Goal: Task Accomplishment & Management: Complete application form

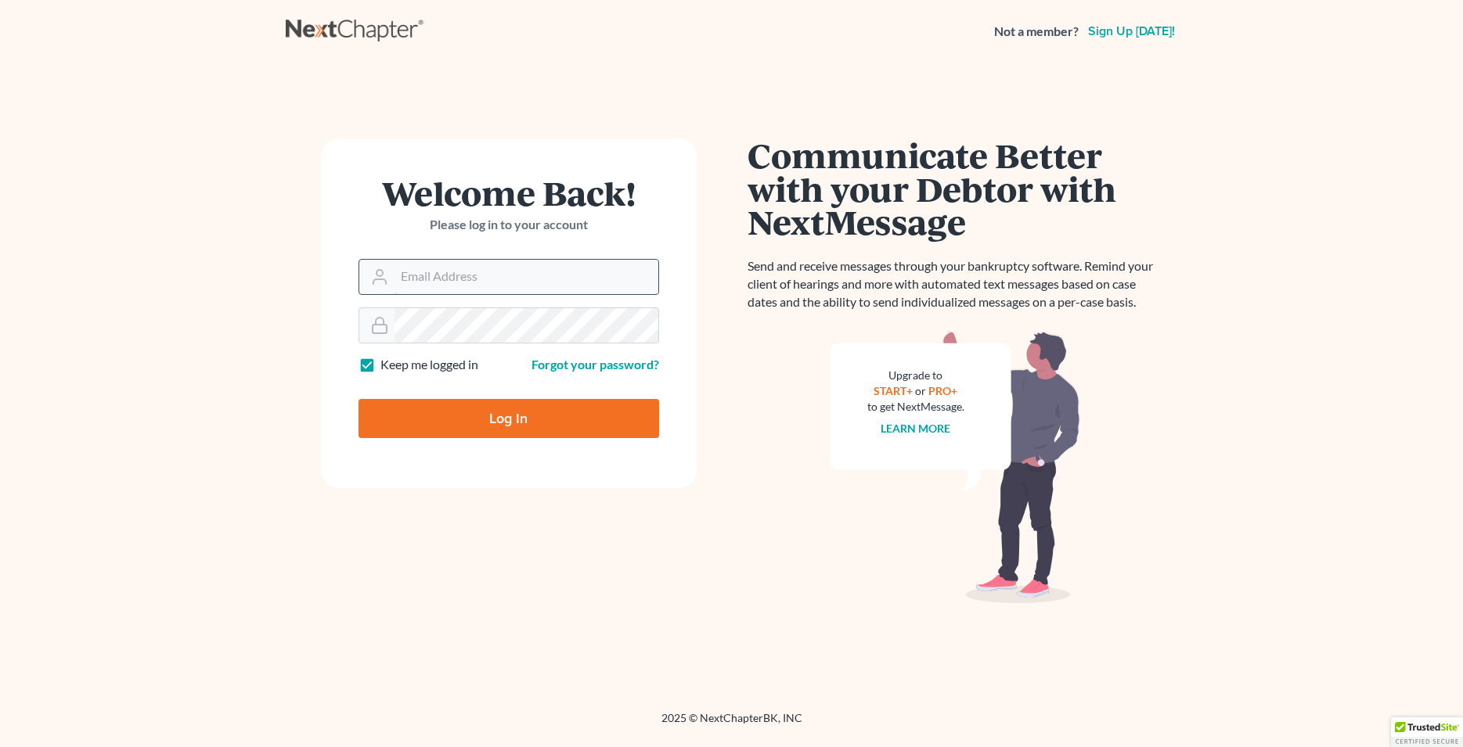
click at [463, 274] on input "Email Address" at bounding box center [526, 277] width 264 height 34
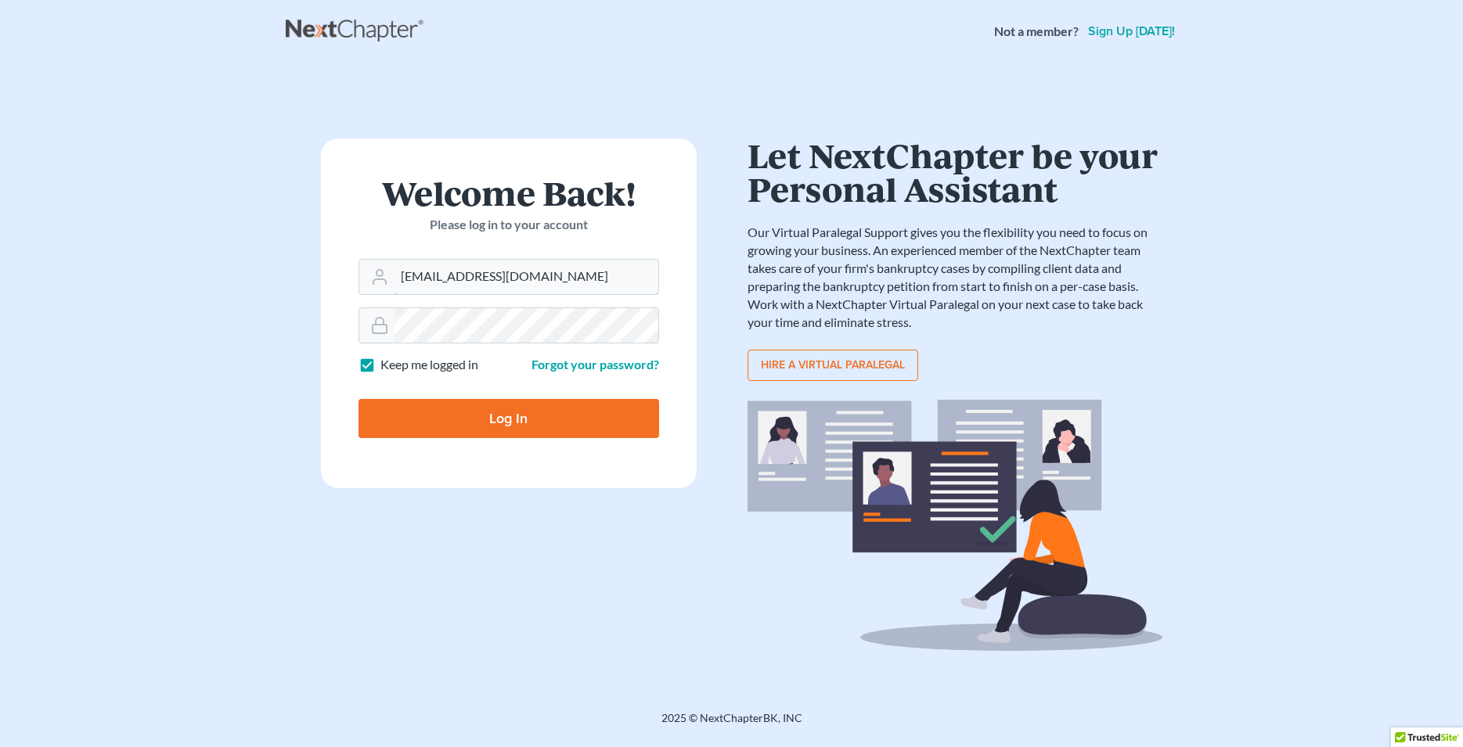
type input "[EMAIL_ADDRESS][DOMAIN_NAME]"
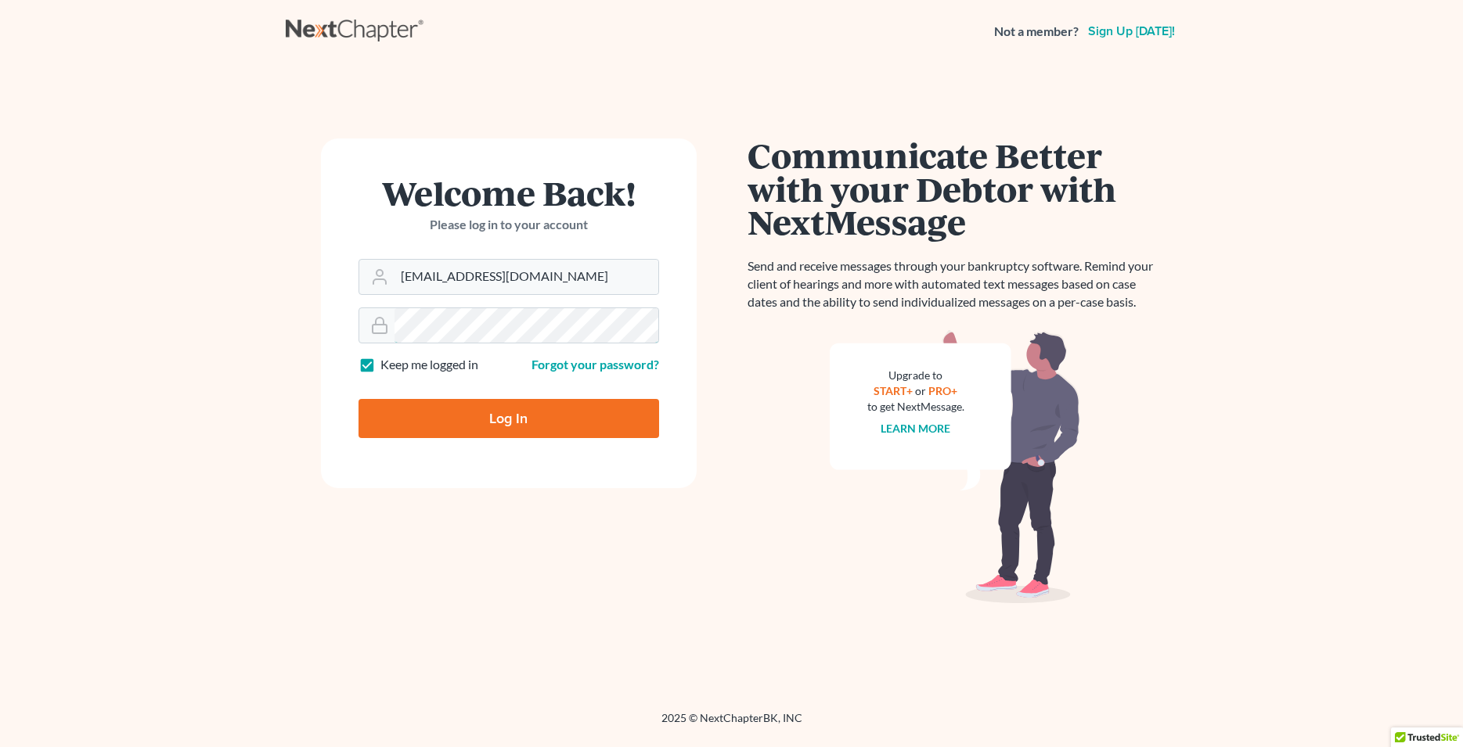
click at [358, 399] on input "Log In" at bounding box center [508, 418] width 301 height 39
type input "Thinking..."
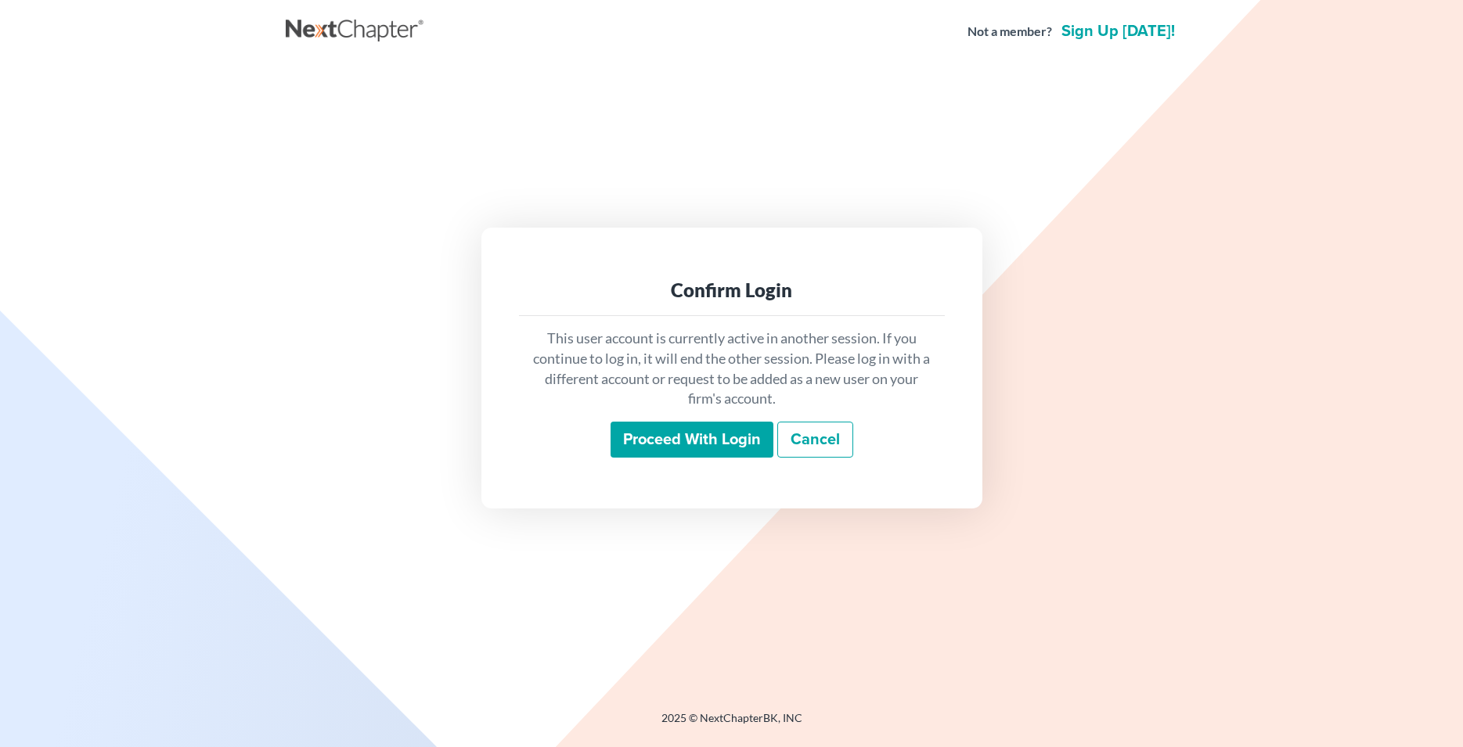
click at [676, 428] on input "Proceed with login" at bounding box center [691, 440] width 163 height 36
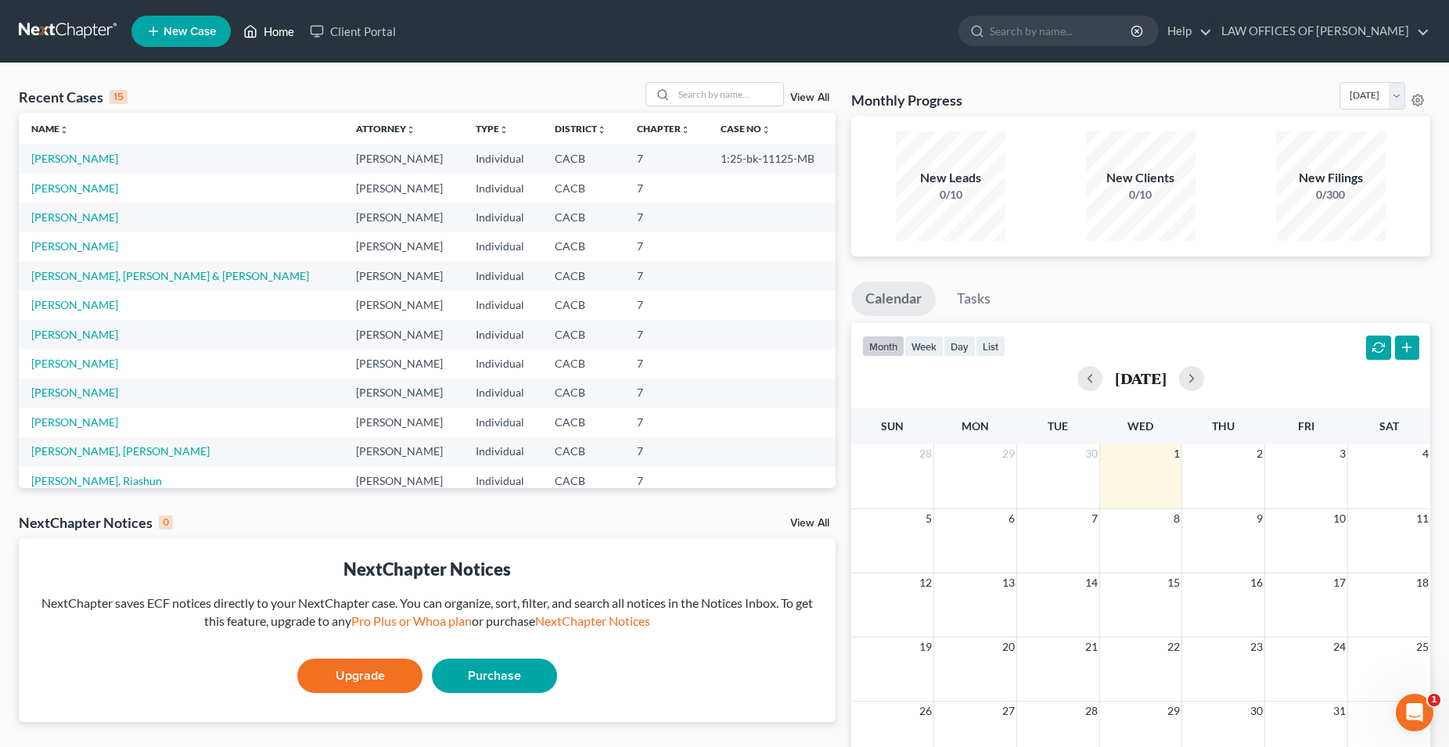
click at [273, 31] on link "Home" at bounding box center [269, 31] width 67 height 28
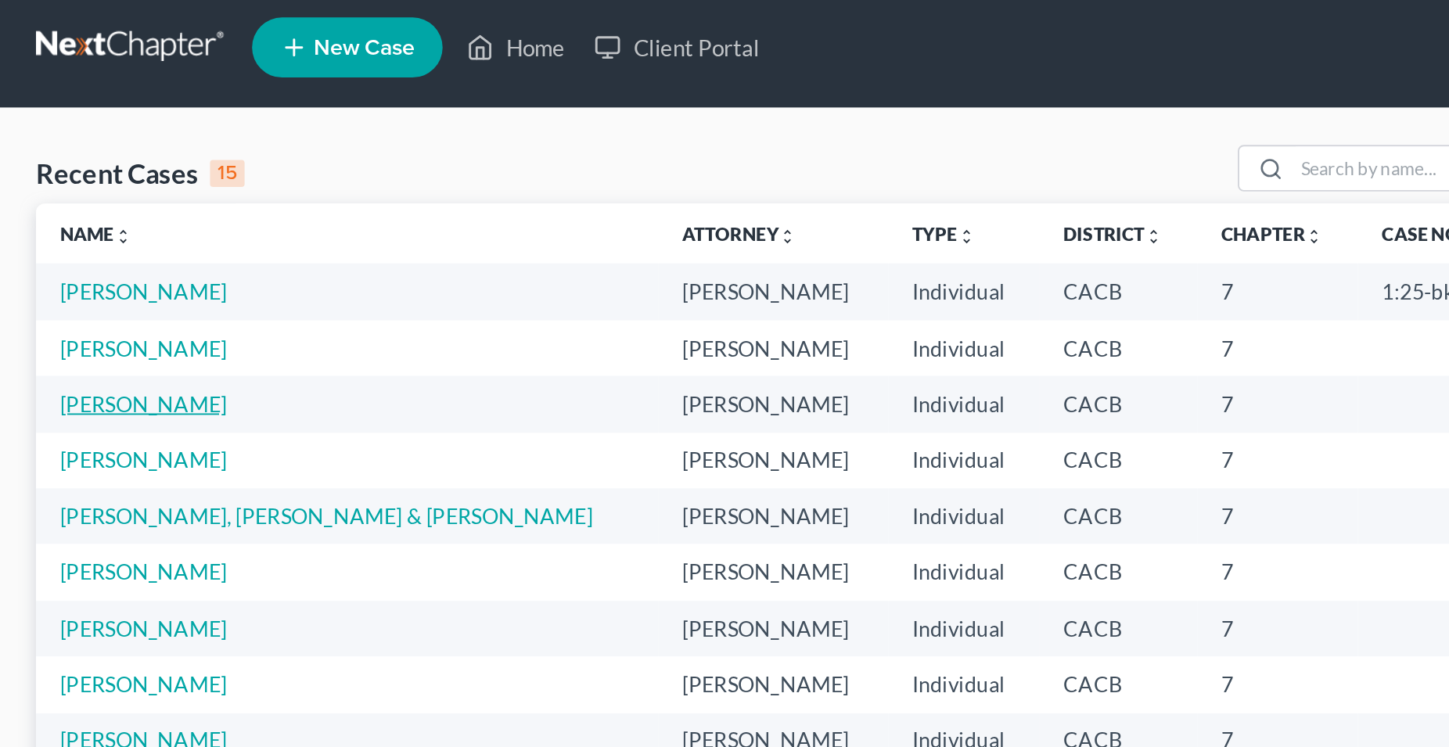
click at [95, 221] on link "[PERSON_NAME]" at bounding box center [74, 217] width 87 height 13
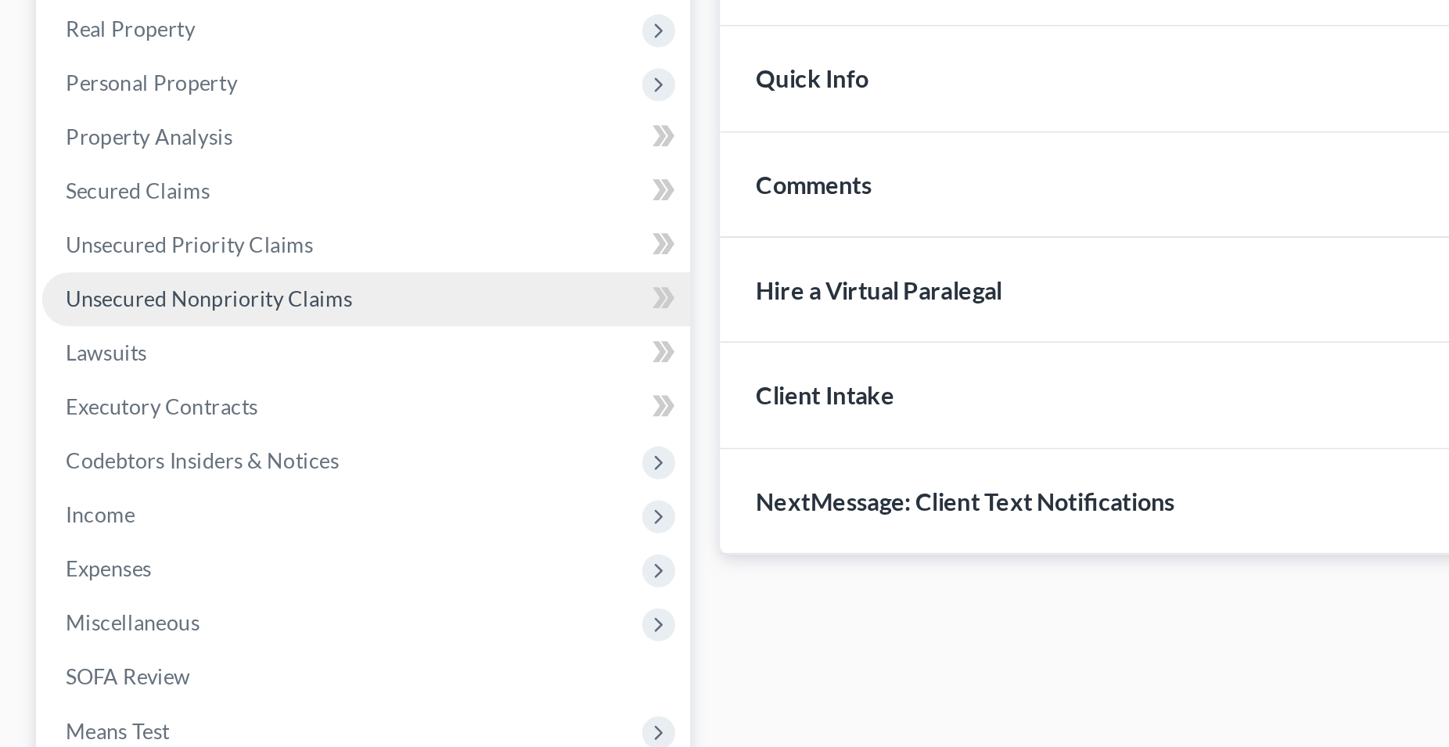
click at [151, 402] on span "Unsecured Nonpriority Claims" at bounding box center [108, 401] width 149 height 13
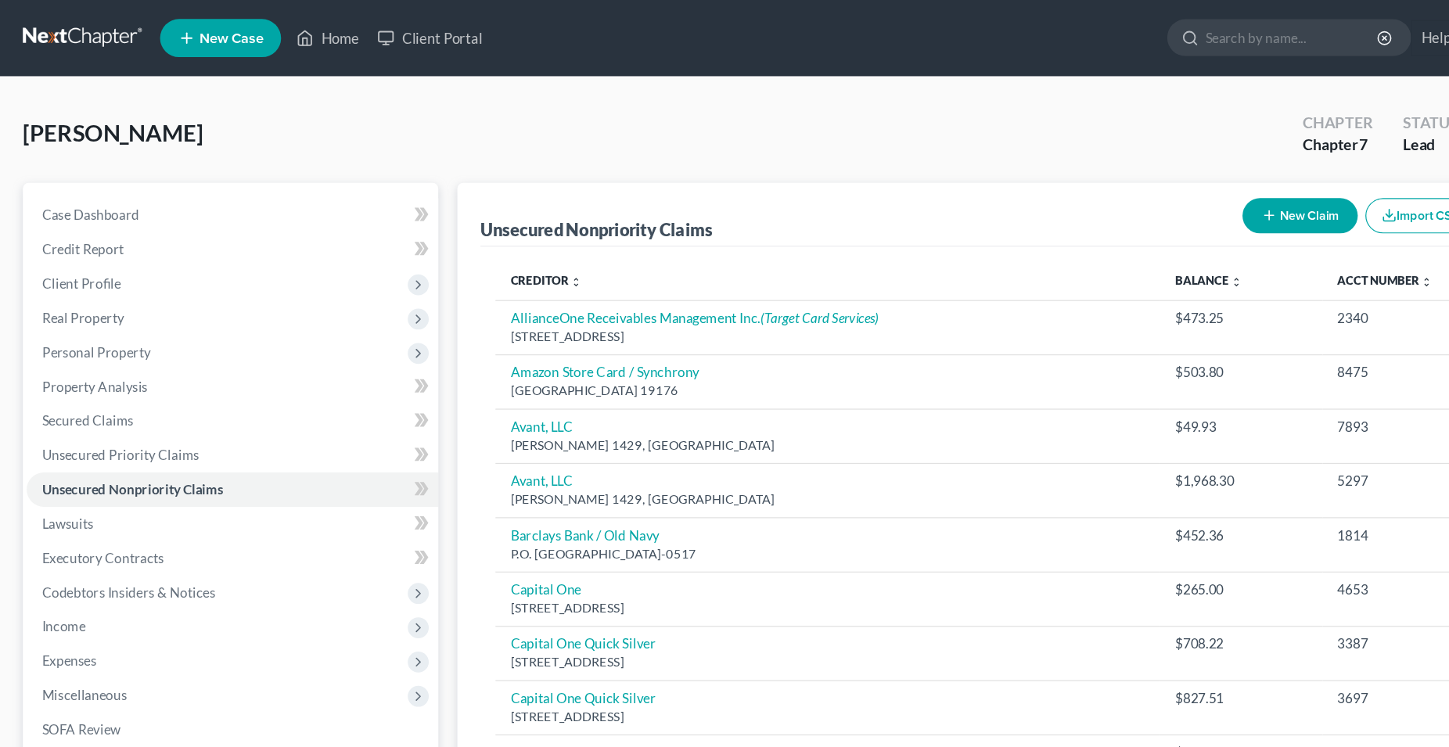
click at [1079, 175] on button "New Claim" at bounding box center [1068, 177] width 95 height 29
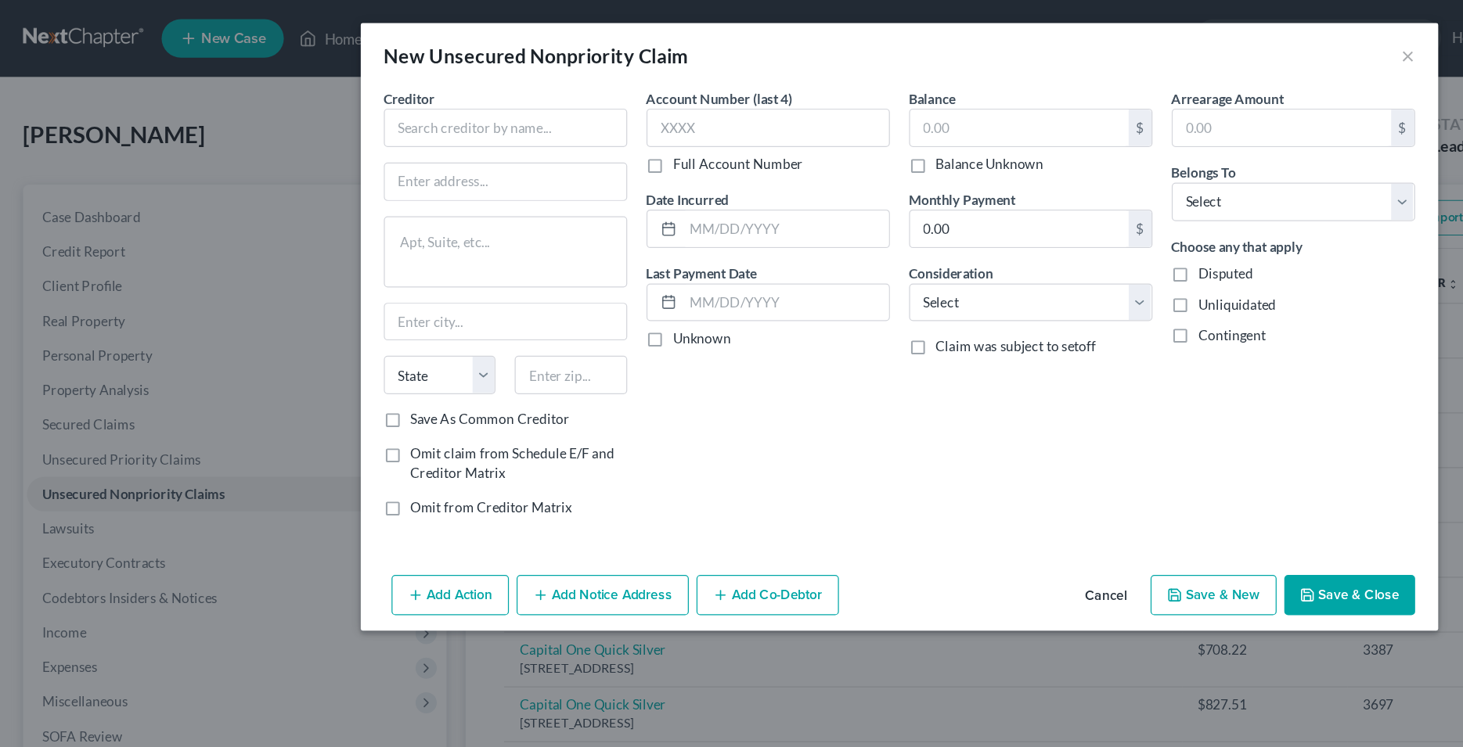
click at [911, 489] on button "Cancel" at bounding box center [899, 485] width 59 height 31
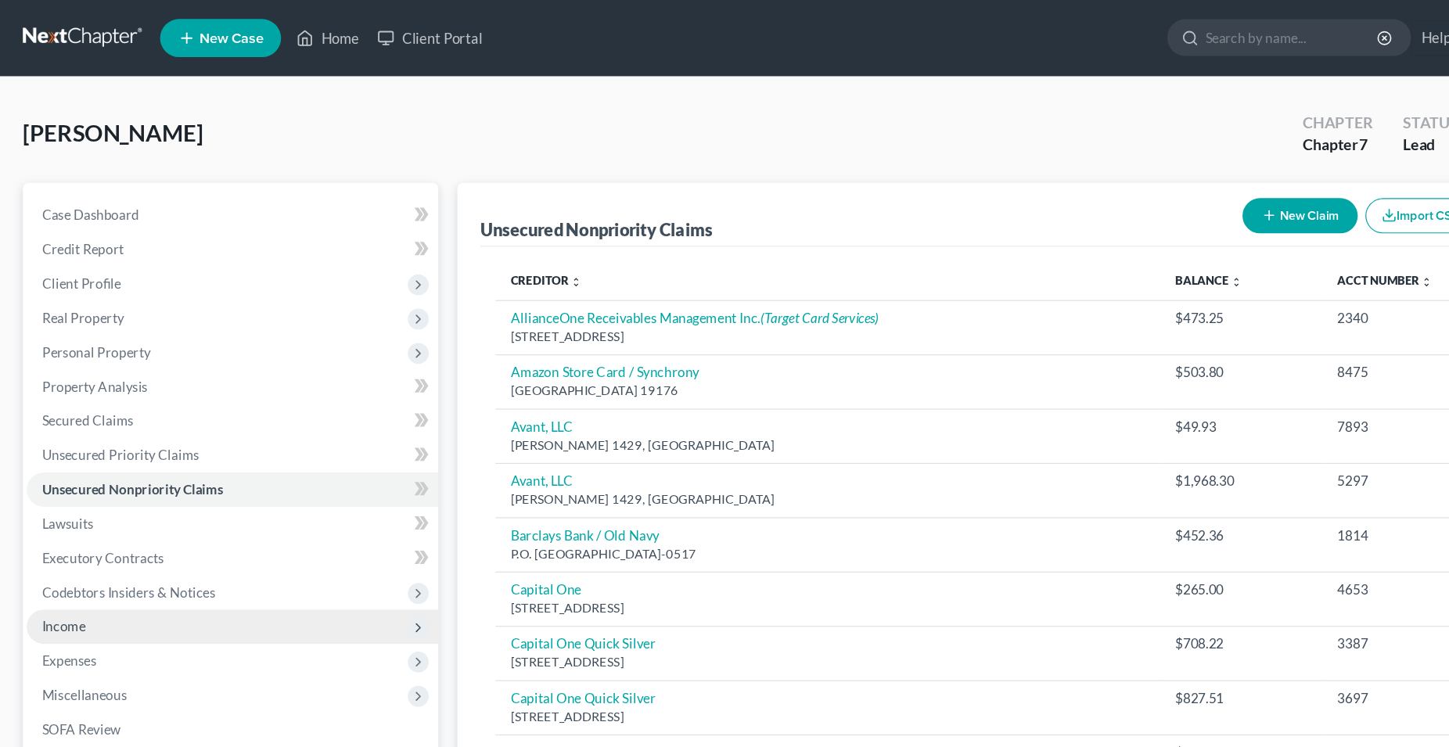
click at [56, 509] on span "Income" at bounding box center [52, 514] width 36 height 13
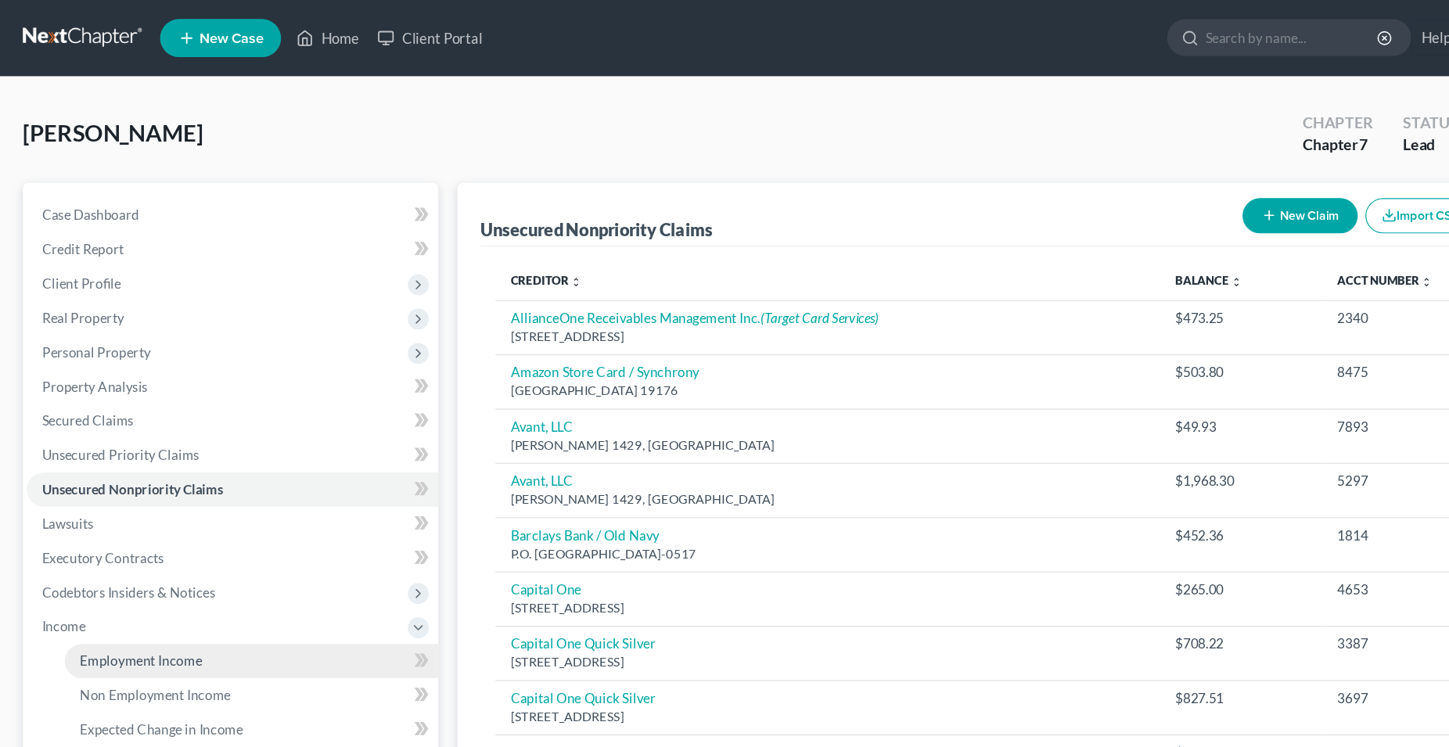
click at [95, 542] on span "Employment Income" at bounding box center [116, 542] width 100 height 13
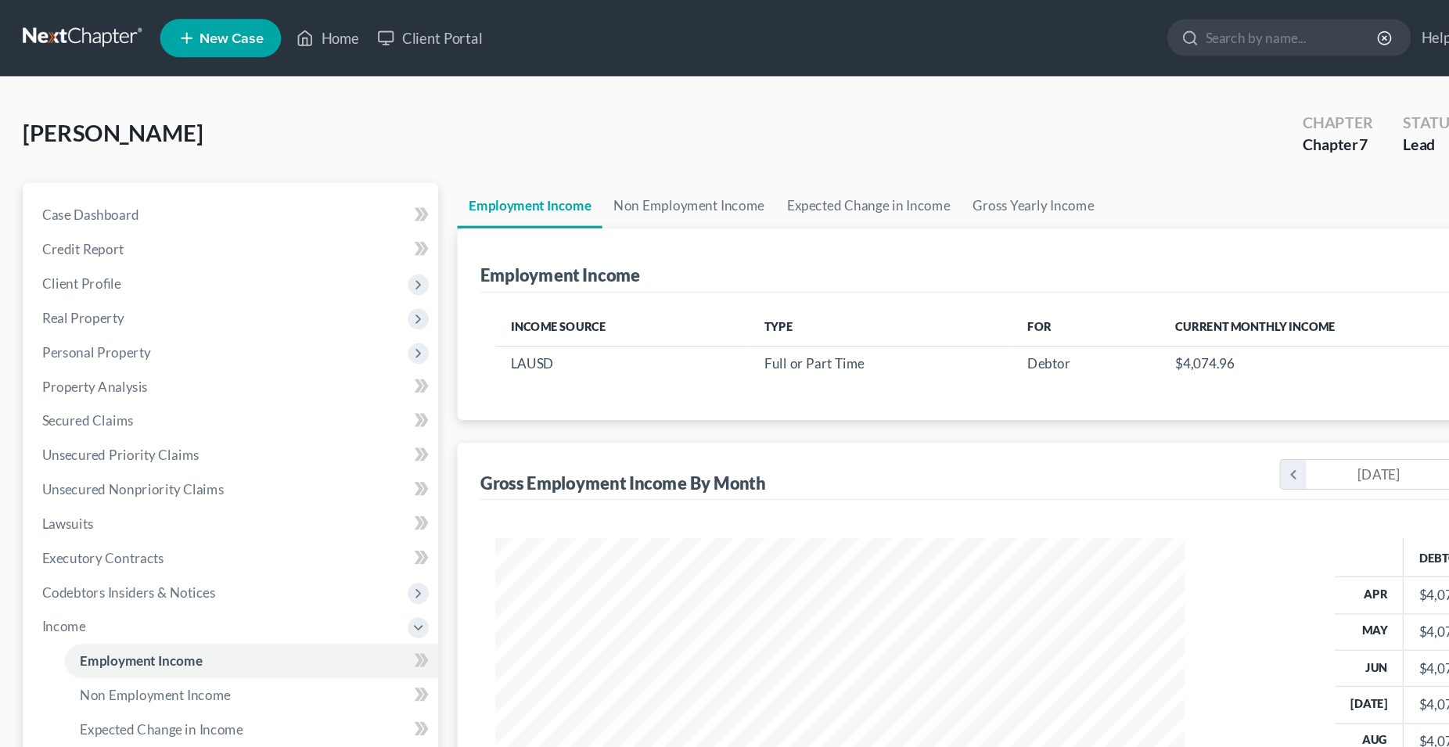
scroll to position [282, 596]
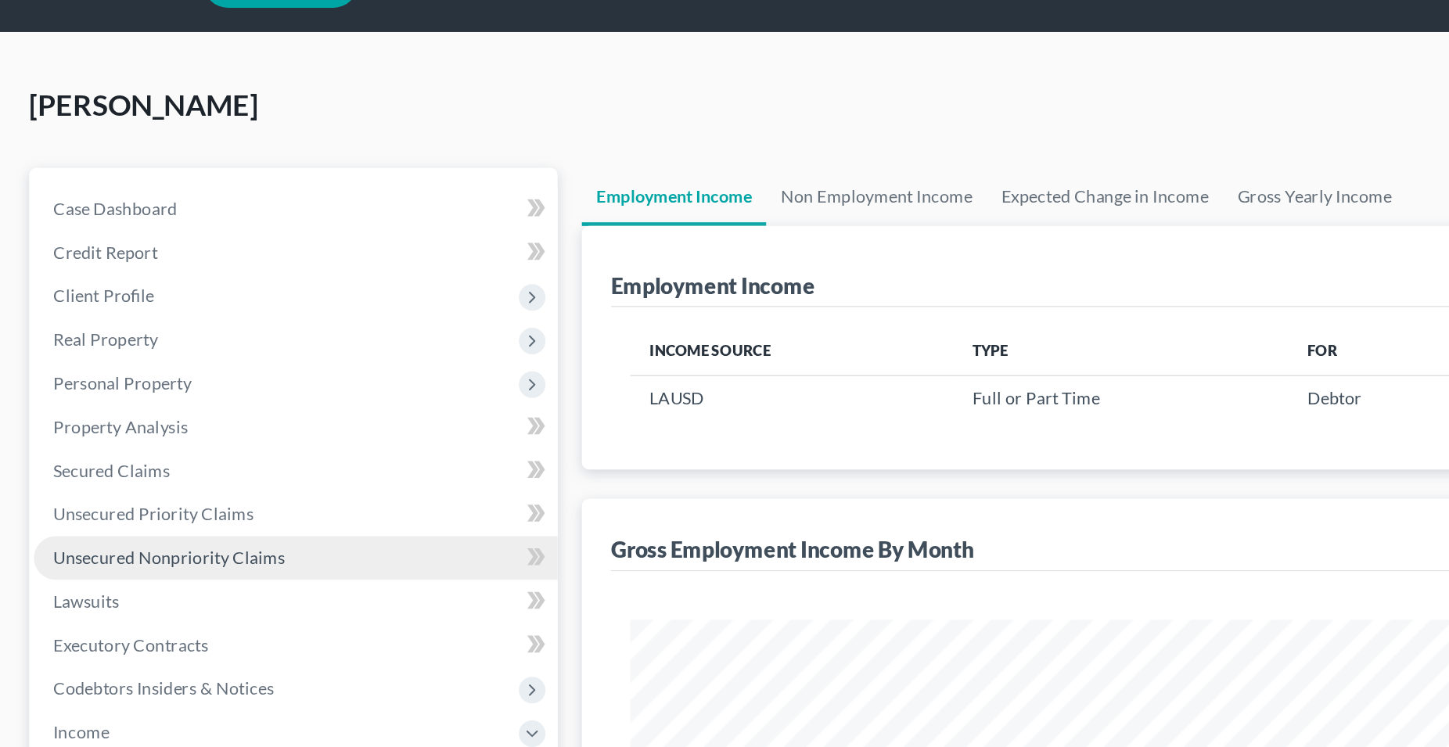
click at [112, 397] on span "Unsecured Nonpriority Claims" at bounding box center [108, 401] width 149 height 13
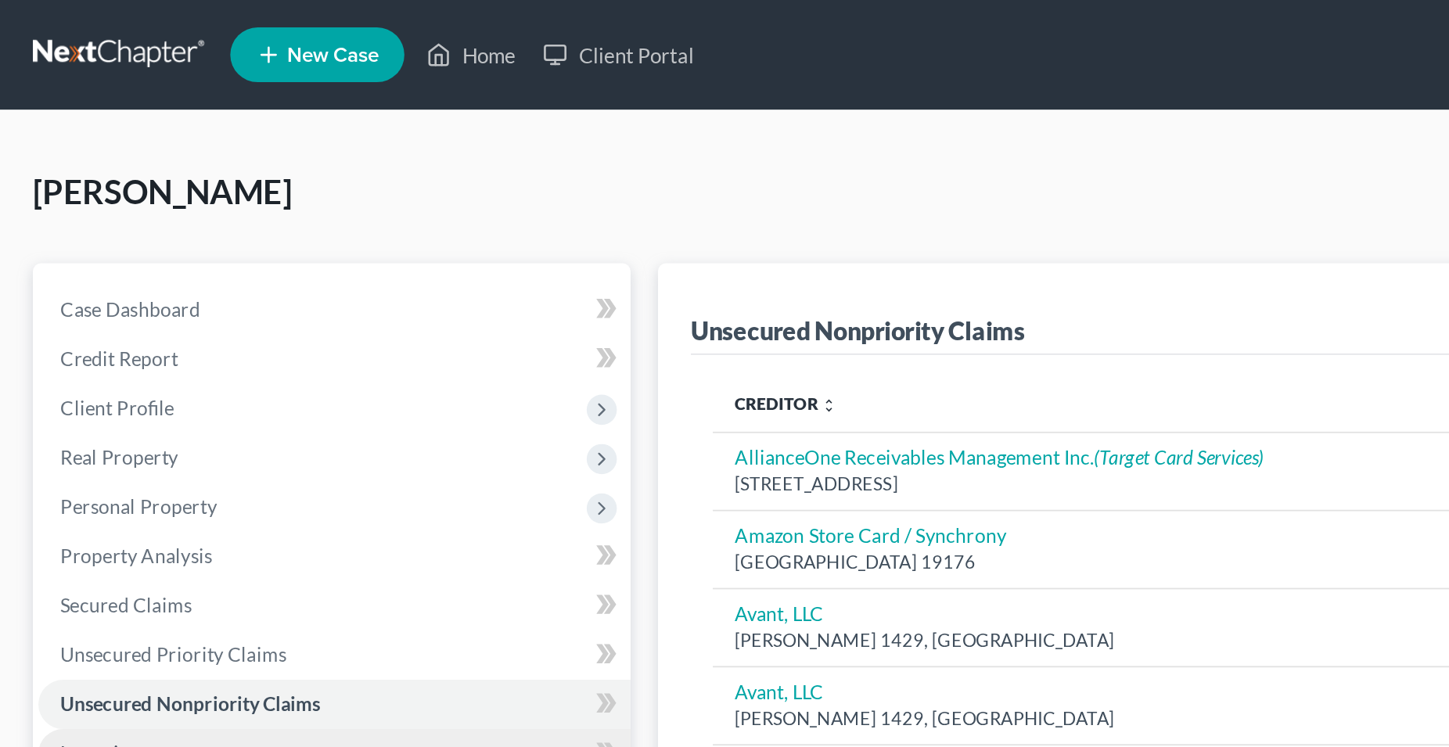
click at [309, 417] on link "Lawsuits" at bounding box center [191, 430] width 338 height 28
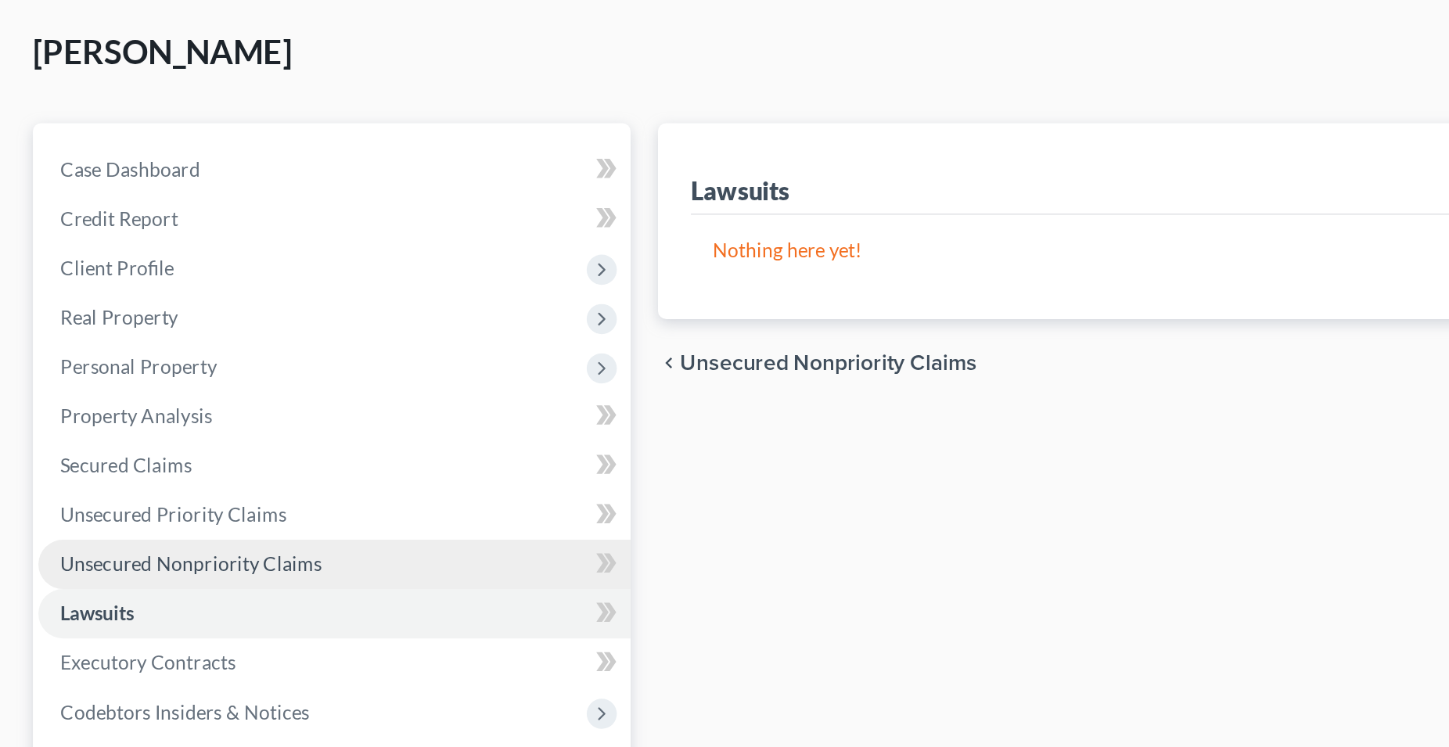
click at [154, 405] on span "Unsecured Nonpriority Claims" at bounding box center [108, 401] width 149 height 13
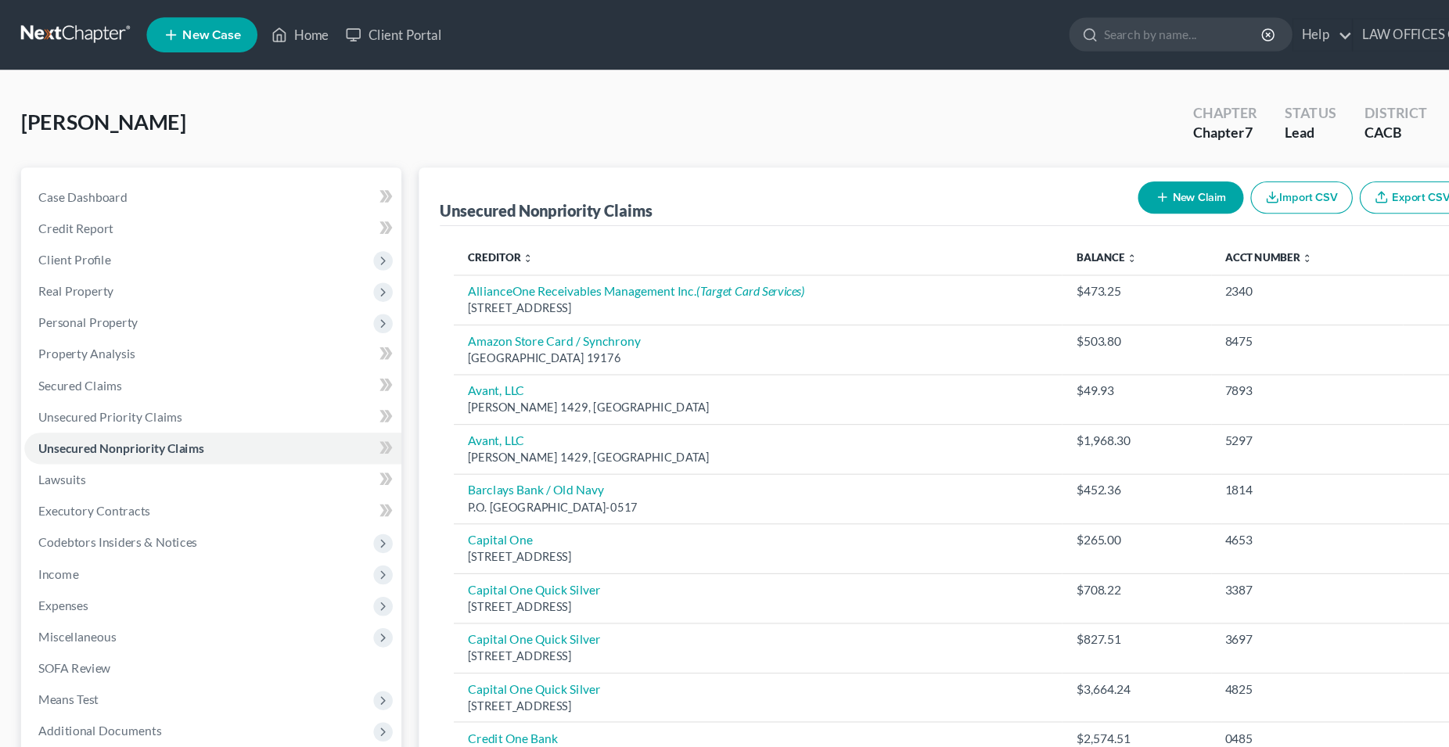
click at [1047, 186] on button "New Claim" at bounding box center [1068, 177] width 95 height 29
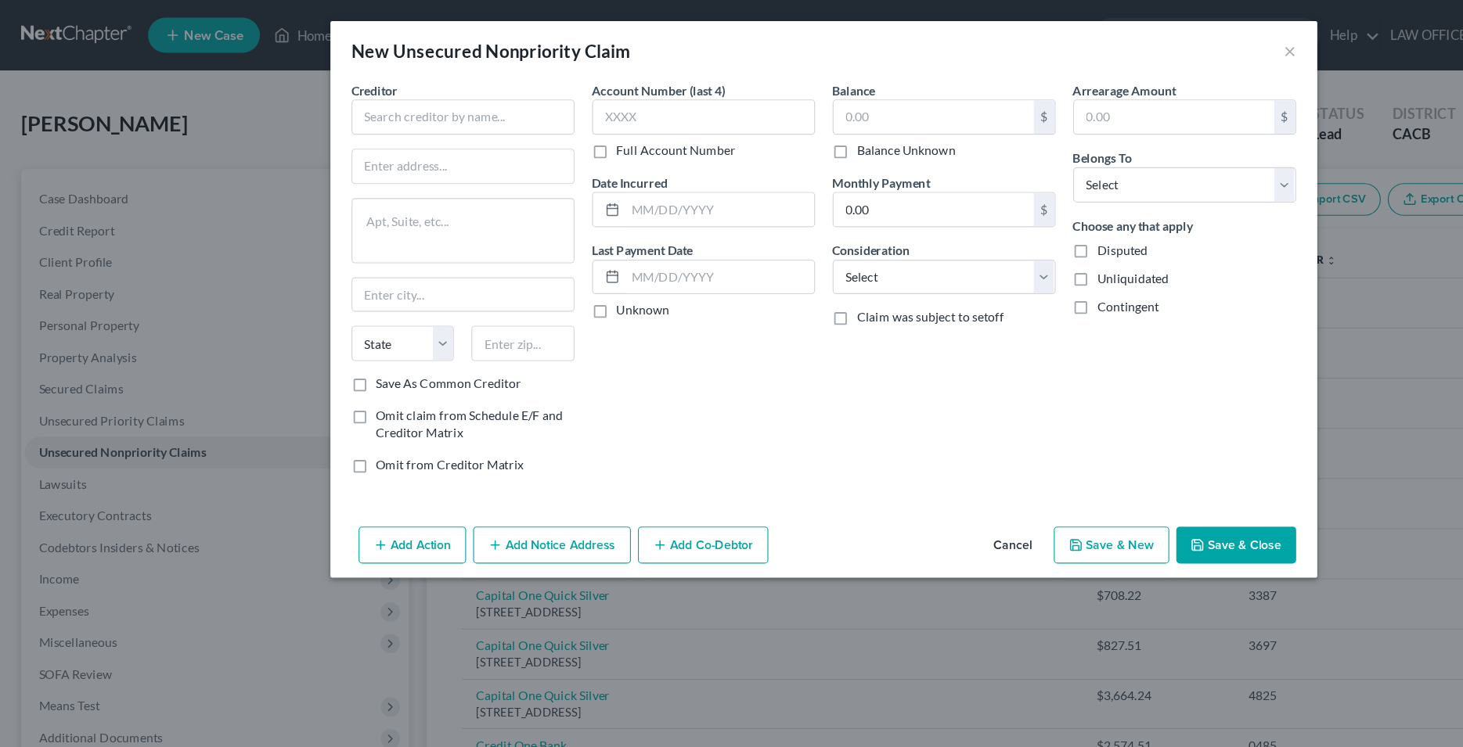
click at [897, 481] on button "Cancel" at bounding box center [899, 485] width 59 height 31
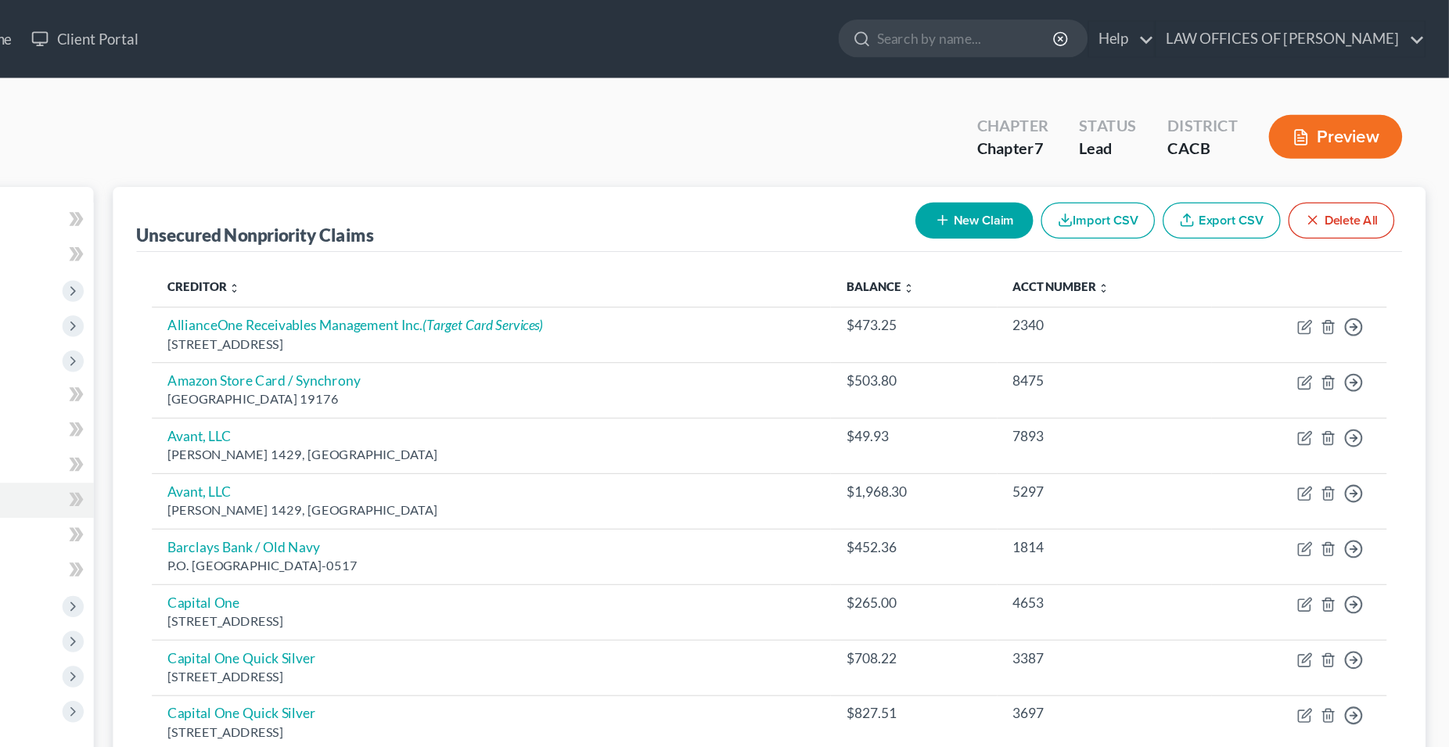
click at [1067, 181] on button "New Claim" at bounding box center [1068, 177] width 95 height 29
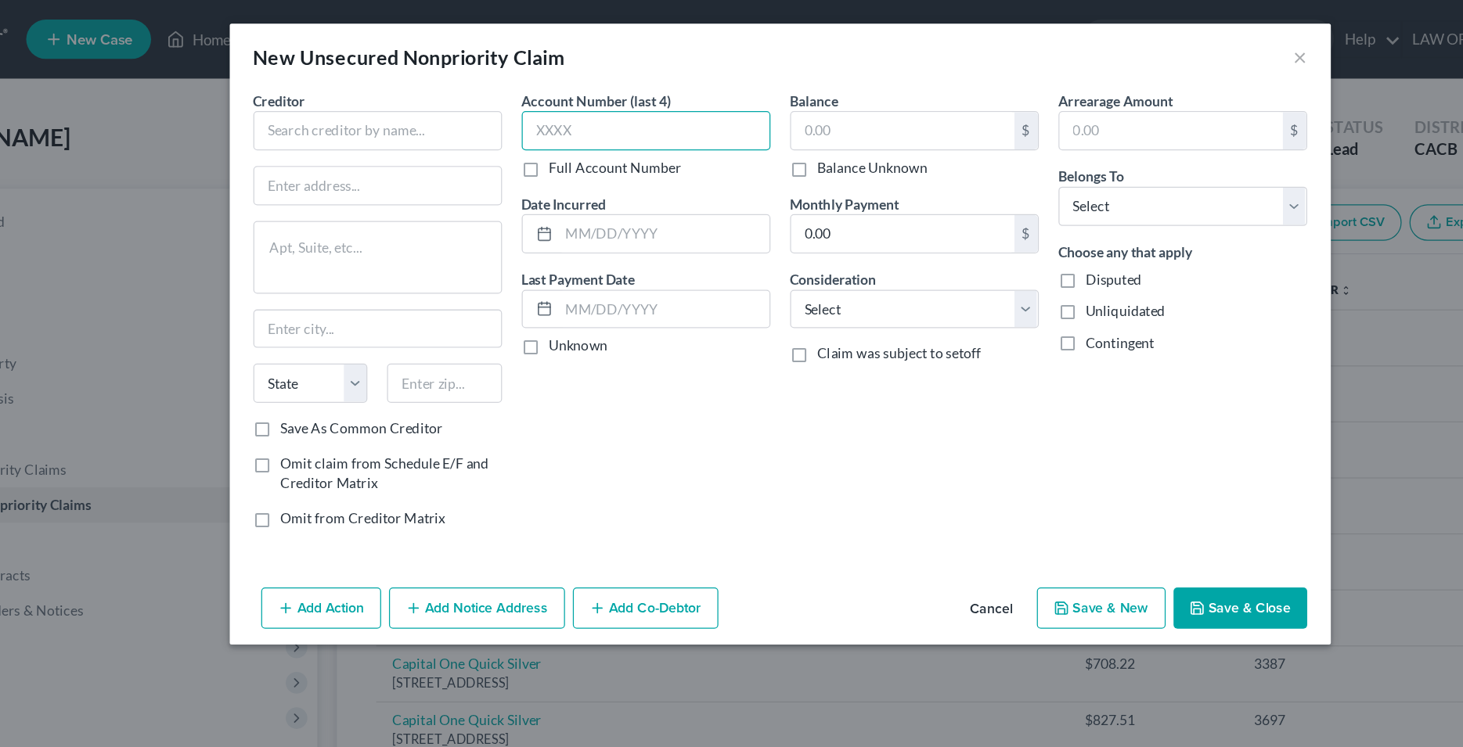
click at [571, 102] on input "text" at bounding box center [625, 103] width 198 height 31
click at [589, 104] on input "text" at bounding box center [625, 103] width 198 height 31
type input "8284"
click at [385, 106] on input "text" at bounding box center [411, 103] width 198 height 31
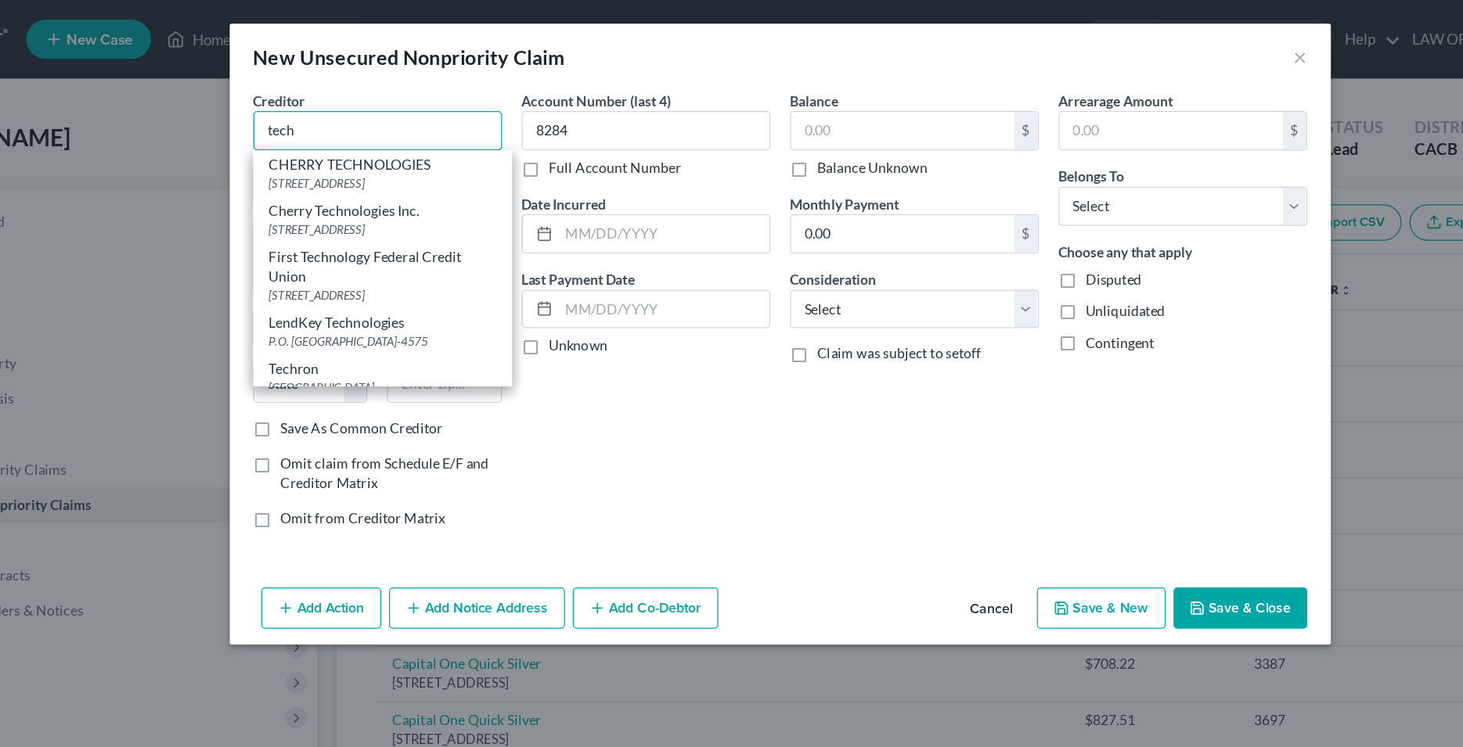
type input "tech"
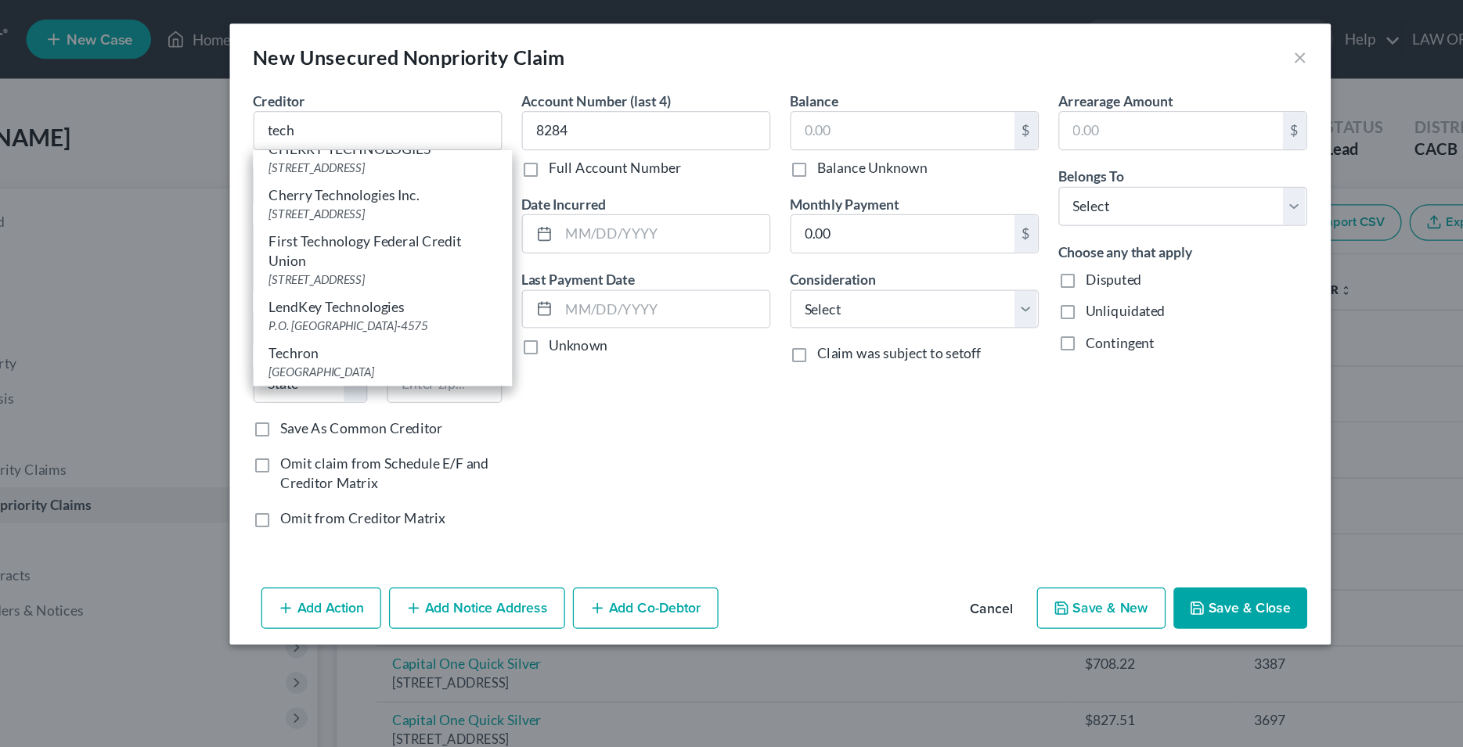
scroll to position [52, 0]
click at [555, 323] on div "Account Number (last 4) 8284 Full Account Number Date Incurred Last Payment Dat…" at bounding box center [625, 253] width 214 height 362
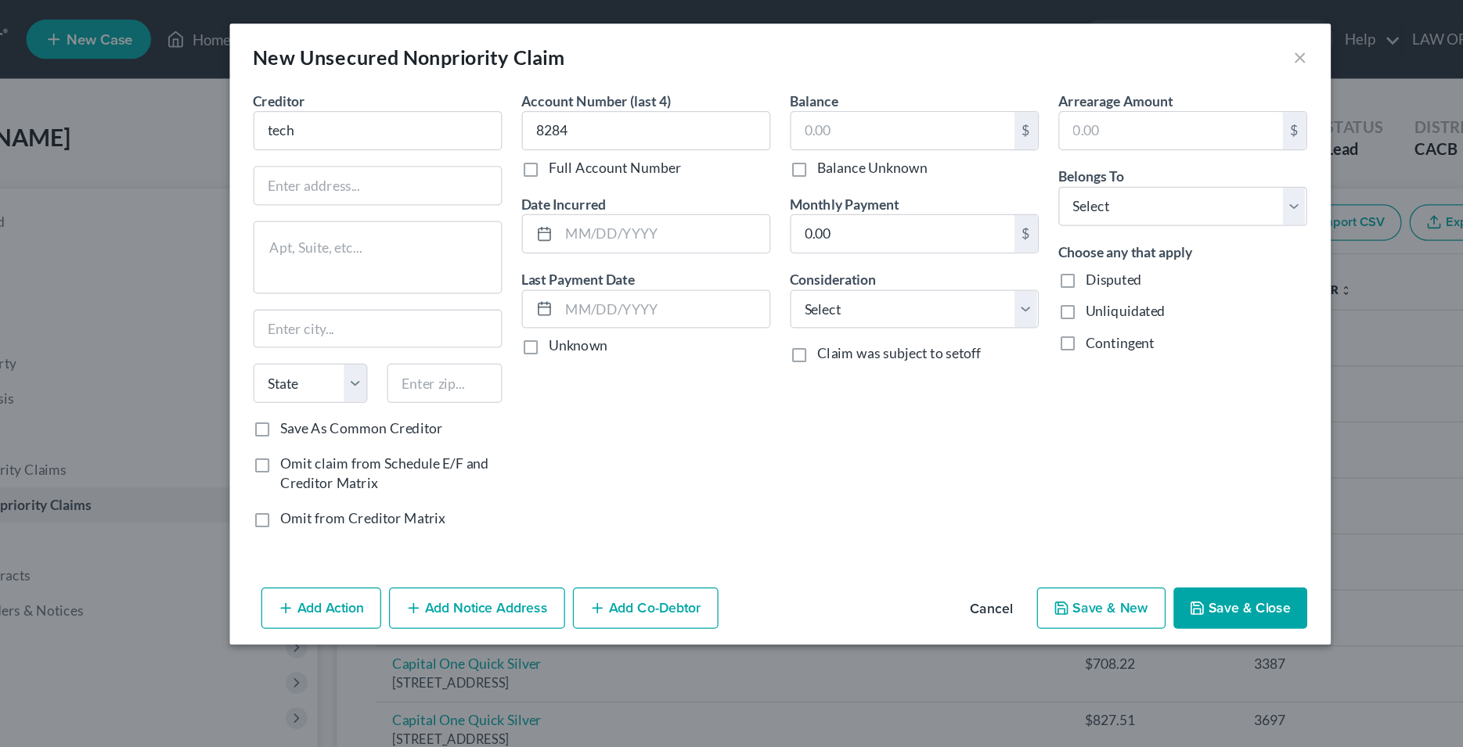
scroll to position [0, 0]
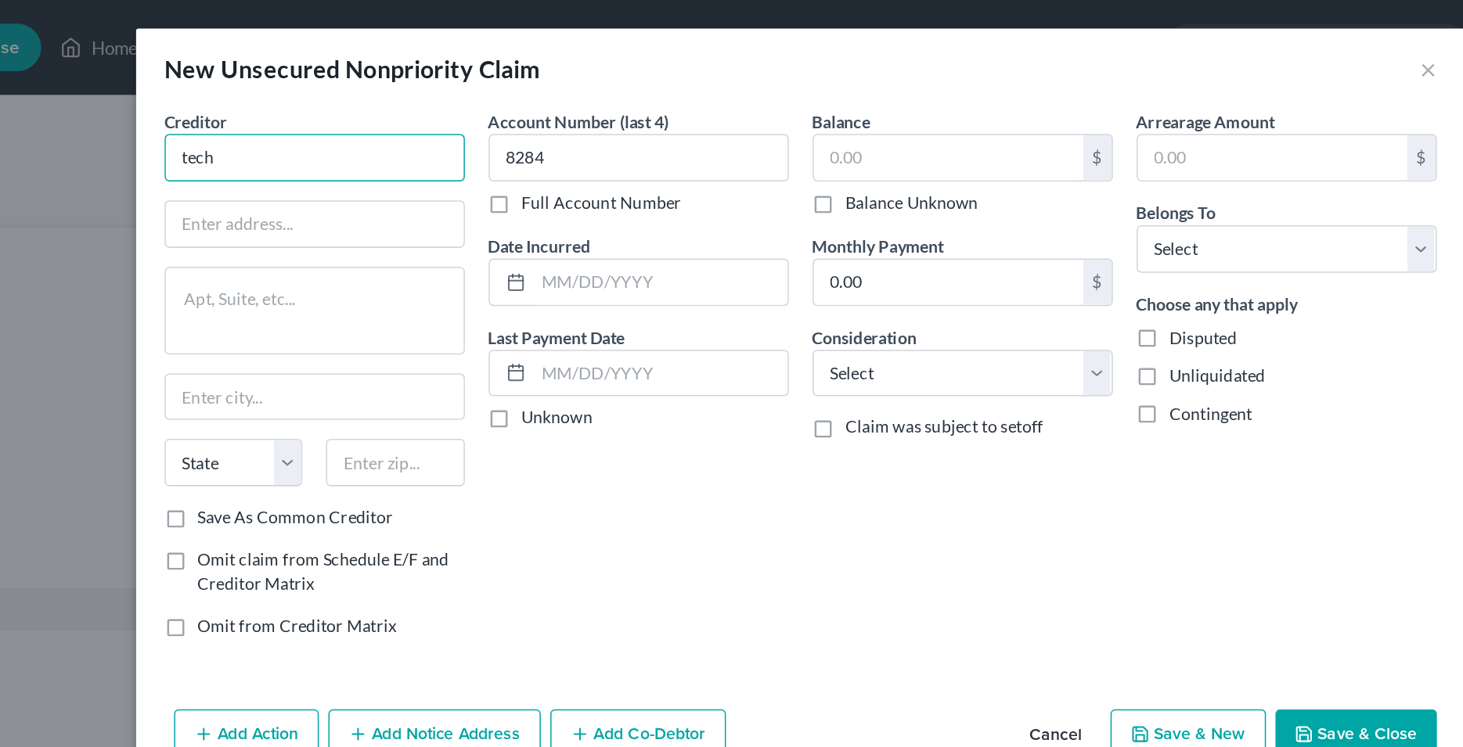
drag, startPoint x: 348, startPoint y: 108, endPoint x: 307, endPoint y: 91, distance: 44.9
click at [312, 100] on input "tech" at bounding box center [411, 103] width 198 height 31
click at [409, 106] on input "text" at bounding box center [411, 103] width 198 height 31
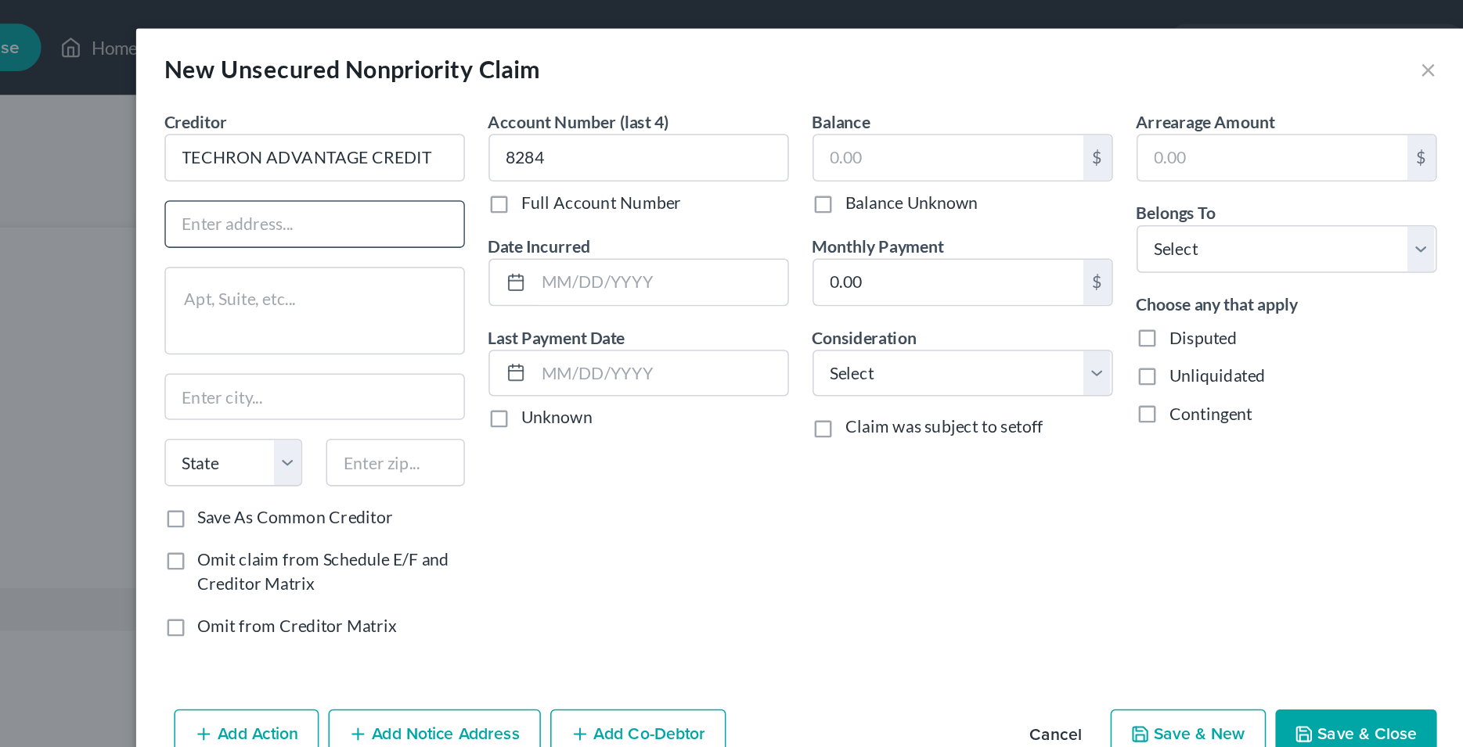
click at [396, 148] on input "text" at bounding box center [411, 148] width 196 height 30
click at [502, 100] on input "TECHRON ADVANTAGE CREDIT" at bounding box center [411, 103] width 198 height 31
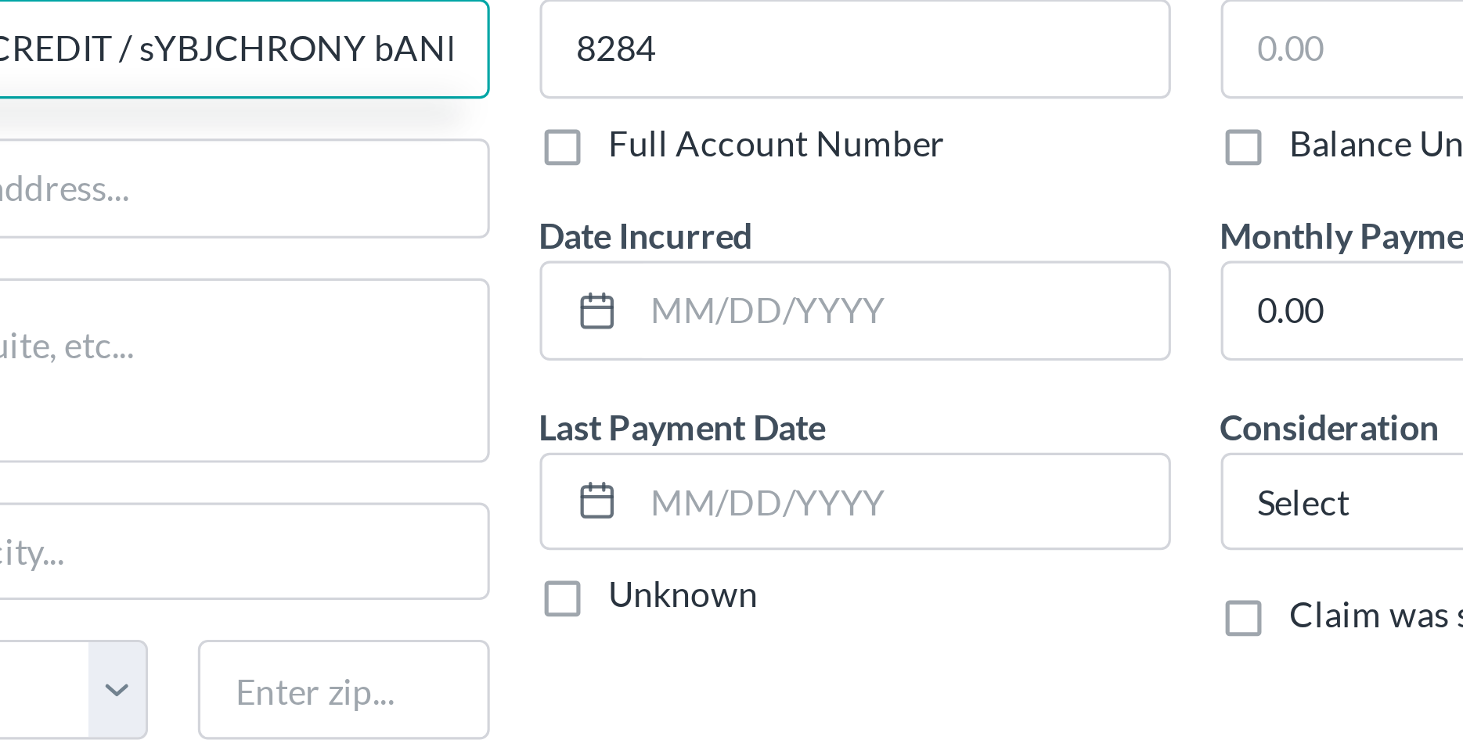
scroll to position [0, 95]
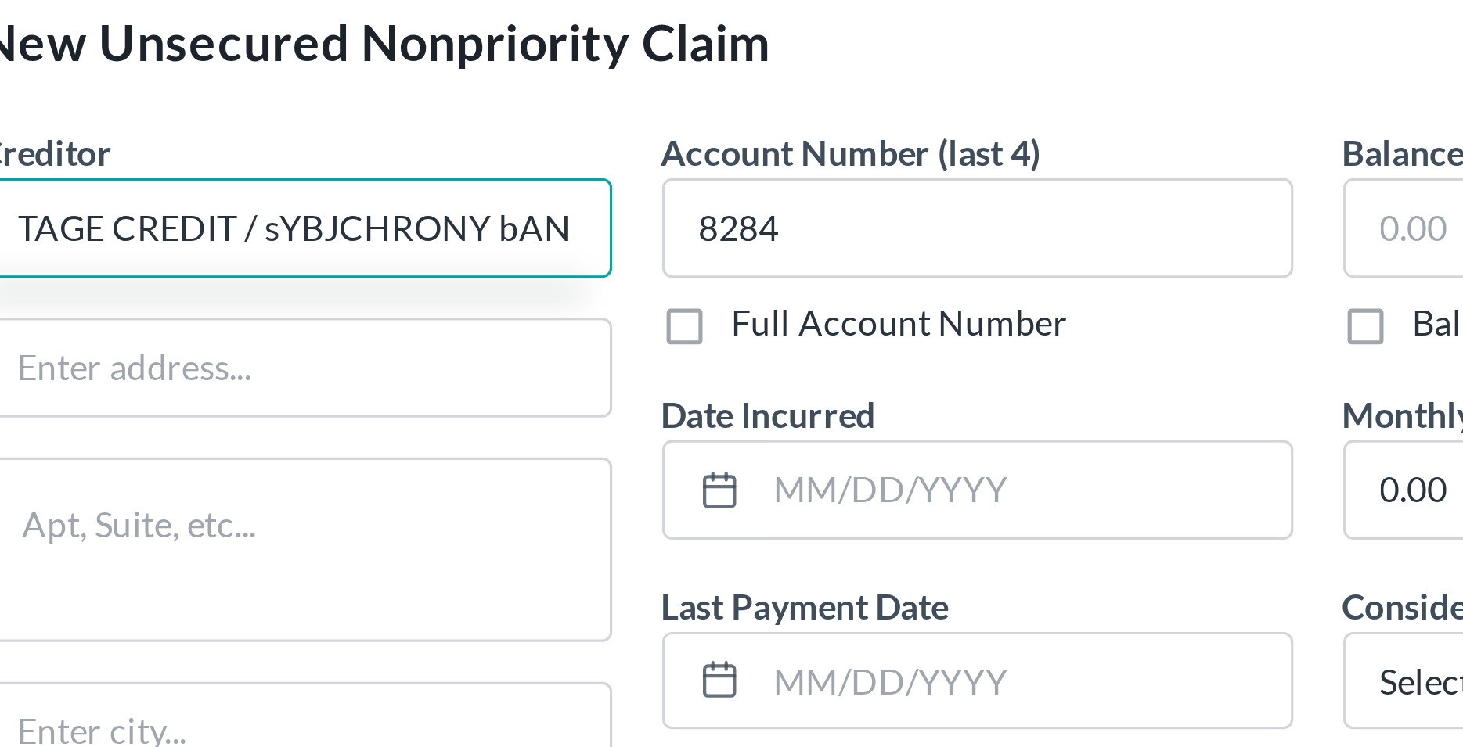
click at [399, 105] on input "TECHRON ADVANTAGE CREDIT / sYBJCHRONY bANK" at bounding box center [411, 103] width 198 height 31
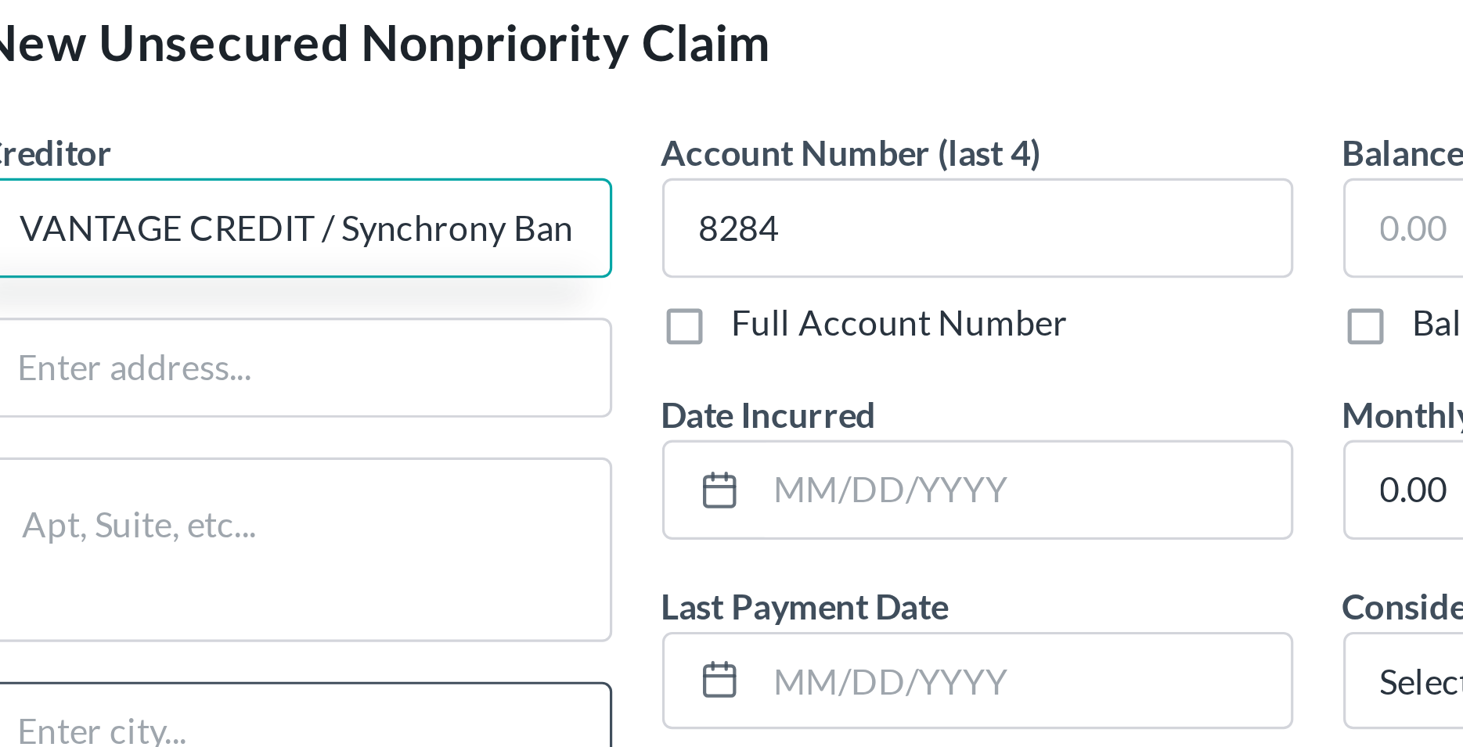
type input "TECHRON ADVANTAGE CREDIT / Synchrony Bank"
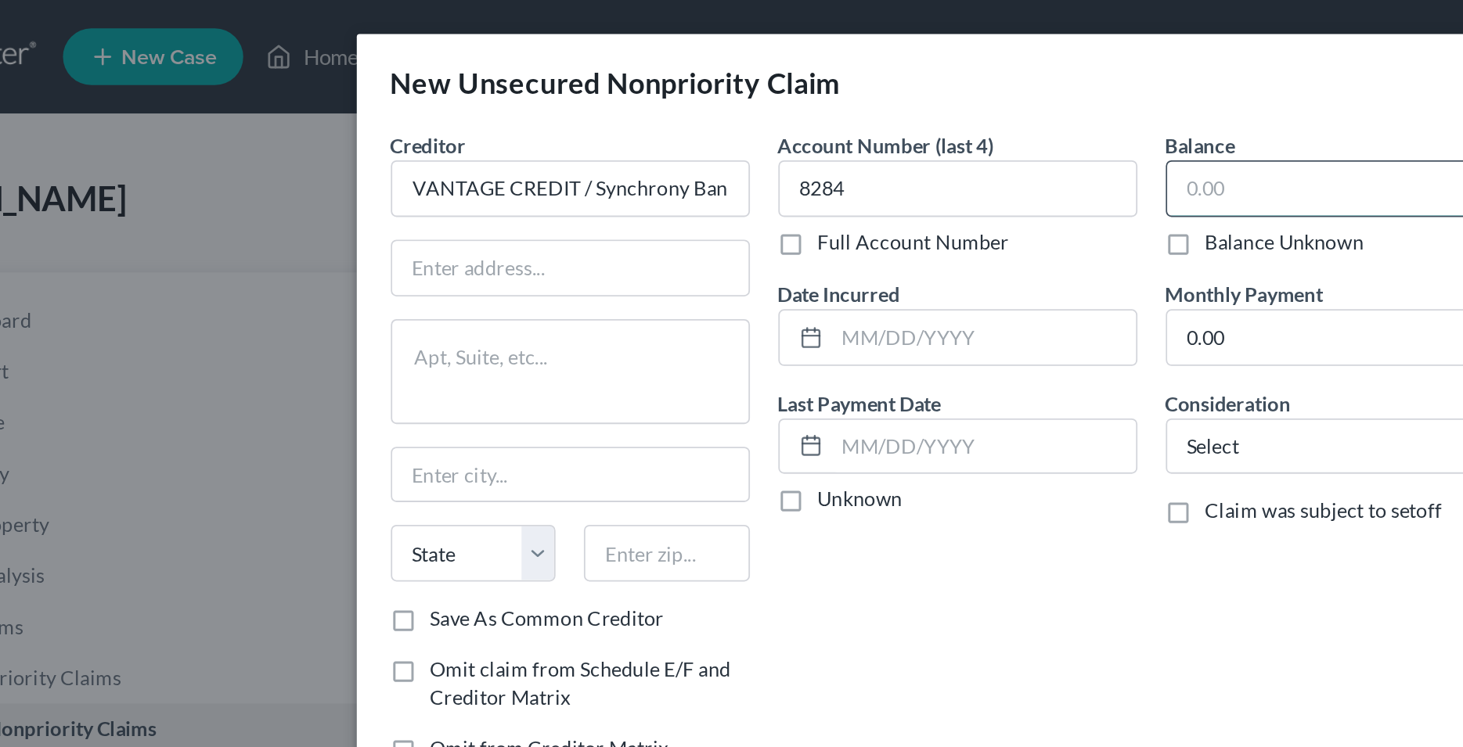
click at [791, 110] on input "text" at bounding box center [829, 104] width 178 height 30
type input "895"
click at [605, 191] on input "text" at bounding box center [639, 186] width 167 height 30
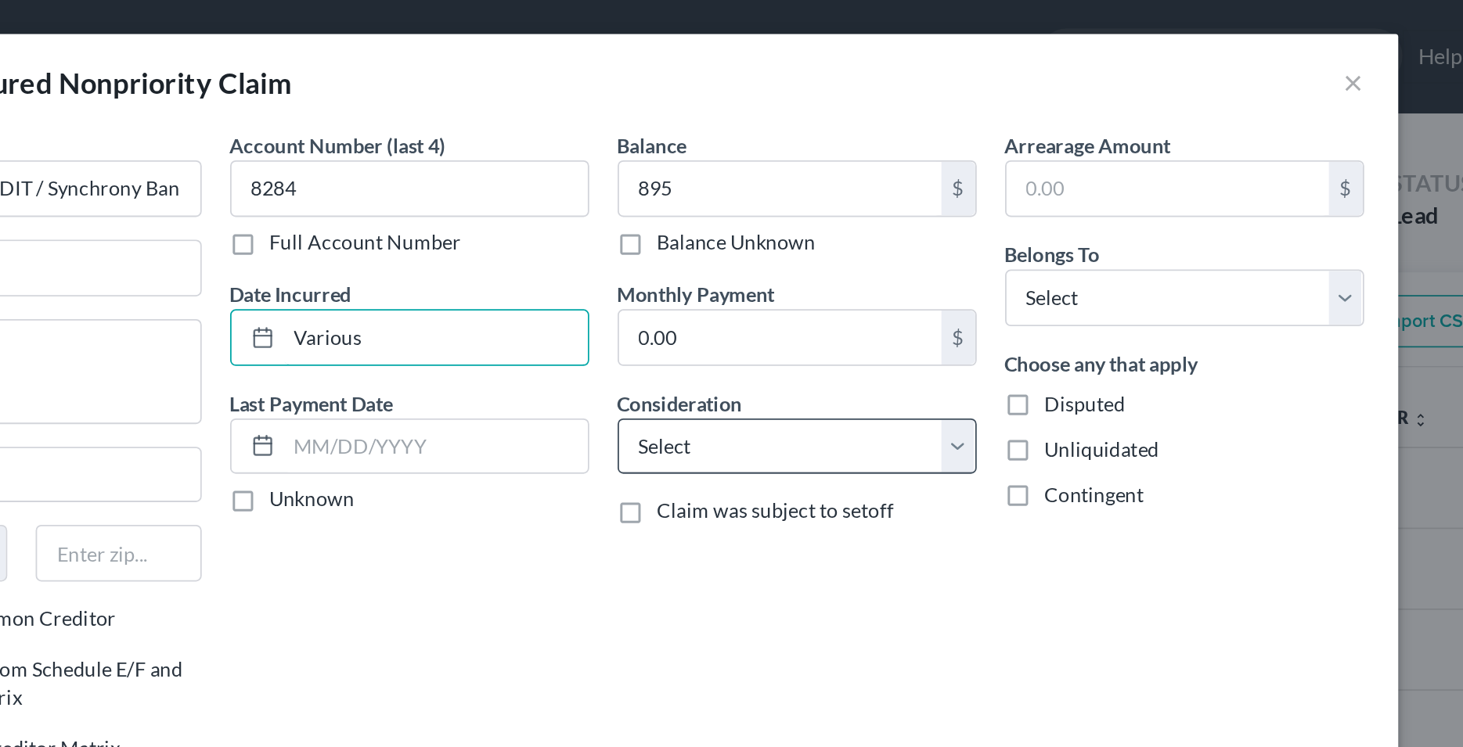
type input "Various"
click at [740, 231] on select "Select Cable / Satellite Services Collection Agency Credit Card Debt Debt Couns…" at bounding box center [839, 246] width 198 height 31
click at [670, 311] on div "Account Number (last 4) 8284 Full Account Number Date Incurred Various Last Pay…" at bounding box center [625, 253] width 214 height 362
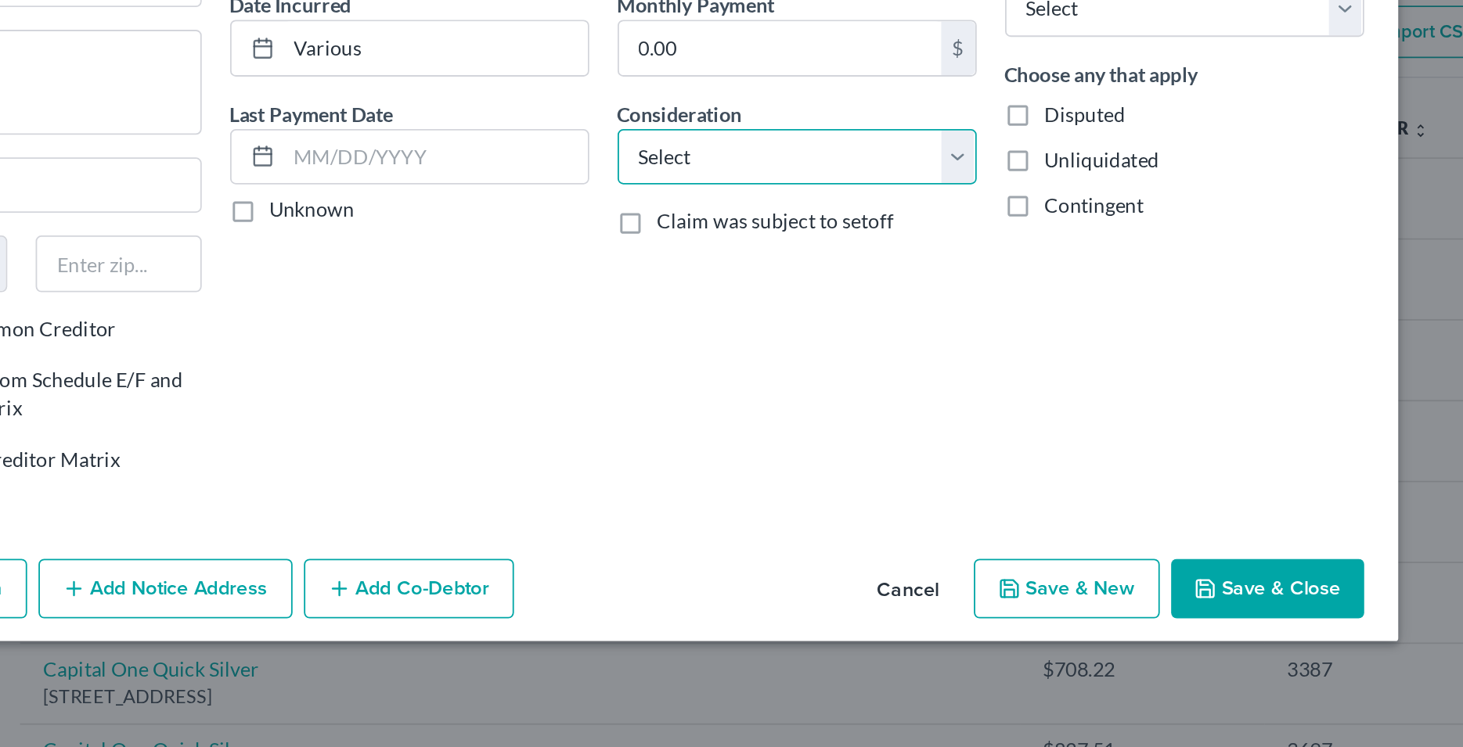
click at [740, 231] on select "Select Cable / Satellite Services Collection Agency Credit Card Debt Debt Couns…" at bounding box center [839, 246] width 198 height 31
select select "2"
click option "Credit Card Debt" at bounding box center [0, 0] width 0 height 0
click at [797, 362] on div "Balance 895.00 $ Balance Unknown Balance Undetermined 895 $ Balance Unknown Mon…" at bounding box center [839, 253] width 214 height 362
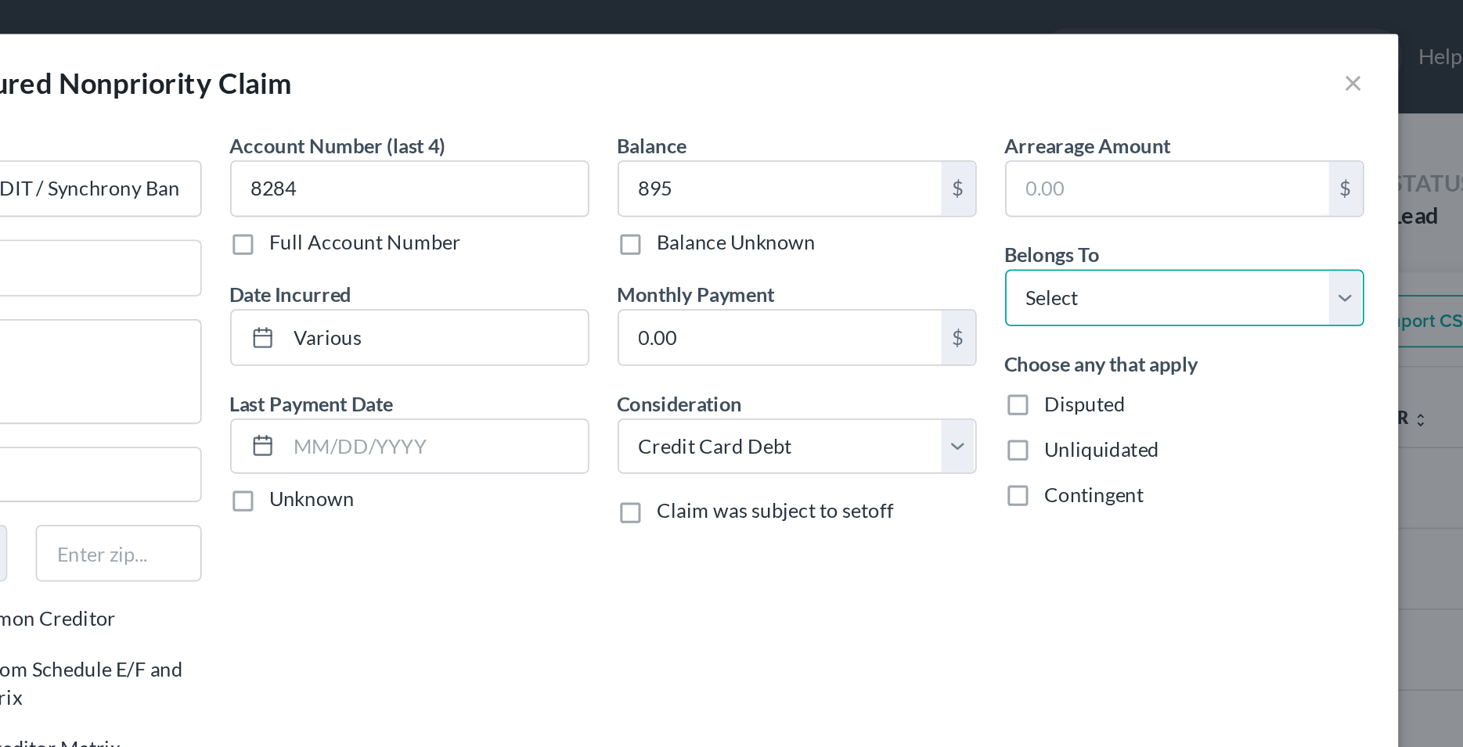
click at [953, 149] on select "Select Debtor 1 Only Debtor 2 Only Debtor 1 And Debtor 2 Only At Least One Of T…" at bounding box center [1052, 164] width 198 height 31
select select "0"
click option "Debtor 1 Only" at bounding box center [0, 0] width 0 height 0
click at [676, 315] on div "Account Number (last 4) 8284 Full Account Number Date Incurred Various Last Pay…" at bounding box center [625, 253] width 214 height 362
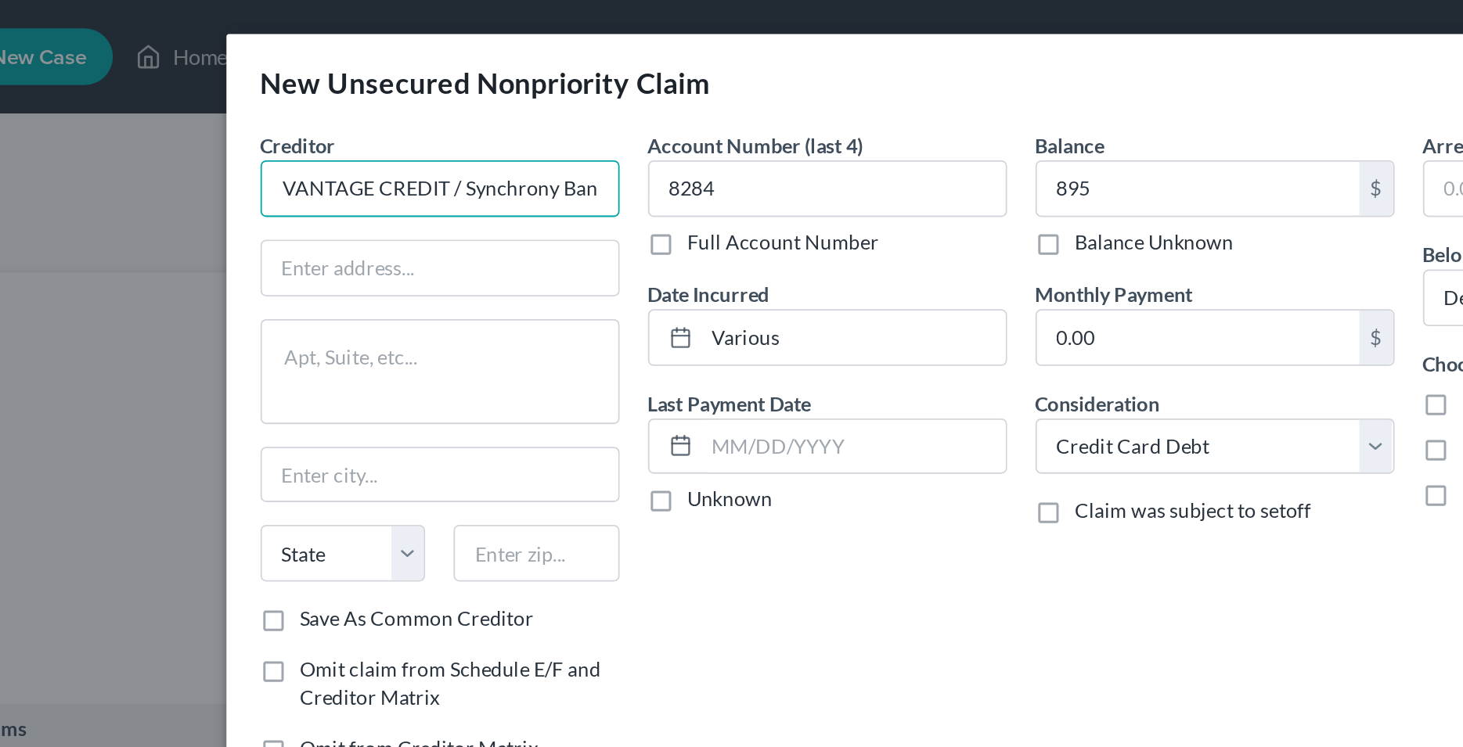
click at [408, 103] on input "TECHRON ADVANTAGE CREDIT / Synchrony Bank" at bounding box center [411, 103] width 198 height 31
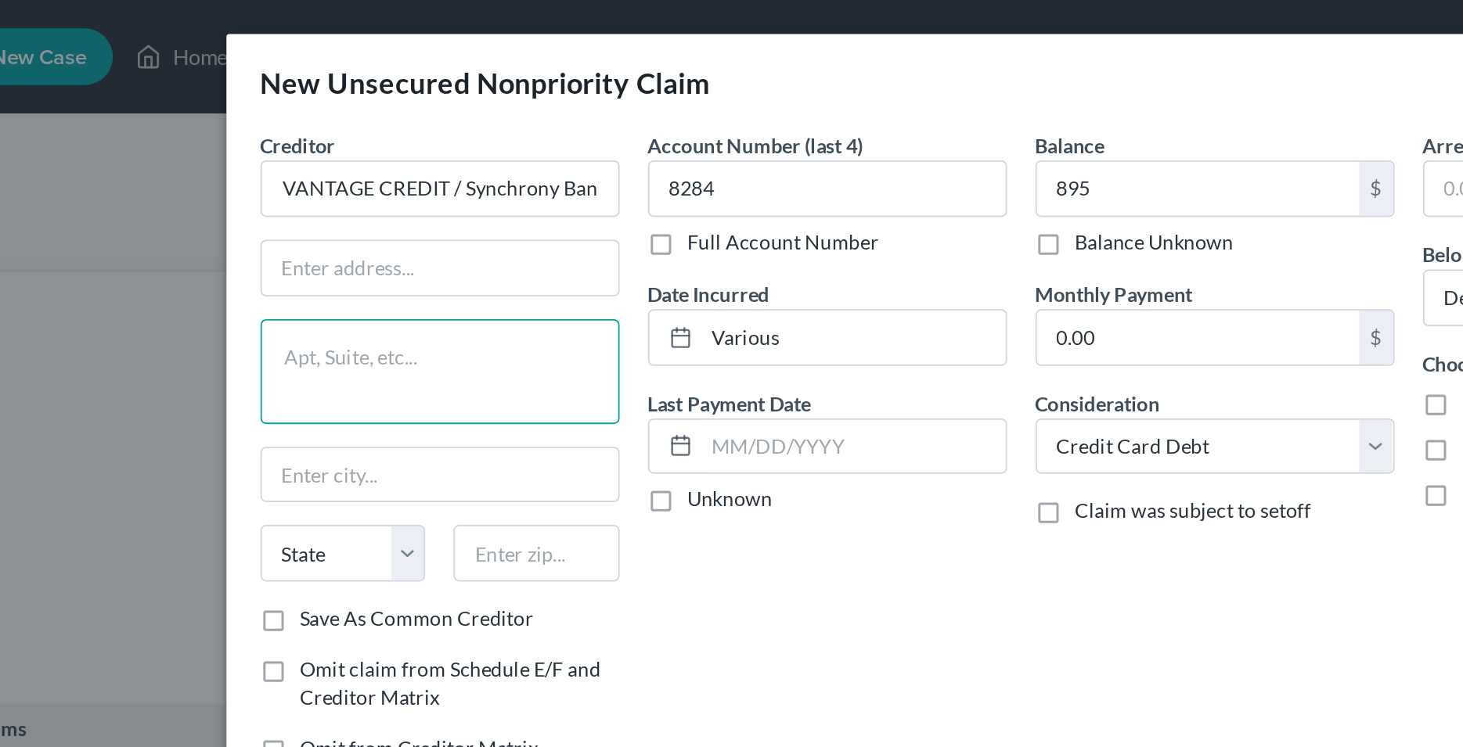
click at [362, 199] on textarea at bounding box center [411, 205] width 198 height 58
paste textarea "[STREET_ADDRESS],"
type textarea "[STREET_ADDRESS],"
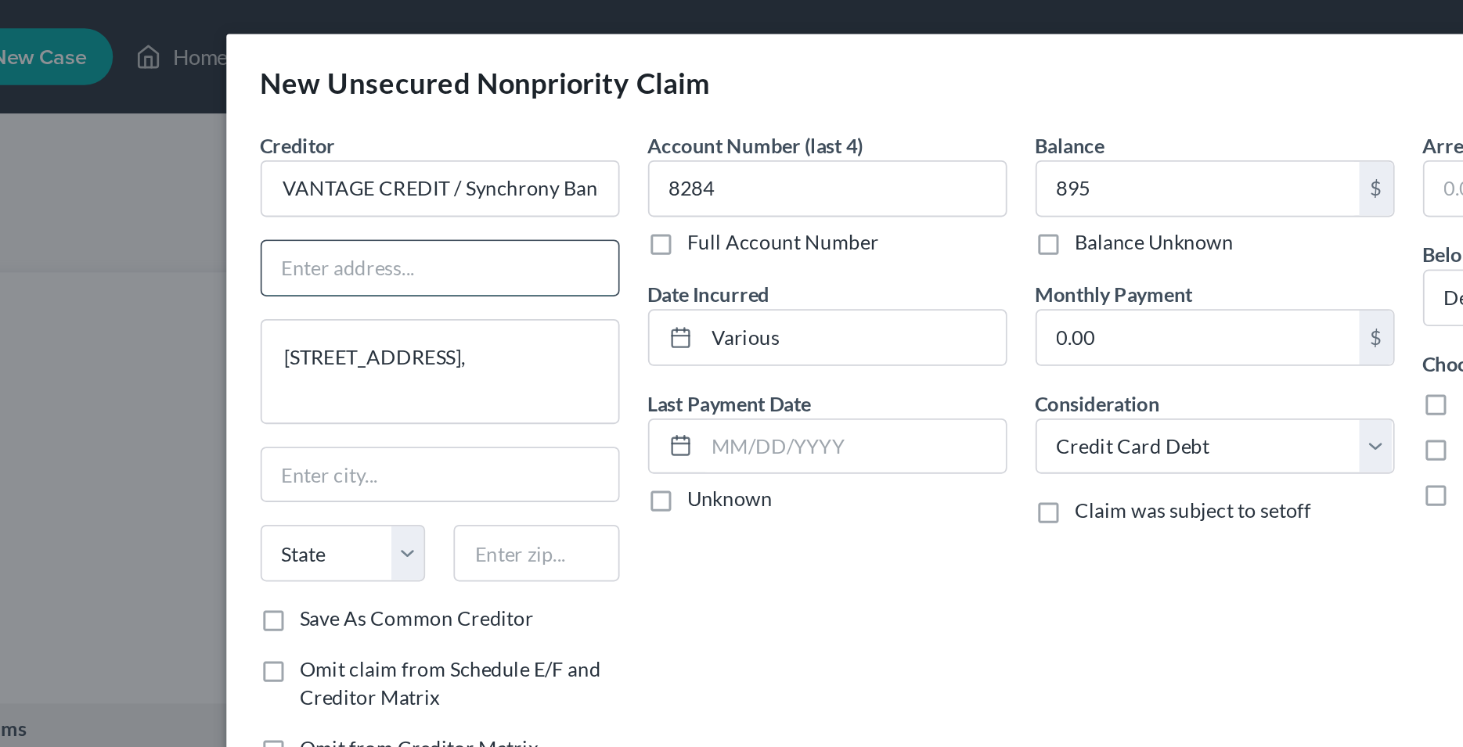
click at [419, 141] on input "text" at bounding box center [411, 148] width 196 height 30
paste input "[STREET_ADDRESS],"
type input "[STREET_ADDRESS],"
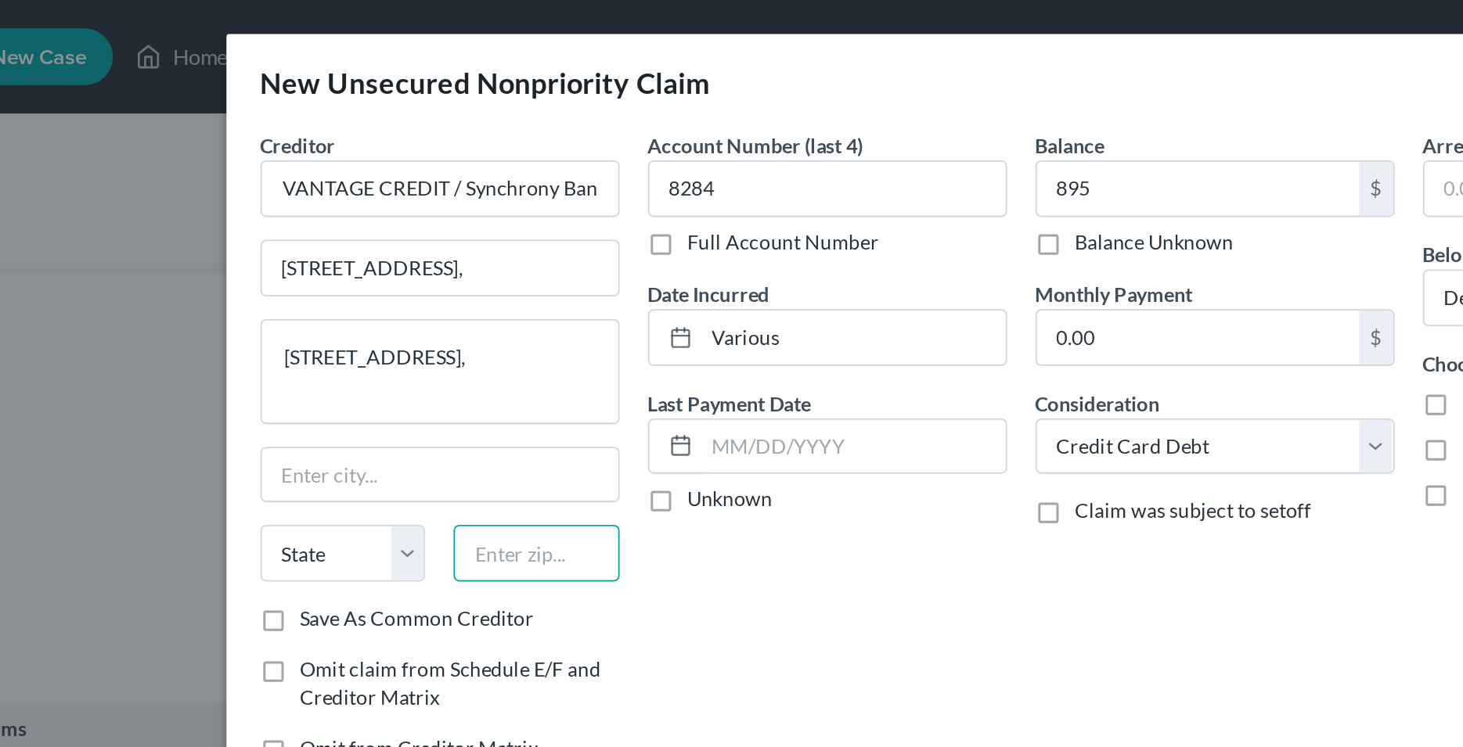
click at [455, 306] on input "text" at bounding box center [465, 305] width 92 height 31
type input "84020"
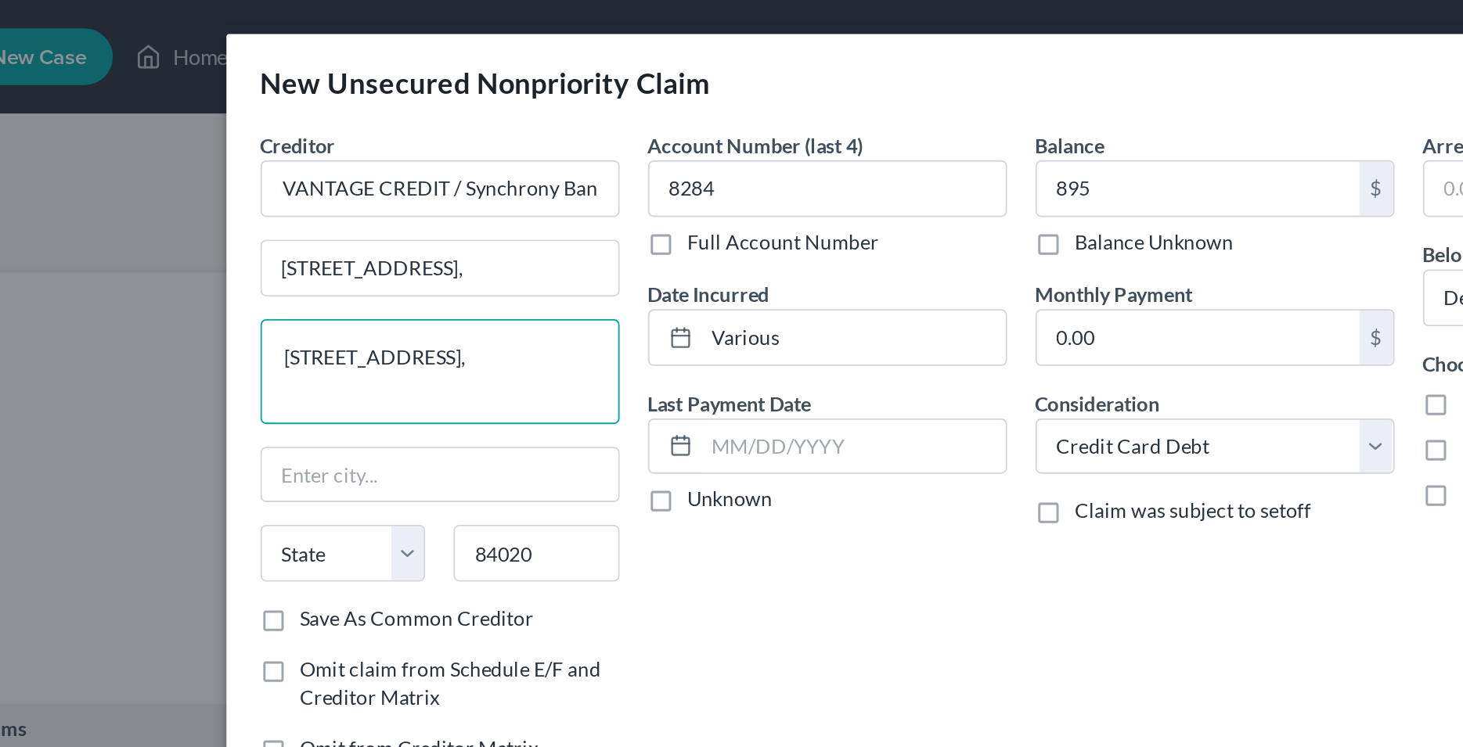
click at [453, 221] on textarea "[STREET_ADDRESS]," at bounding box center [411, 205] width 198 height 58
type input "[PERSON_NAME]"
select select "46"
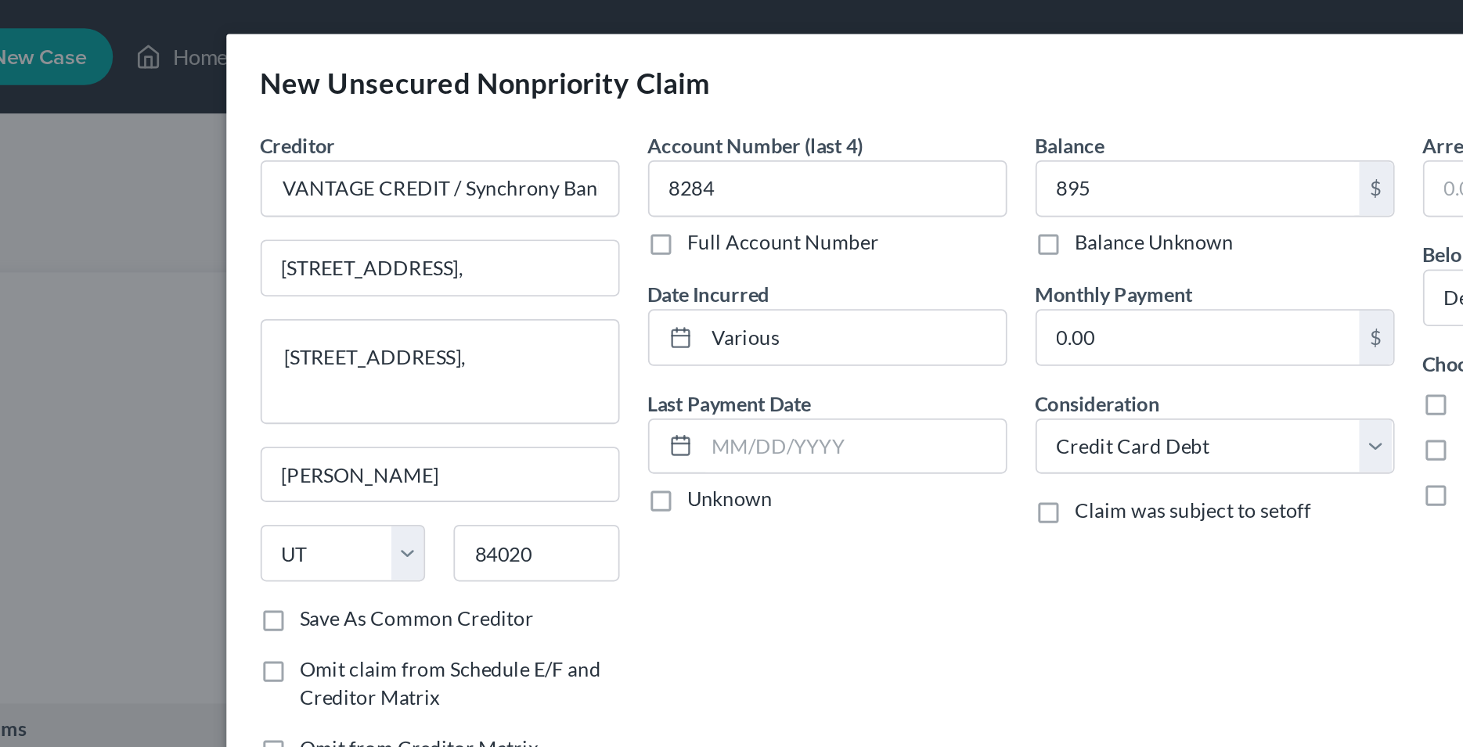
click at [334, 343] on label "Save As Common Creditor" at bounding box center [398, 341] width 129 height 16
click at [340, 343] on input "Save As Common Creditor" at bounding box center [345, 338] width 10 height 10
checkbox input "true"
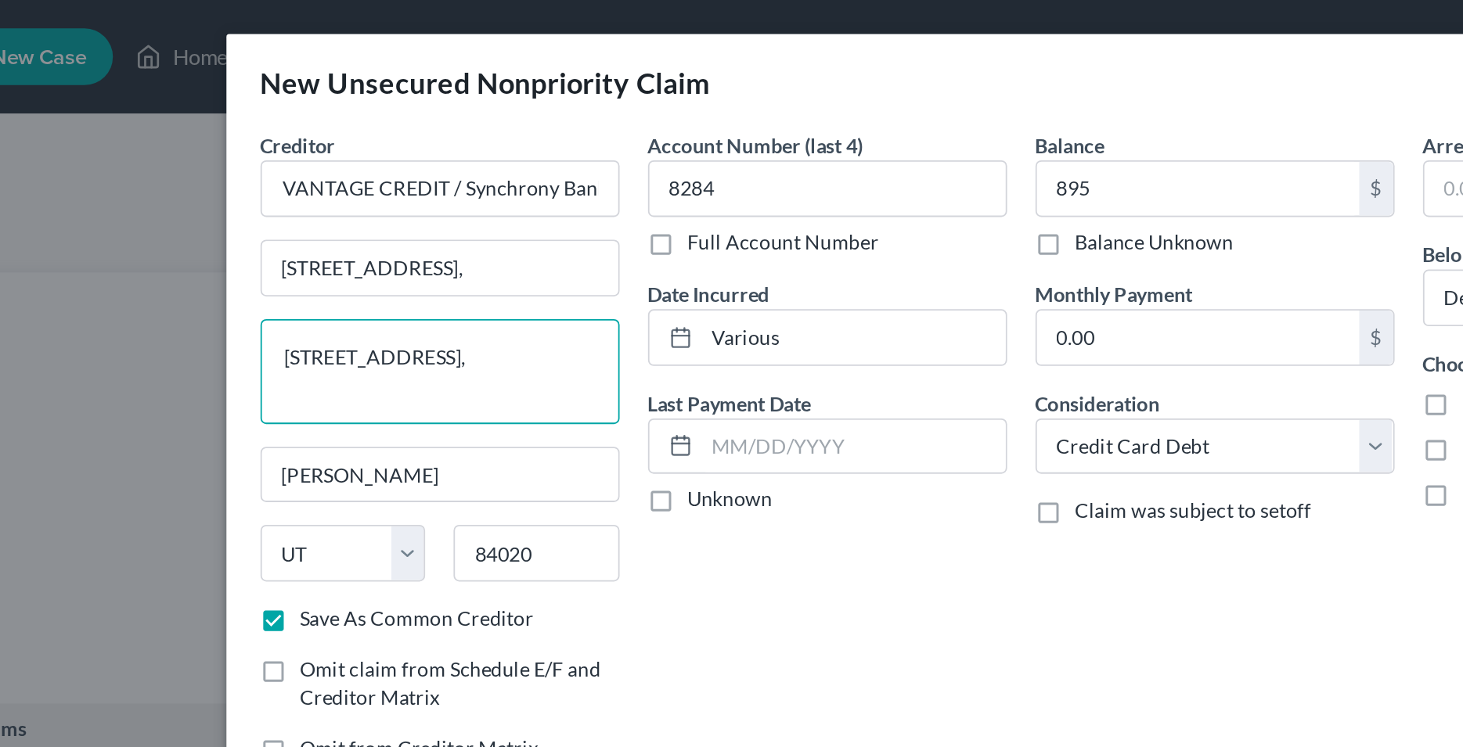
drag, startPoint x: 455, startPoint y: 213, endPoint x: 314, endPoint y: 202, distance: 142.1
click at [314, 202] on textarea "[STREET_ADDRESS]," at bounding box center [411, 205] width 198 height 58
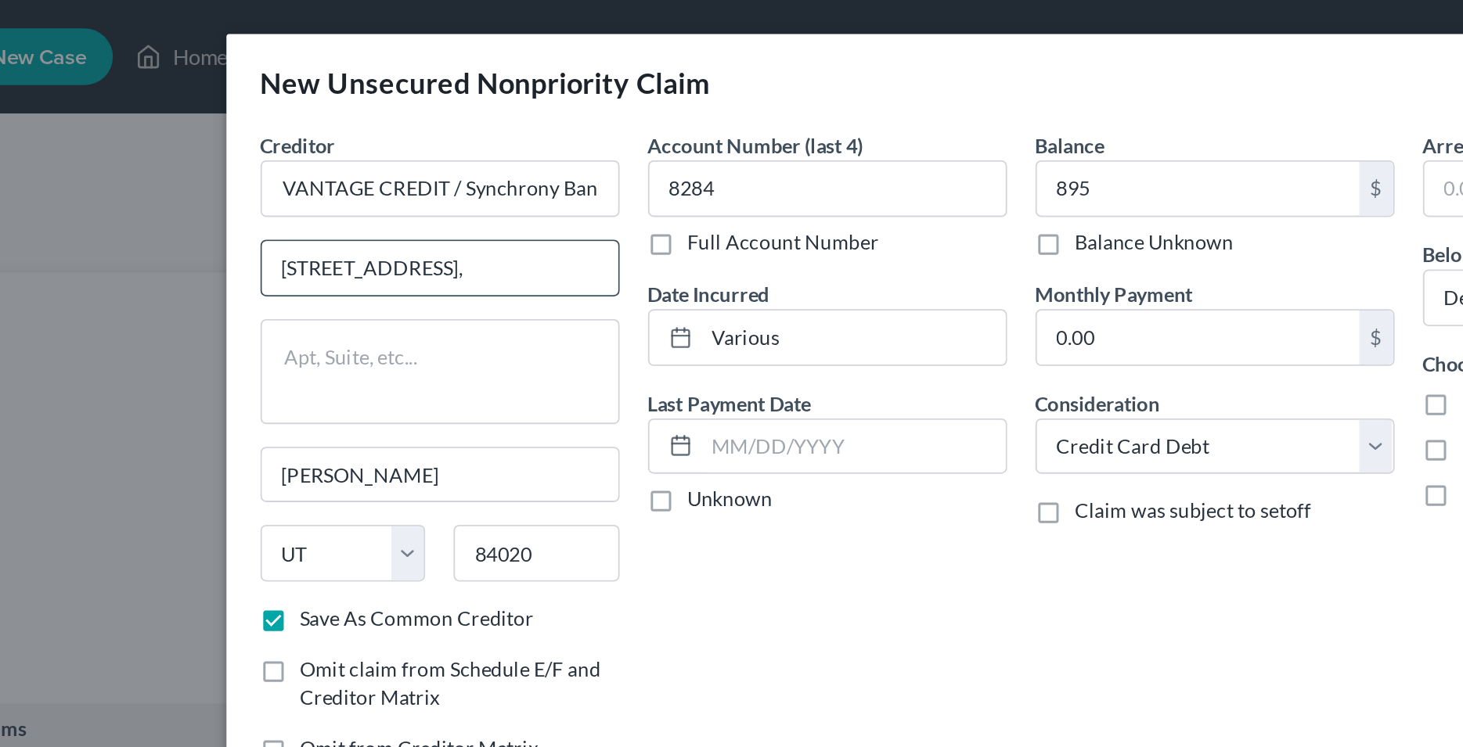
click at [411, 149] on input "[STREET_ADDRESS]," at bounding box center [411, 148] width 196 height 30
type input "[STREET_ADDRESS]"
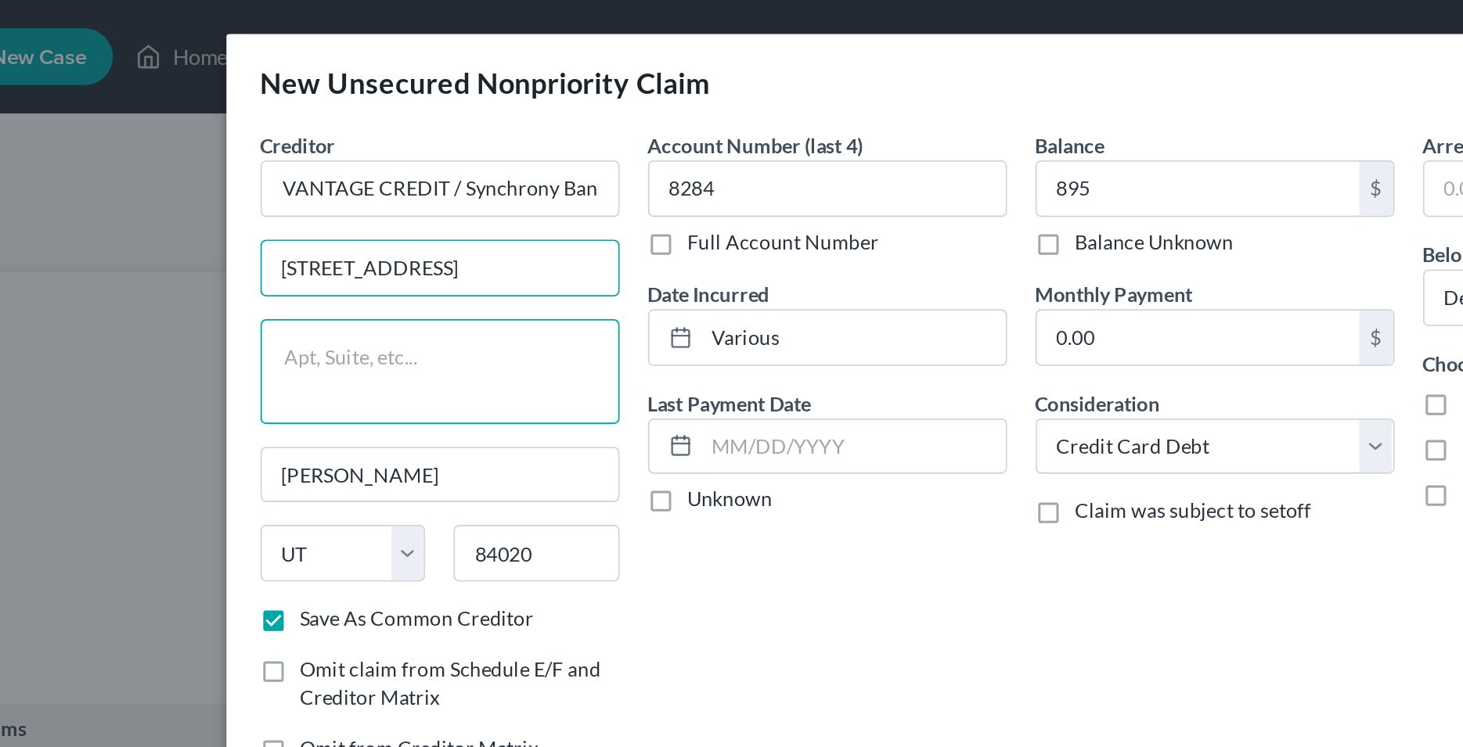
click at [435, 211] on textarea at bounding box center [411, 205] width 198 height 58
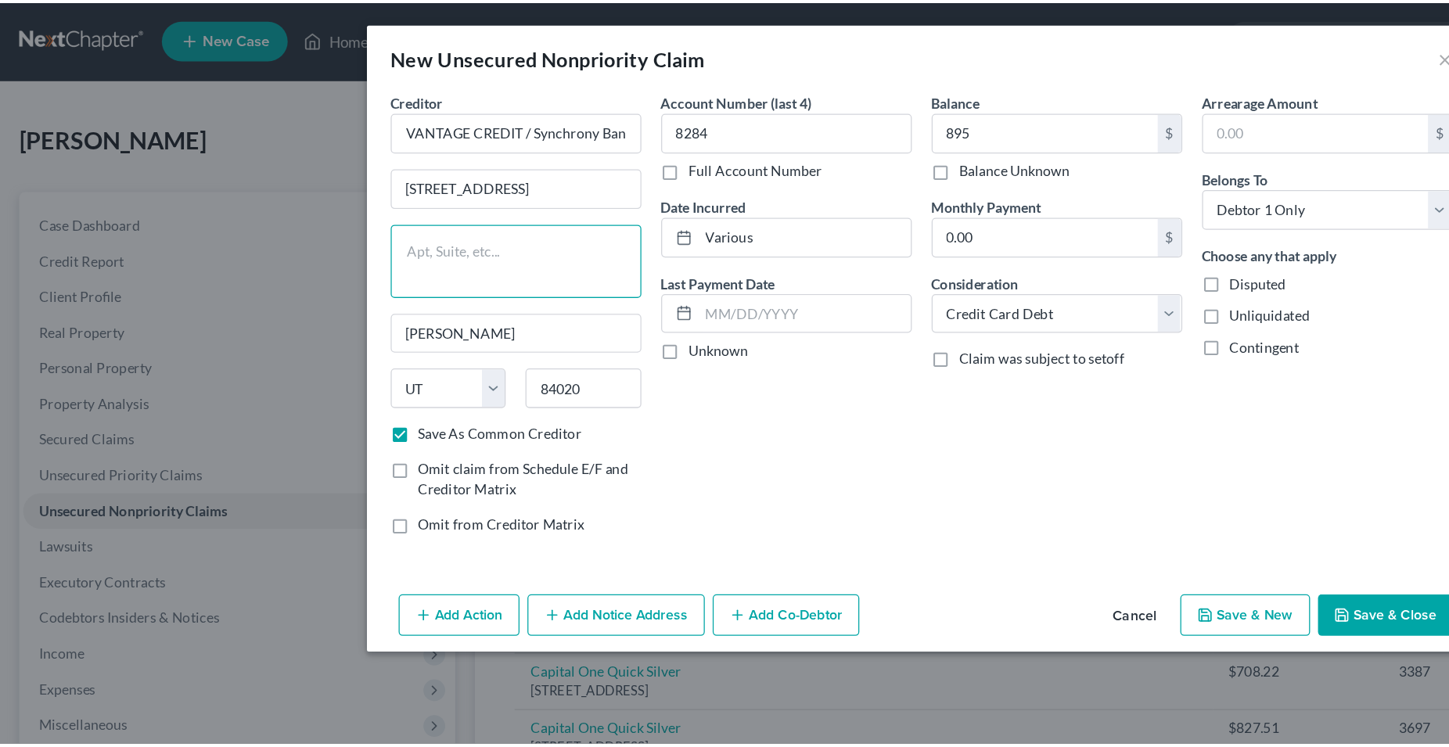
scroll to position [0, 71]
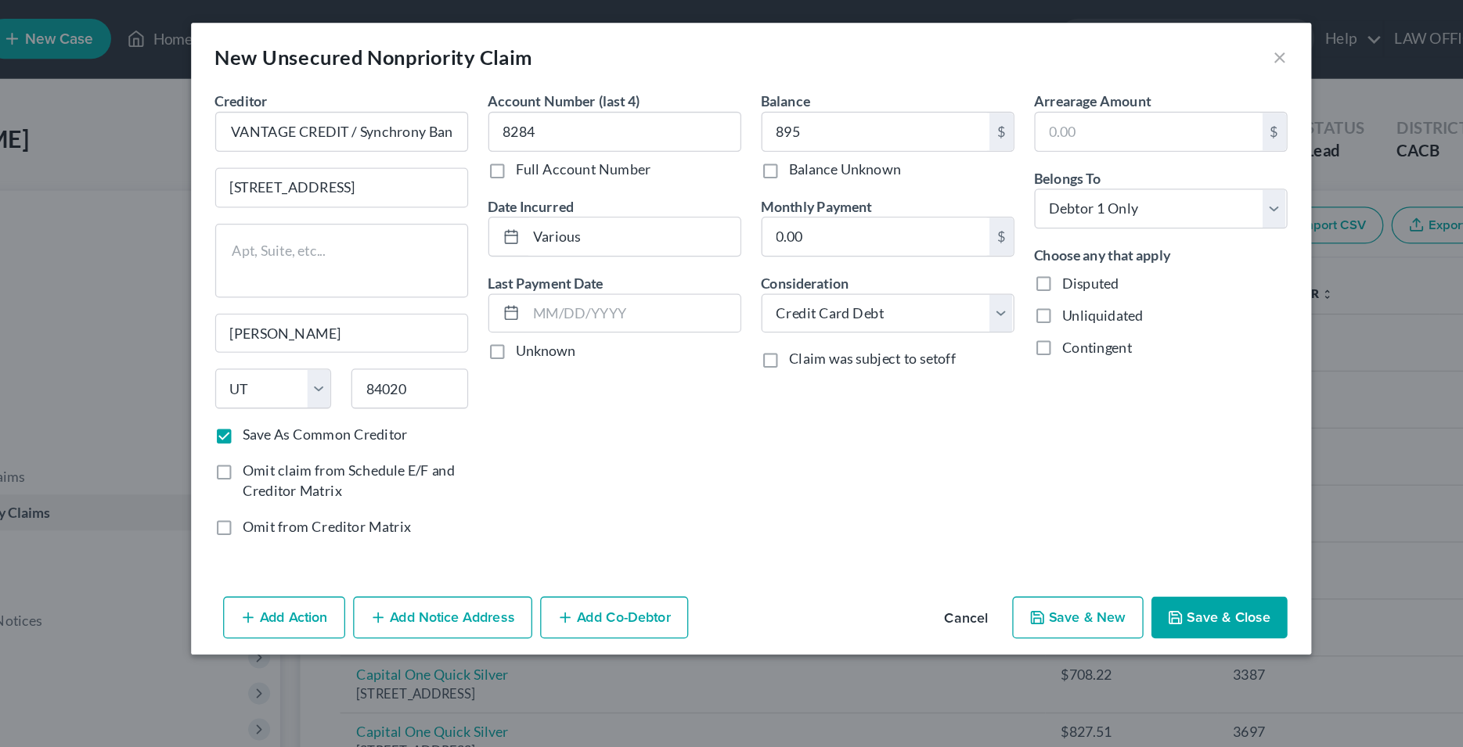
click at [1092, 482] on button "Save & Close" at bounding box center [1098, 484] width 106 height 33
checkbox input "false"
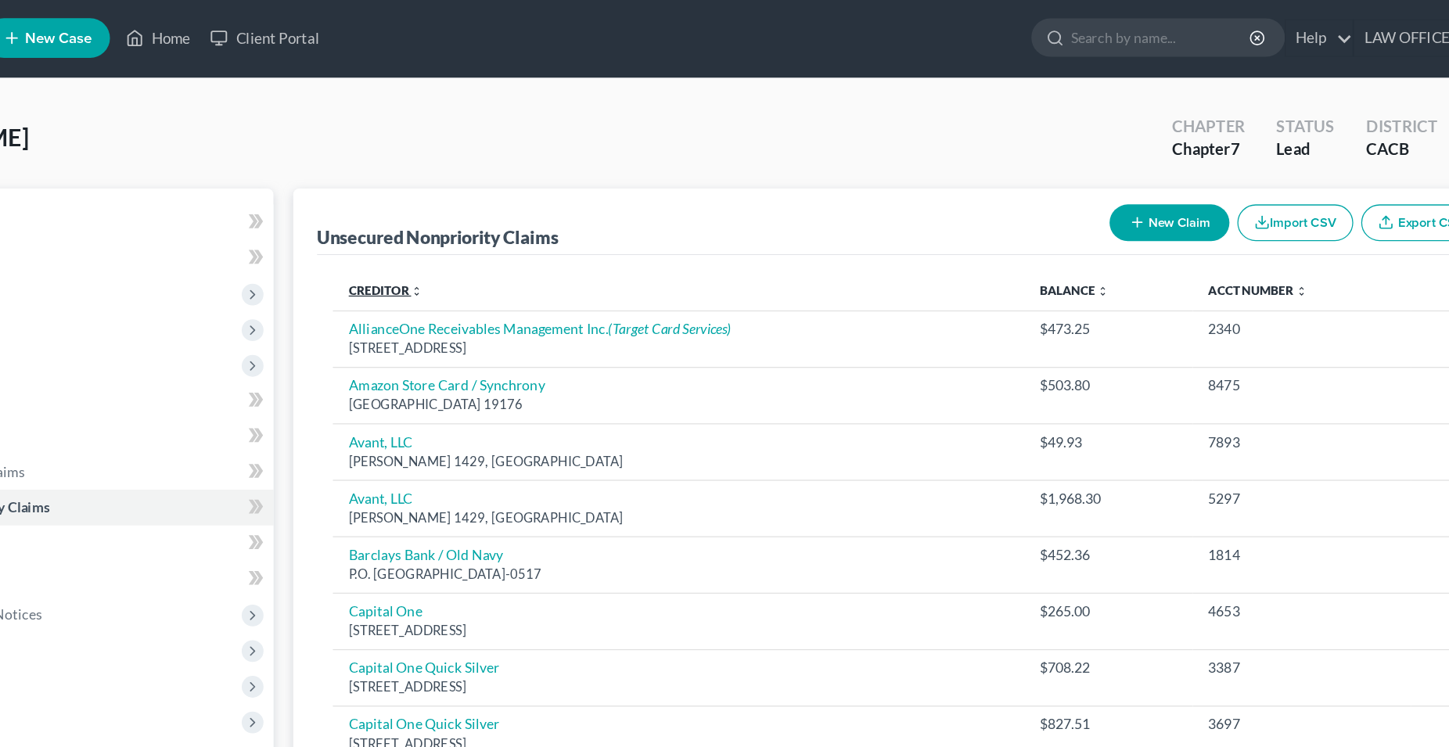
click at [438, 232] on link "Creditor expand_more expand_less unfold_more" at bounding box center [448, 231] width 59 height 12
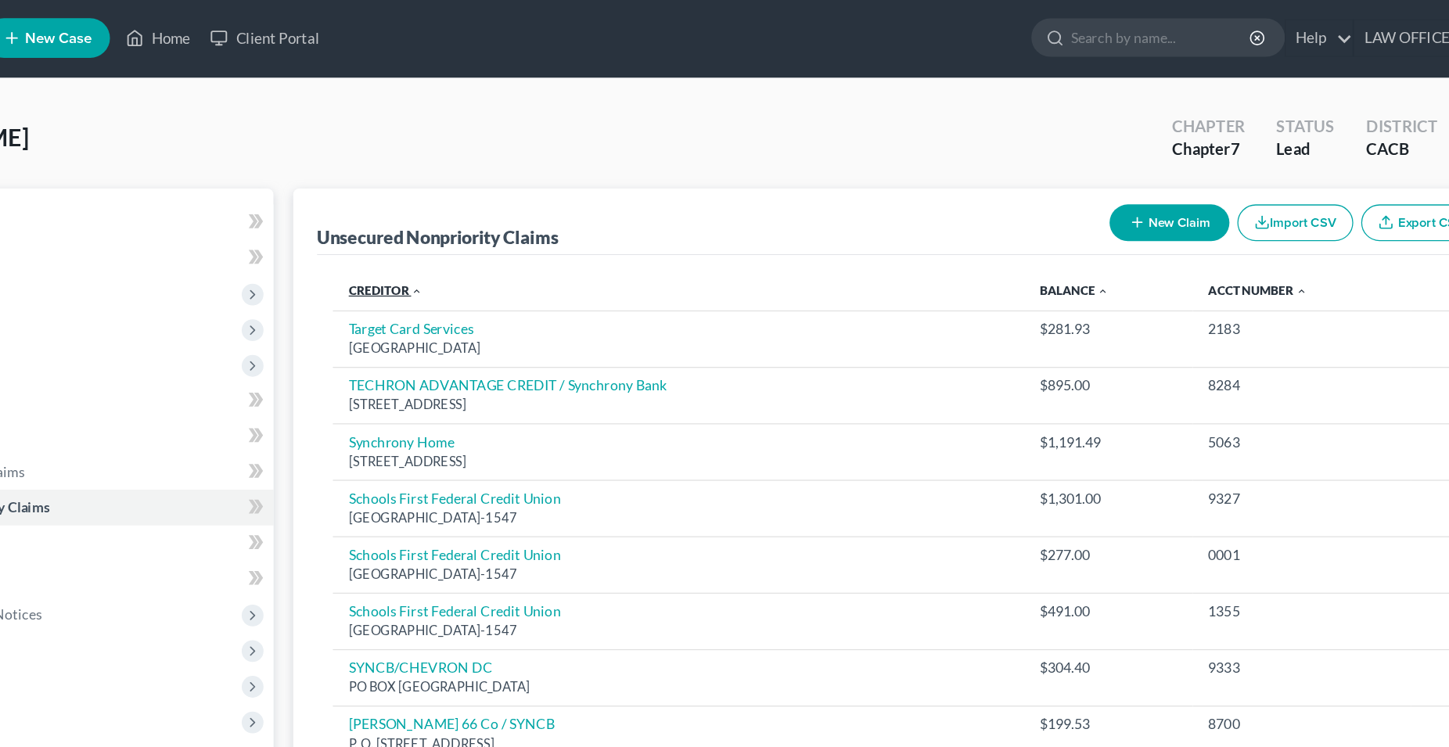
click at [437, 232] on link "Creditor expand_more expand_less unfold_more" at bounding box center [448, 231] width 59 height 12
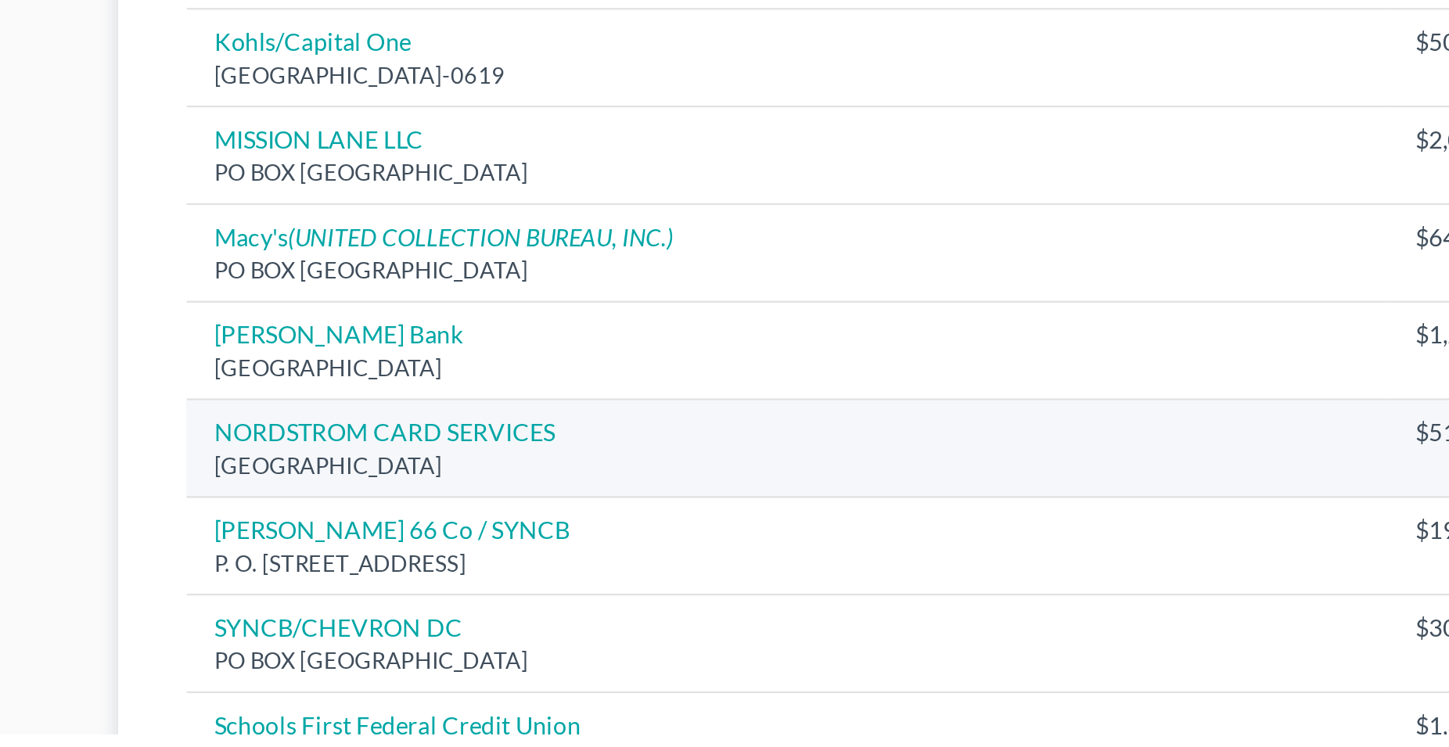
scroll to position [407, 0]
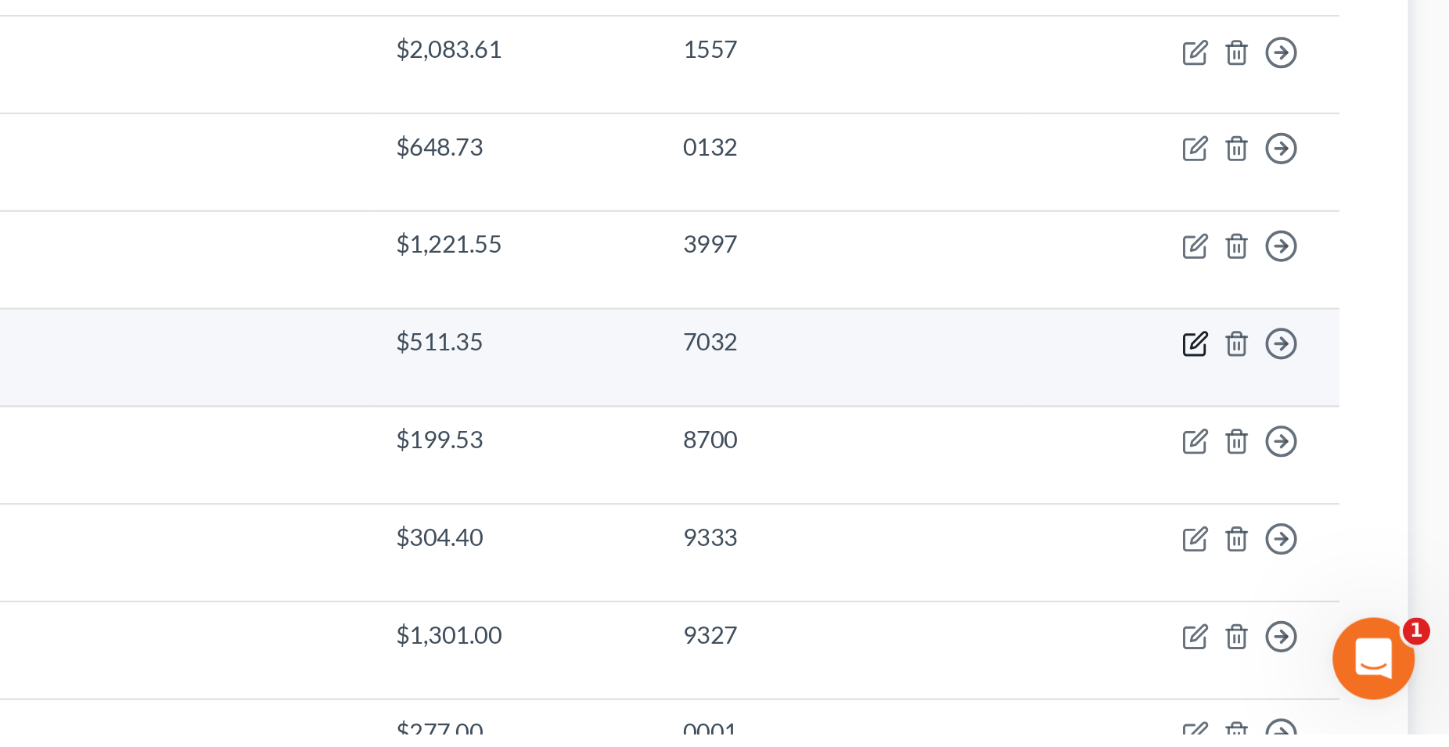
click at [1335, 572] on icon "button" at bounding box center [1333, 569] width 13 height 13
select select "42"
select select "2"
select select "0"
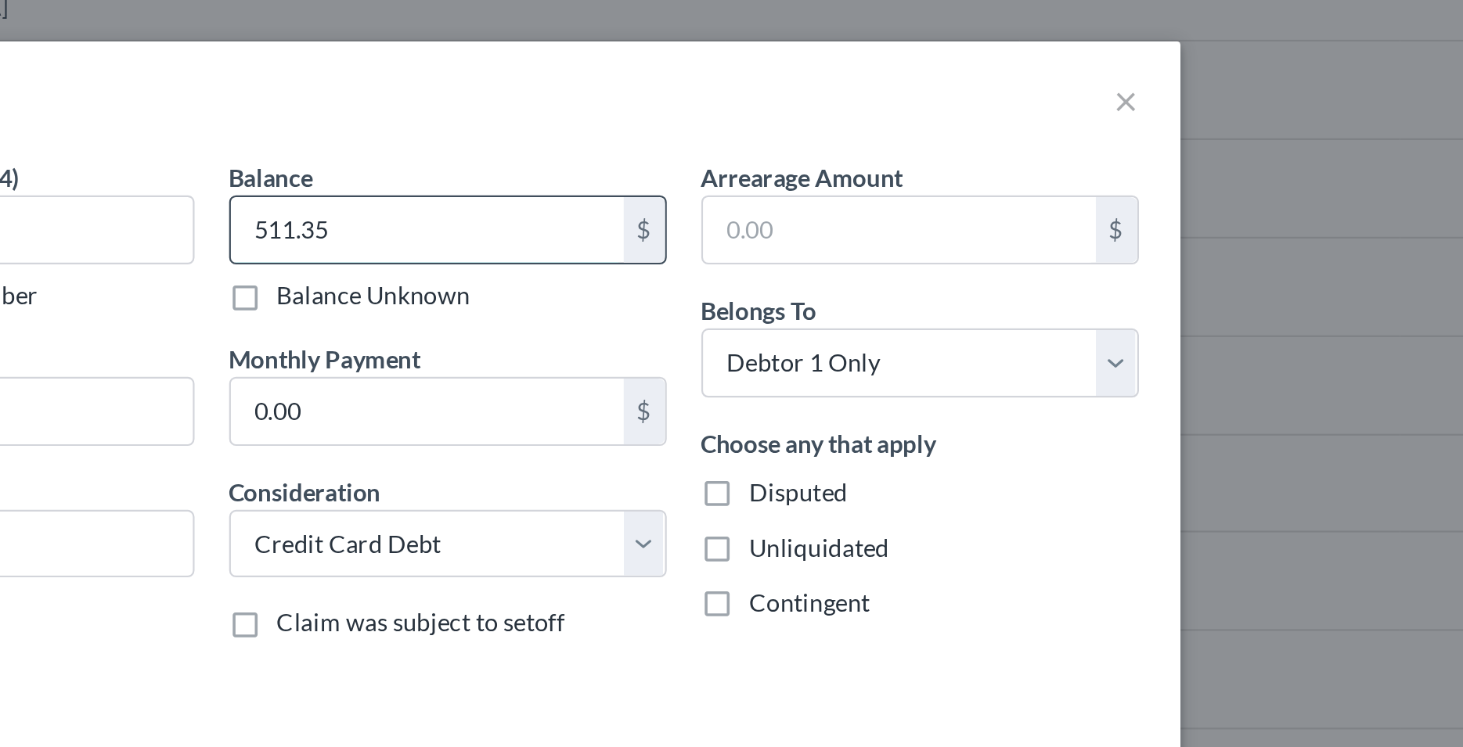
drag, startPoint x: 816, startPoint y: 103, endPoint x: 797, endPoint y: 109, distance: 19.6
click at [797, 110] on input "511.35" at bounding box center [829, 104] width 178 height 30
type input "565.25"
click at [855, 139] on div "Balance Unknown" at bounding box center [839, 134] width 198 height 16
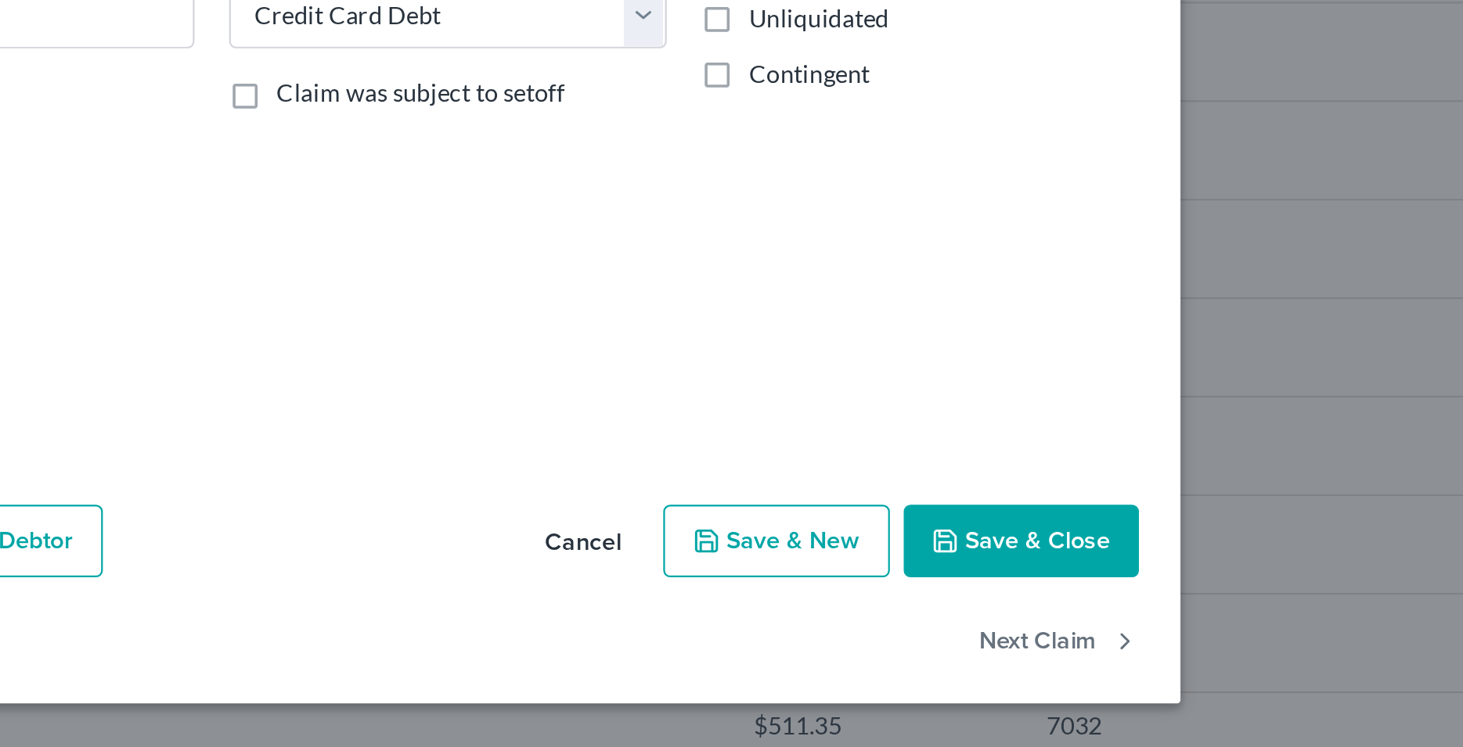
click at [1106, 488] on button "Save & Close" at bounding box center [1098, 484] width 106 height 33
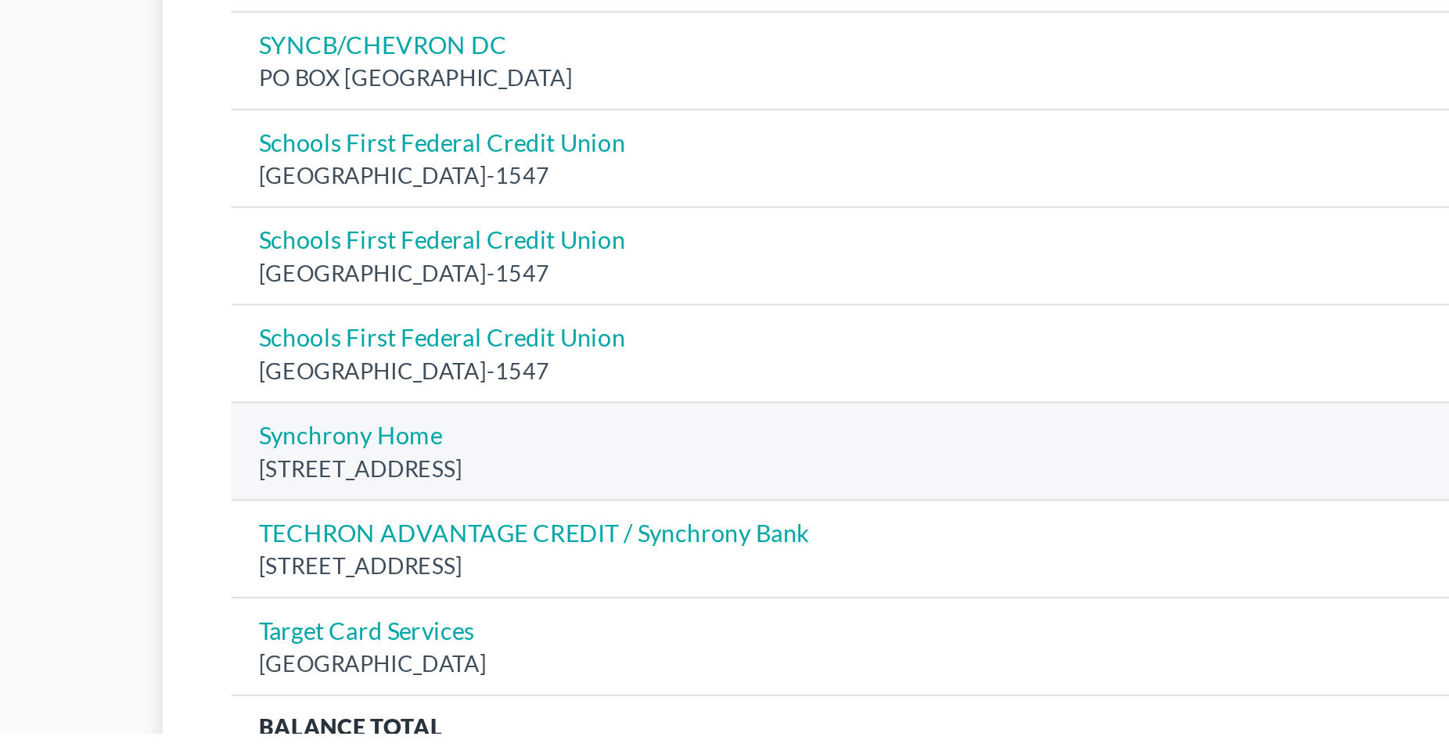
scroll to position [634, 0]
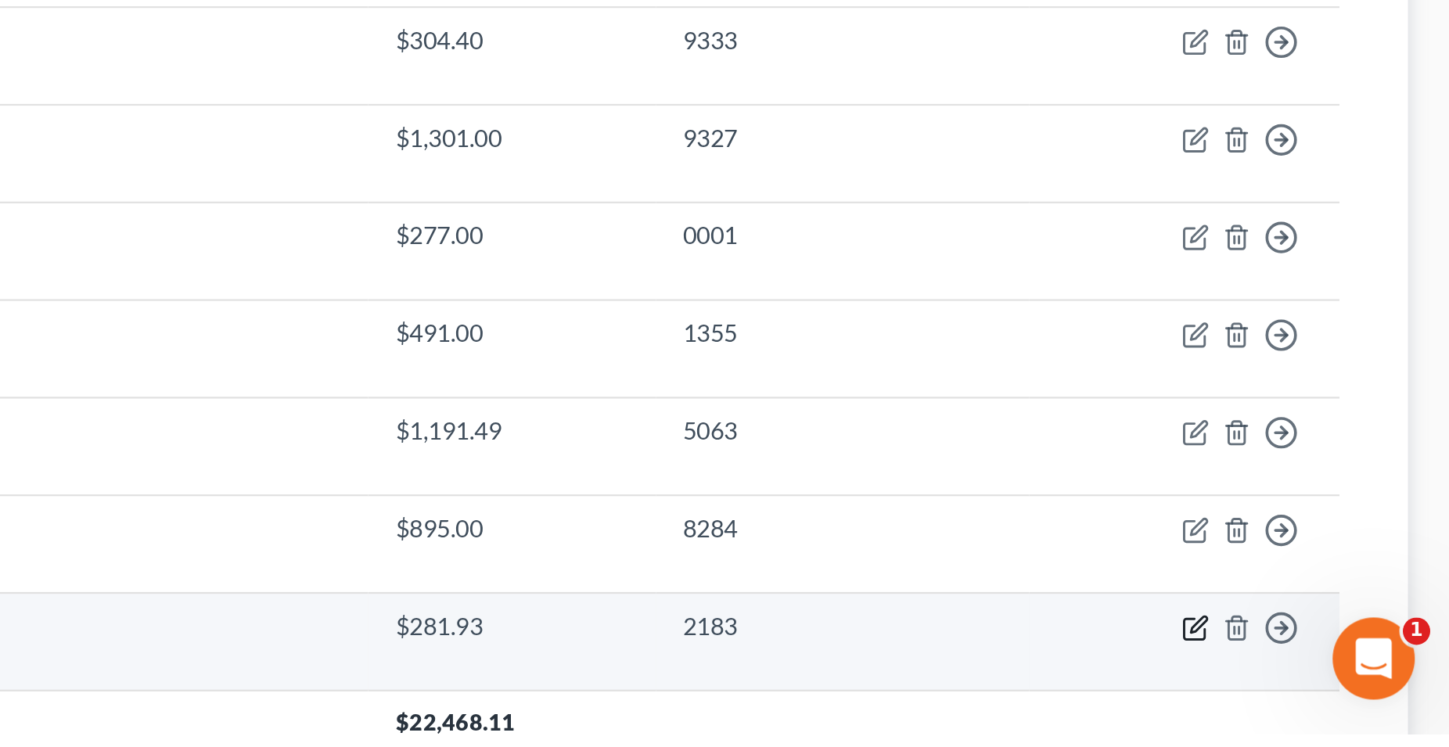
click at [1333, 700] on icon "button" at bounding box center [1333, 699] width 13 height 13
select select "45"
select select "2"
select select "0"
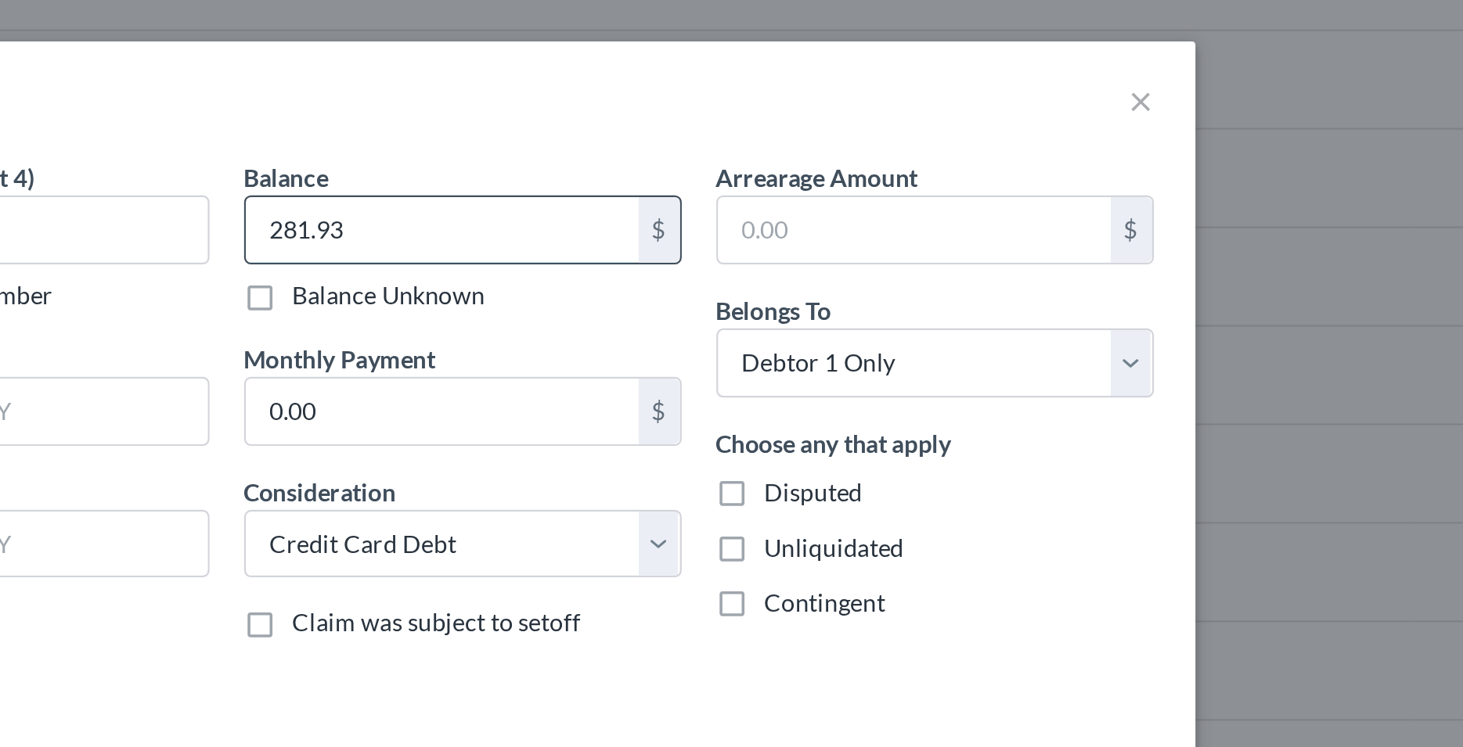
drag, startPoint x: 783, startPoint y: 101, endPoint x: 823, endPoint y: 106, distance: 41.0
click at [823, 106] on input "281.93" at bounding box center [829, 104] width 178 height 30
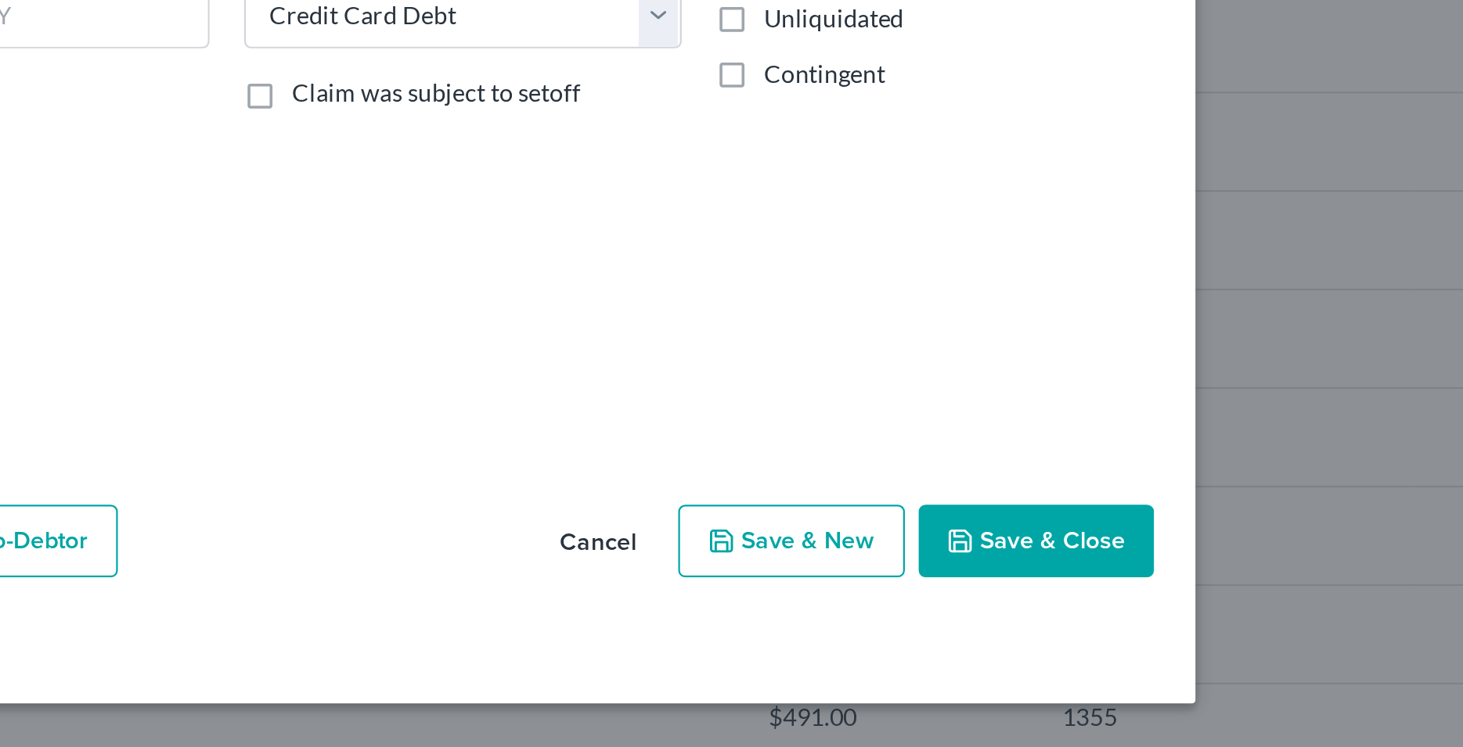
type input "524.60"
click at [1078, 484] on button "Save & Close" at bounding box center [1098, 484] width 106 height 33
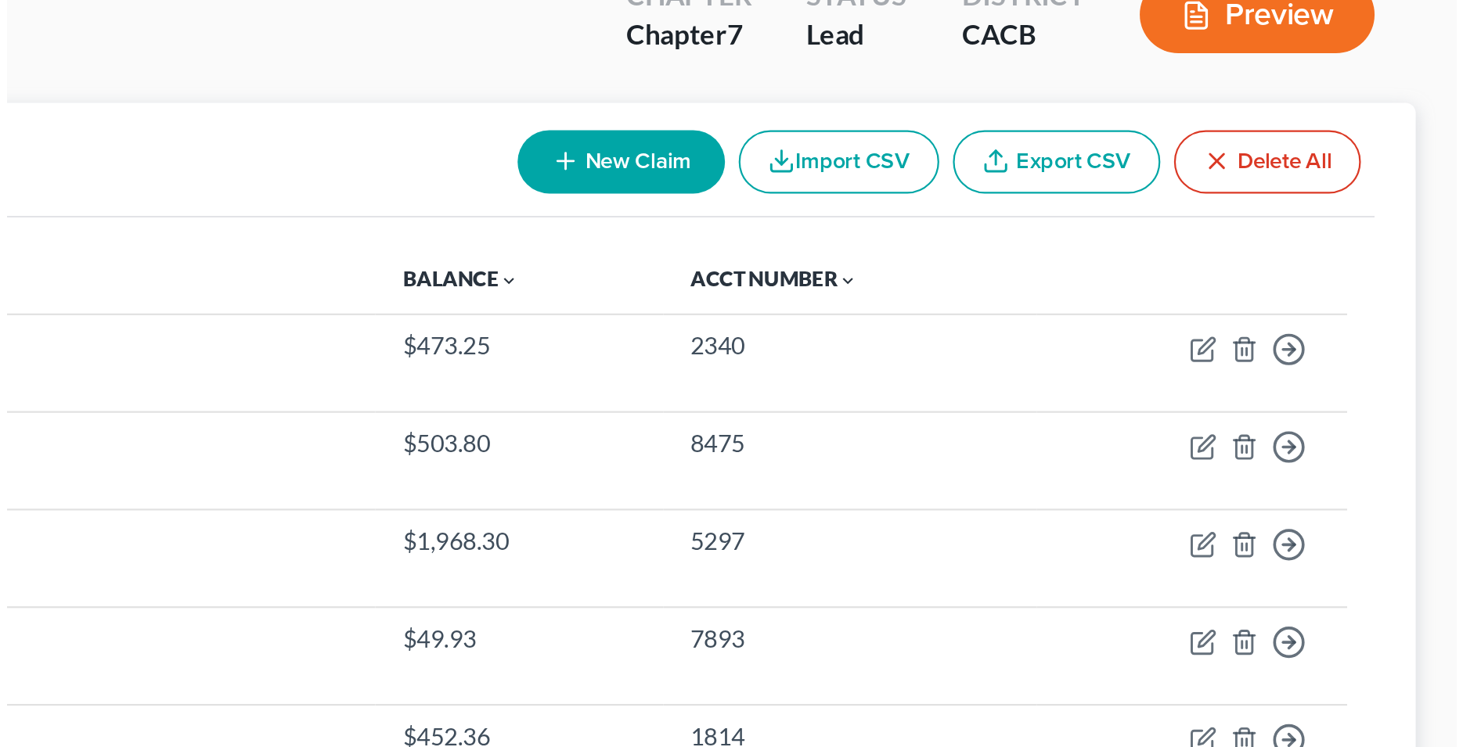
scroll to position [77, 0]
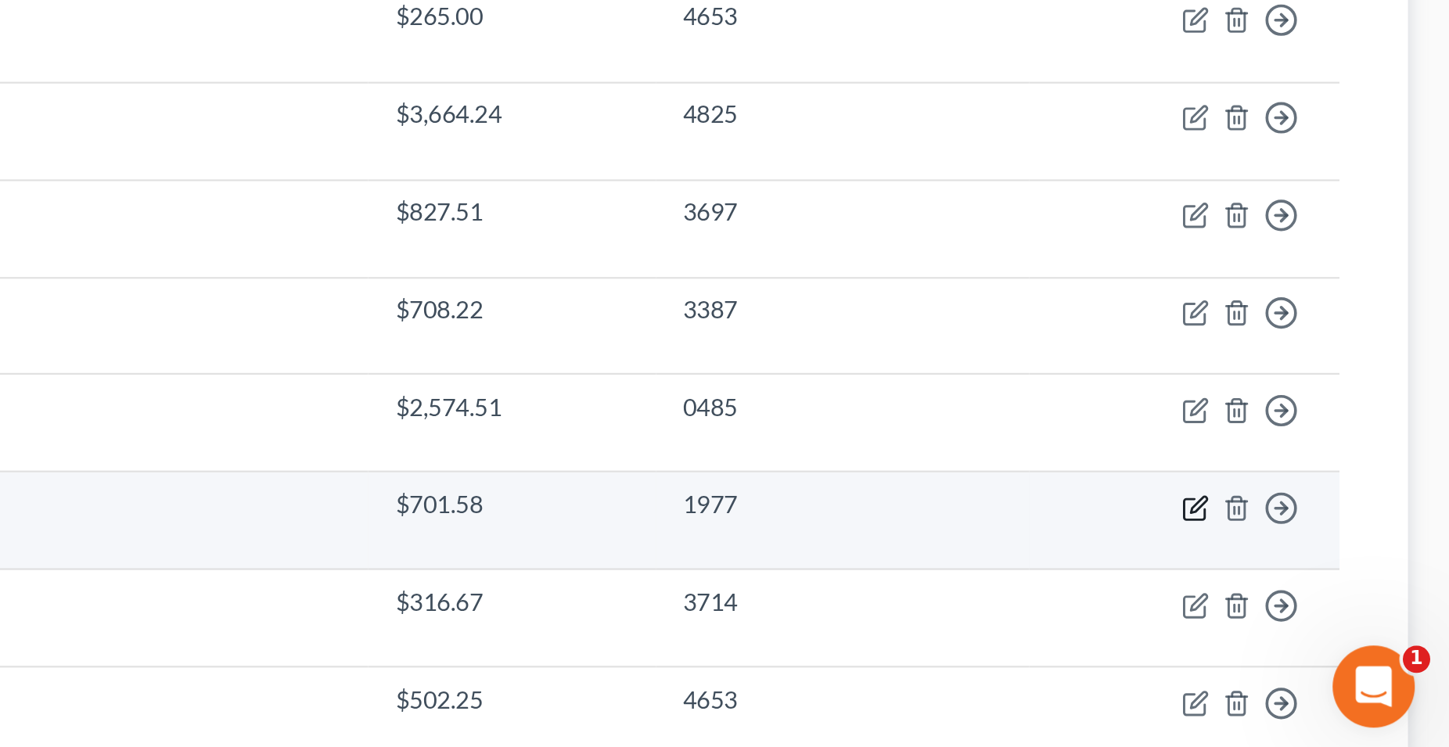
click at [1333, 632] on icon "button" at bounding box center [1334, 629] width 7 height 7
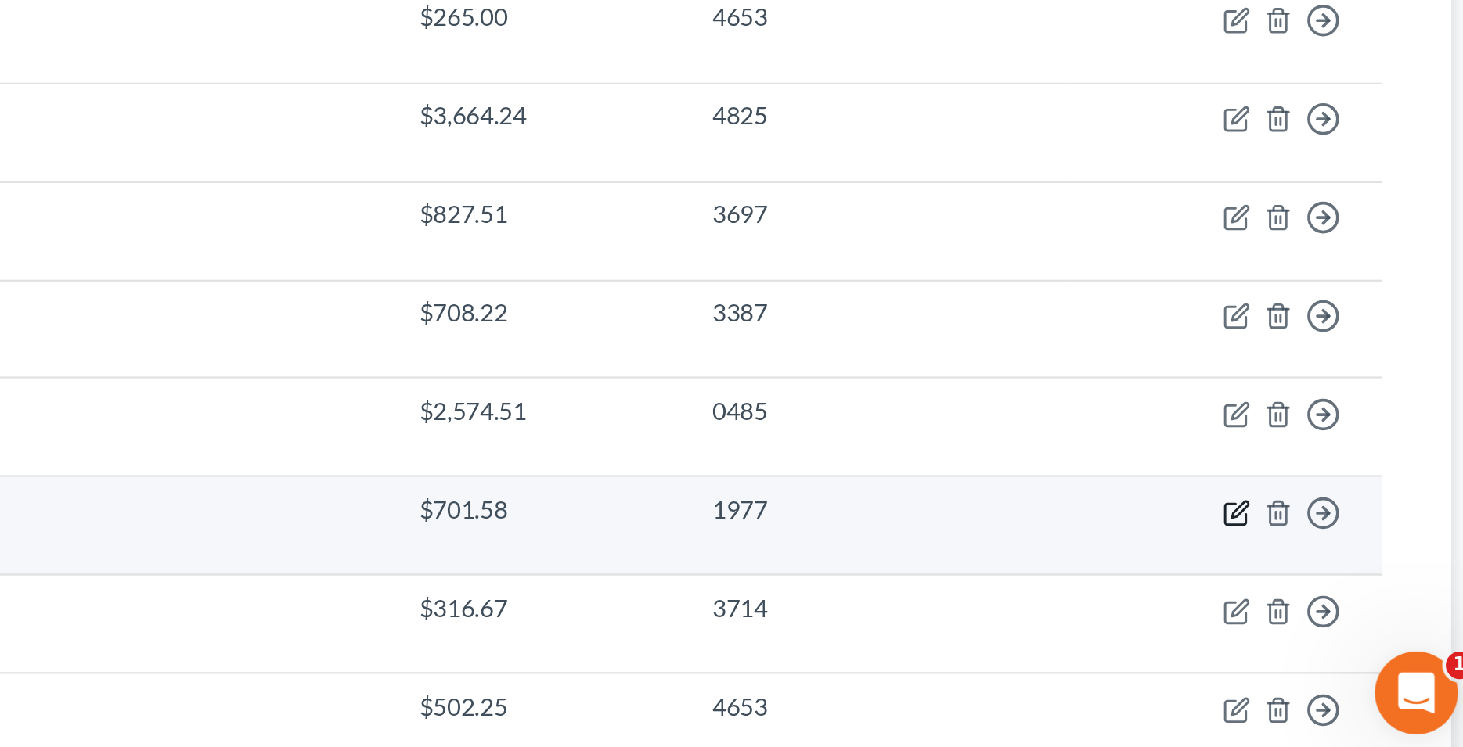
select select "39"
select select "2"
select select "0"
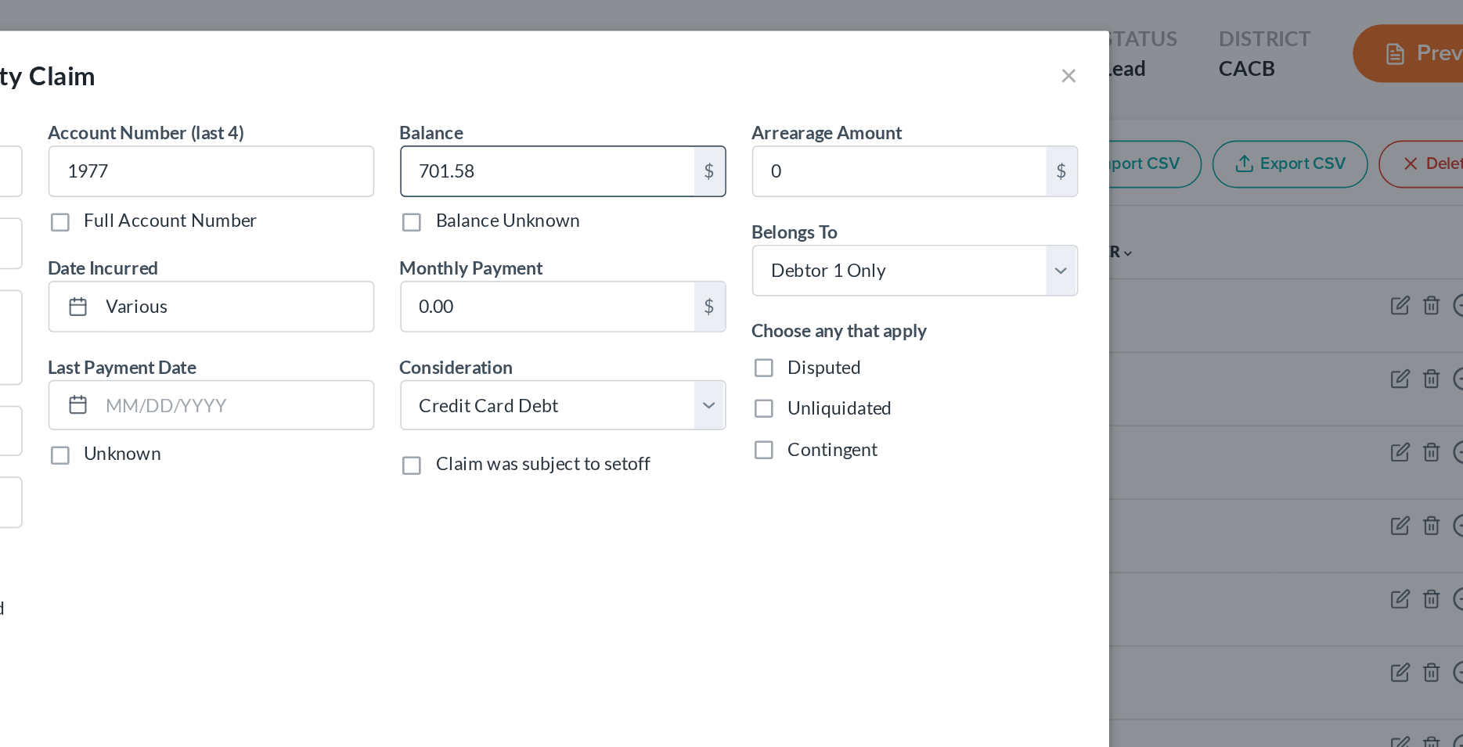
drag, startPoint x: 809, startPoint y: 97, endPoint x: 852, endPoint y: 109, distance: 44.6
click at [852, 109] on input "701.58" at bounding box center [829, 104] width 178 height 30
type input "741.58"
click at [742, 322] on div "Balance 741.58 $ Balance Unknown Balance Undetermined 741.58 $ Balance Unknown …" at bounding box center [839, 253] width 214 height 362
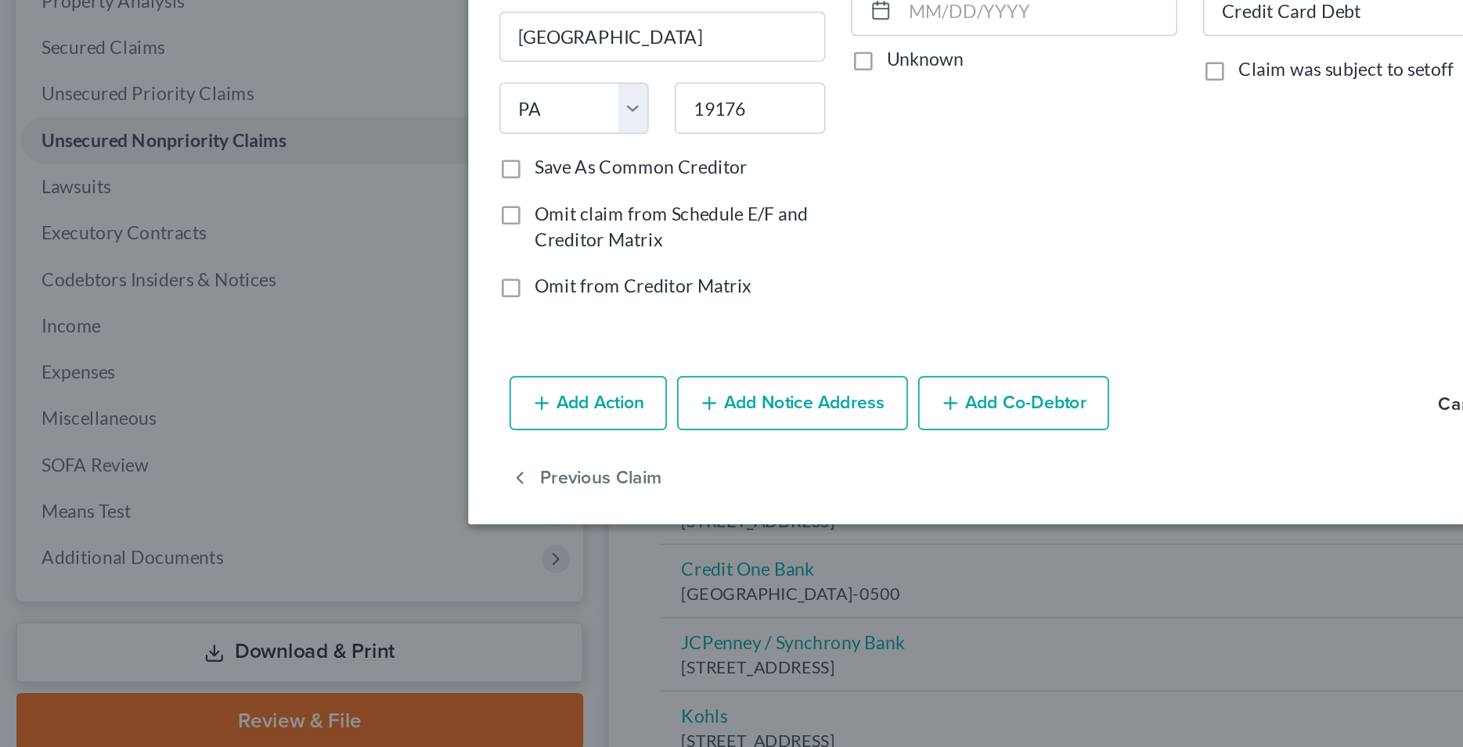
click at [495, 487] on button "Add Notice Address" at bounding box center [490, 484] width 140 height 33
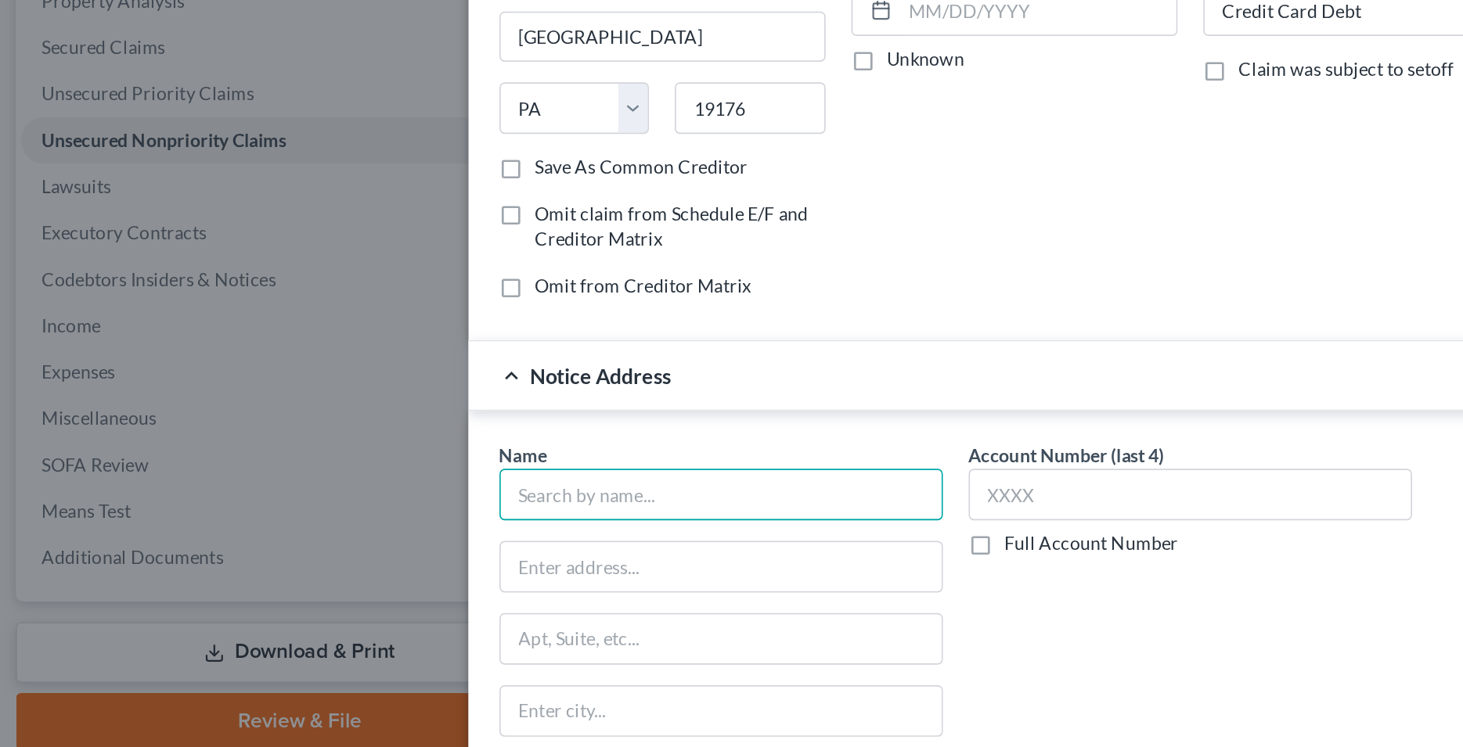
click at [371, 546] on input "text" at bounding box center [446, 539] width 269 height 31
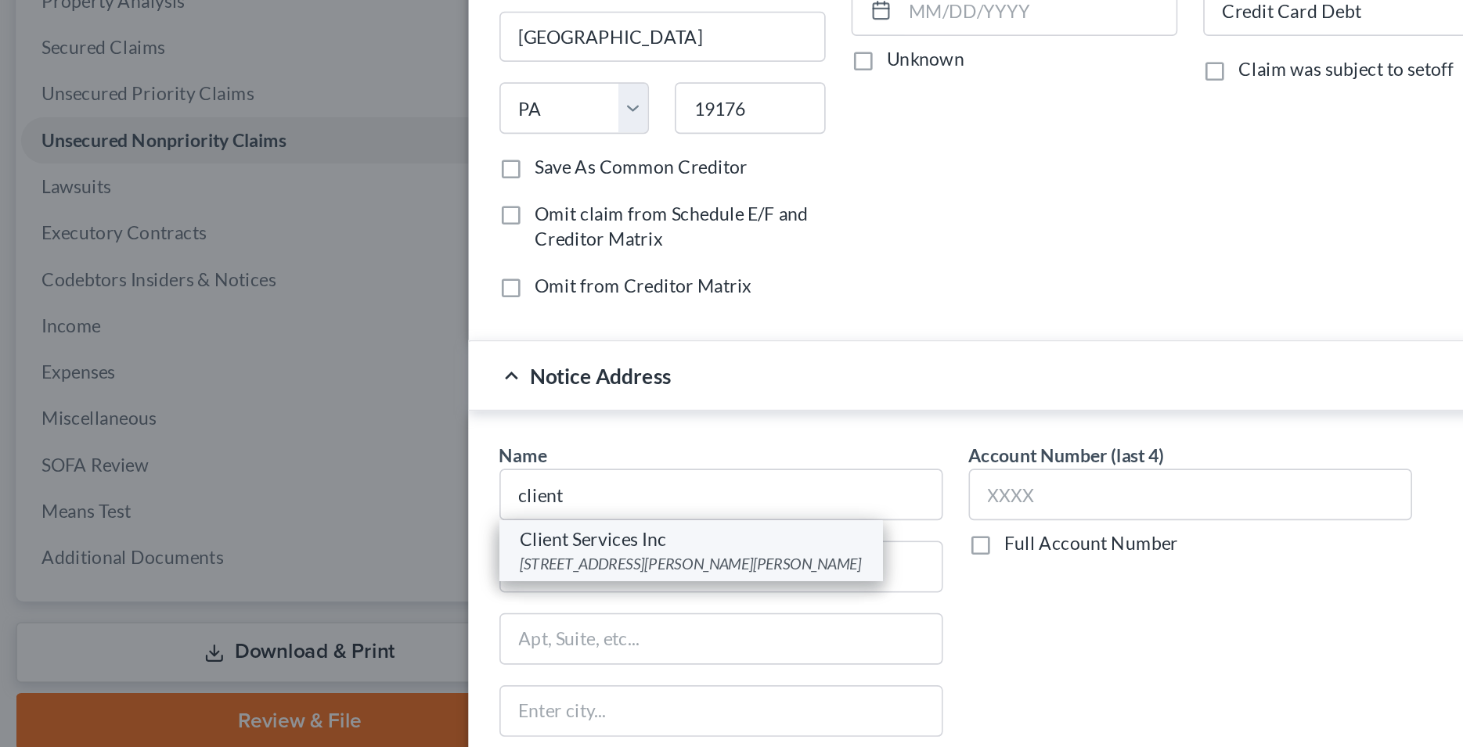
click at [377, 571] on div "Client Services Inc" at bounding box center [428, 568] width 207 height 16
type input "Client Services Inc"
type input "[STREET_ADDRESS][PERSON_NAME]"
type input "Saint [PERSON_NAME]"
select select "26"
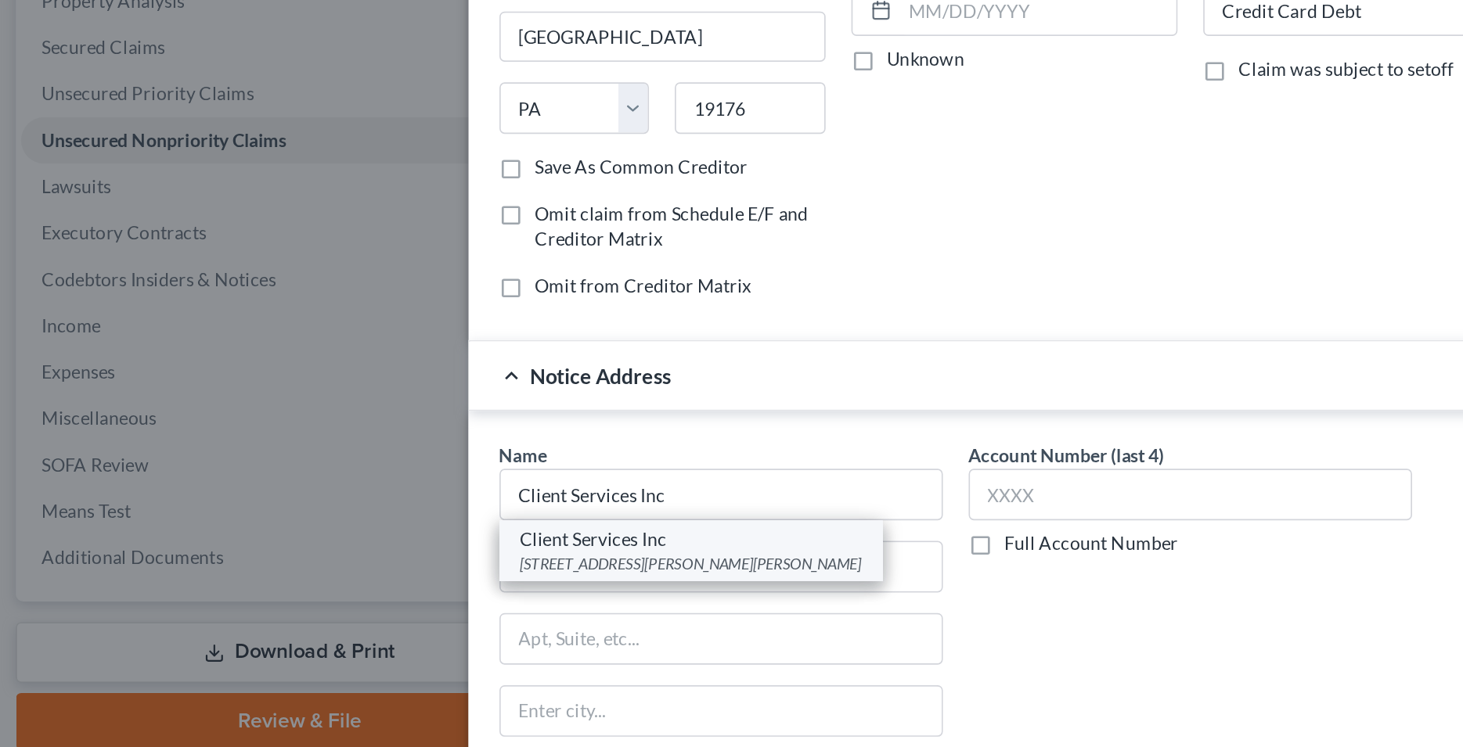
type input "63301-4047"
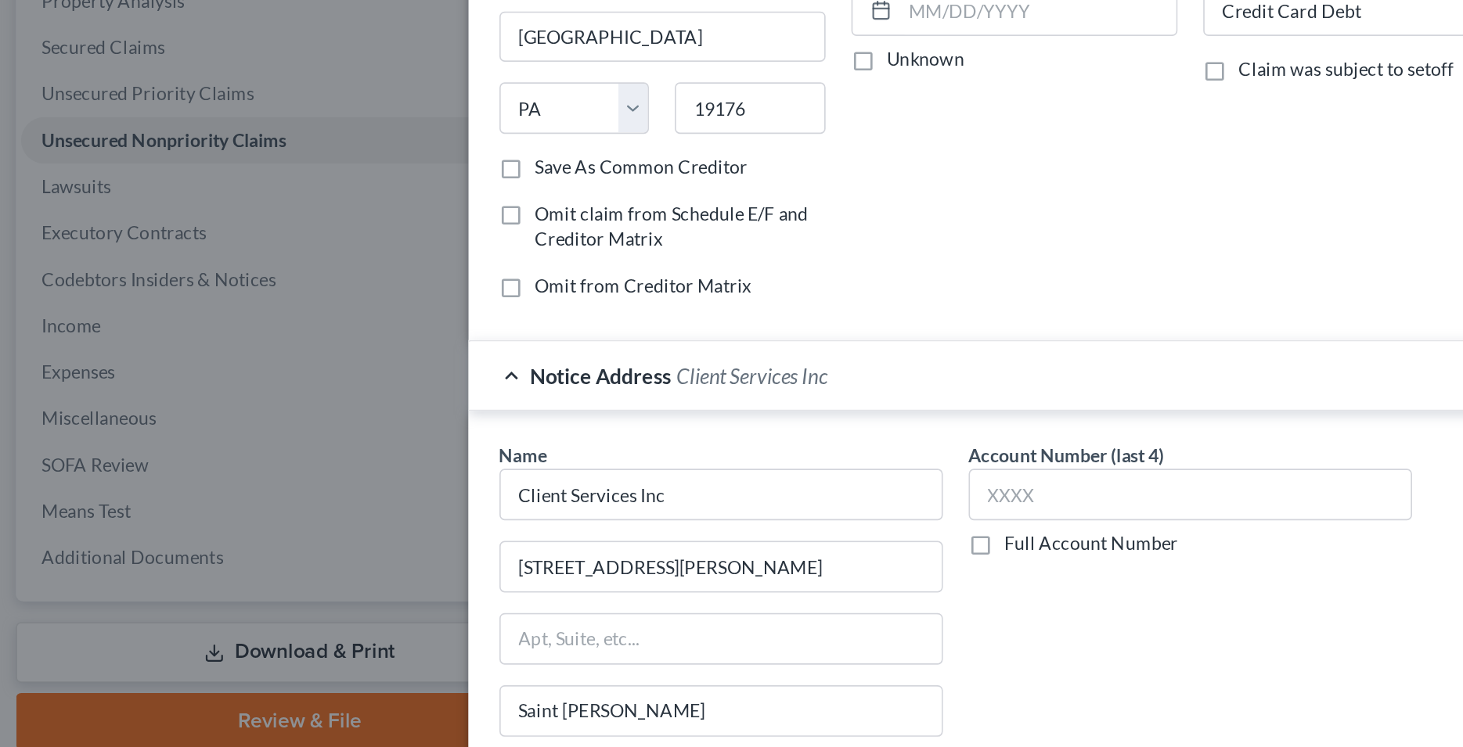
click at [612, 597] on div "Account Number (last 4) Full Account Number" at bounding box center [731, 639] width 285 height 263
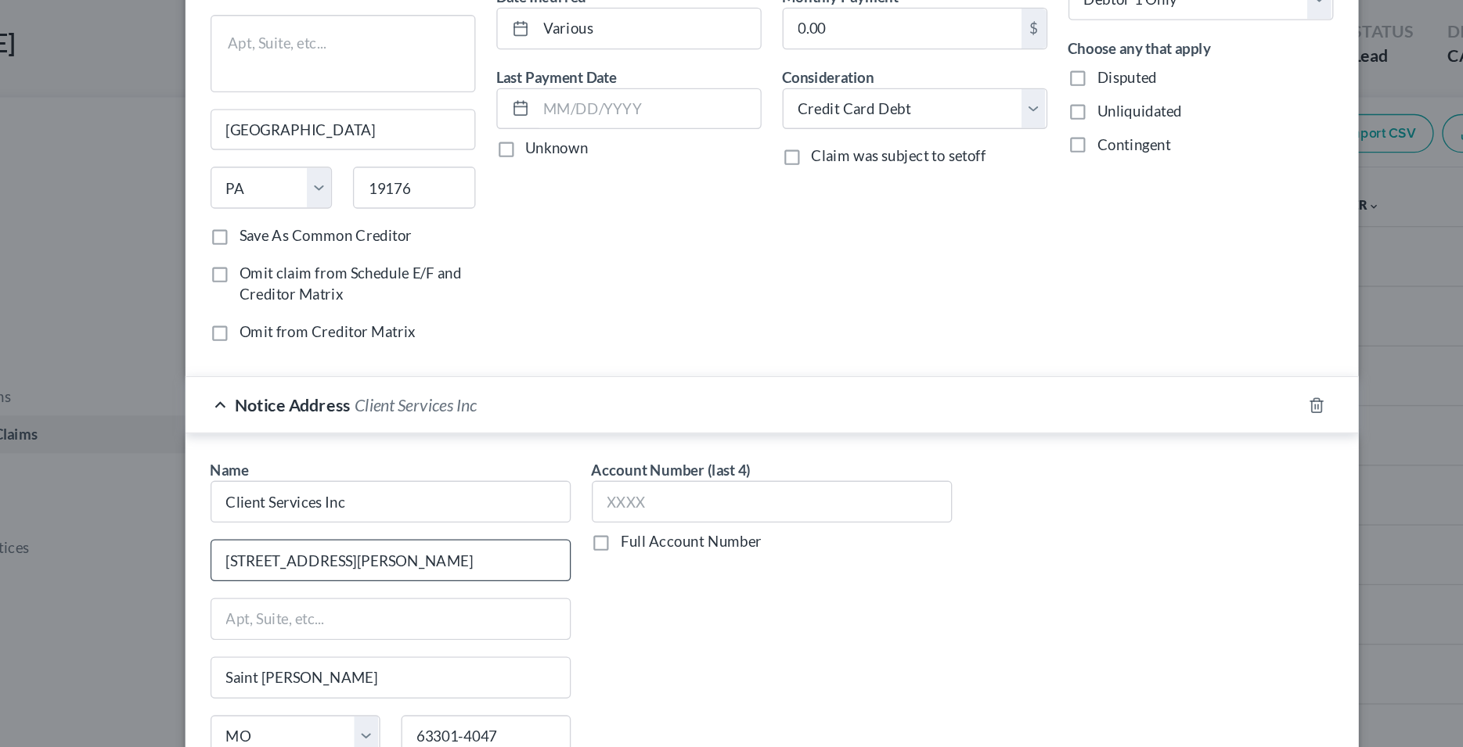
scroll to position [167, 0]
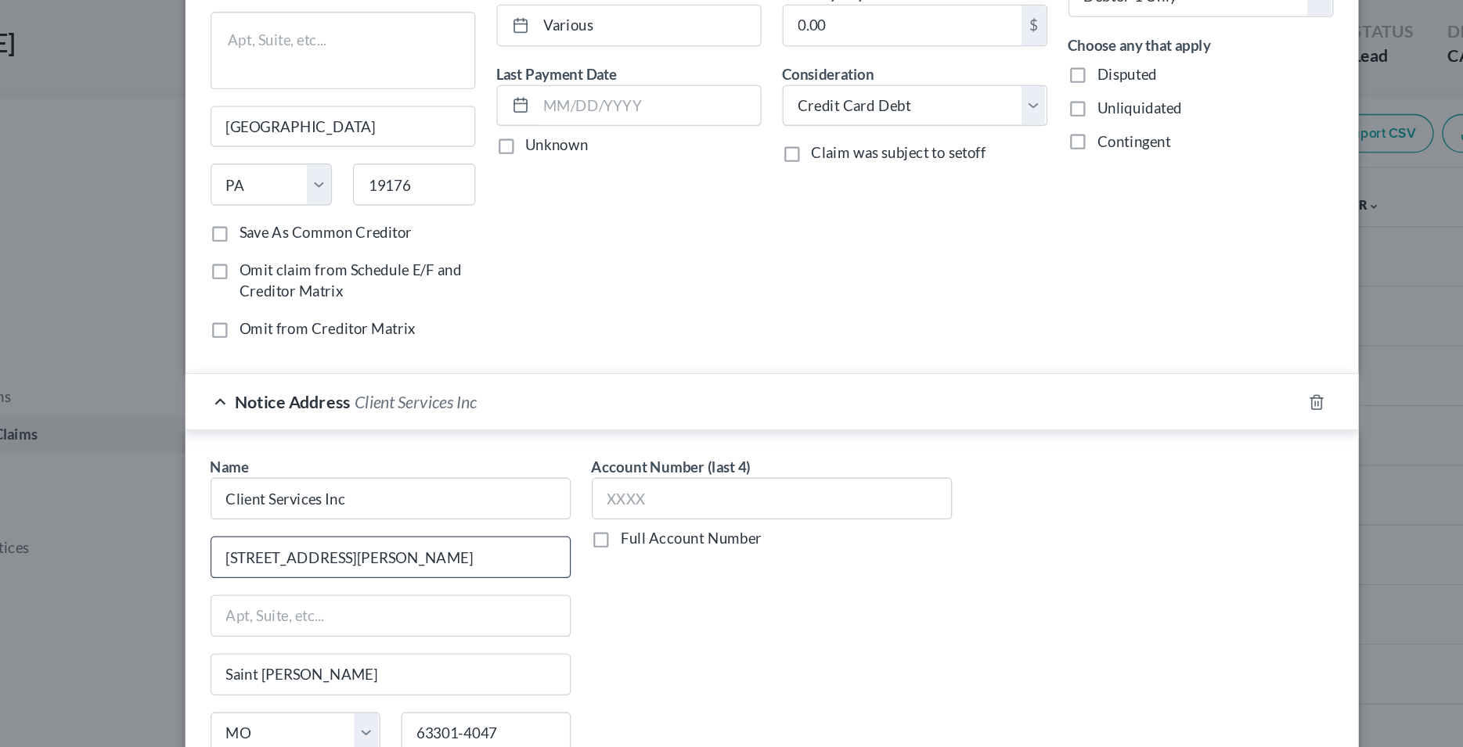
drag, startPoint x: 465, startPoint y: 412, endPoint x: 283, endPoint y: 419, distance: 182.5
click at [313, 419] on input "[STREET_ADDRESS][PERSON_NAME]" at bounding box center [447, 416] width 268 height 30
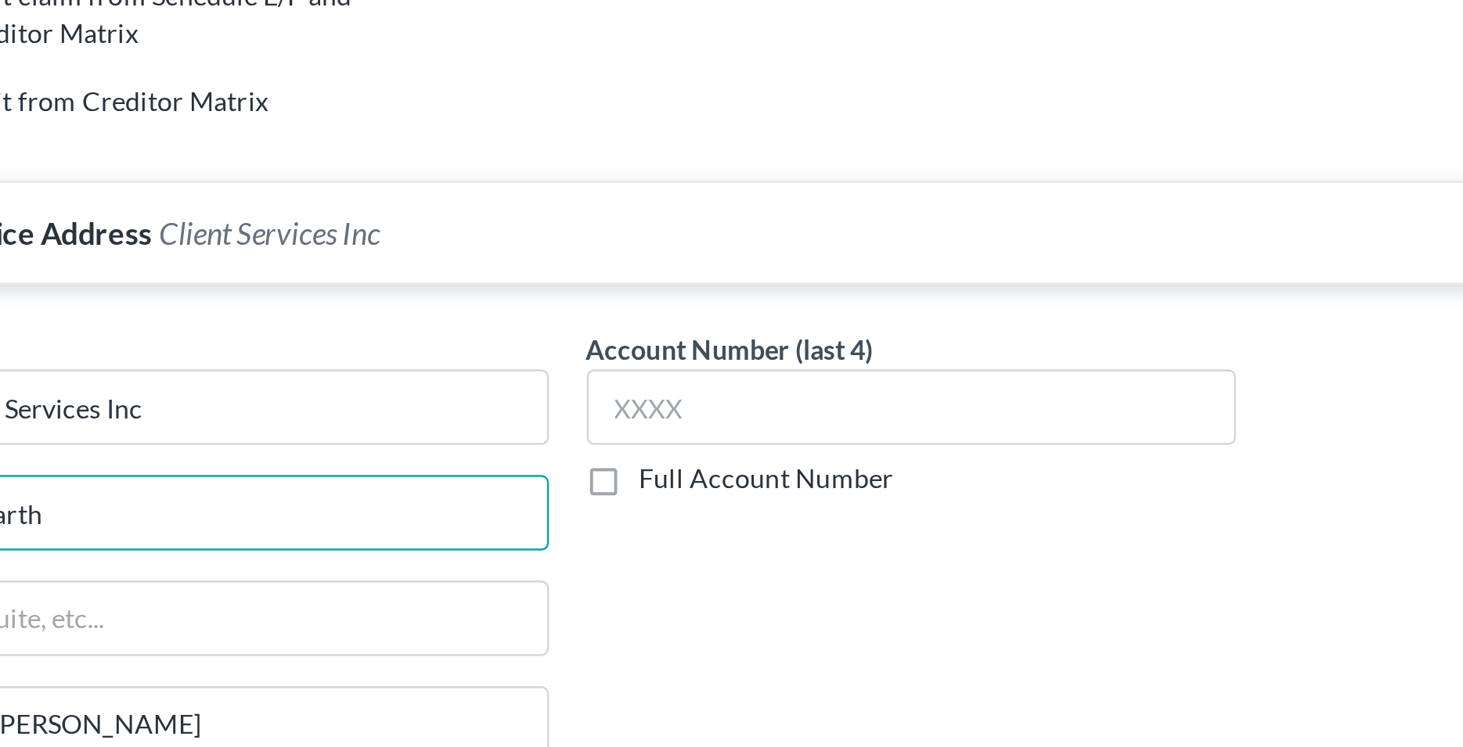
scroll to position [167, 0]
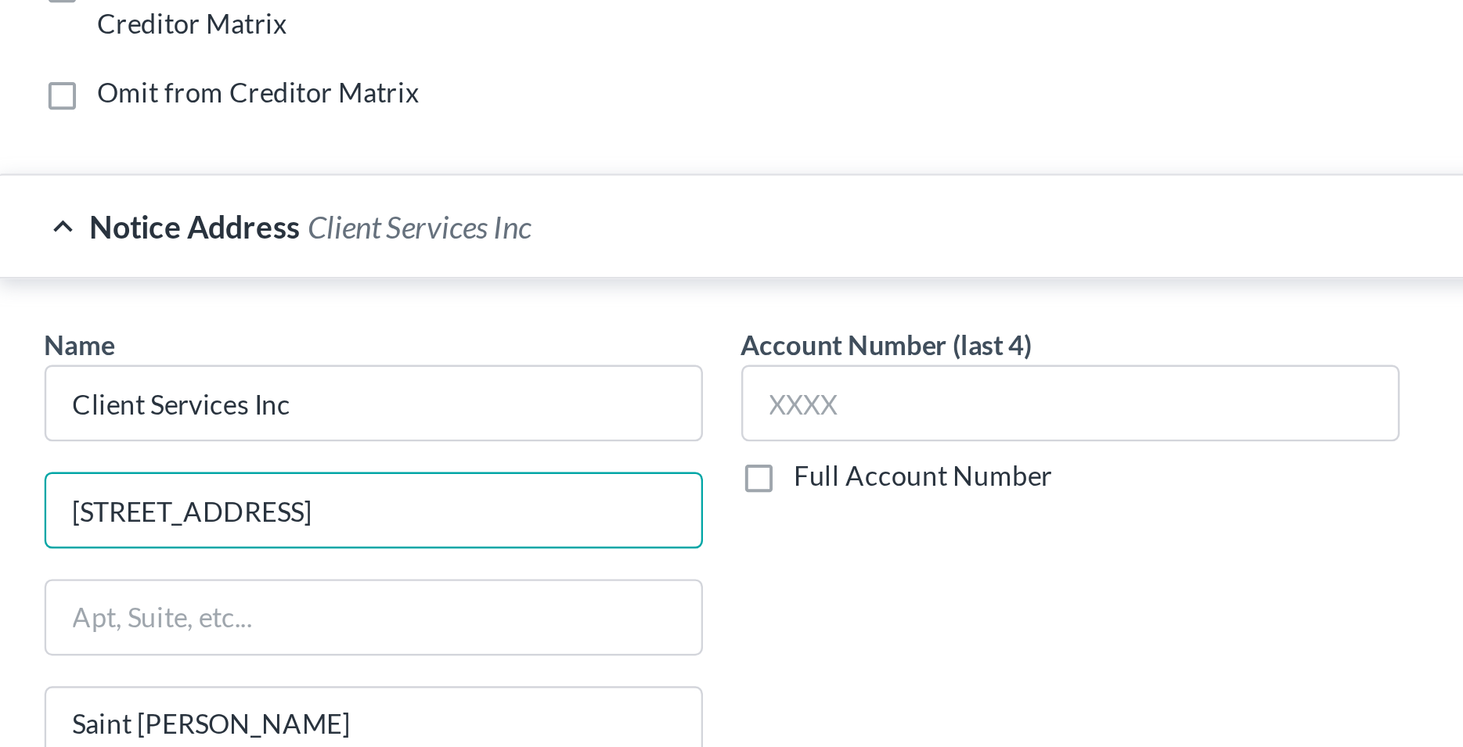
type input "[STREET_ADDRESS]"
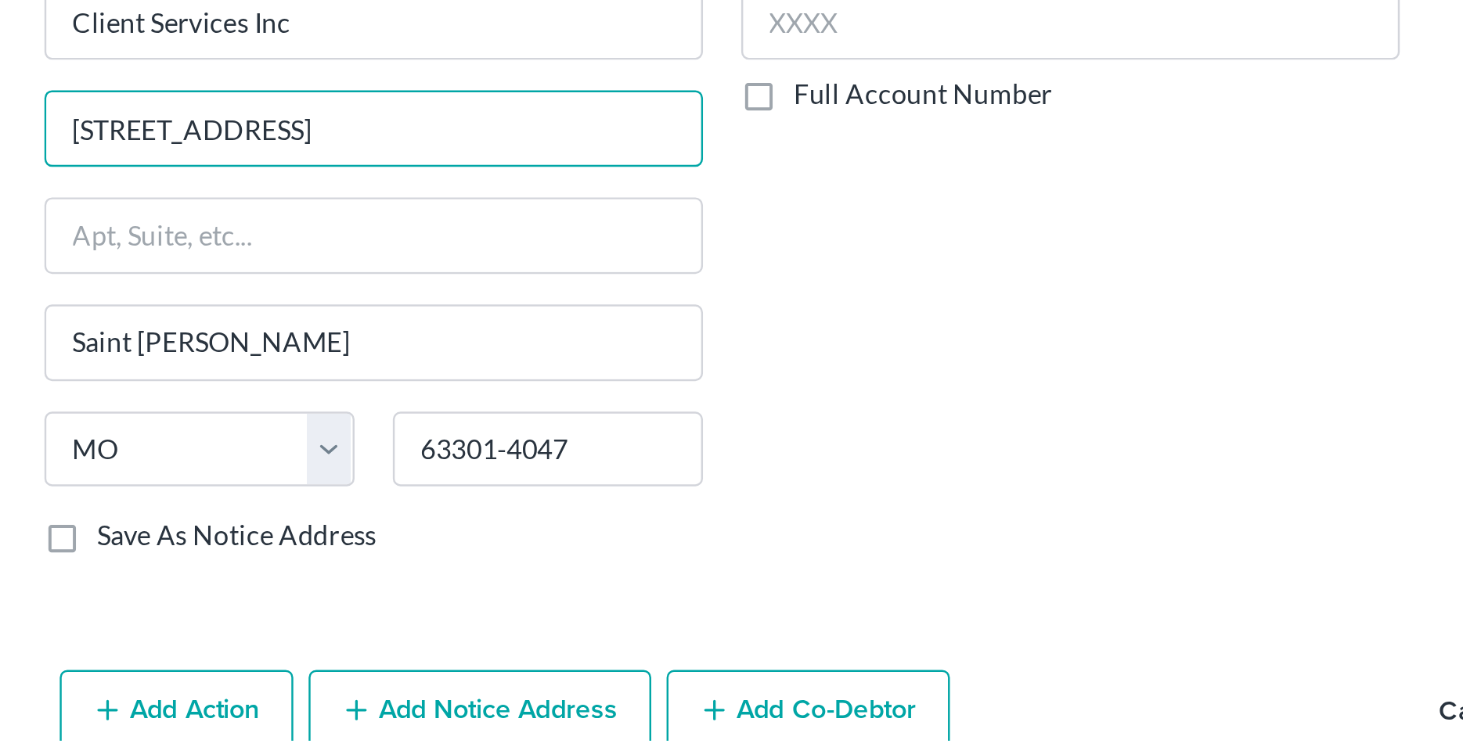
scroll to position [7, 0]
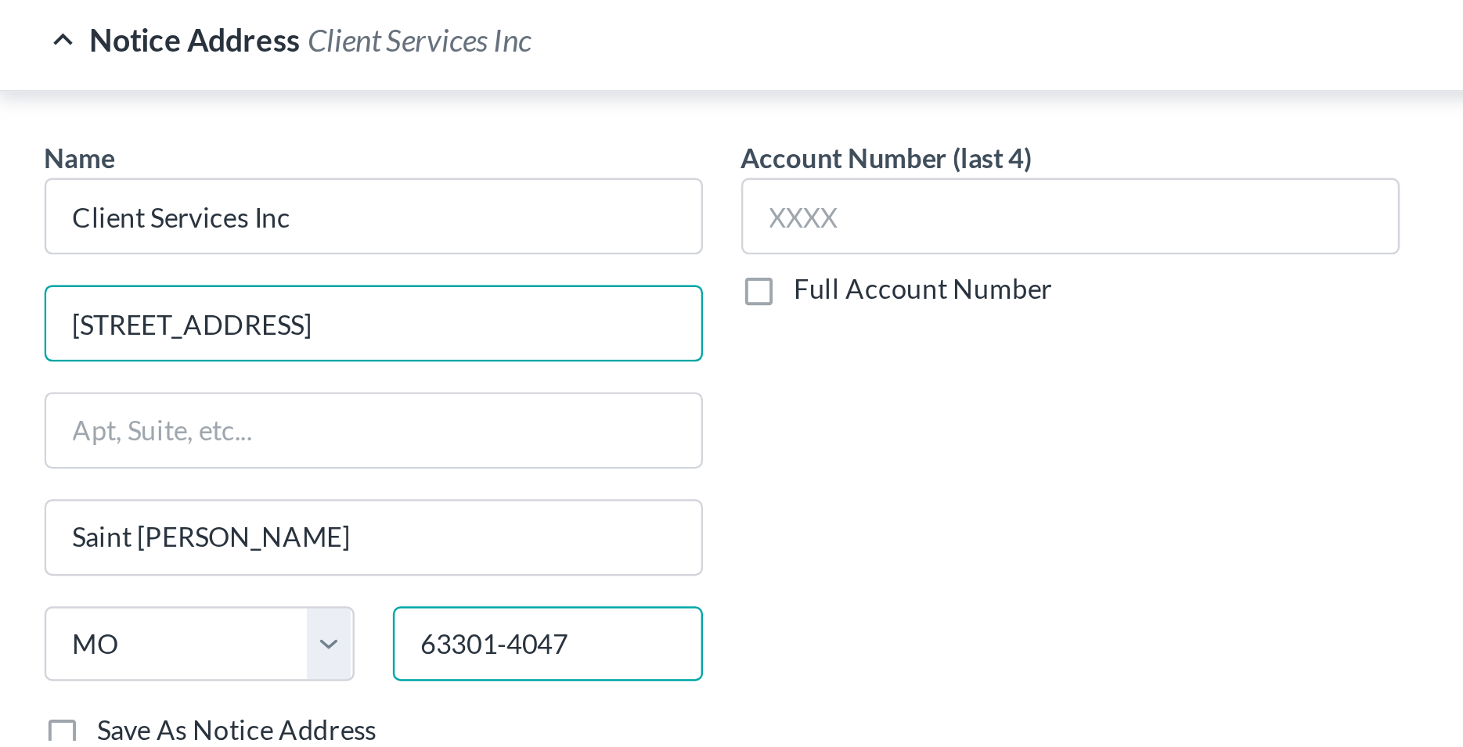
click at [531, 709] on input "63301-4047" at bounding box center [518, 708] width 127 height 31
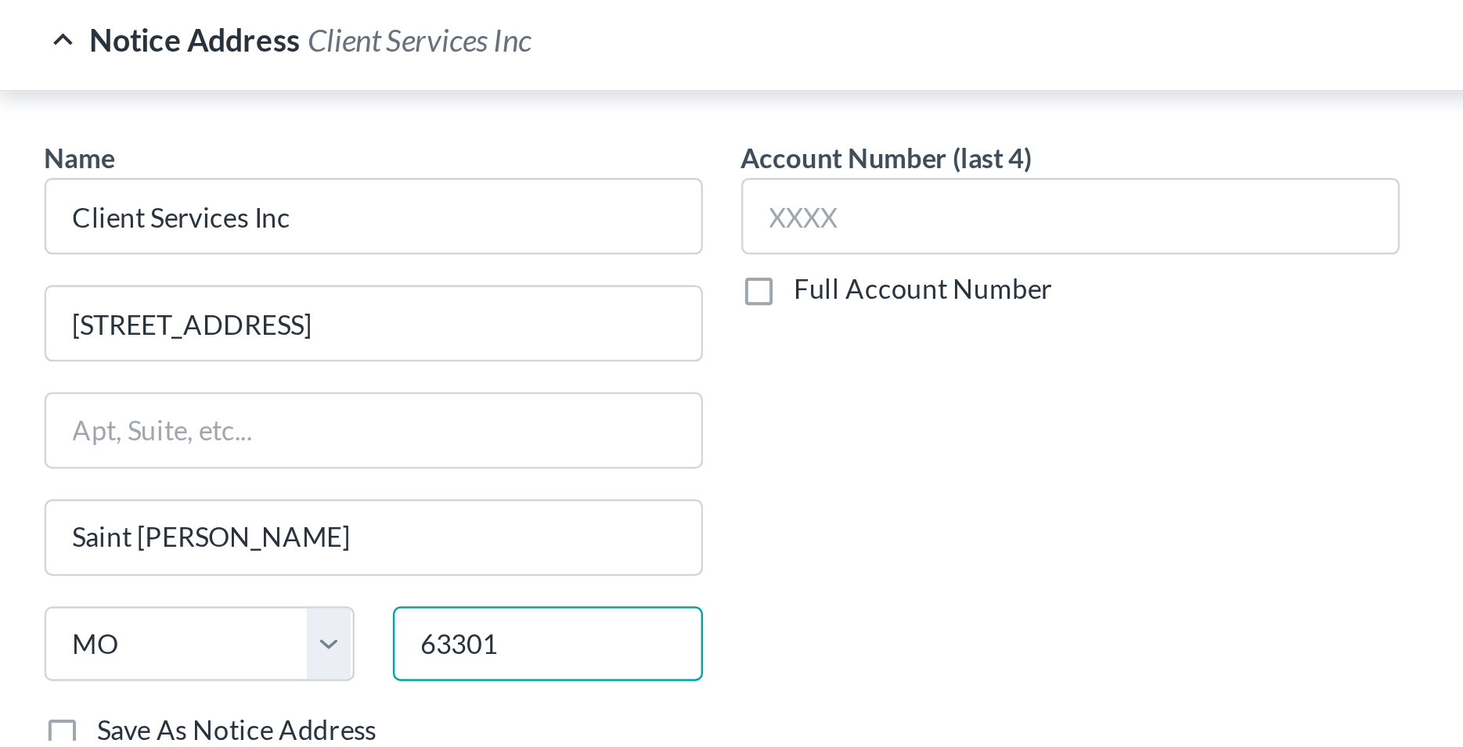
type input "63301"
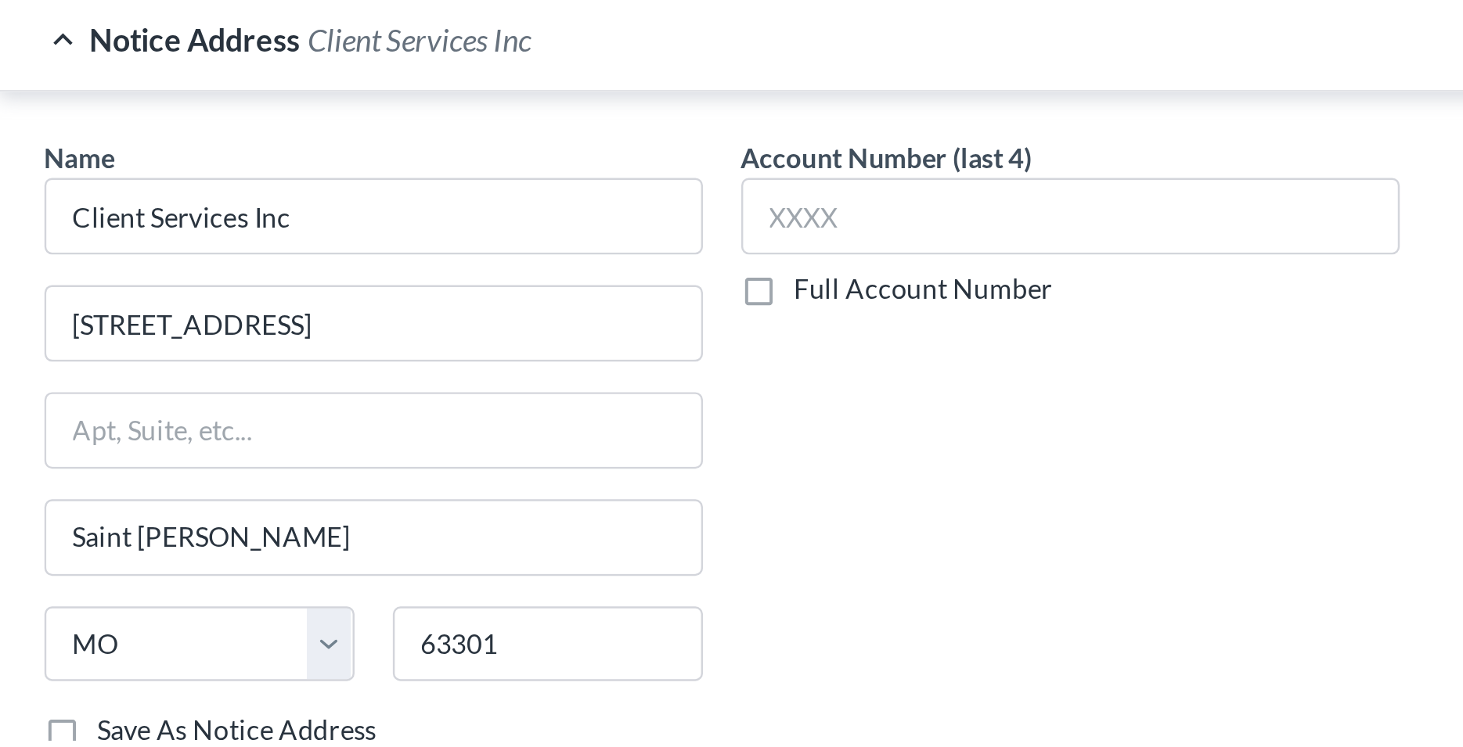
click at [660, 675] on div "Account Number (last 4) Full Account Number" at bounding box center [731, 632] width 285 height 263
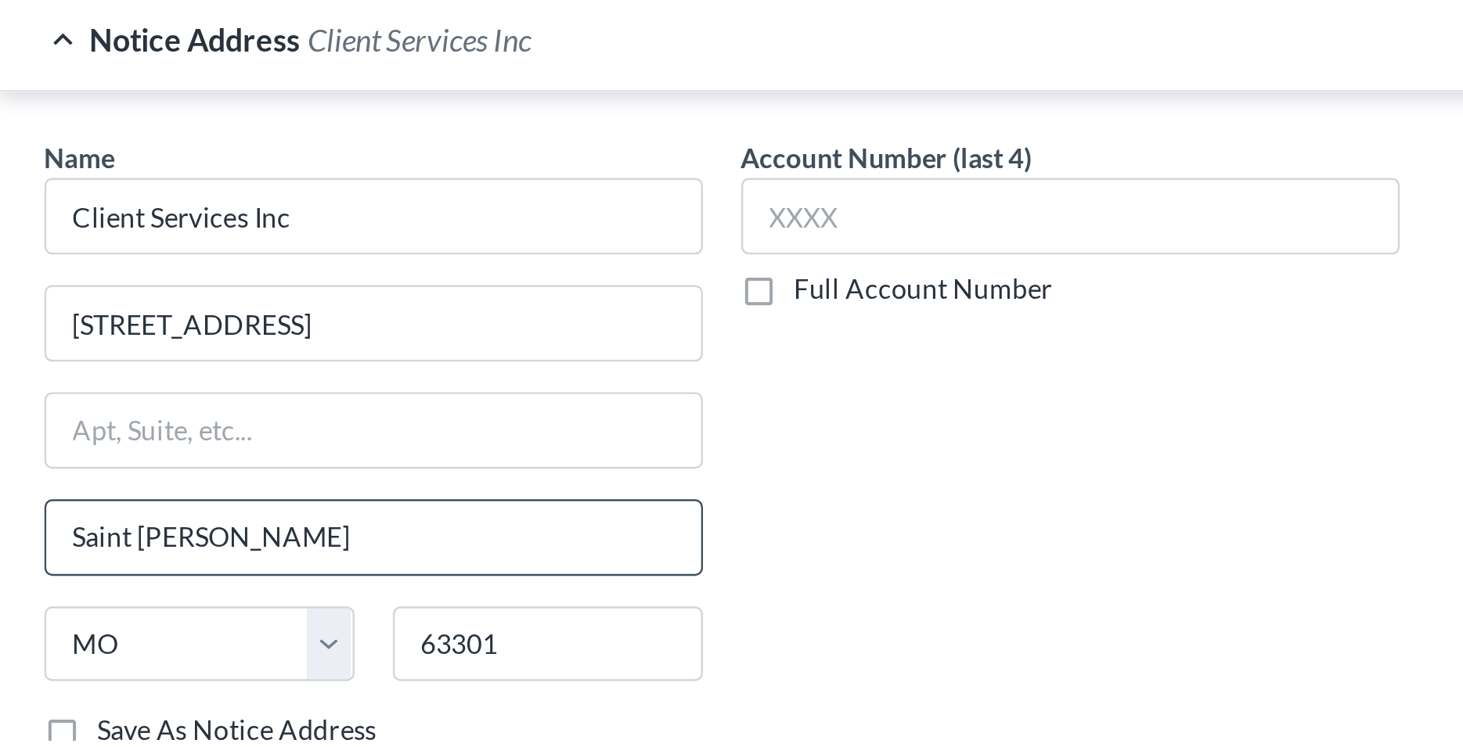
drag, startPoint x: 392, startPoint y: 661, endPoint x: 292, endPoint y: 664, distance: 100.2
click at [313, 664] on input "Saint [PERSON_NAME]" at bounding box center [447, 665] width 268 height 30
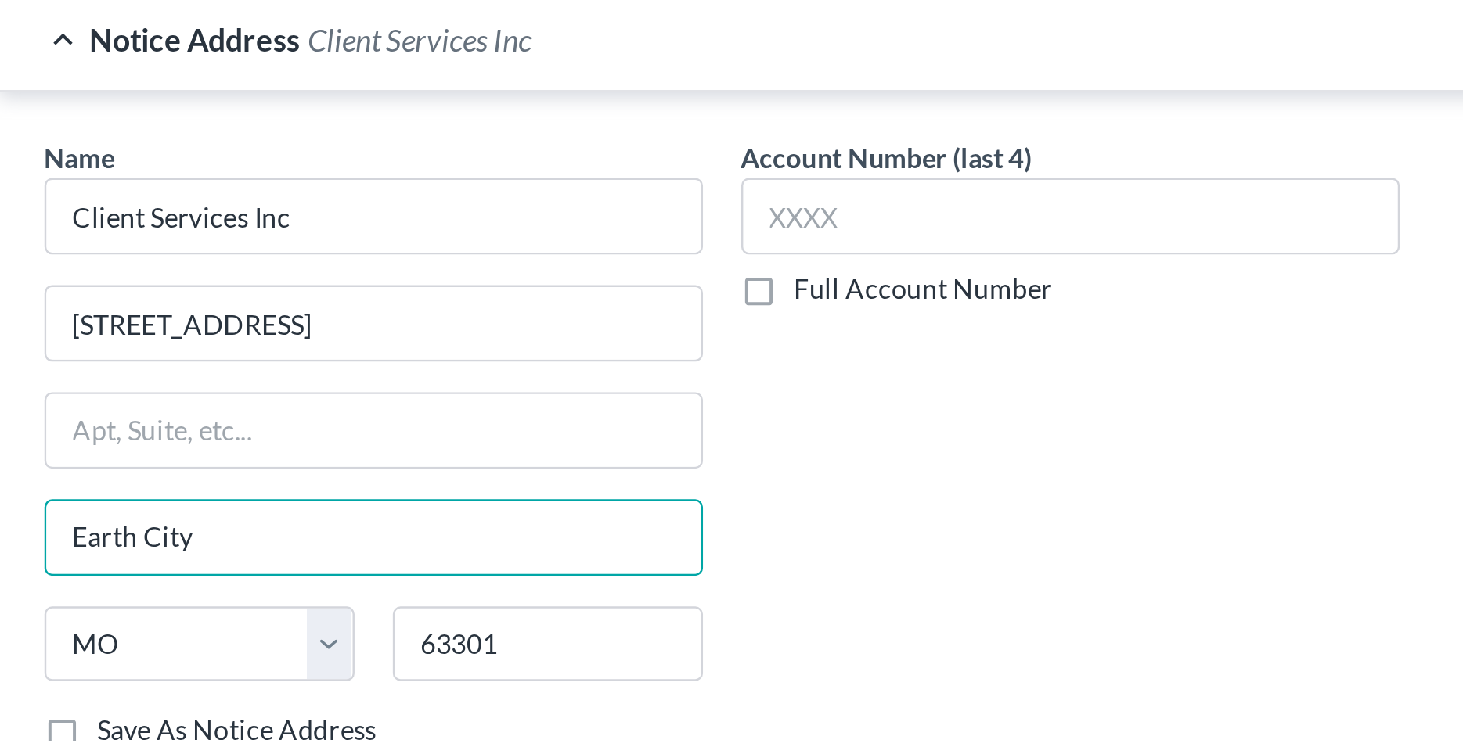
type input "Earth City"
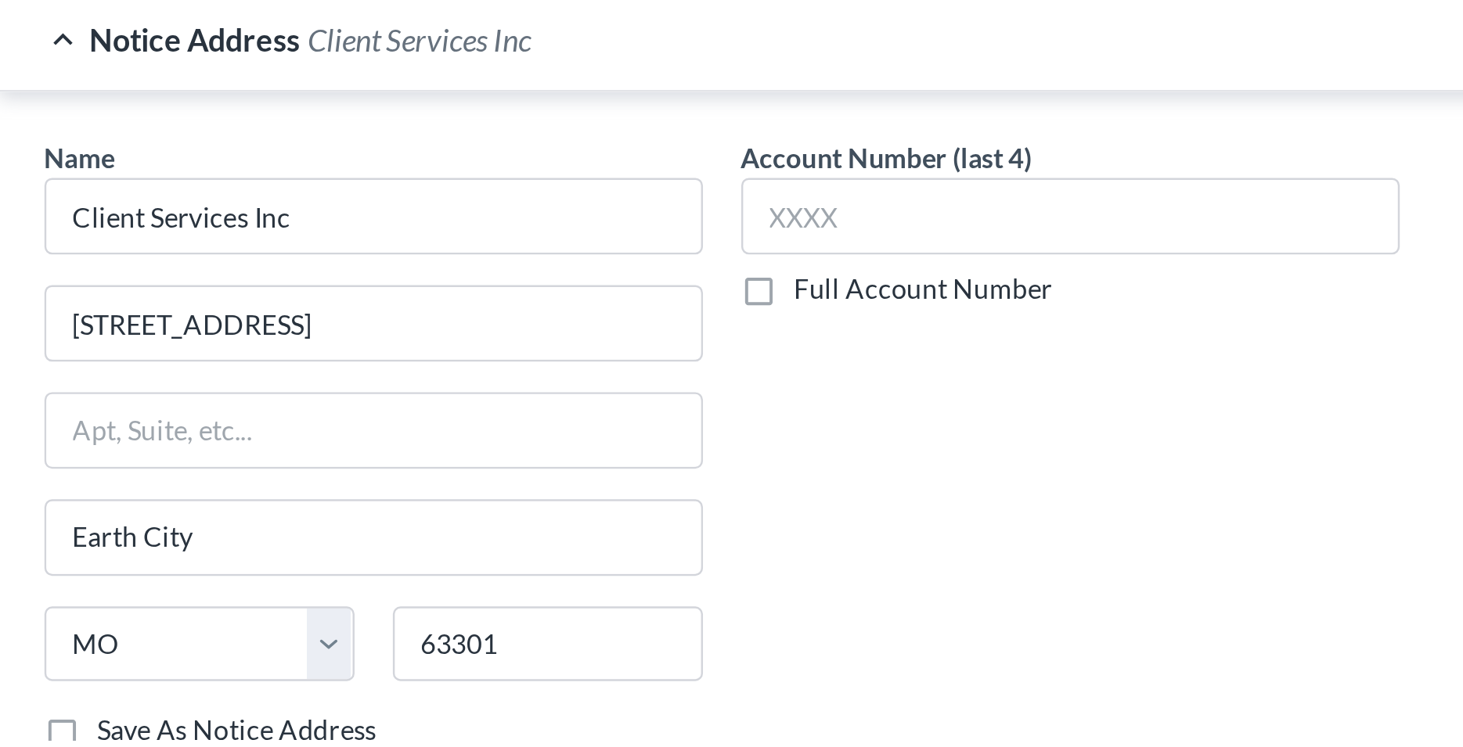
click at [334, 742] on label "Save As Notice Address" at bounding box center [391, 744] width 114 height 16
click at [340, 742] on input "Save As Notice Address" at bounding box center [345, 741] width 10 height 10
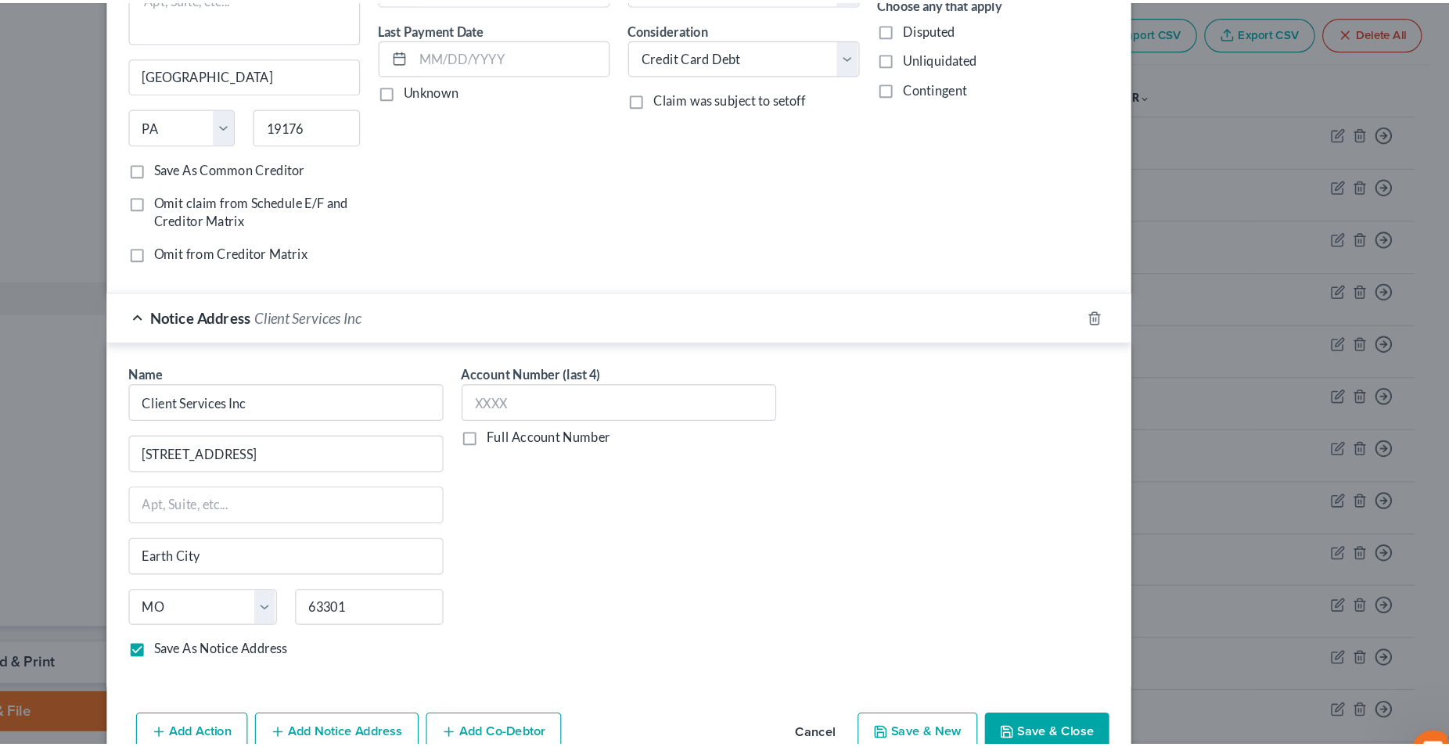
scroll to position [167, 0]
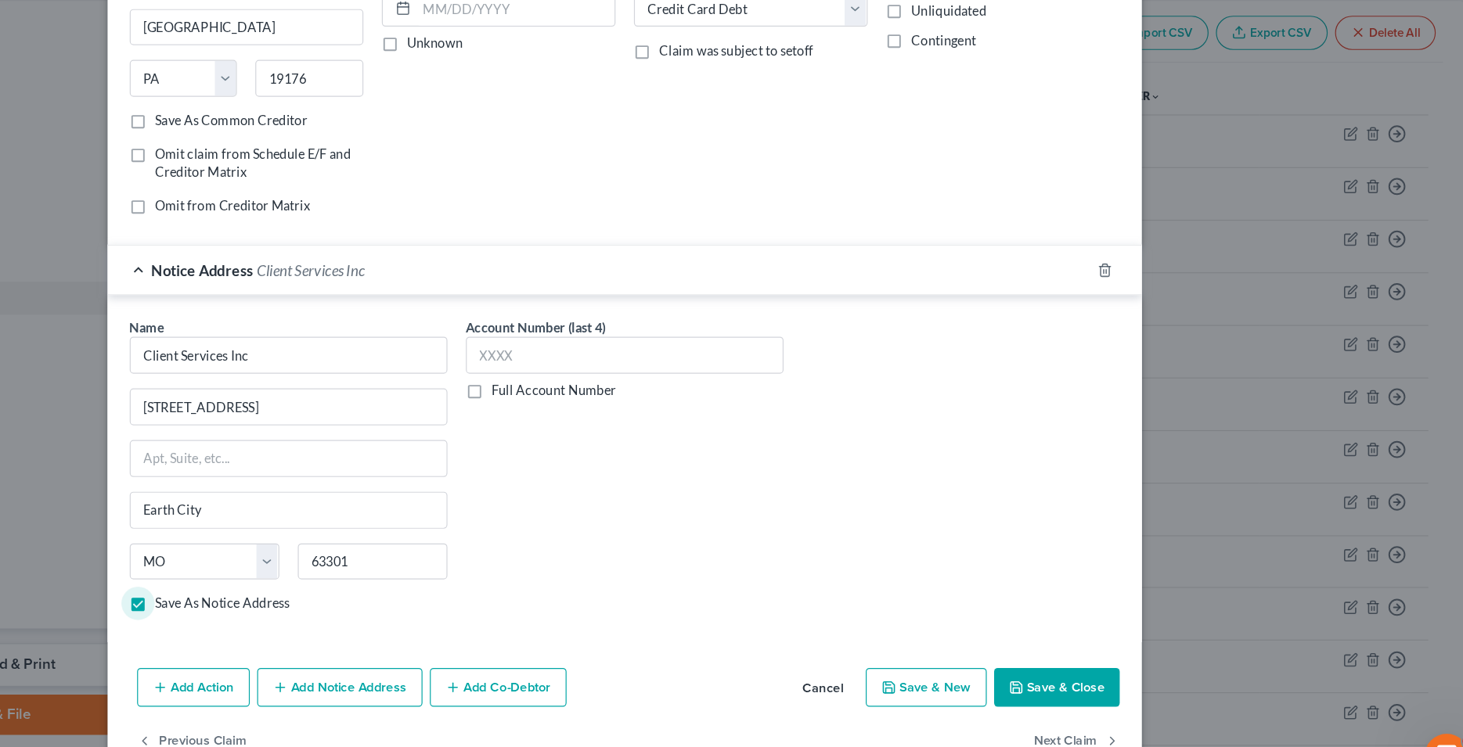
click at [1090, 658] on button "Save & Close" at bounding box center [1098, 655] width 106 height 33
checkbox input "false"
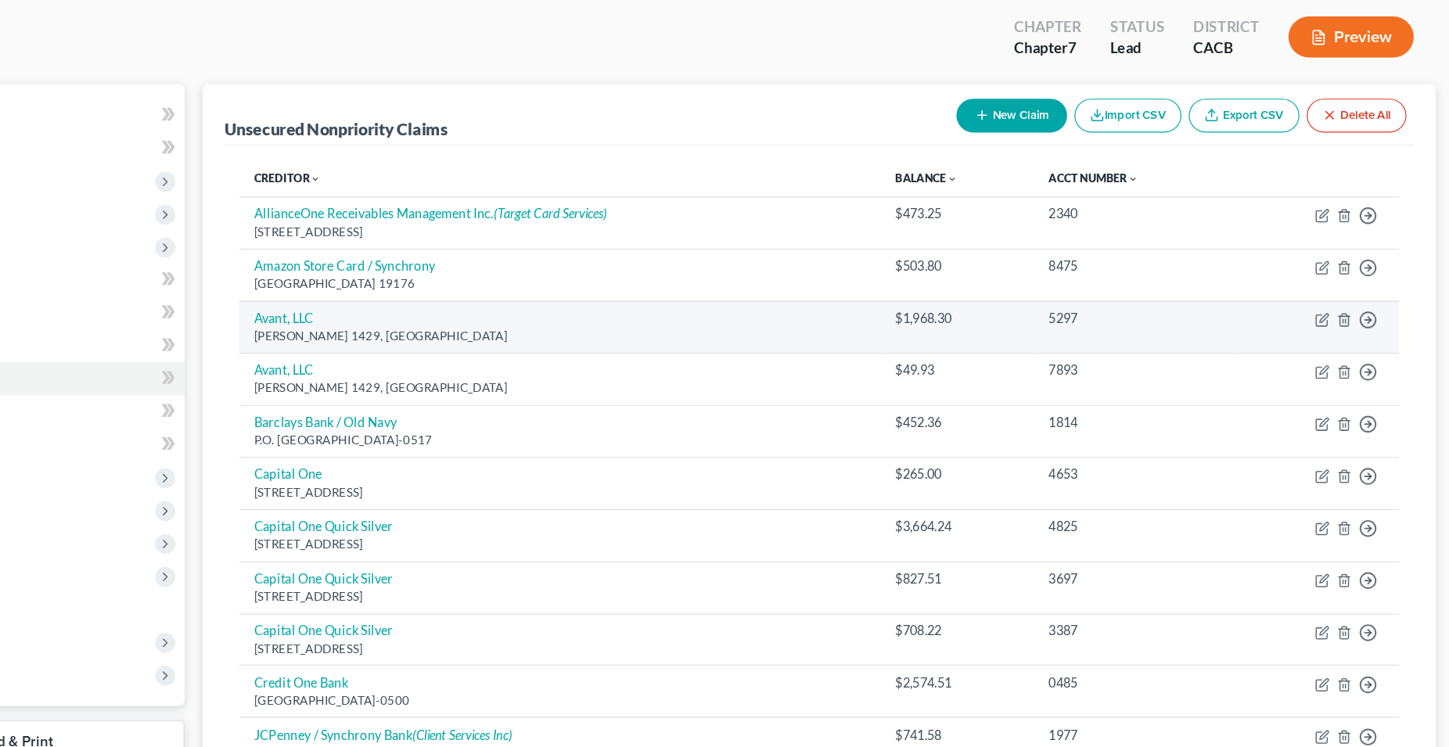
scroll to position [0, 0]
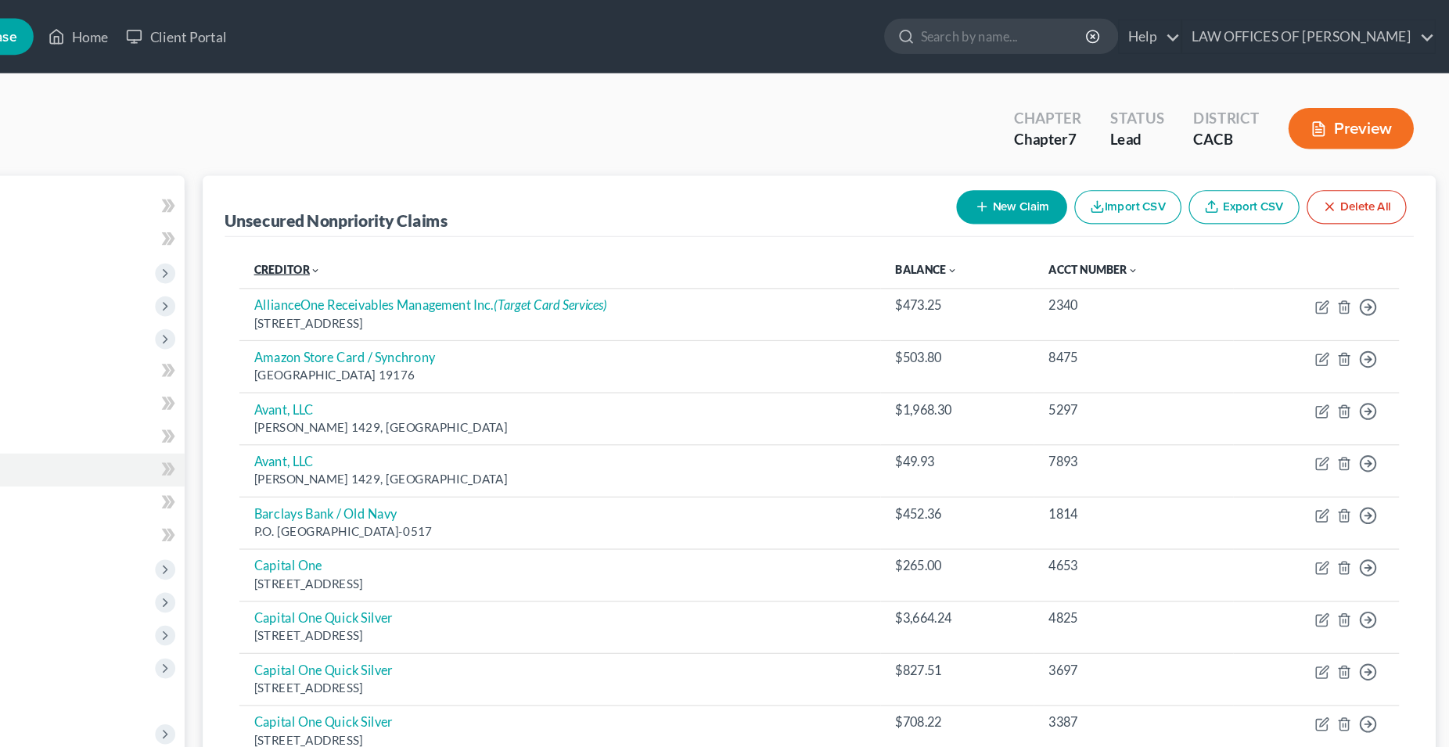
click at [443, 228] on link "Creditor expand_more expand_less unfold_more" at bounding box center [447, 231] width 57 height 12
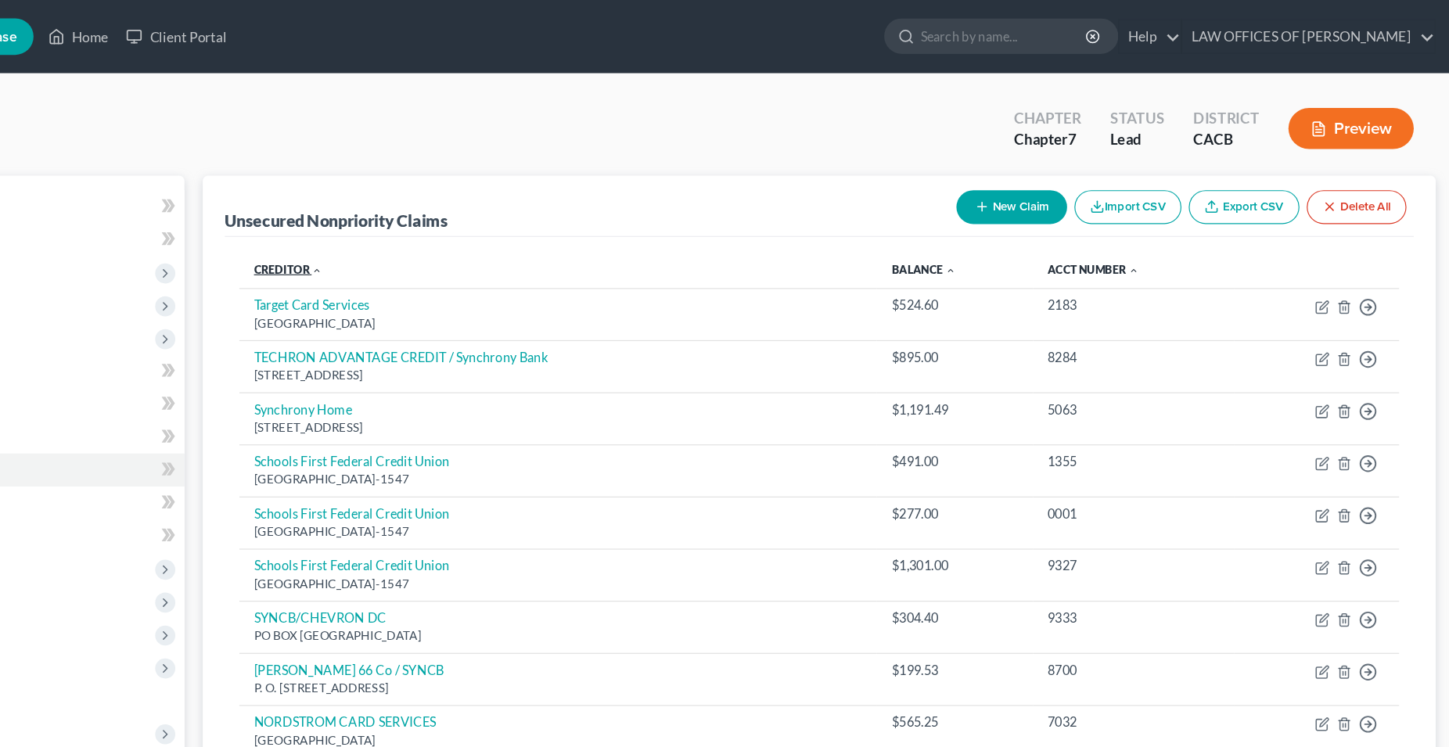
click at [443, 228] on link "Creditor expand_more expand_less unfold_more" at bounding box center [448, 231] width 59 height 12
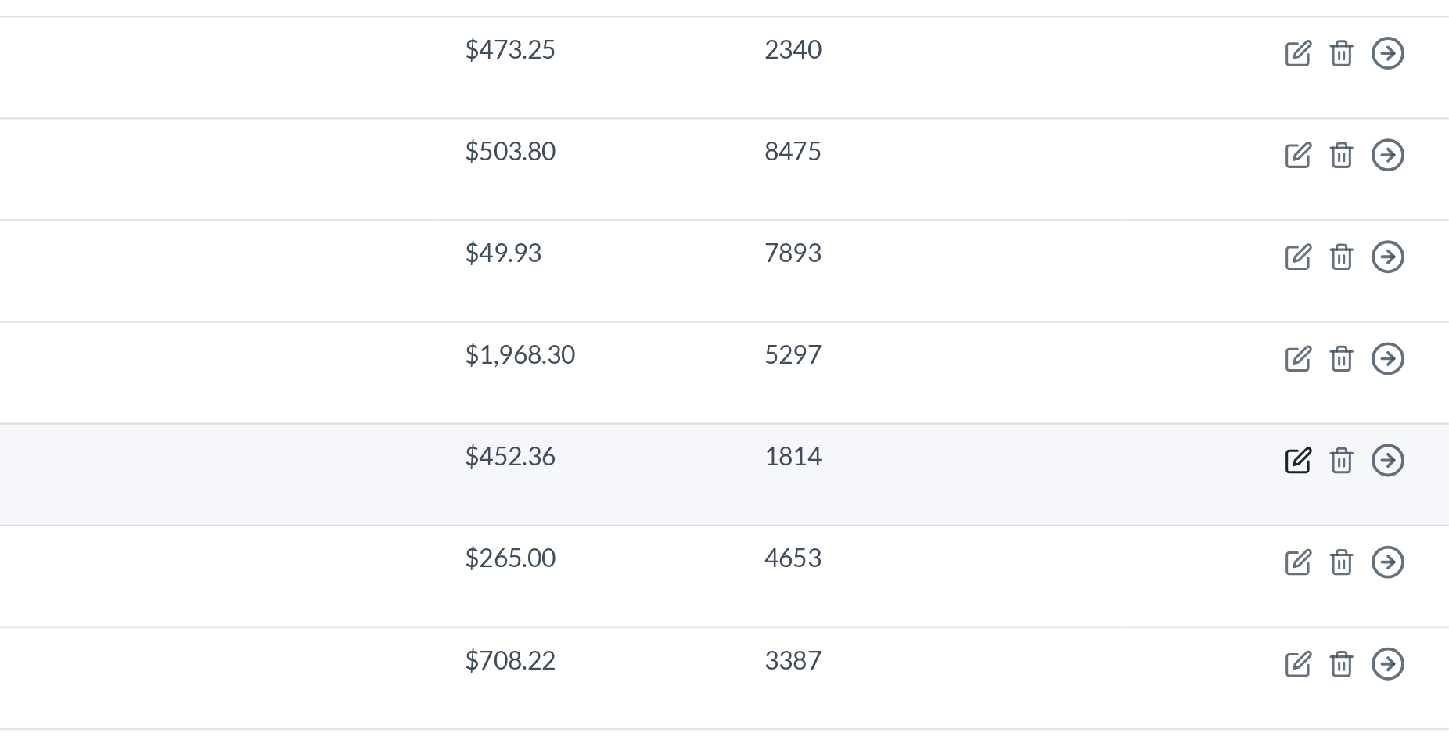
click at [1337, 442] on icon "button" at bounding box center [1332, 441] width 9 height 9
select select "4"
select select "2"
select select "0"
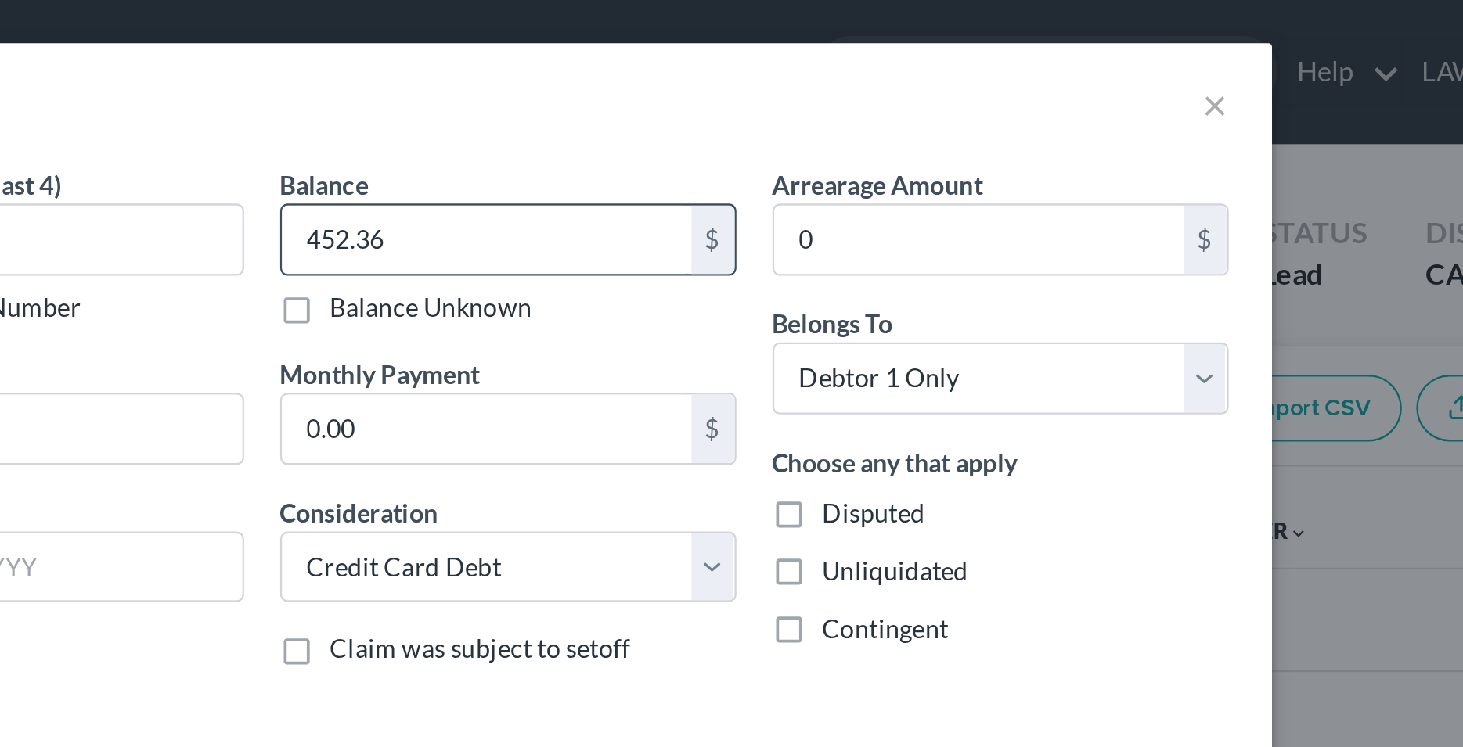
click at [815, 101] on input "452.36" at bounding box center [829, 104] width 178 height 30
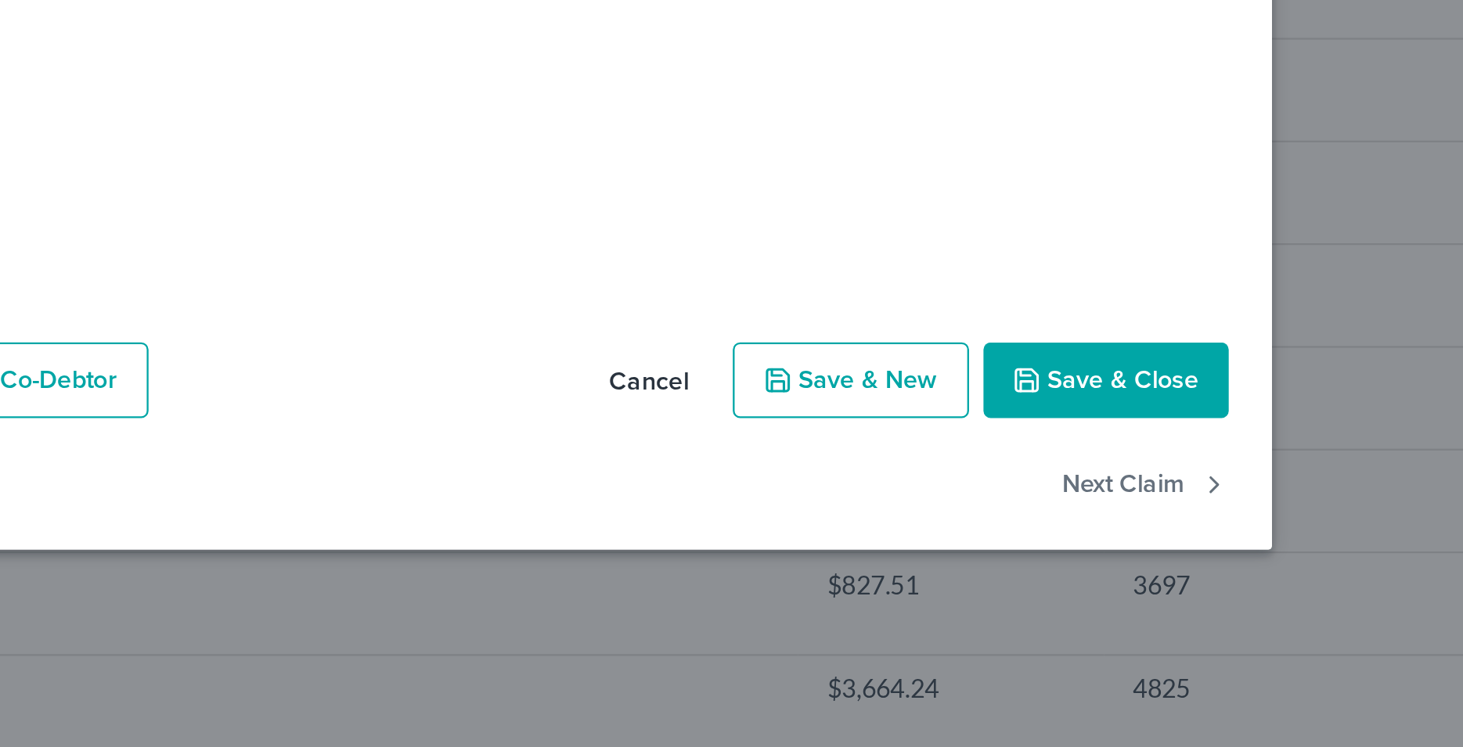
type input "506.77"
click at [1085, 485] on button "Save & Close" at bounding box center [1098, 484] width 106 height 33
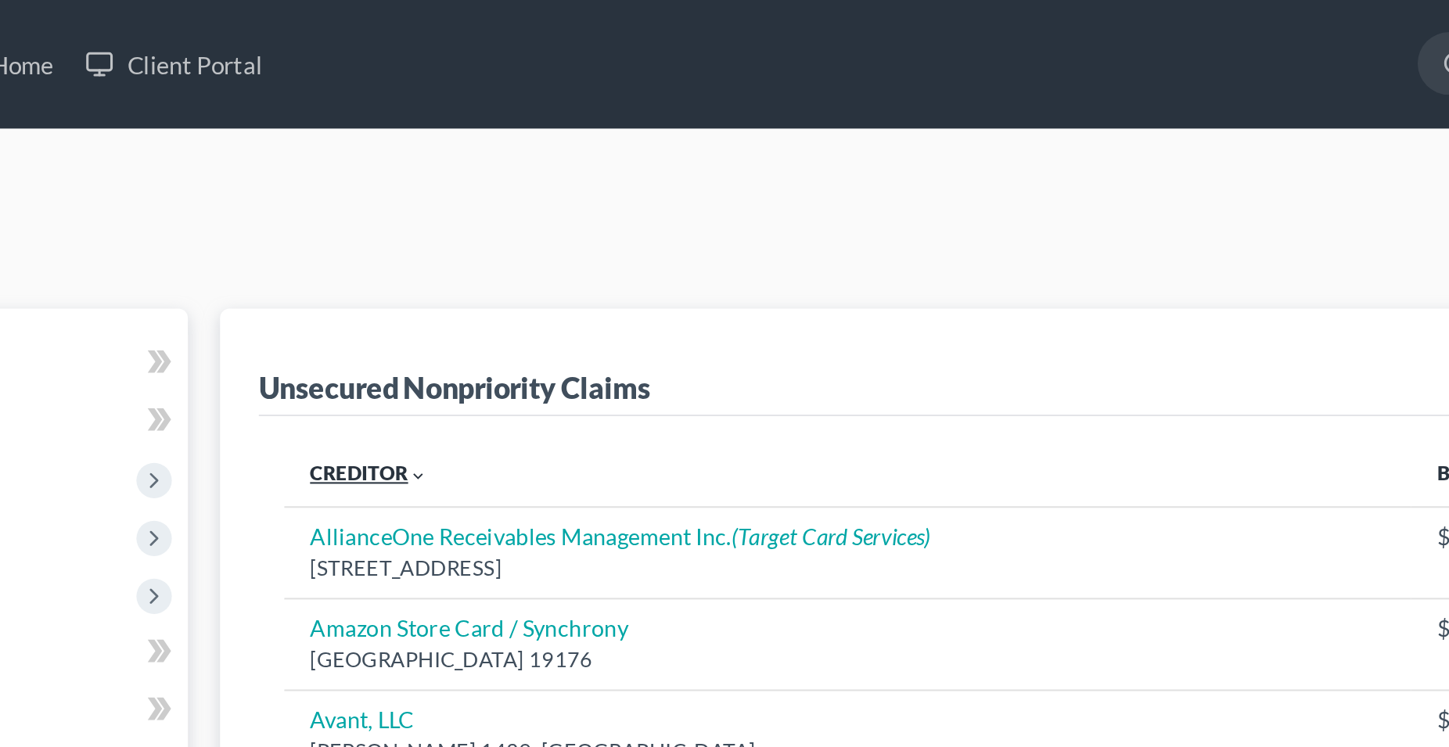
click at [452, 233] on link "Creditor expand_more expand_less unfold_more" at bounding box center [447, 231] width 57 height 12
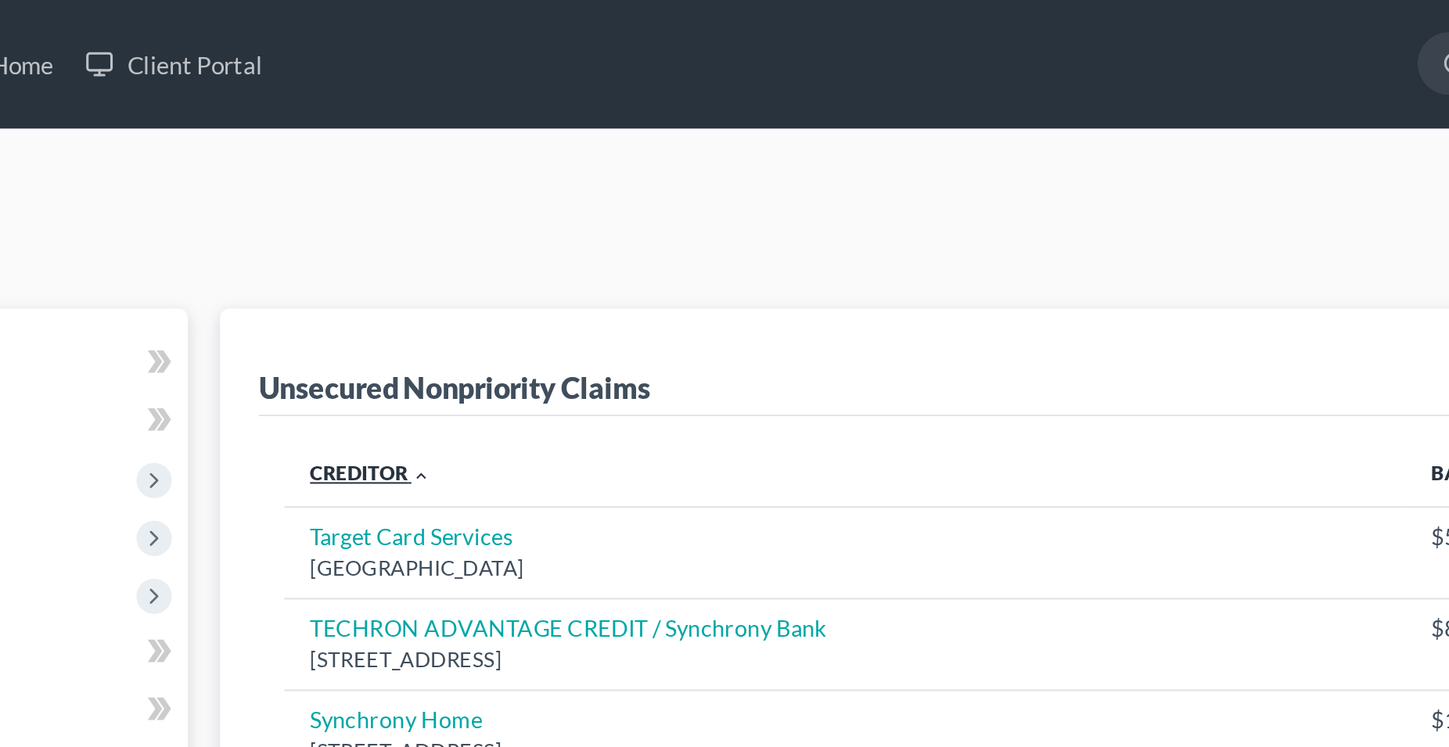
click at [452, 233] on link "Creditor expand_more expand_less unfold_more" at bounding box center [448, 231] width 59 height 12
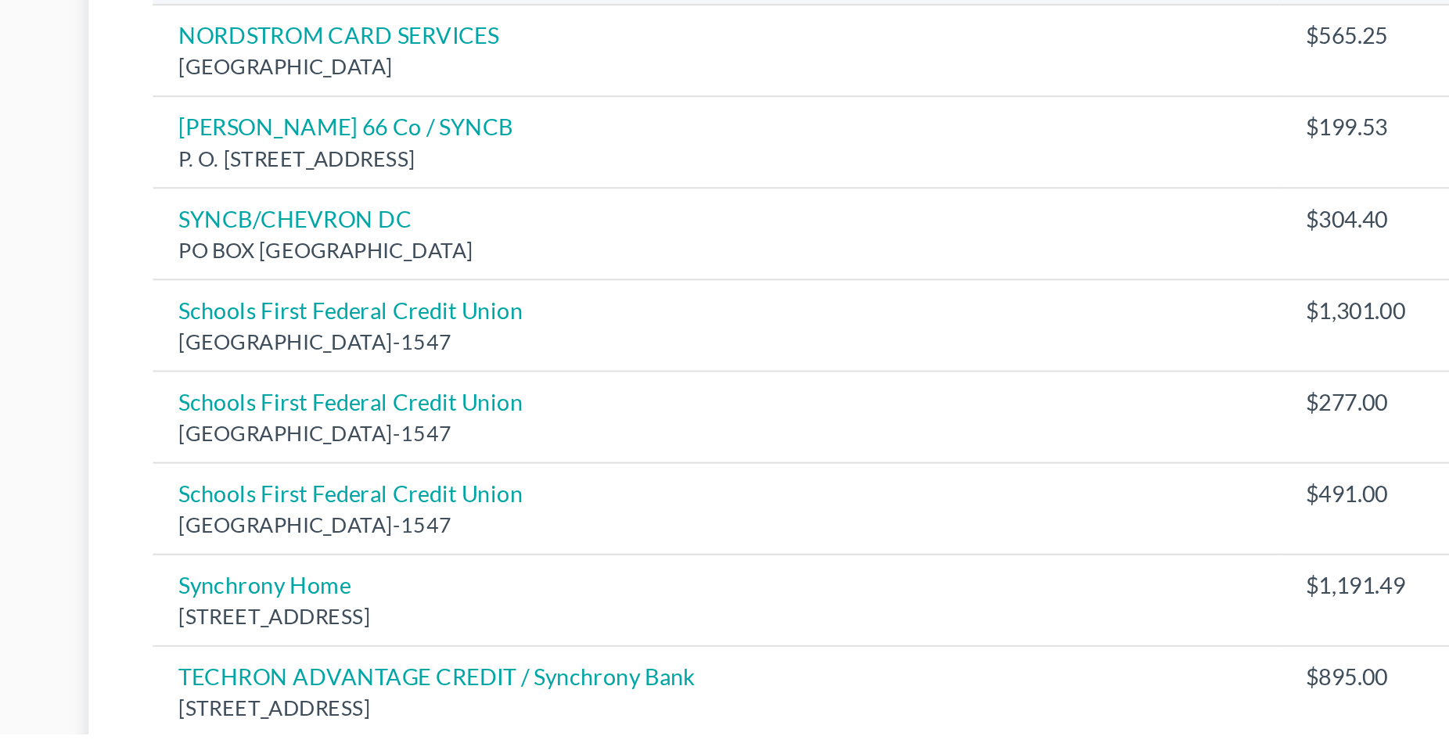
scroll to position [647, 0]
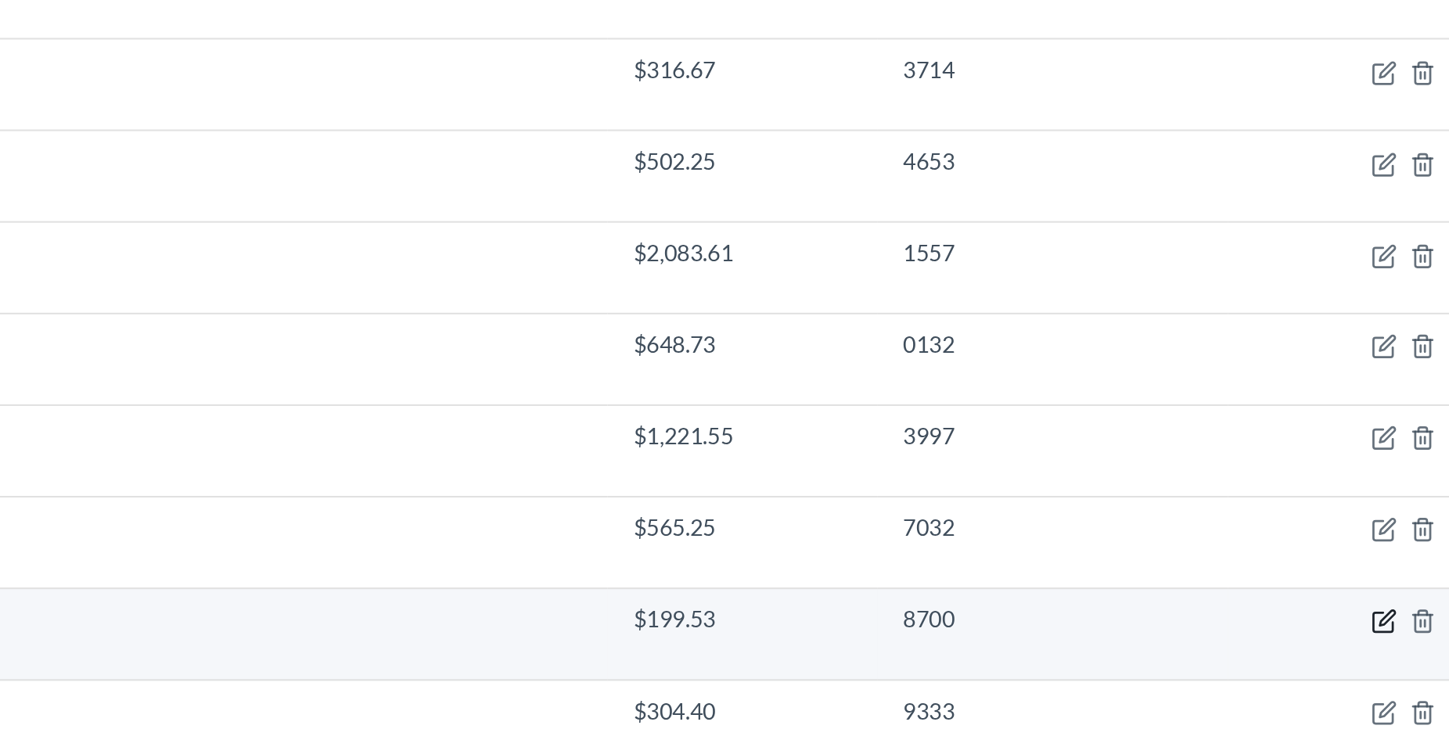
click at [1334, 372] on icon "button" at bounding box center [1334, 372] width 7 height 7
select select "45"
select select "2"
select select "0"
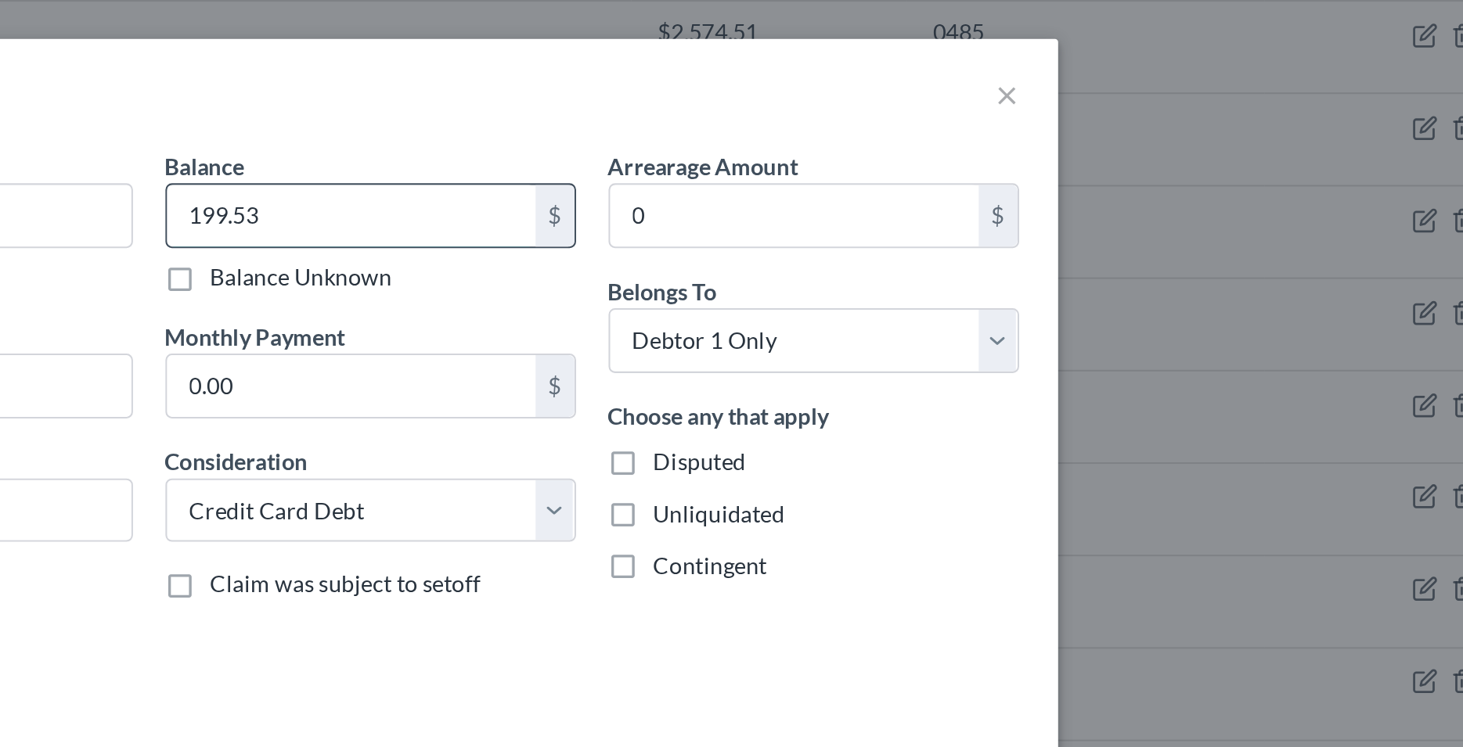
drag, startPoint x: 793, startPoint y: 103, endPoint x: 815, endPoint y: 104, distance: 22.0
click at [815, 104] on input "199.53" at bounding box center [829, 104] width 178 height 30
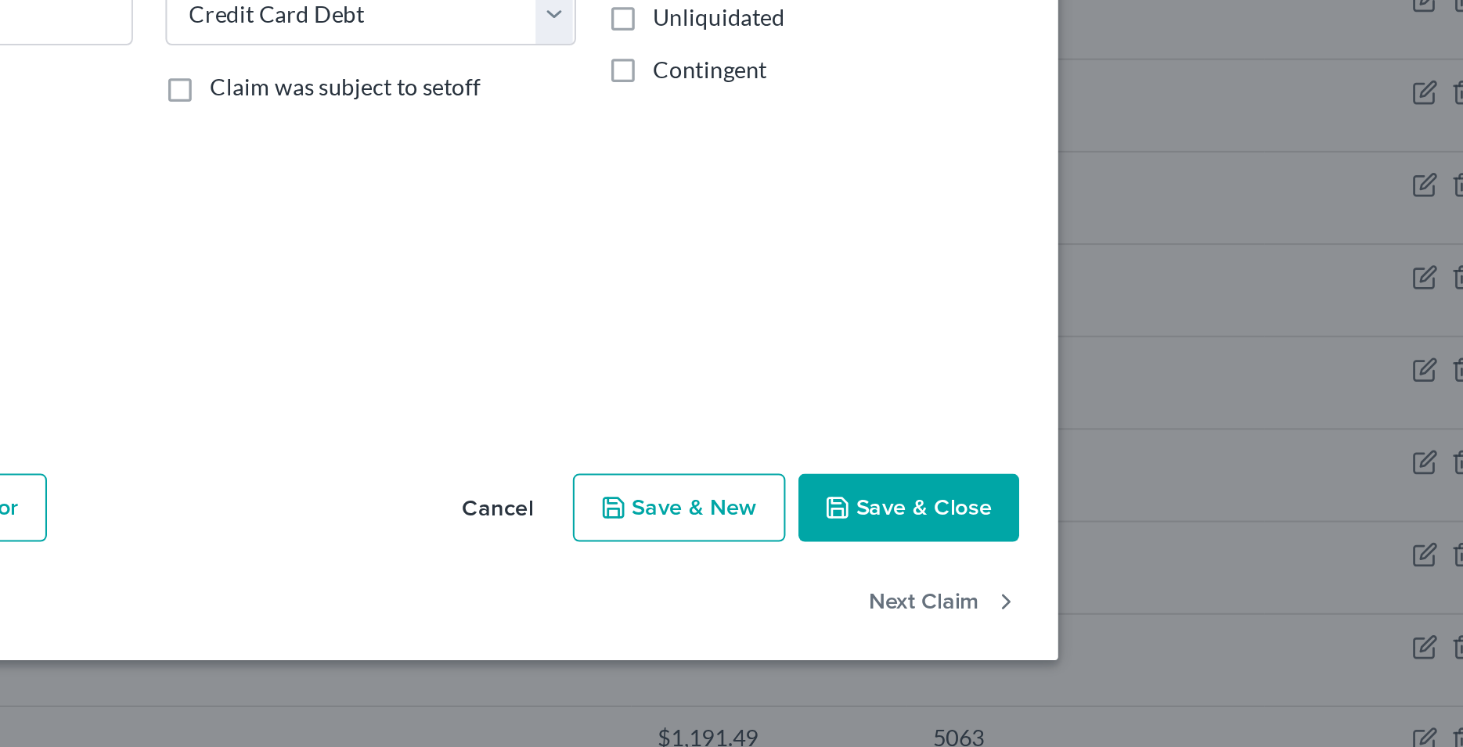
type input "247.88"
click at [1103, 488] on button "Save & Close" at bounding box center [1098, 484] width 106 height 33
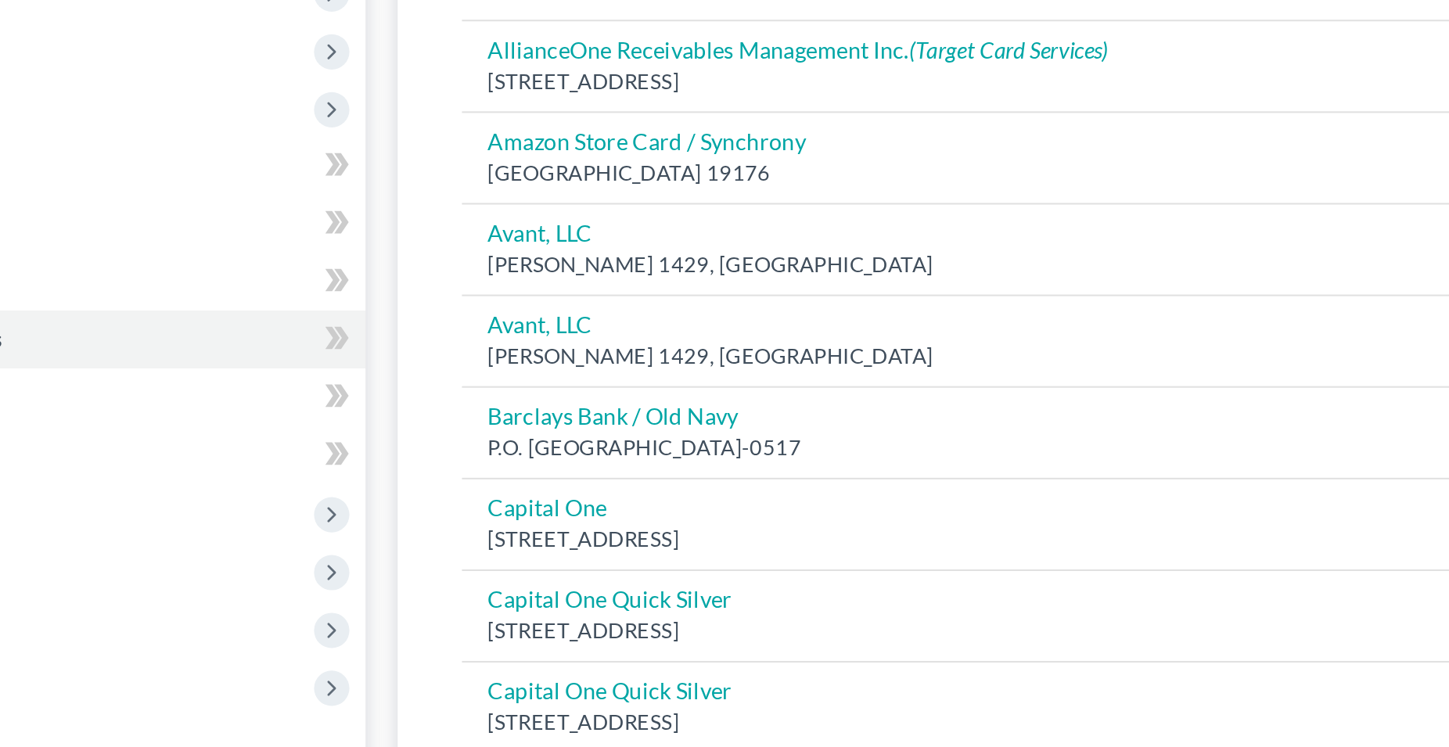
scroll to position [0, 0]
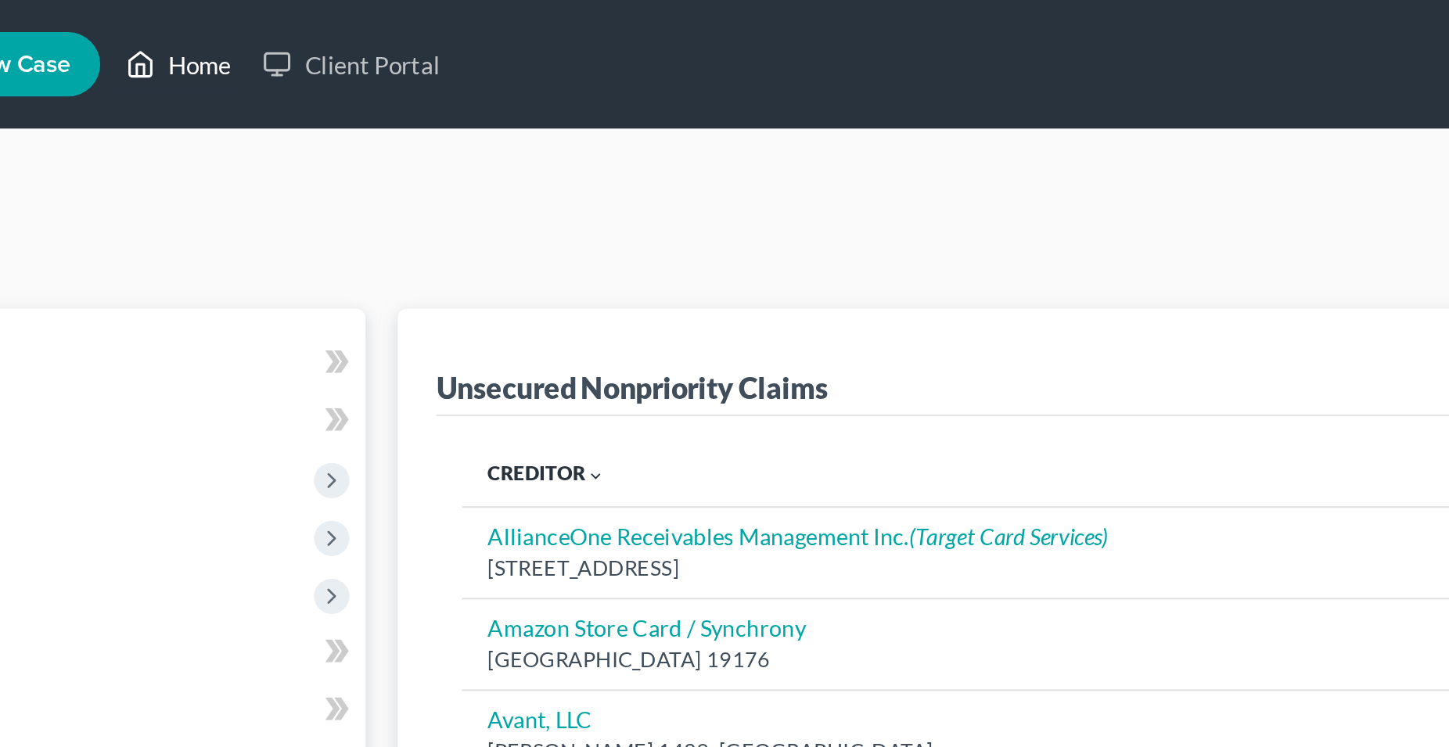
click at [286, 34] on link "Home" at bounding box center [269, 31] width 67 height 28
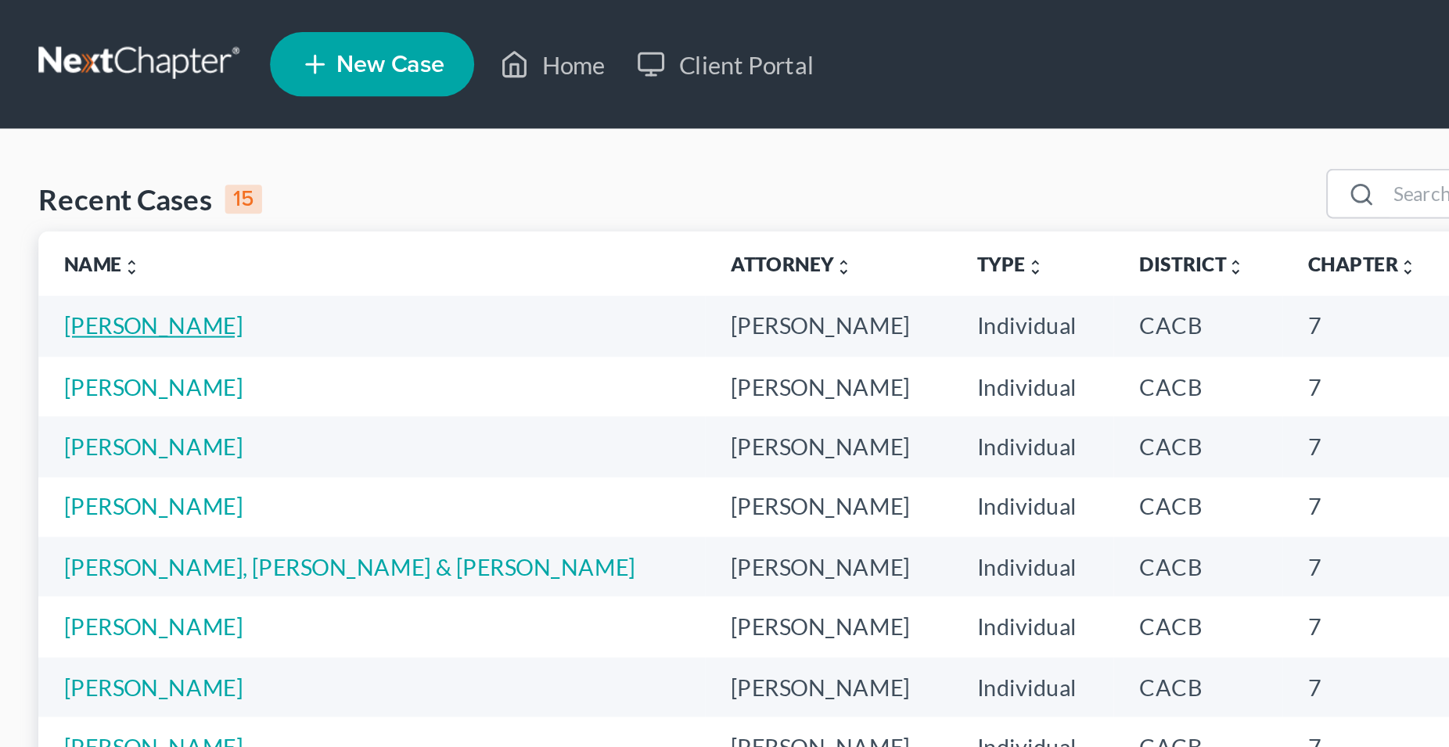
click at [80, 159] on link "[PERSON_NAME]" at bounding box center [74, 158] width 87 height 13
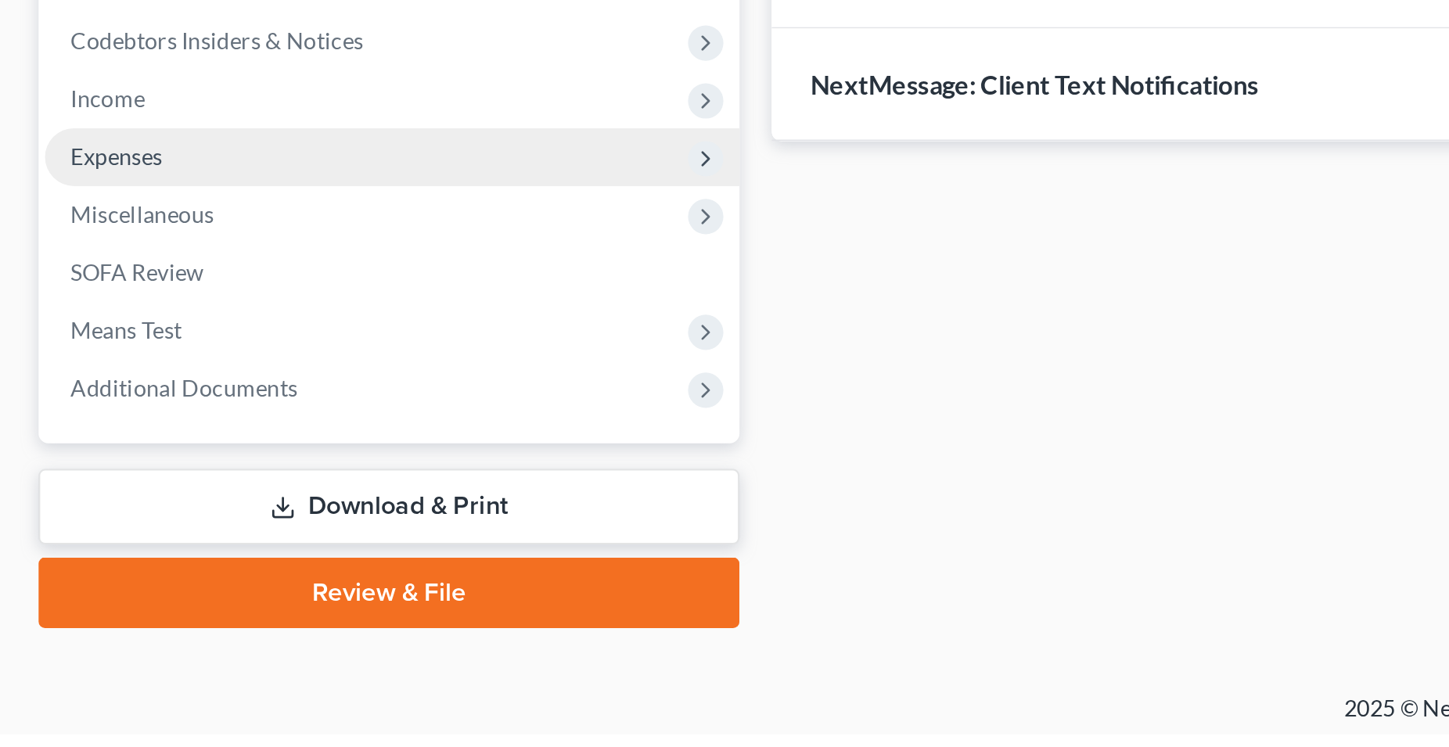
scroll to position [83, 0]
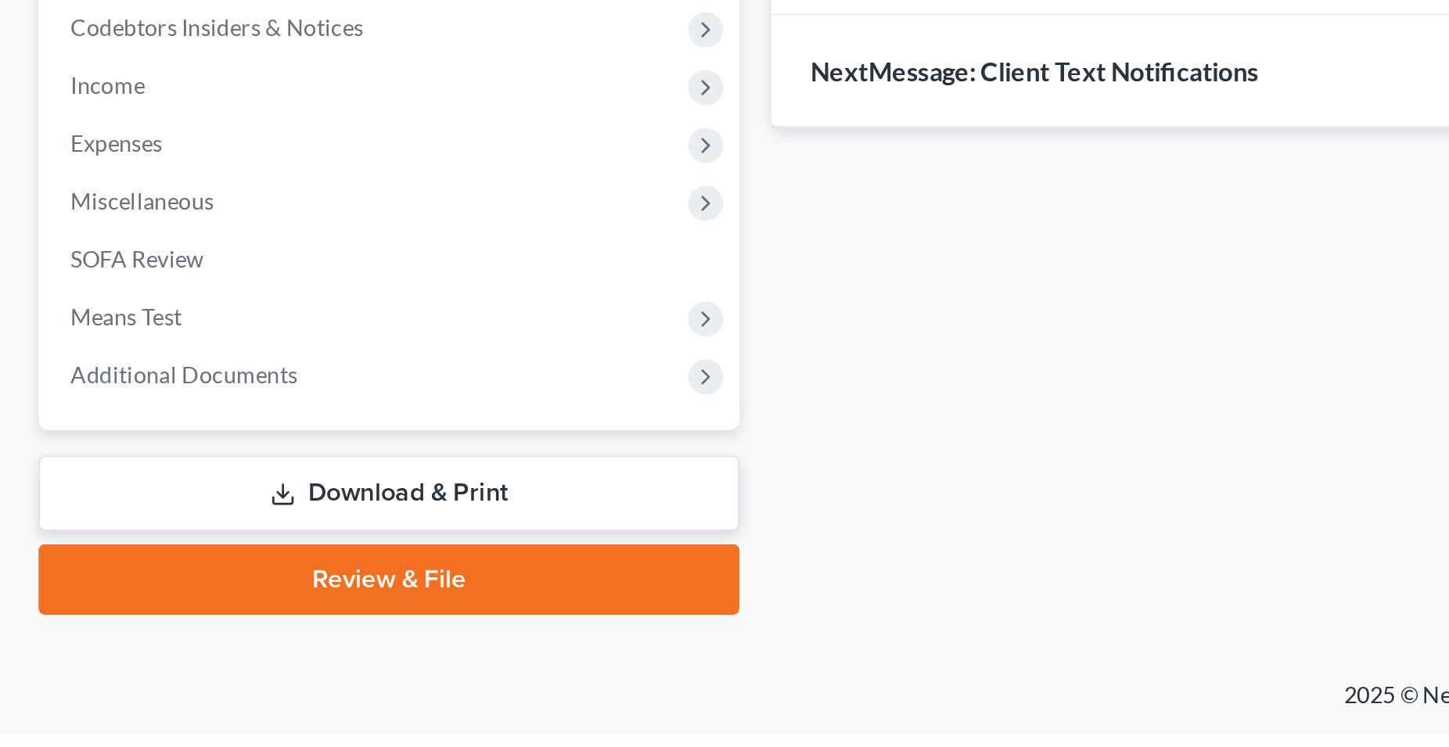
click at [200, 632] on link "Download & Print" at bounding box center [189, 630] width 341 height 37
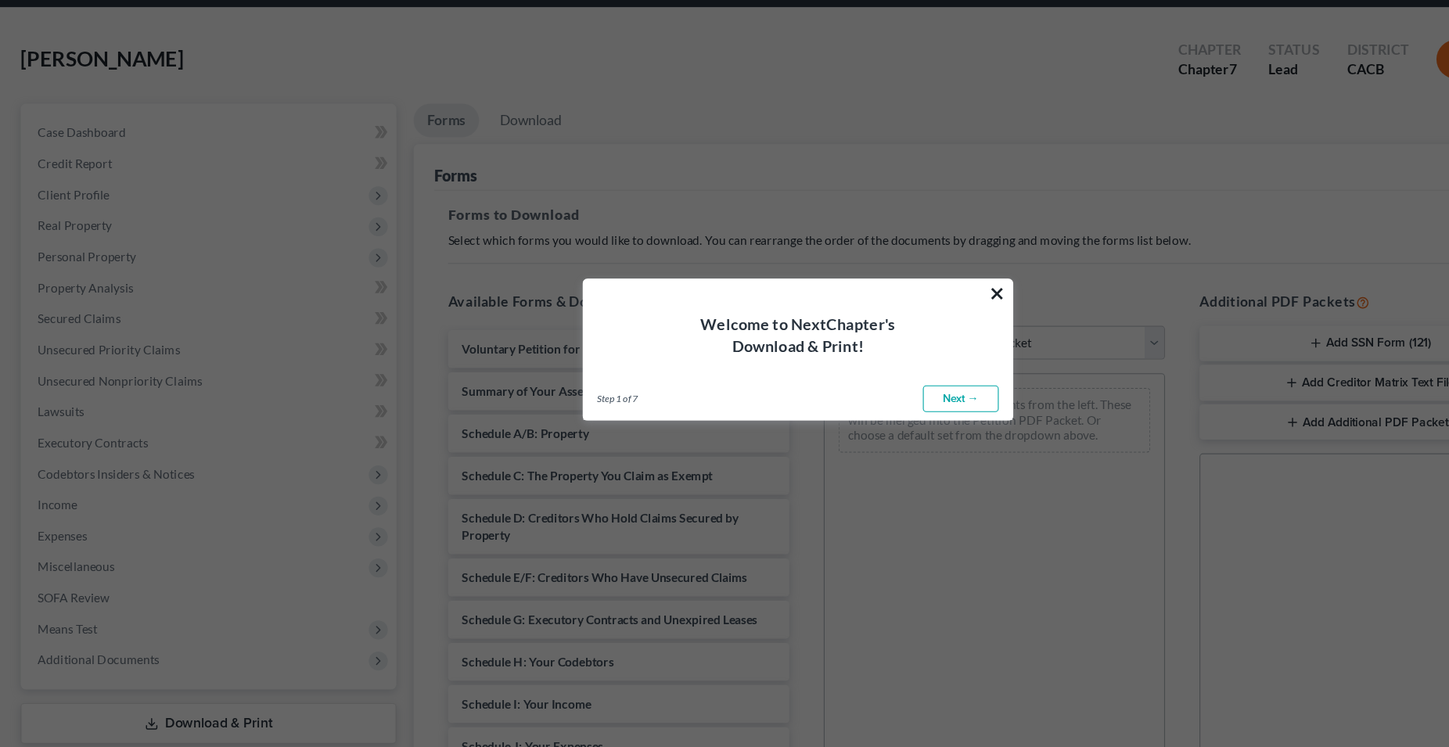
click at [909, 328] on button "×" at bounding box center [905, 323] width 15 height 25
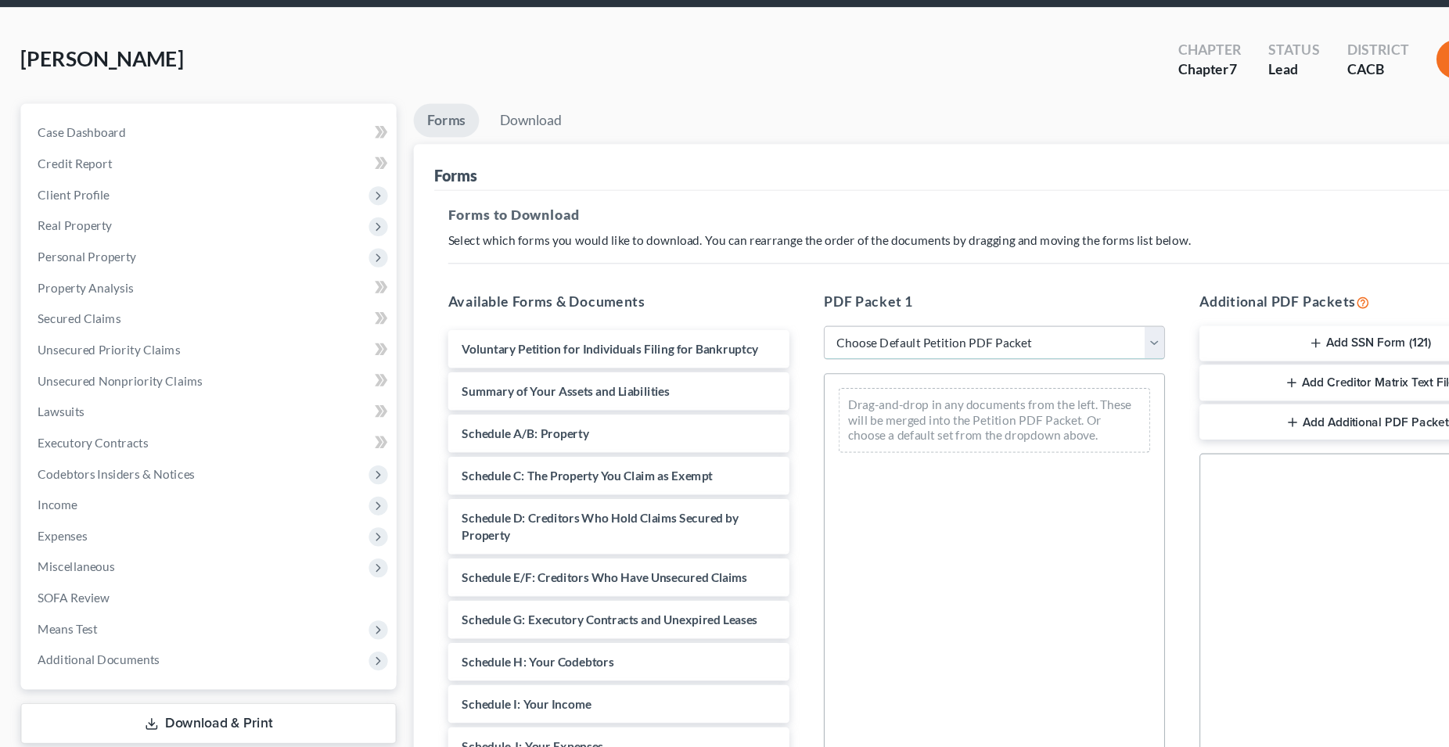
click at [748, 352] on select "Choose Default Petition PDF Packet Complete Bankruptcy Petition (all forms and …" at bounding box center [903, 367] width 310 height 31
select select "0"
click option "Complete Bankruptcy Petition (all forms and schedules)" at bounding box center [0, 0] width 0 height 0
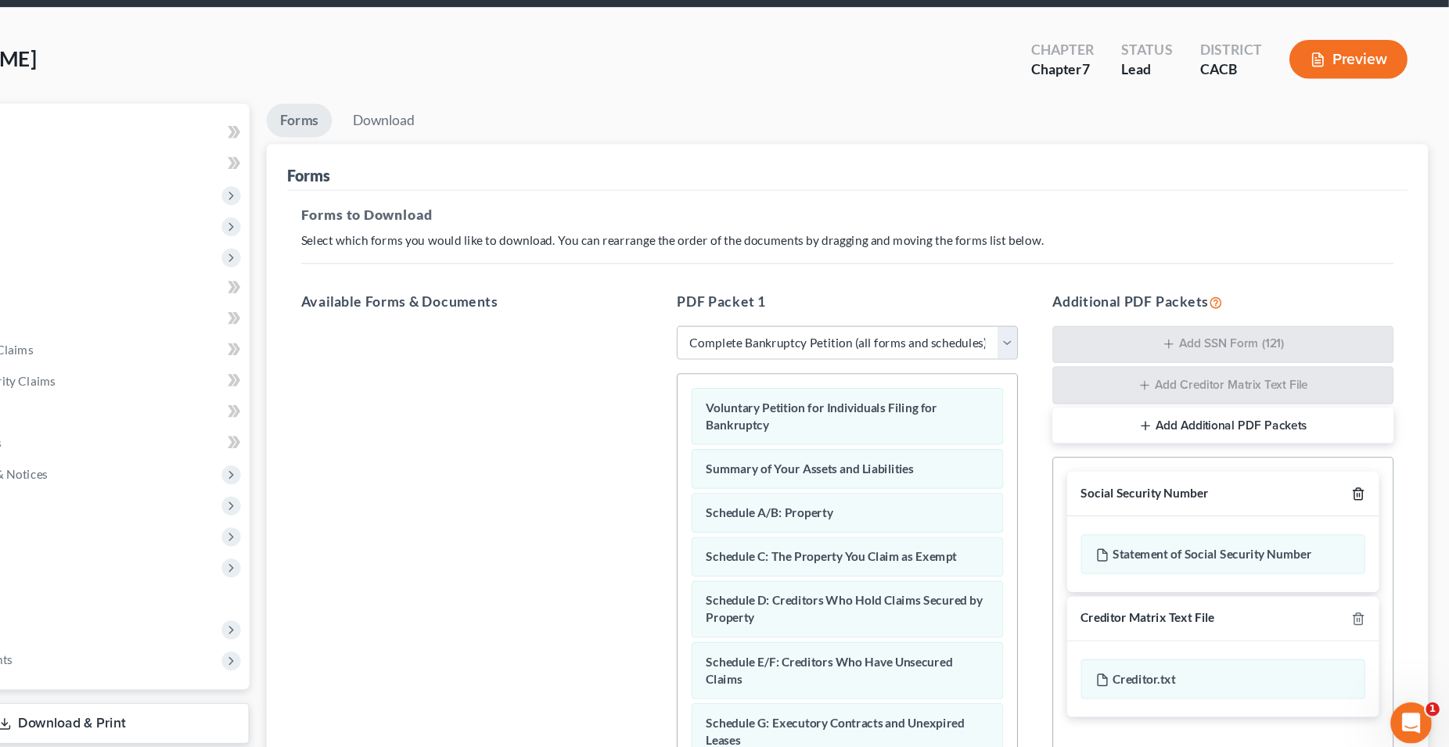
click at [1368, 502] on icon "button" at bounding box center [1367, 505] width 13 height 13
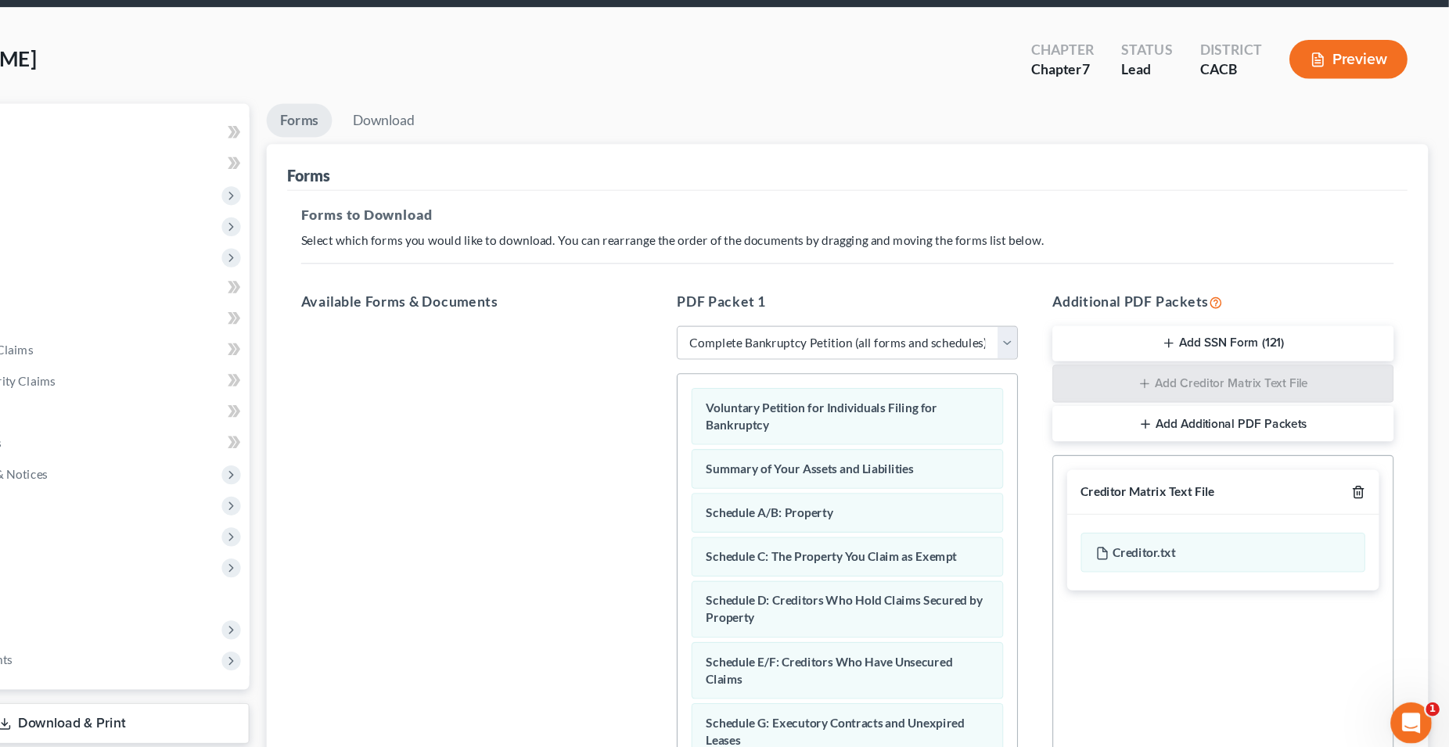
click at [1368, 503] on line "button" at bounding box center [1368, 504] width 0 height 3
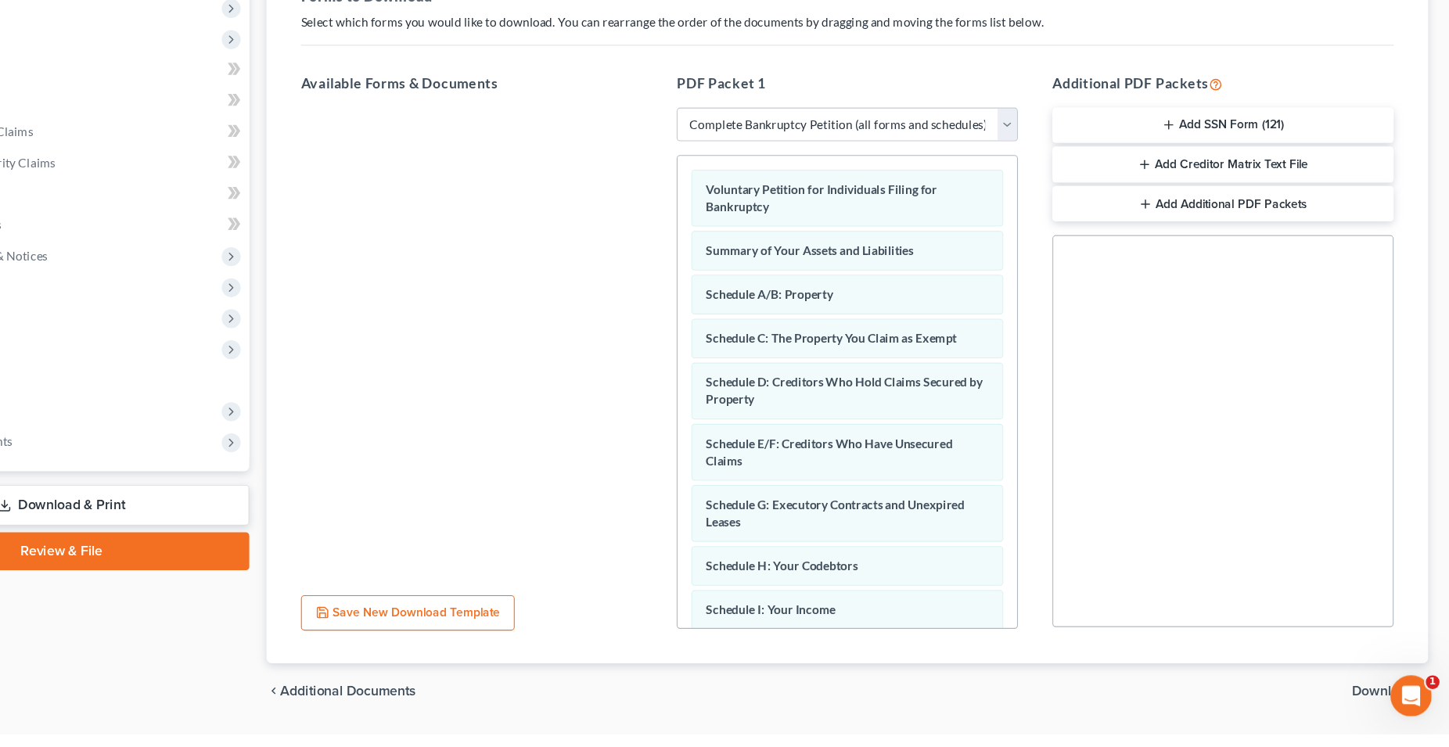
scroll to position [218, 0]
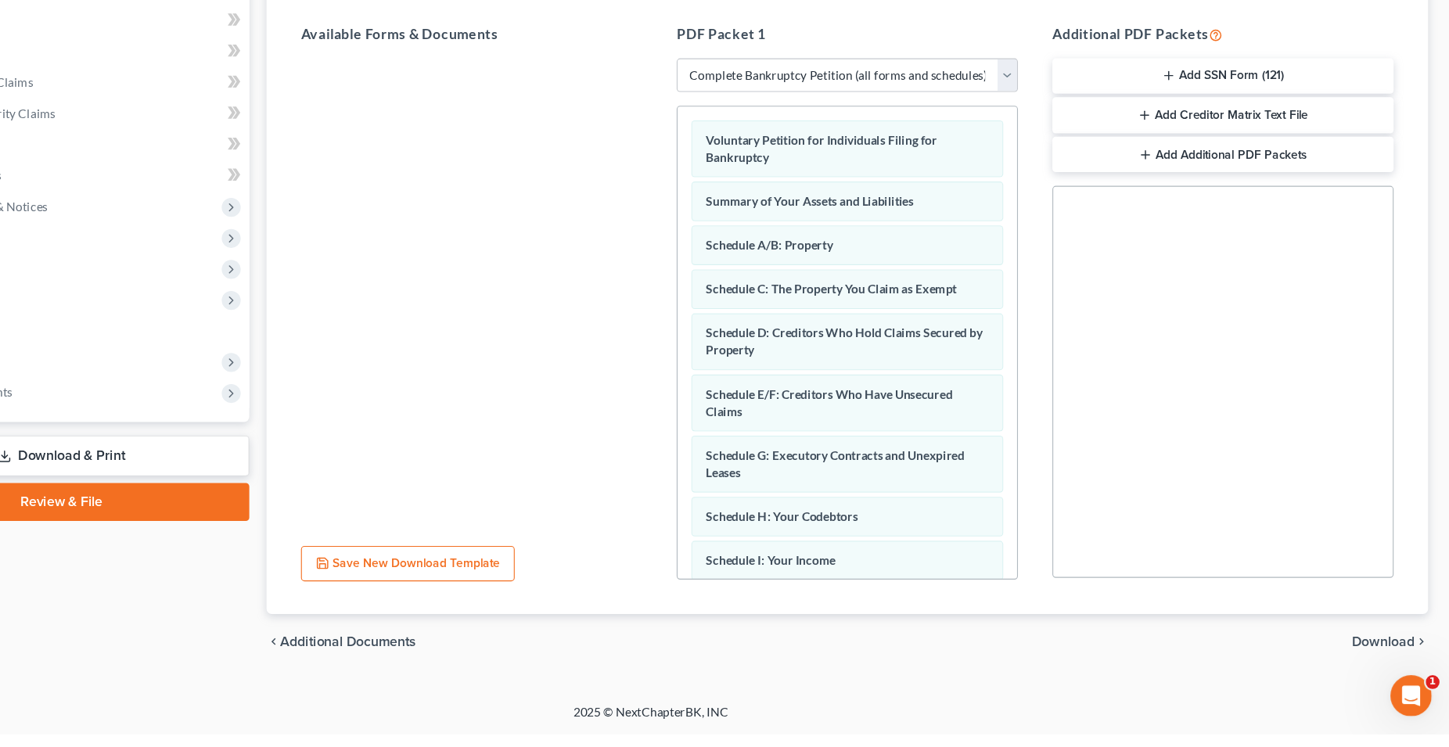
click at [1381, 666] on span "Download" at bounding box center [1390, 663] width 56 height 13
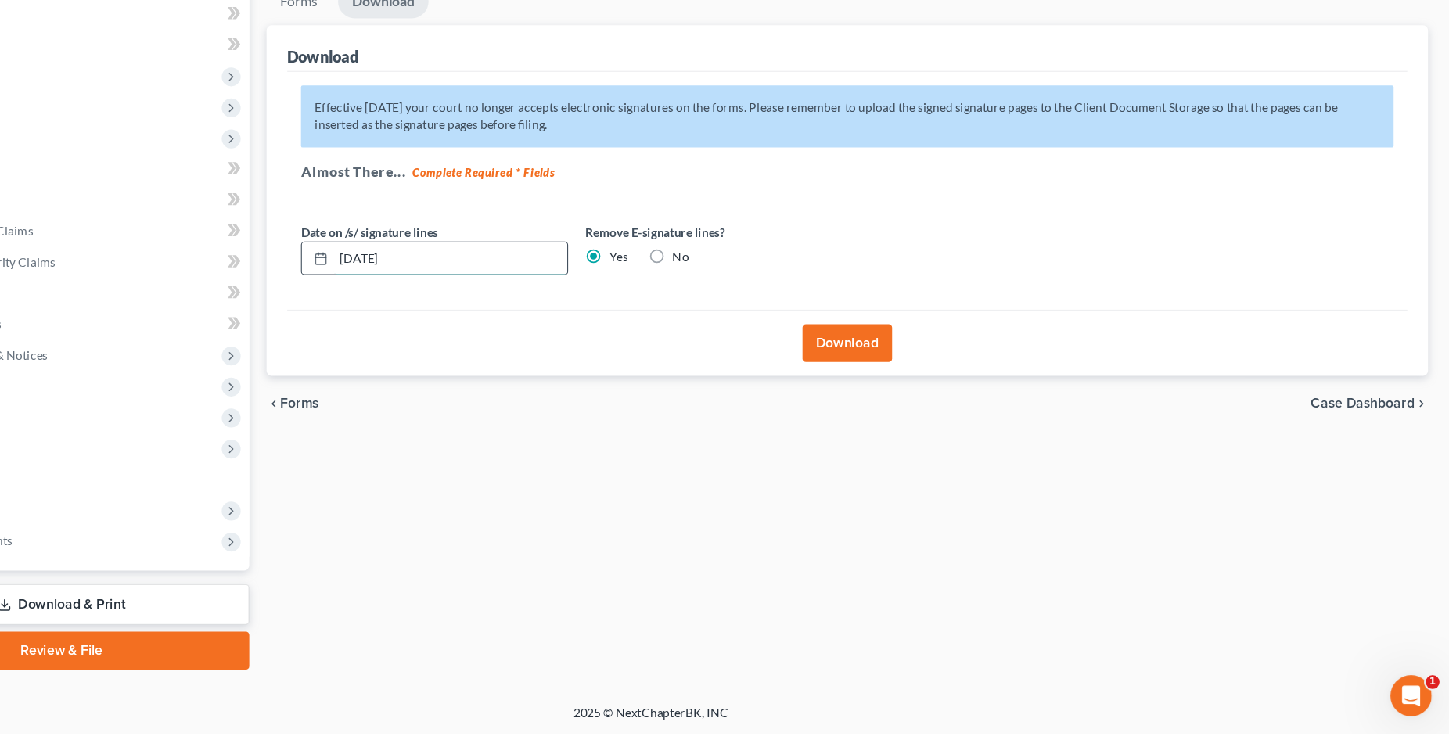
drag, startPoint x: 548, startPoint y: 304, endPoint x: 443, endPoint y: 314, distance: 105.4
click at [443, 314] on input "[DATE]" at bounding box center [543, 316] width 212 height 30
click at [891, 399] on button "Download" at bounding box center [902, 393] width 81 height 34
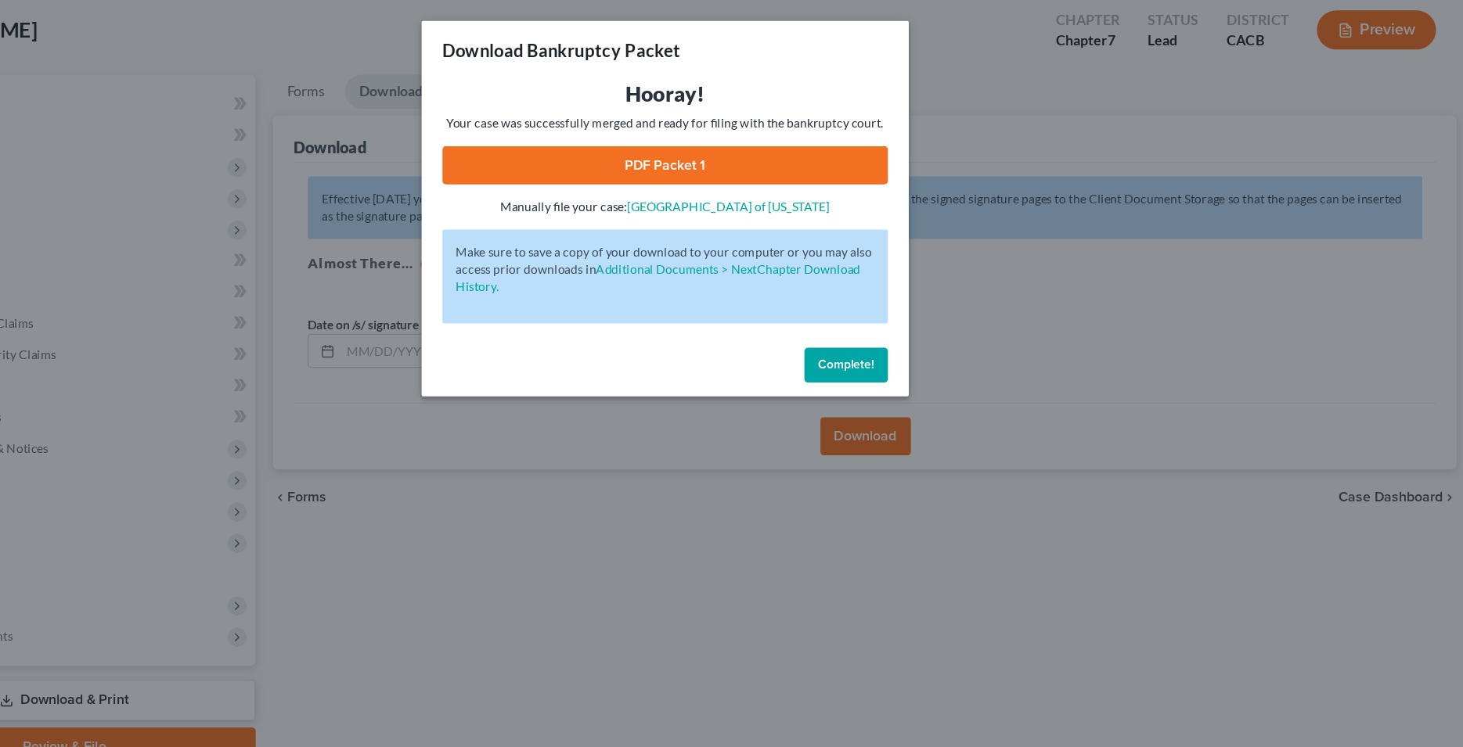
click at [735, 156] on link "PDF Packet 1" at bounding box center [731, 148] width 401 height 34
click at [893, 328] on span "Complete!" at bounding box center [894, 328] width 50 height 13
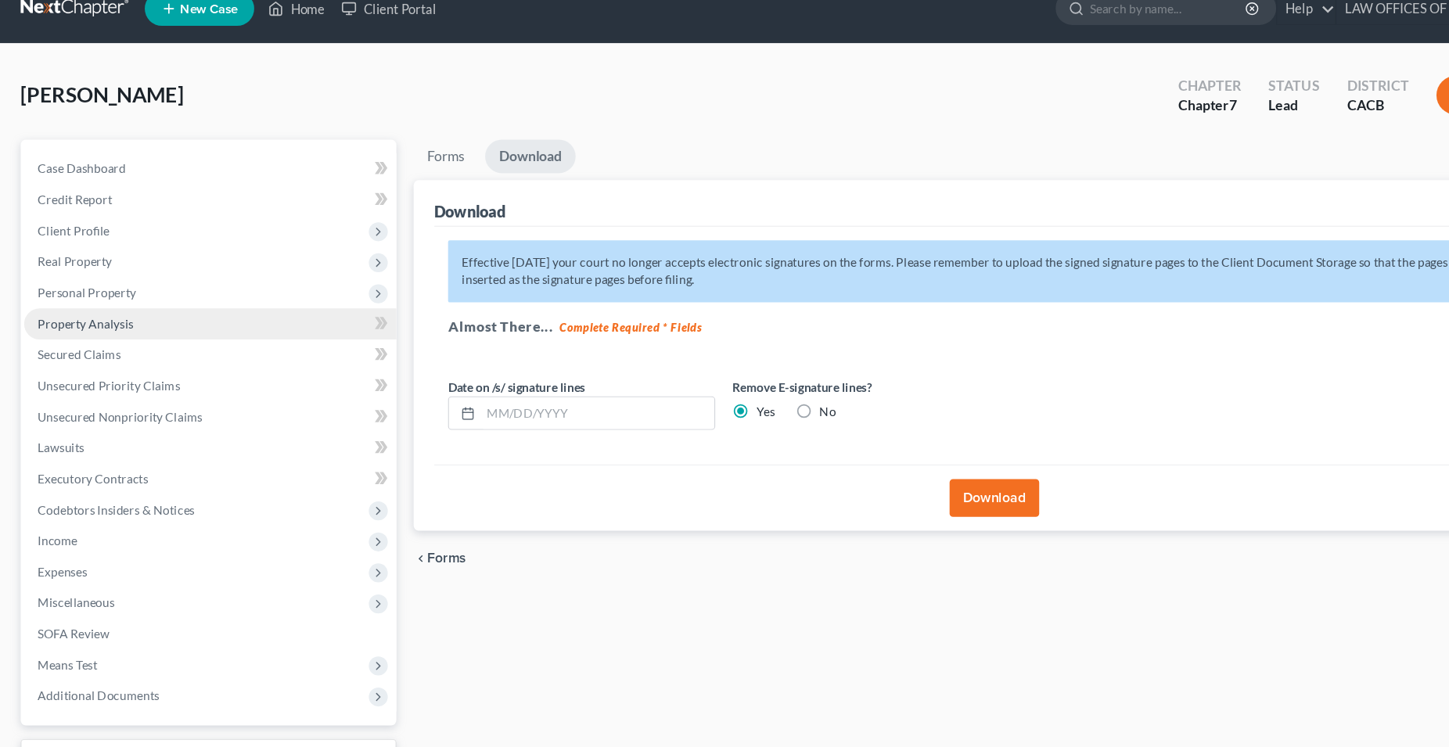
scroll to position [0, 0]
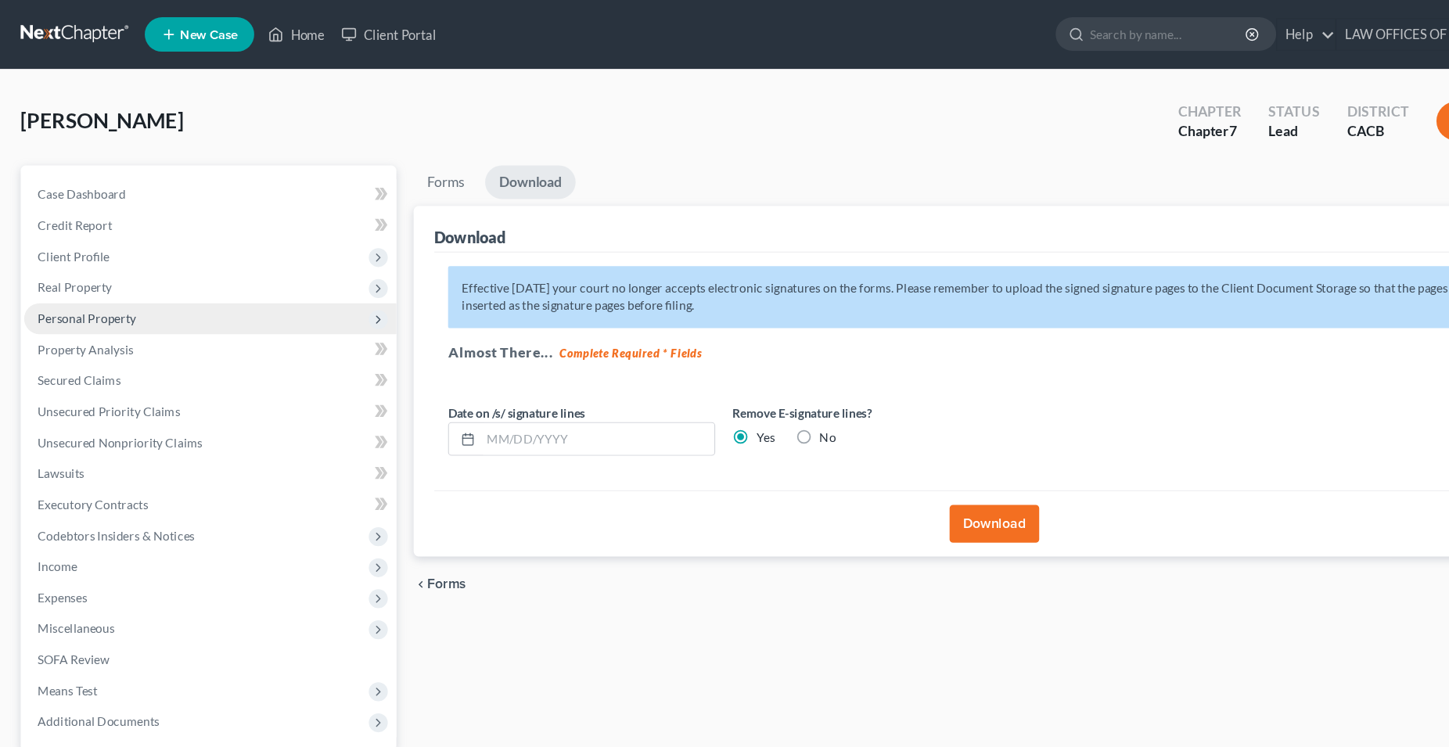
click at [99, 290] on span "Personal Property" at bounding box center [78, 289] width 89 height 13
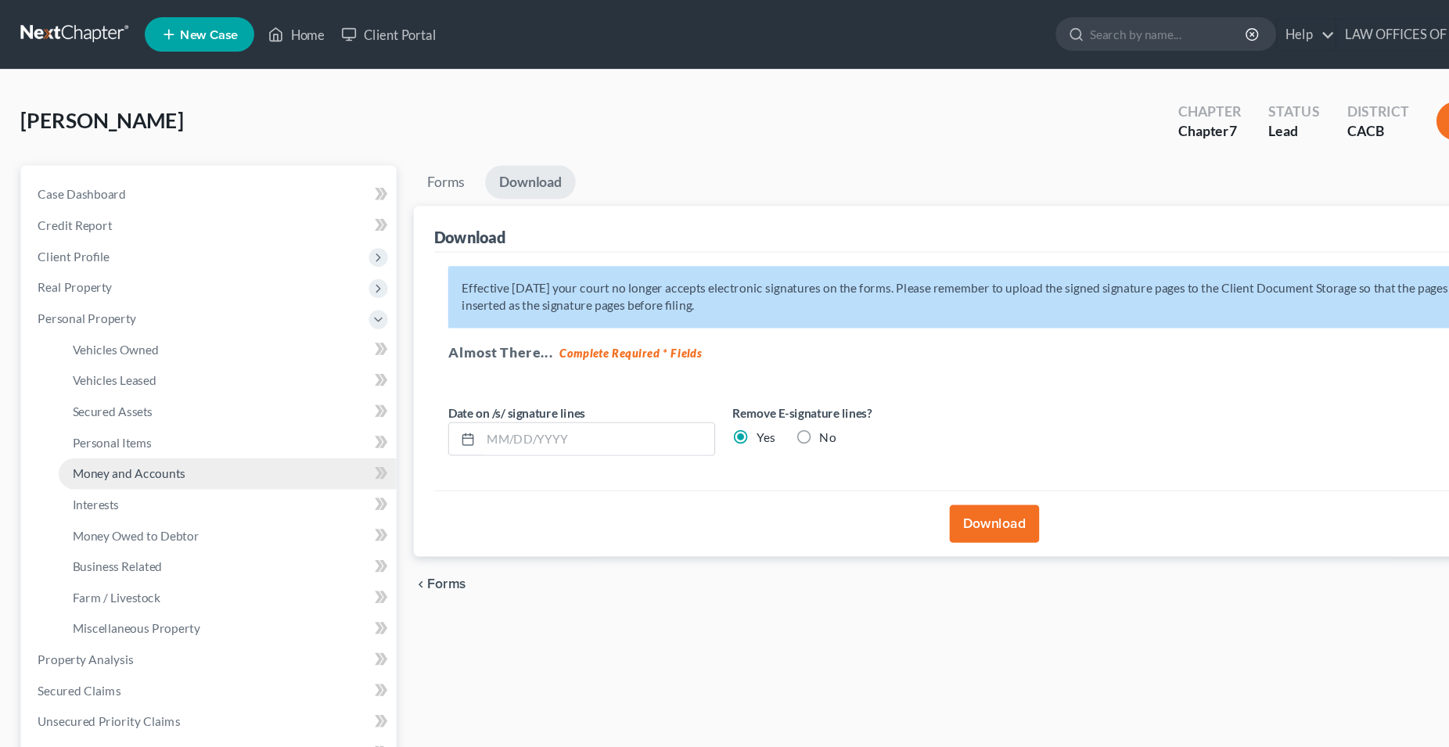
click at [147, 434] on span "Money and Accounts" at bounding box center [117, 429] width 103 height 13
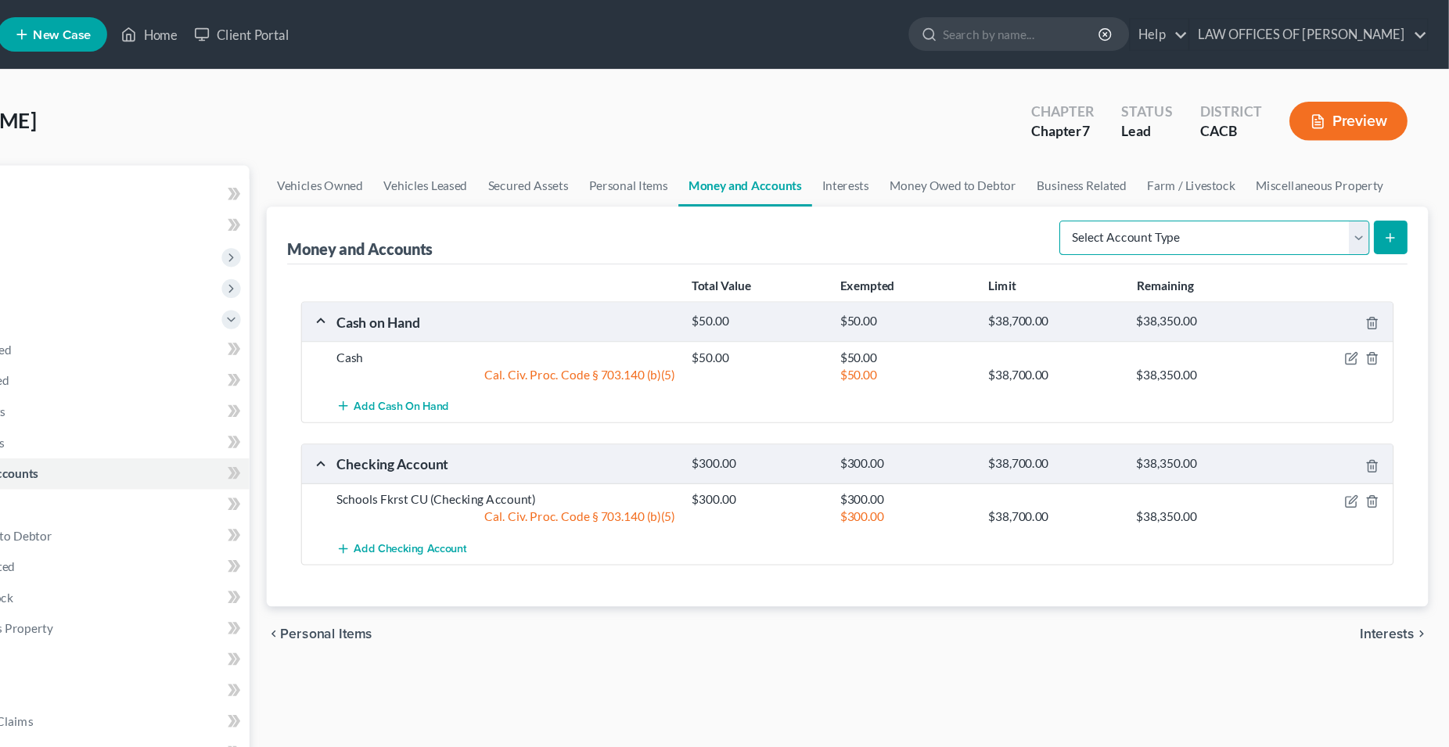
click at [1096, 200] on select "Select Account Type Brokerage Cash on Hand Certificates of Deposit Checking Acc…" at bounding box center [1237, 215] width 282 height 31
select select "checking"
click option "Checking Account" at bounding box center [0, 0] width 0 height 0
click at [1393, 220] on icon "submit" at bounding box center [1396, 216] width 13 height 13
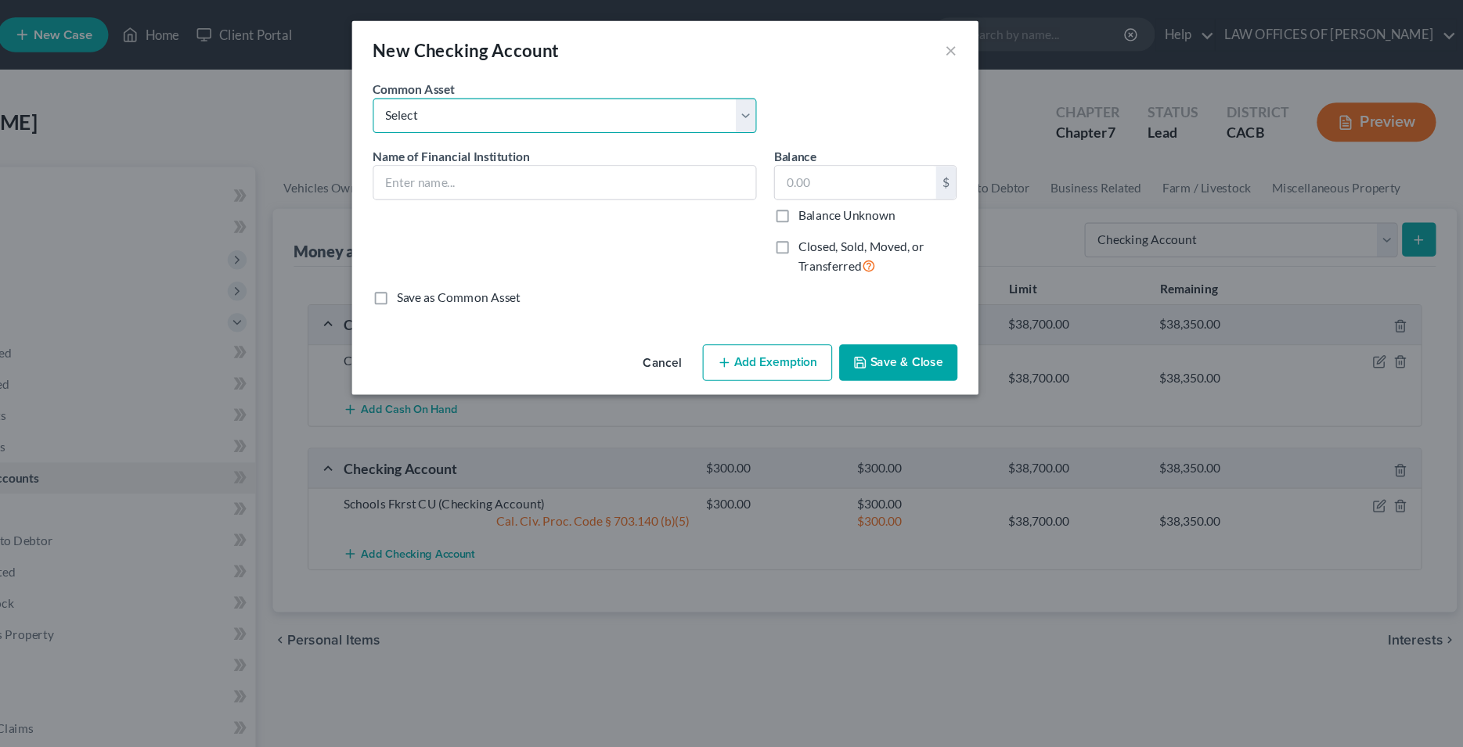
click at [469, 88] on select "Select BANK OF AMERICA (JOINT) 6347 BANK OF AMERICA (JOINT) [PERSON_NAME] FARGO…" at bounding box center [641, 103] width 345 height 31
select select "4"
click option "Bank of America" at bounding box center [0, 0] width 0 height 0
type input "Bank of America"
click at [891, 173] on input "400.00" at bounding box center [902, 164] width 145 height 30
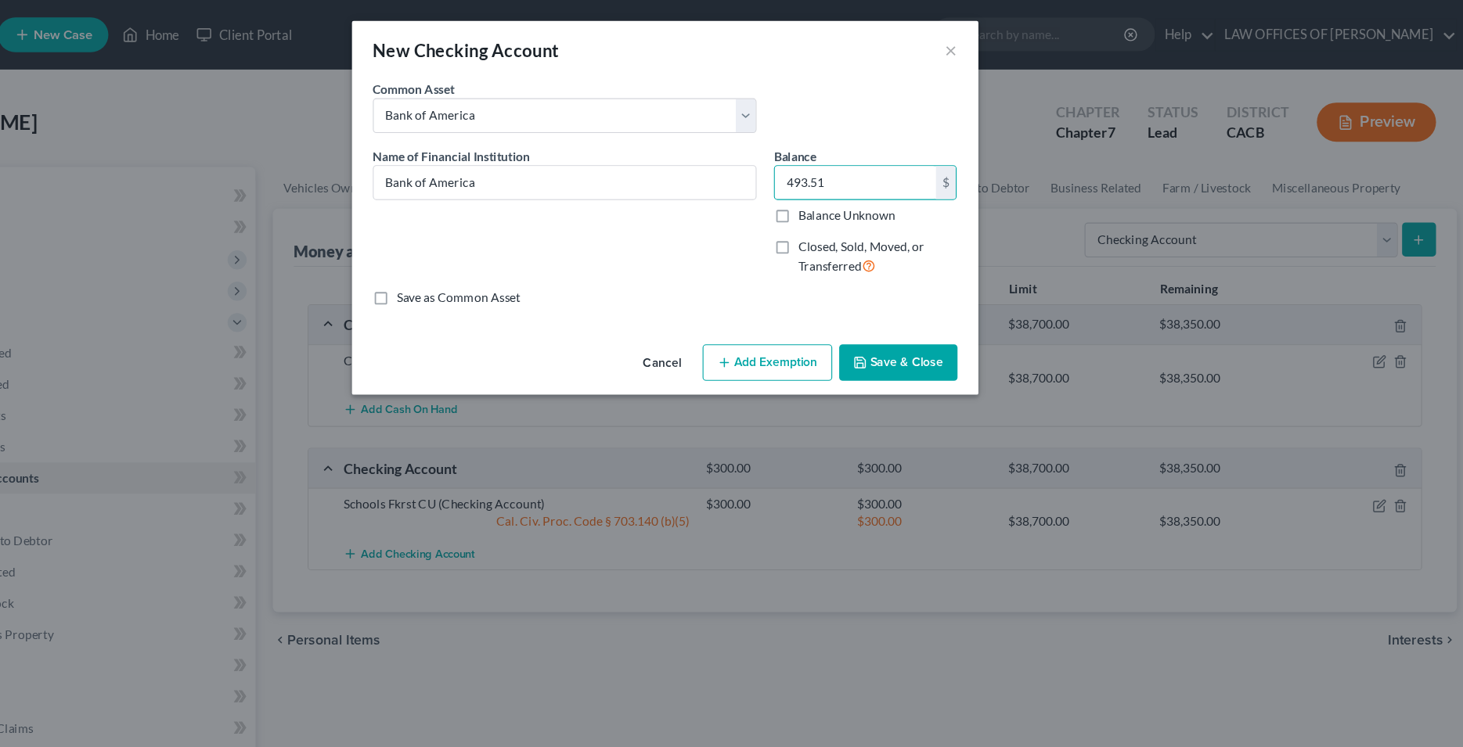
type input "493.51"
click at [832, 329] on button "Add Exemption" at bounding box center [823, 326] width 117 height 33
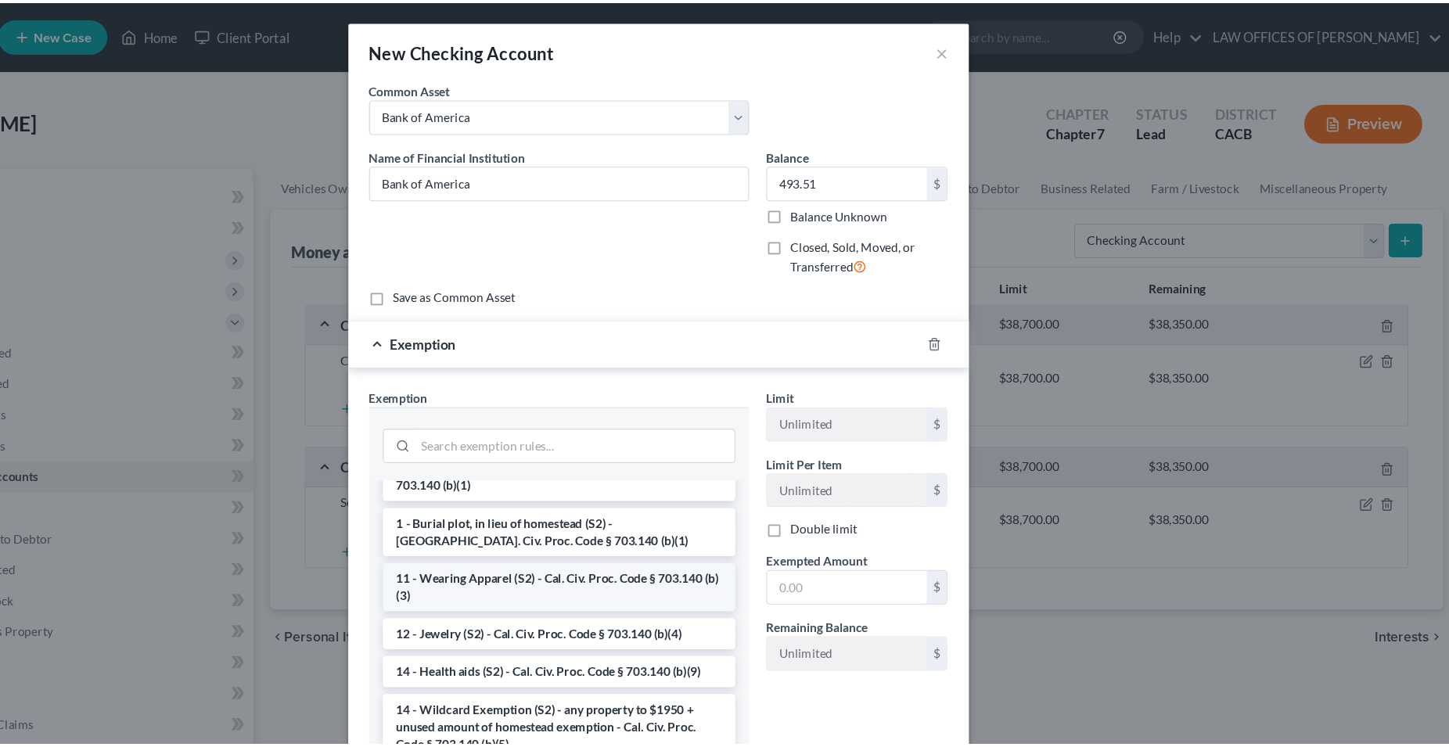
scroll to position [239, 0]
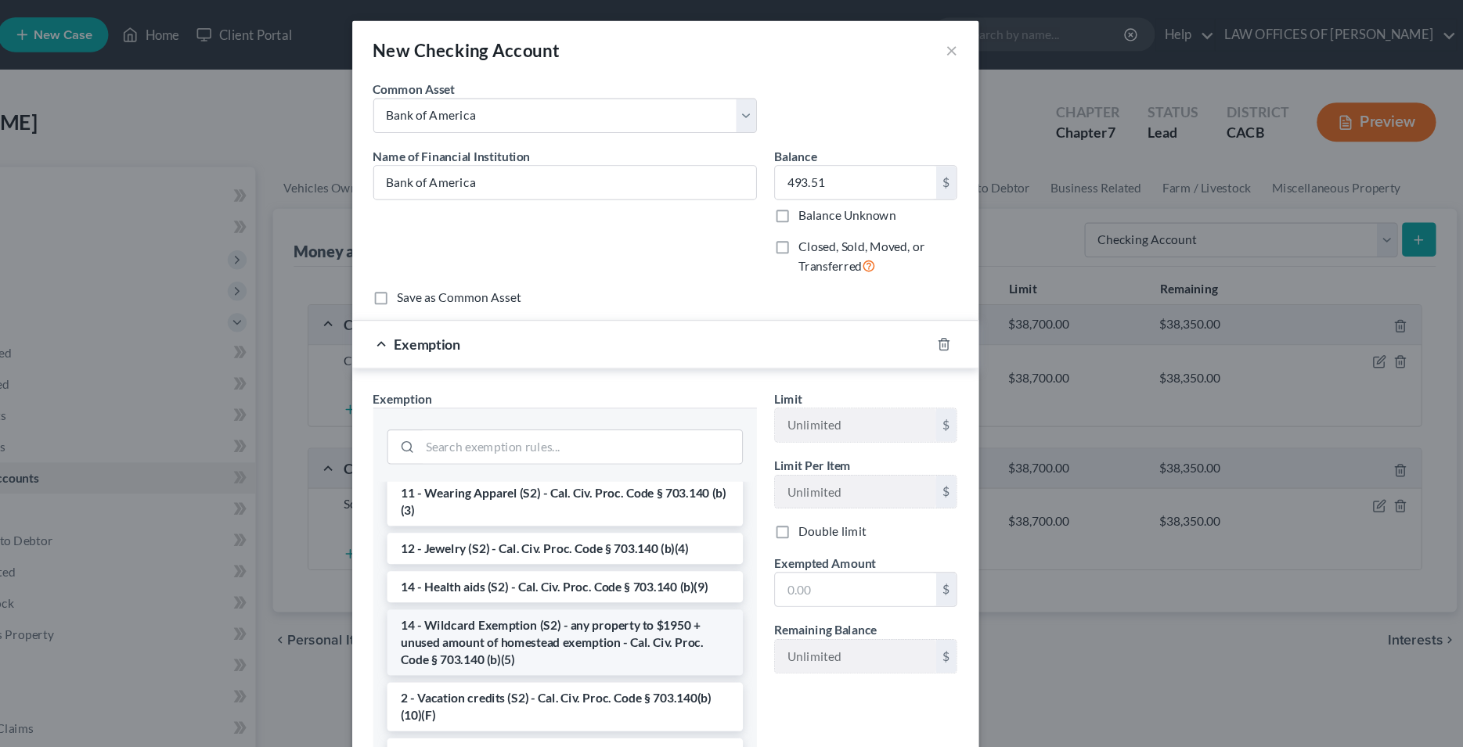
click at [613, 571] on li "14 - Wildcard Exemption (S2) - any property to $1950 + unused amount of homeste…" at bounding box center [641, 578] width 320 height 59
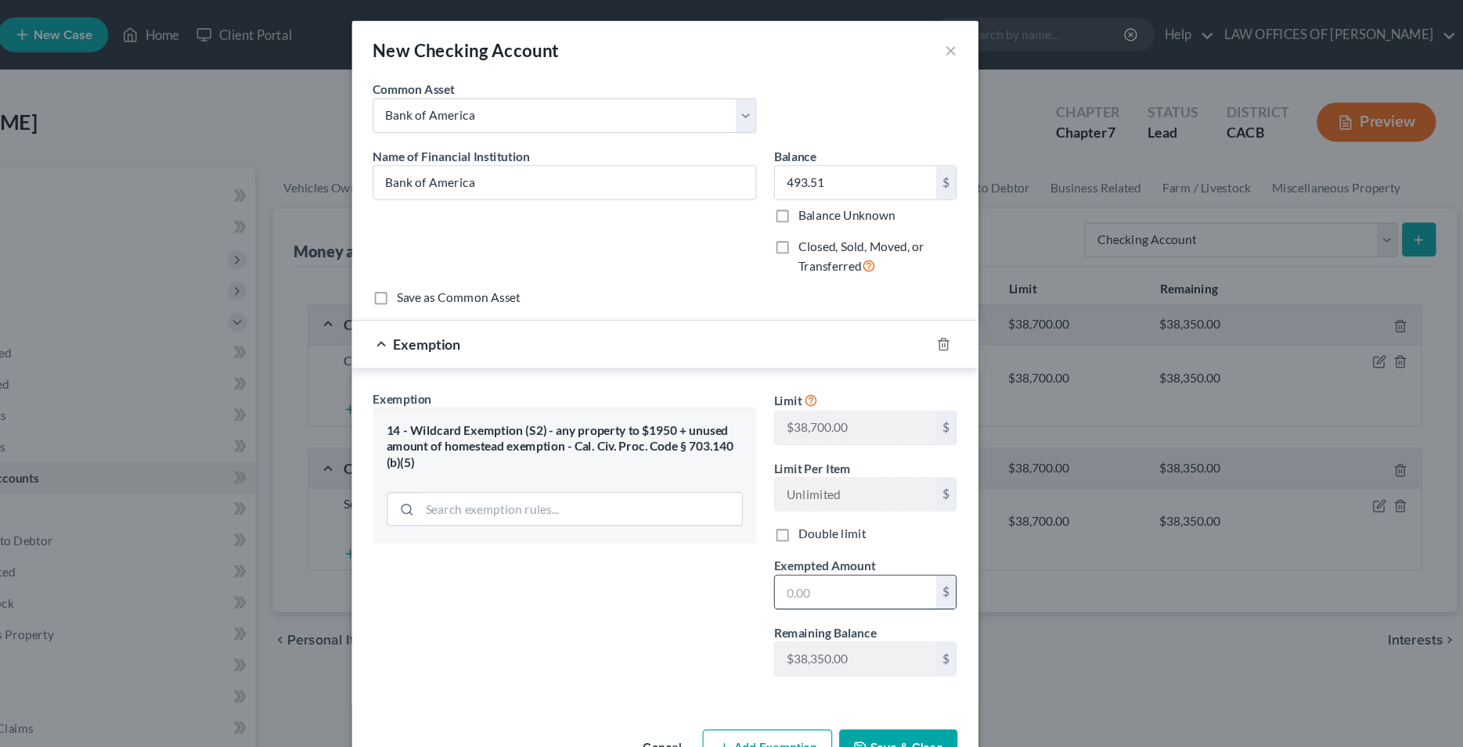
click at [859, 536] on input "text" at bounding box center [902, 533] width 145 height 30
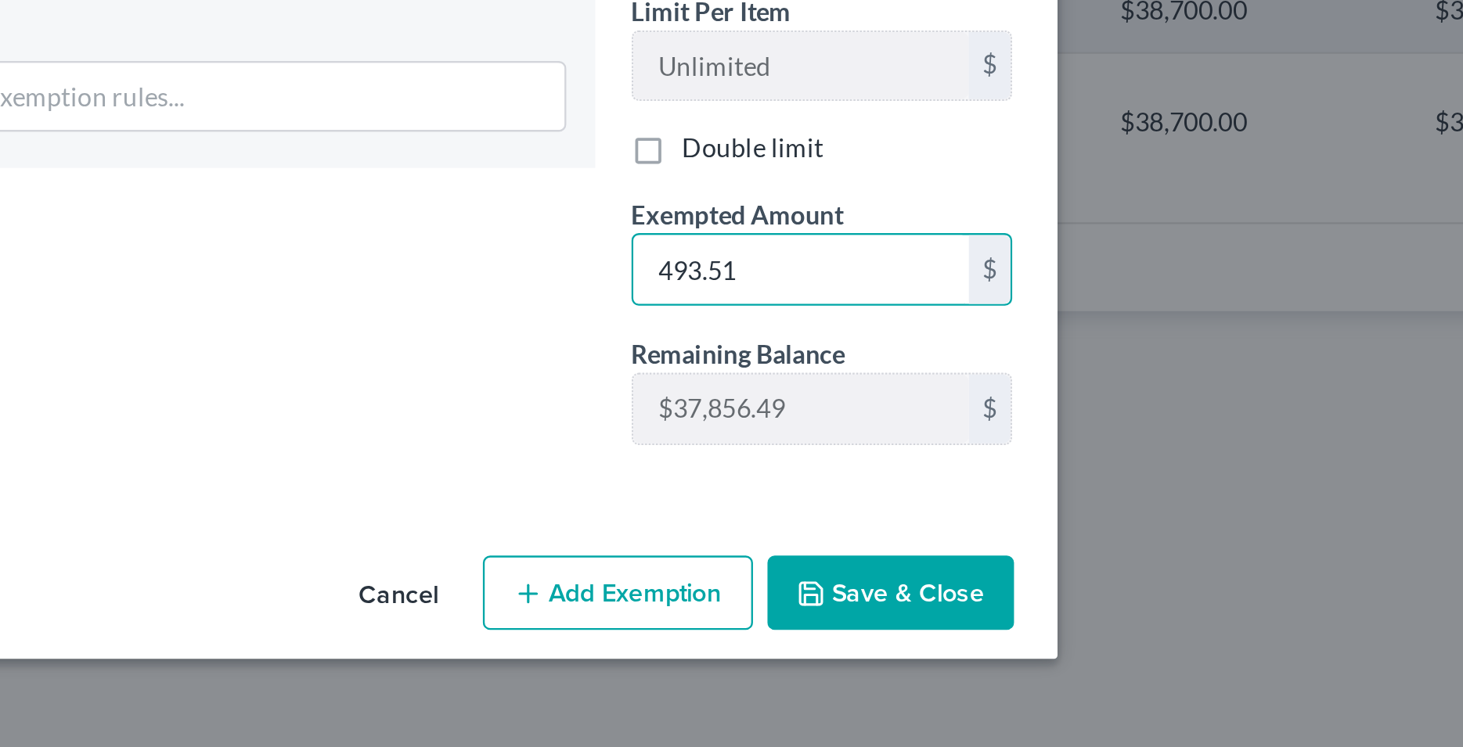
type input "493.51"
click at [931, 670] on button "Save & Close" at bounding box center [941, 673] width 106 height 33
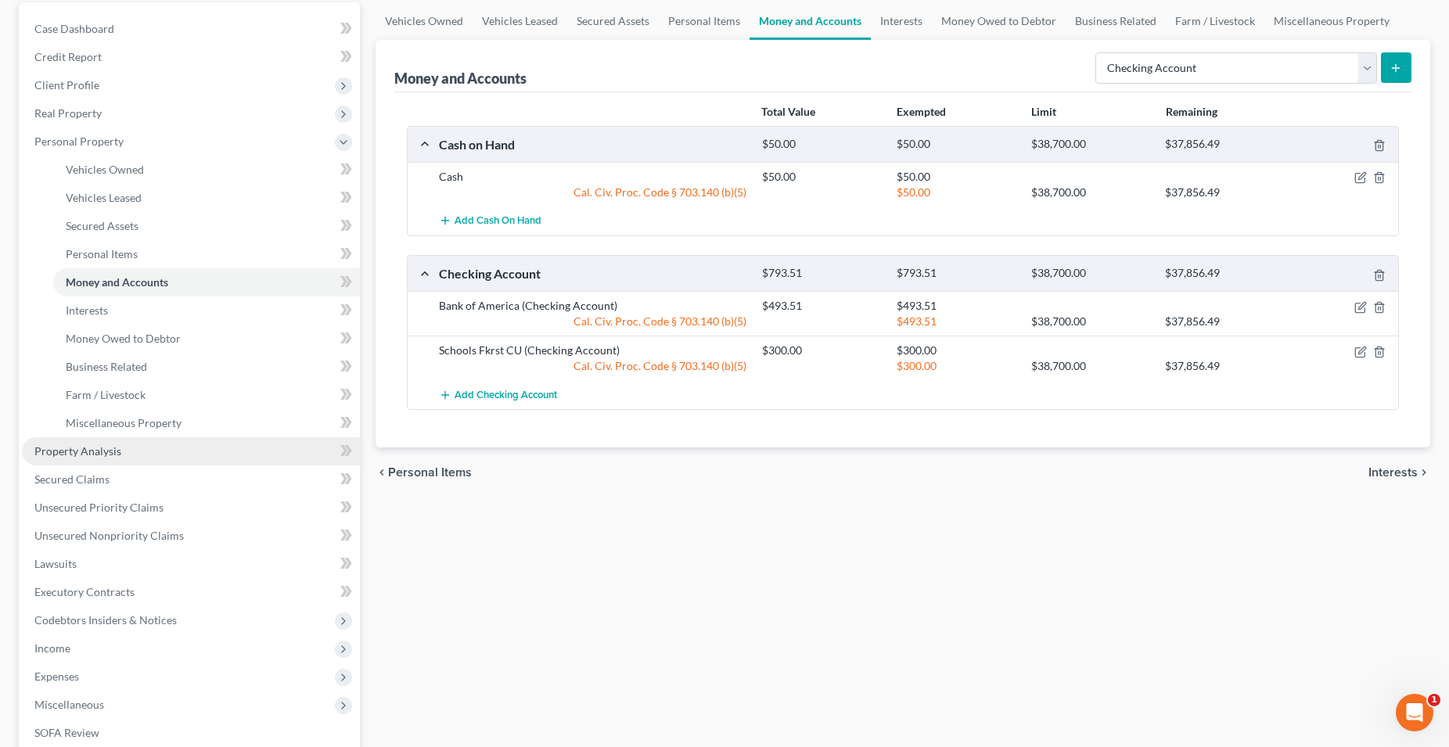
scroll to position [148, 0]
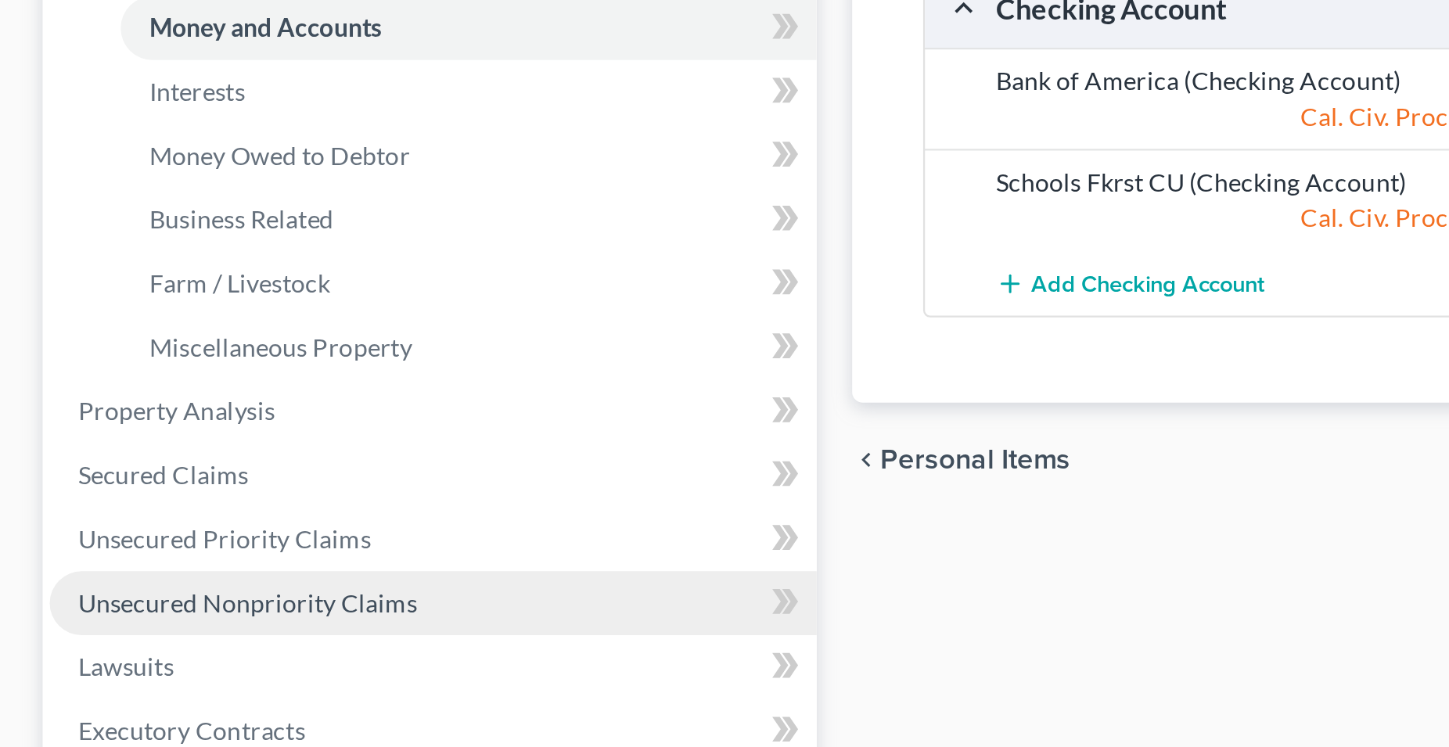
click at [153, 538] on span "Unsecured Nonpriority Claims" at bounding box center [108, 535] width 149 height 13
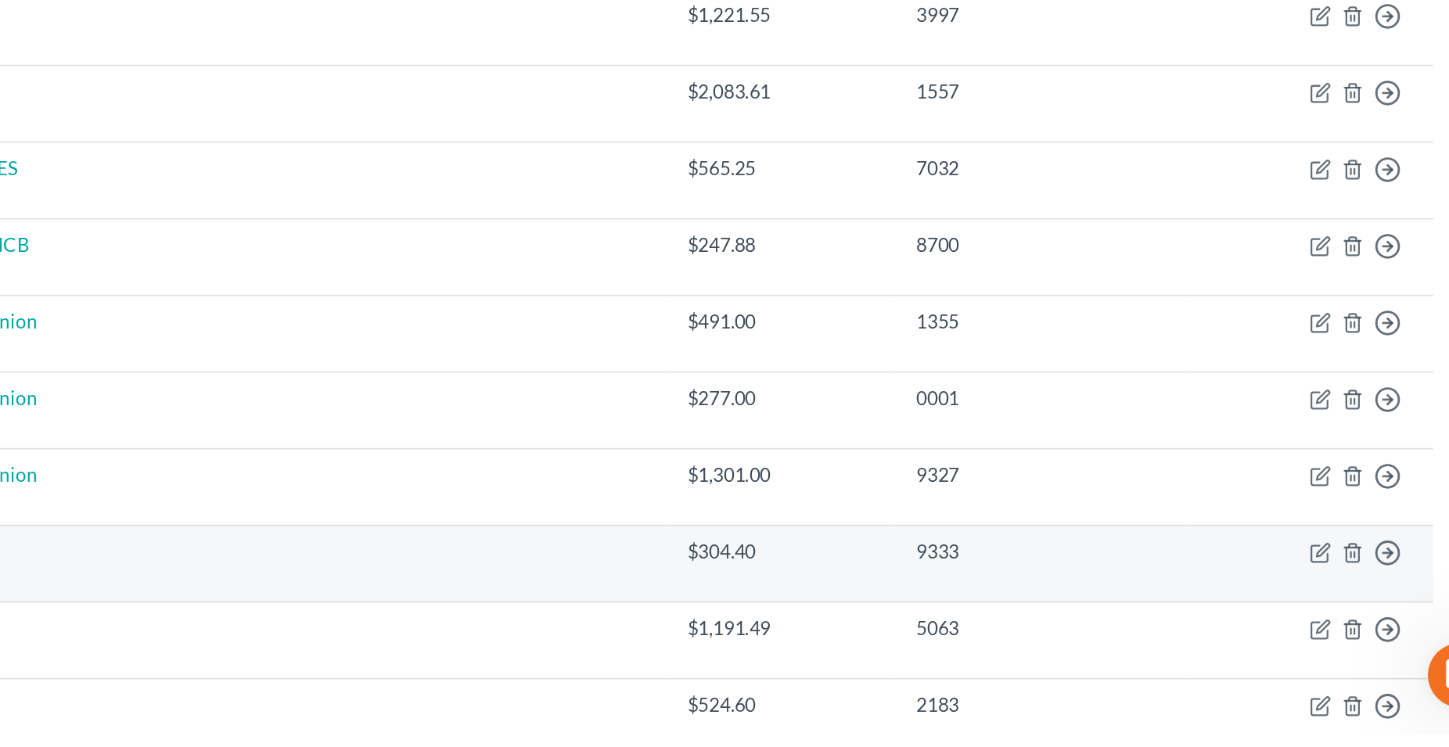
scroll to position [559, 0]
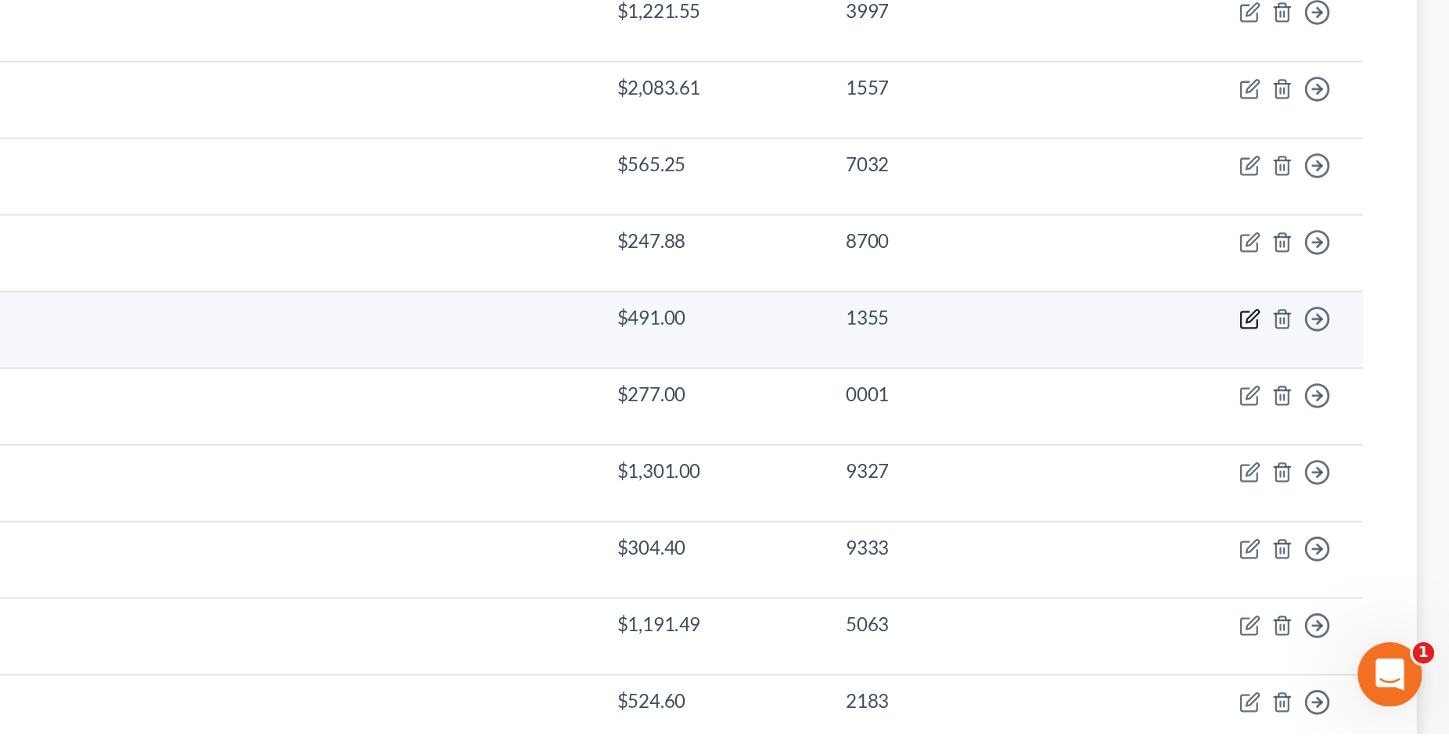
click at [1331, 506] on icon "button" at bounding box center [1333, 506] width 13 height 13
select select "4"
select select "2"
select select "0"
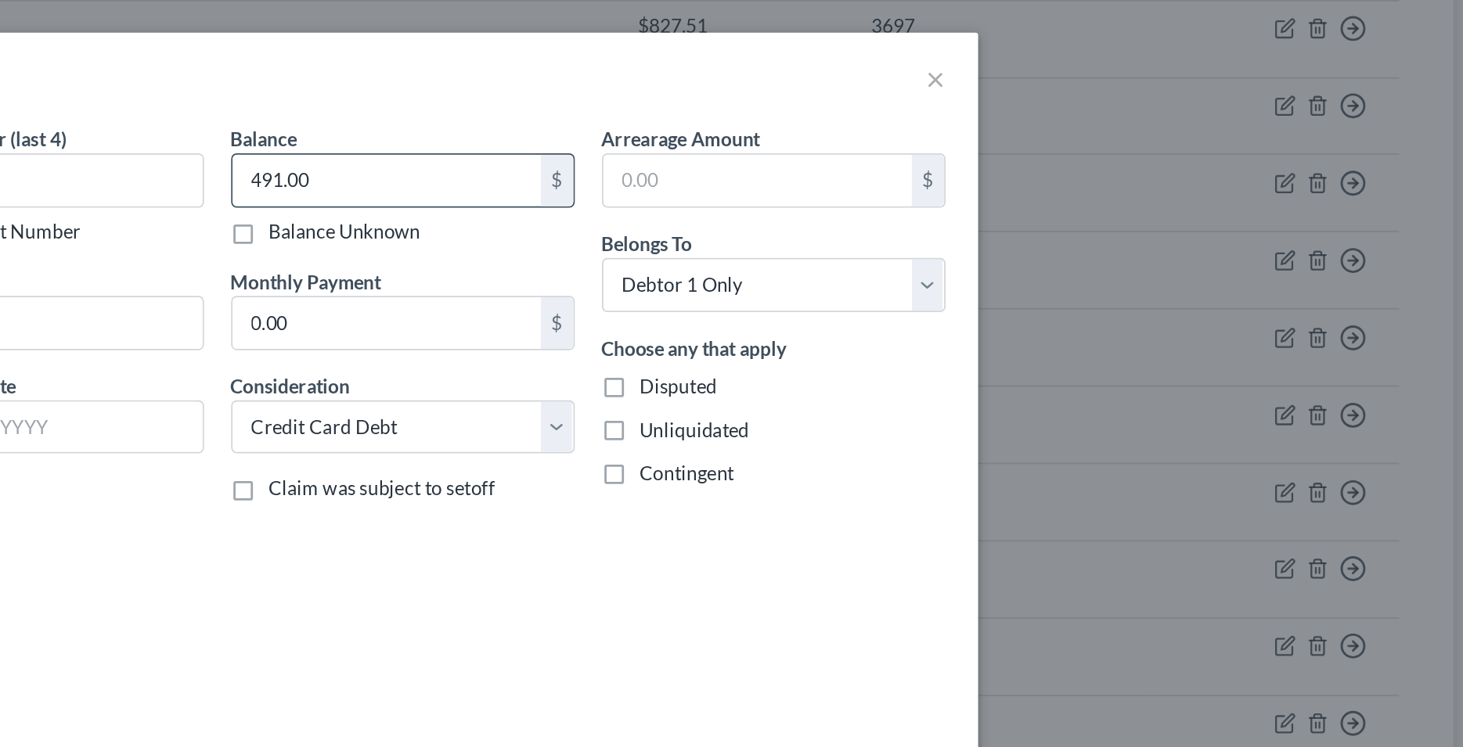
click at [819, 105] on input "491.00" at bounding box center [829, 104] width 178 height 30
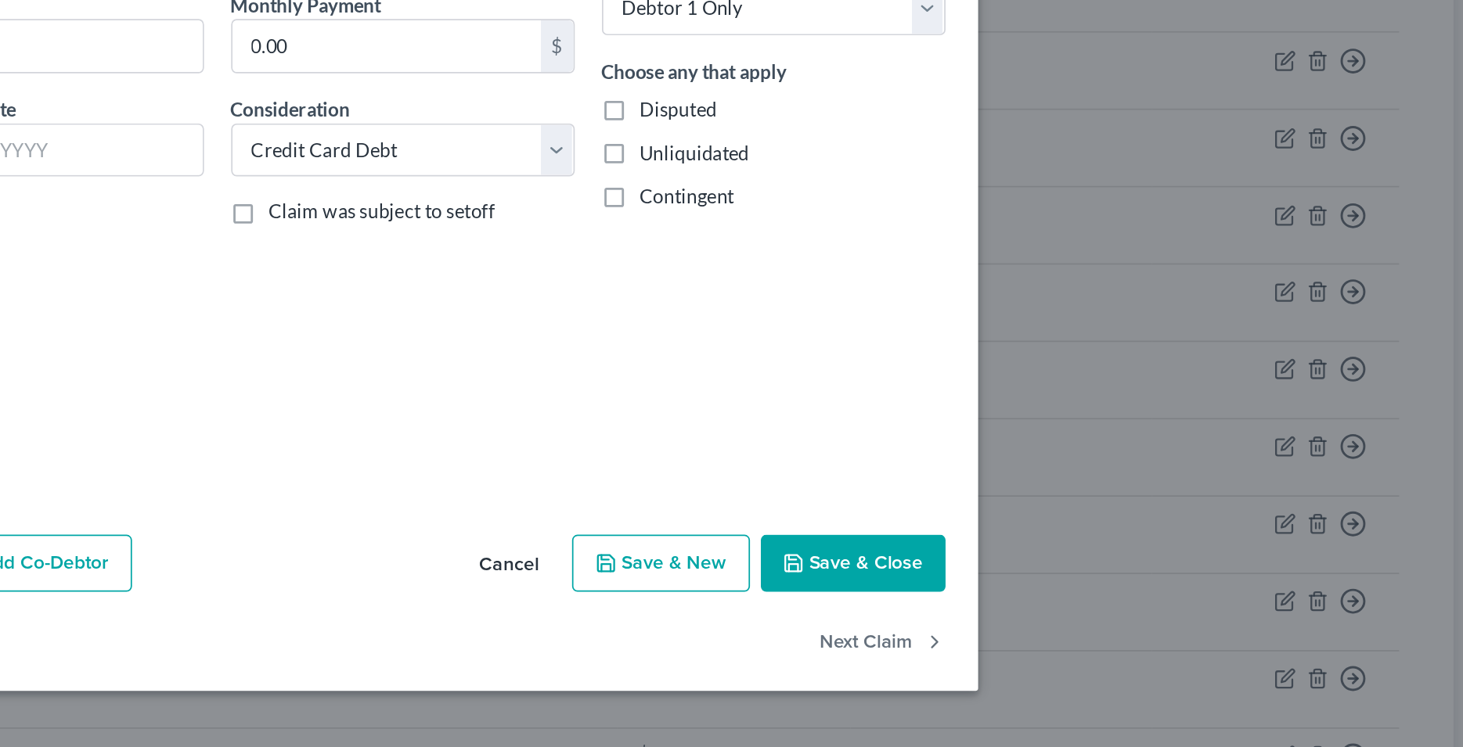
type input "526.22"
click at [1084, 482] on button "Save & Close" at bounding box center [1098, 484] width 106 height 33
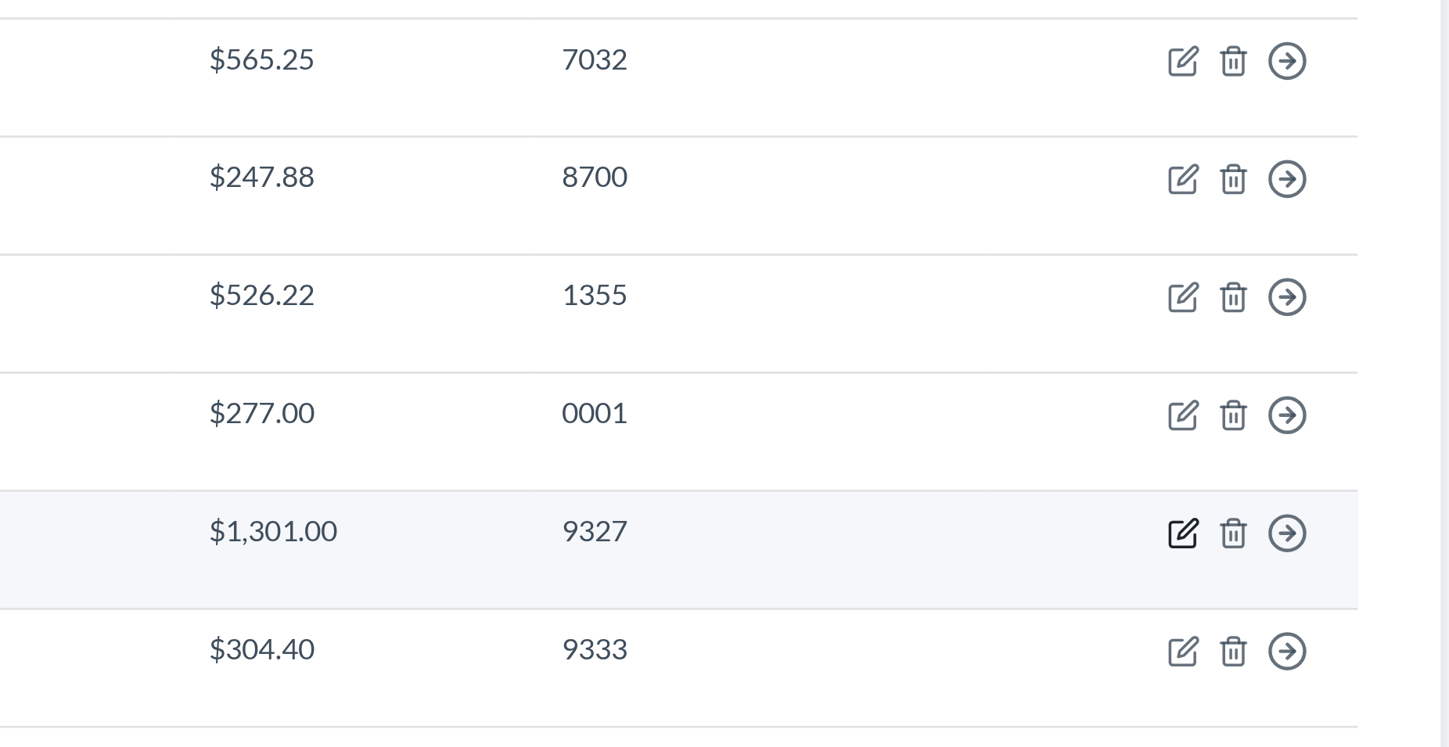
click at [1328, 596] on icon "button" at bounding box center [1332, 596] width 9 height 9
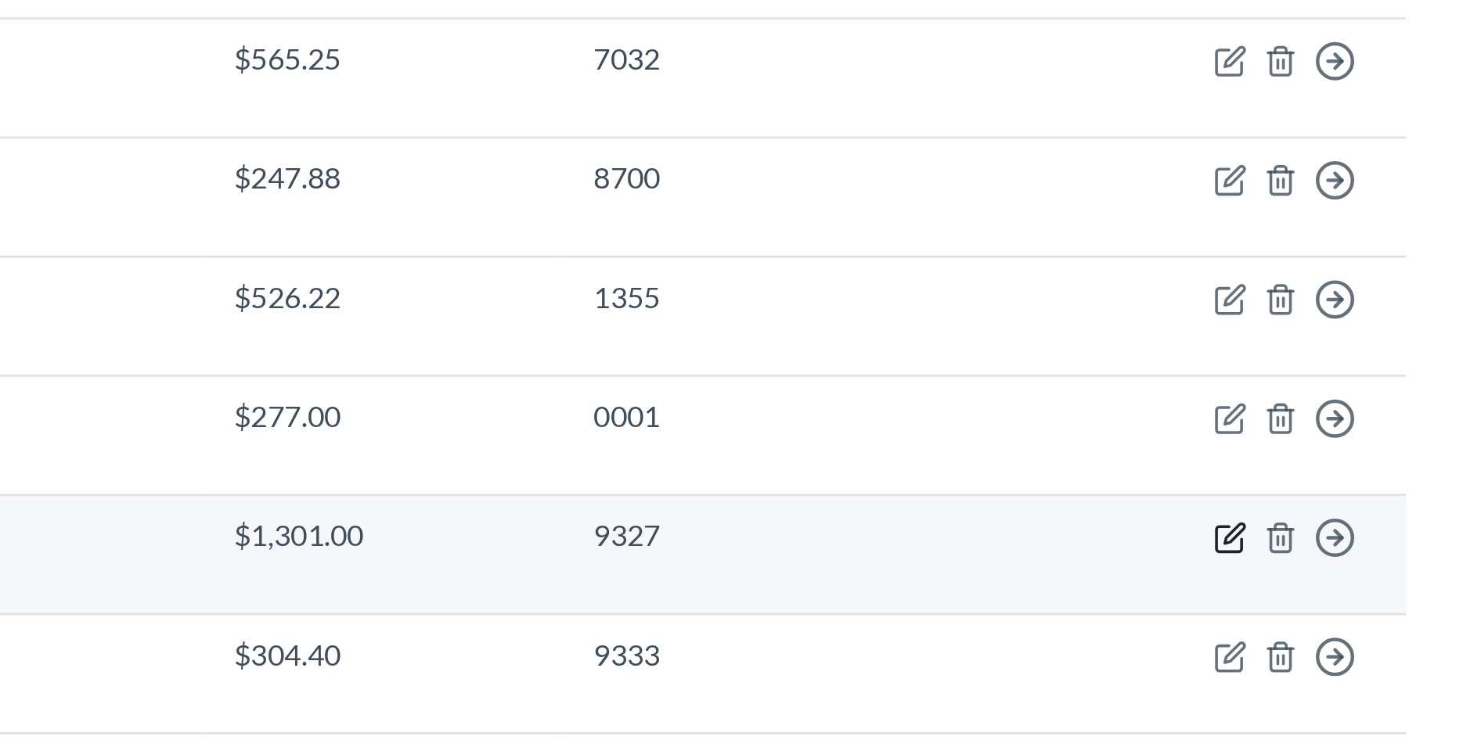
select select "4"
select select "2"
select select "0"
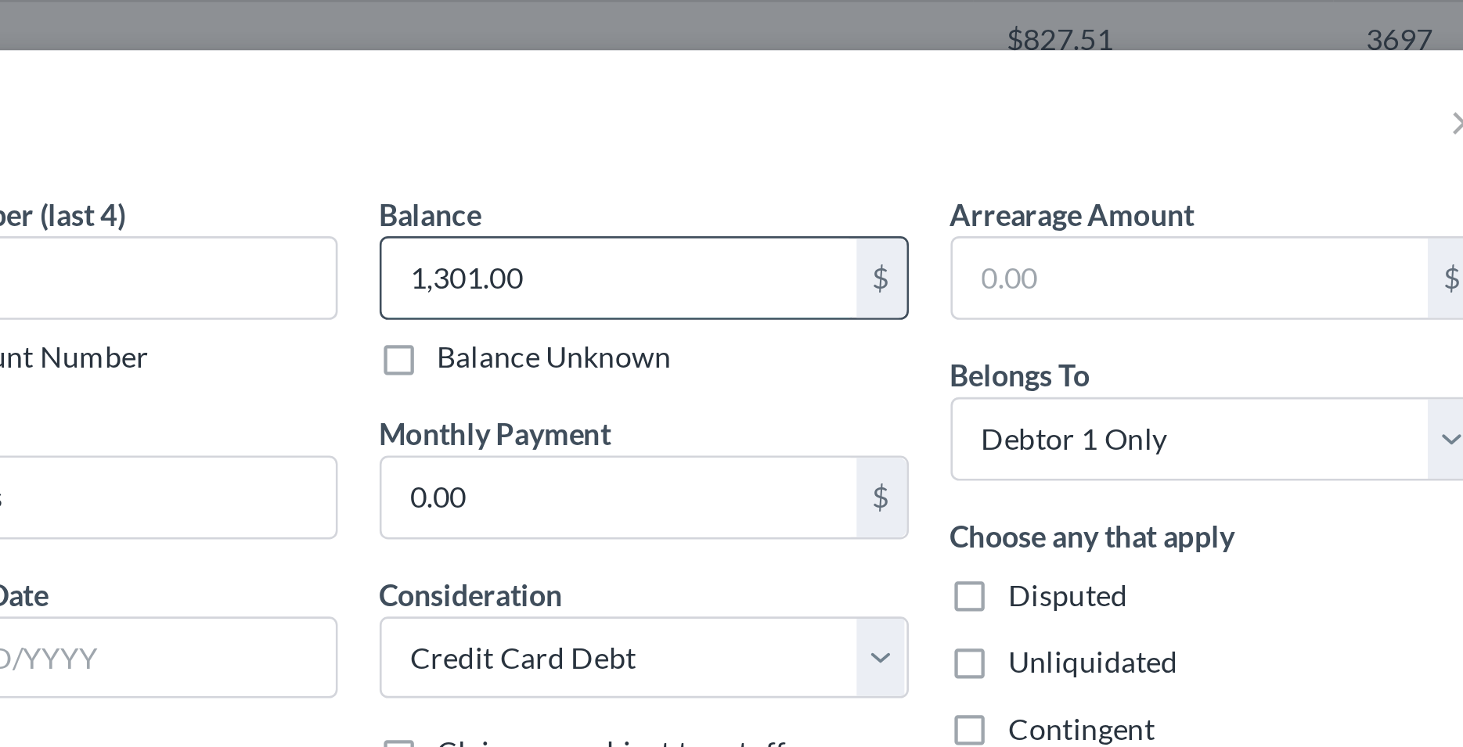
click at [807, 99] on input "1,301.00" at bounding box center [829, 104] width 178 height 30
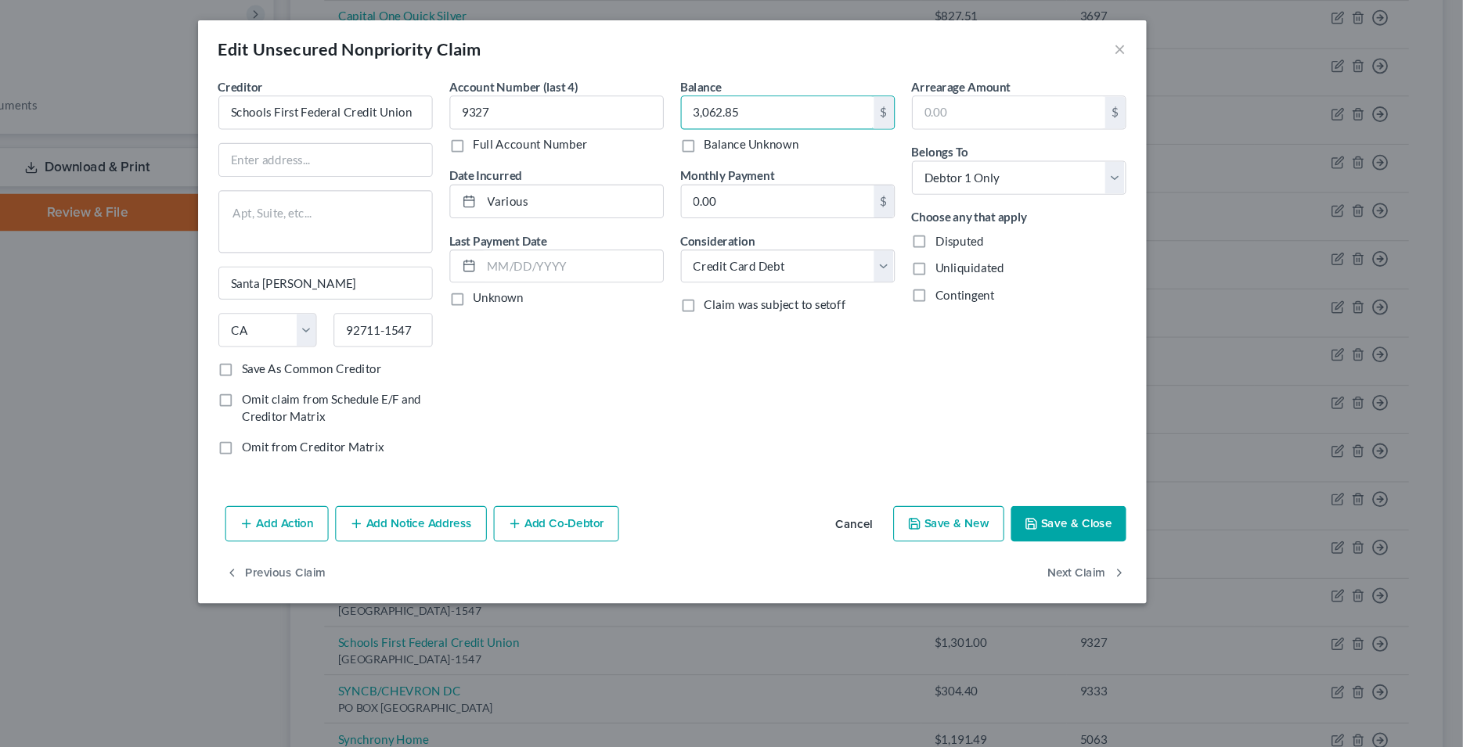
type input "3,062.85"
click at [1084, 495] on button "Save & Close" at bounding box center [1098, 484] width 106 height 33
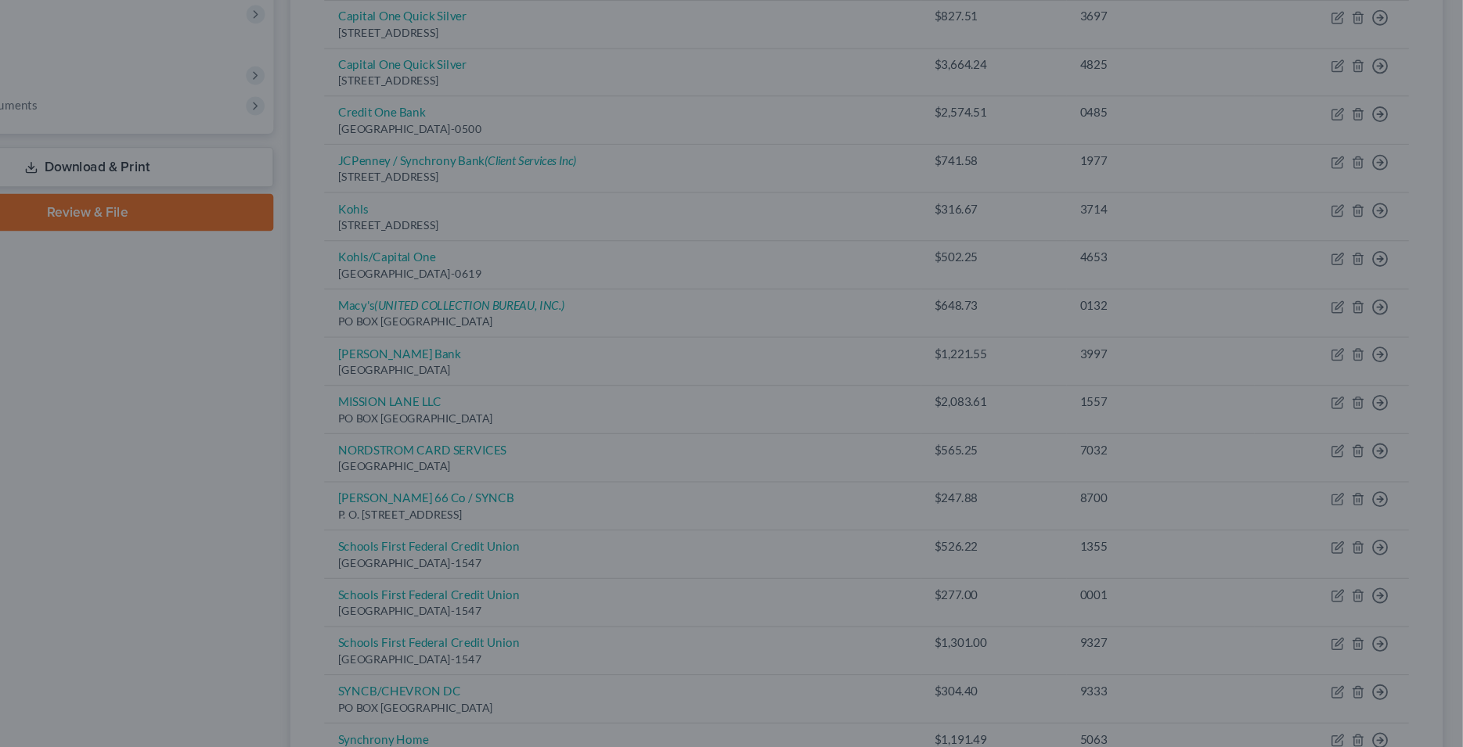
type input "0"
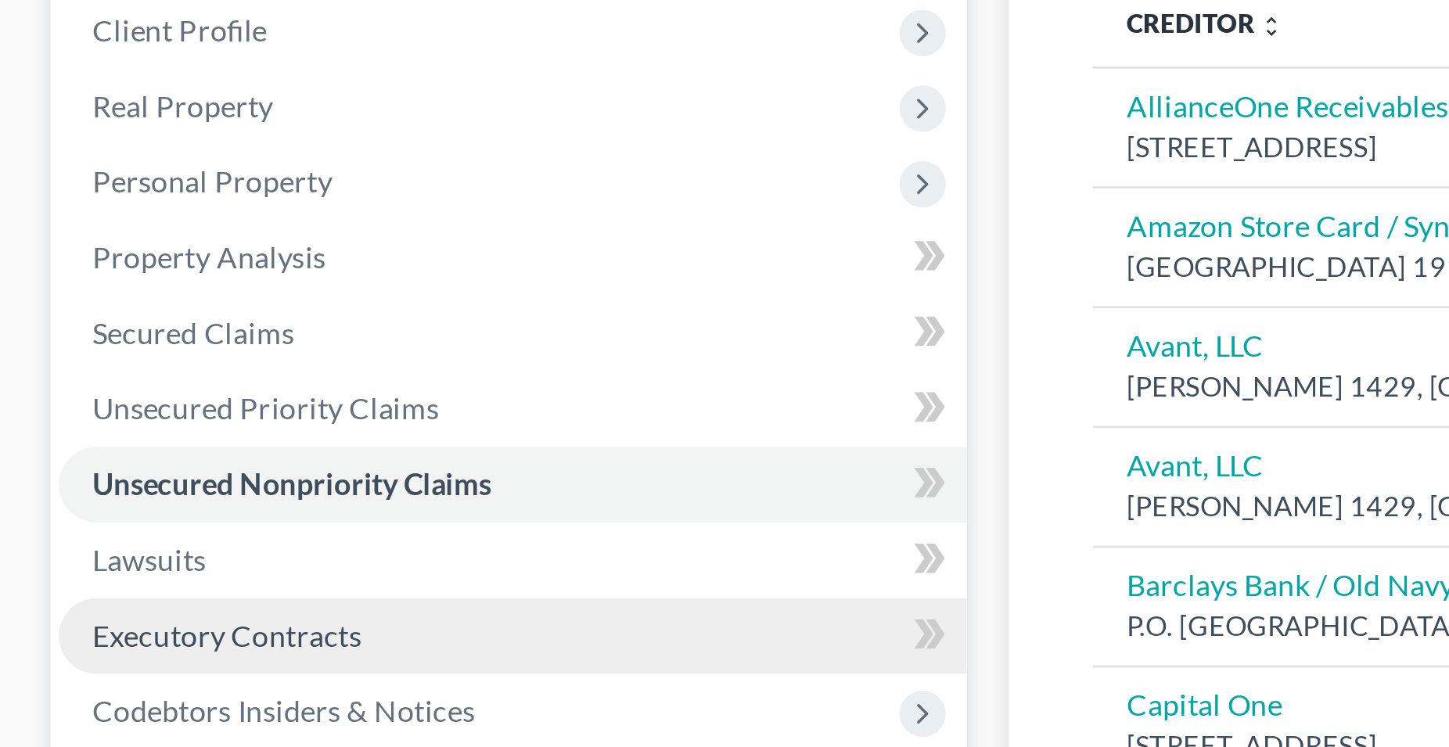
scroll to position [140, 0]
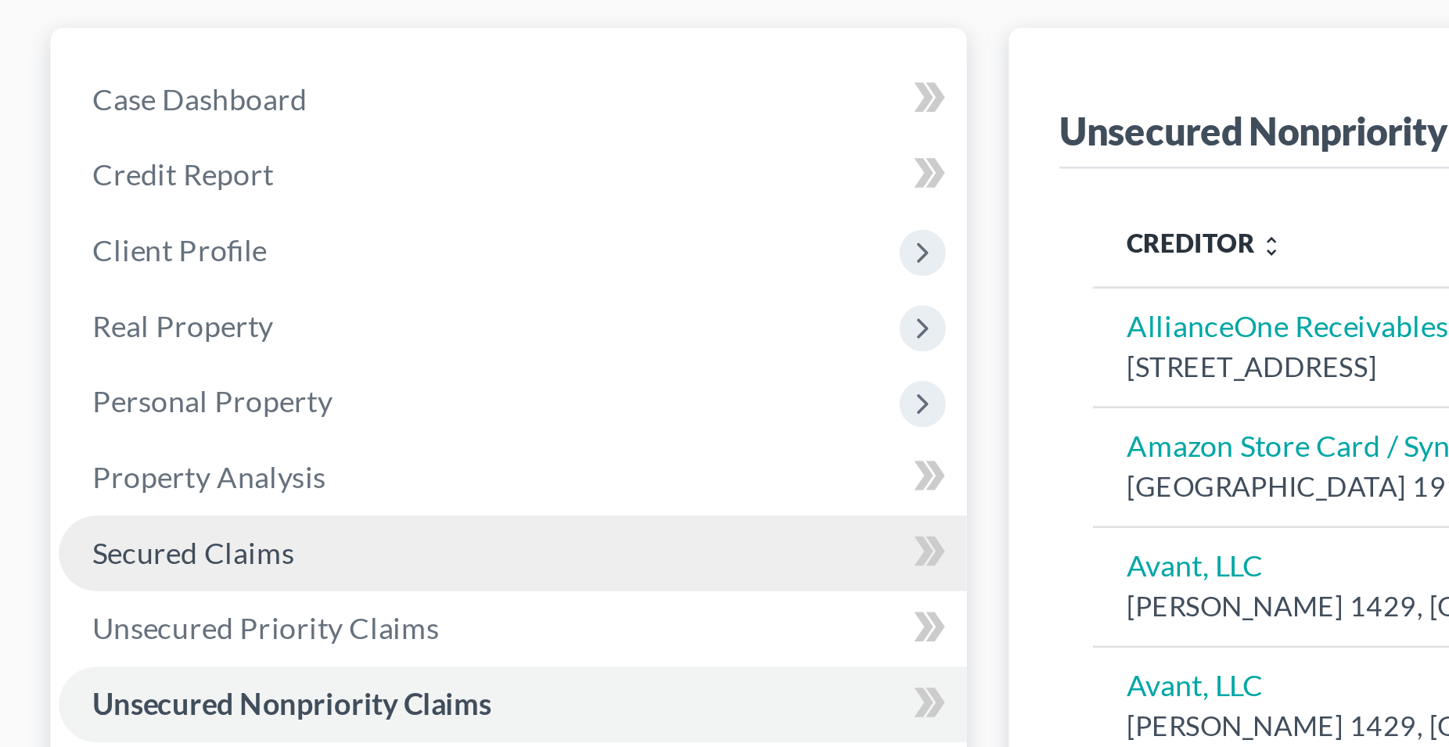
click at [87, 207] on span "Secured Claims" at bounding box center [71, 205] width 75 height 13
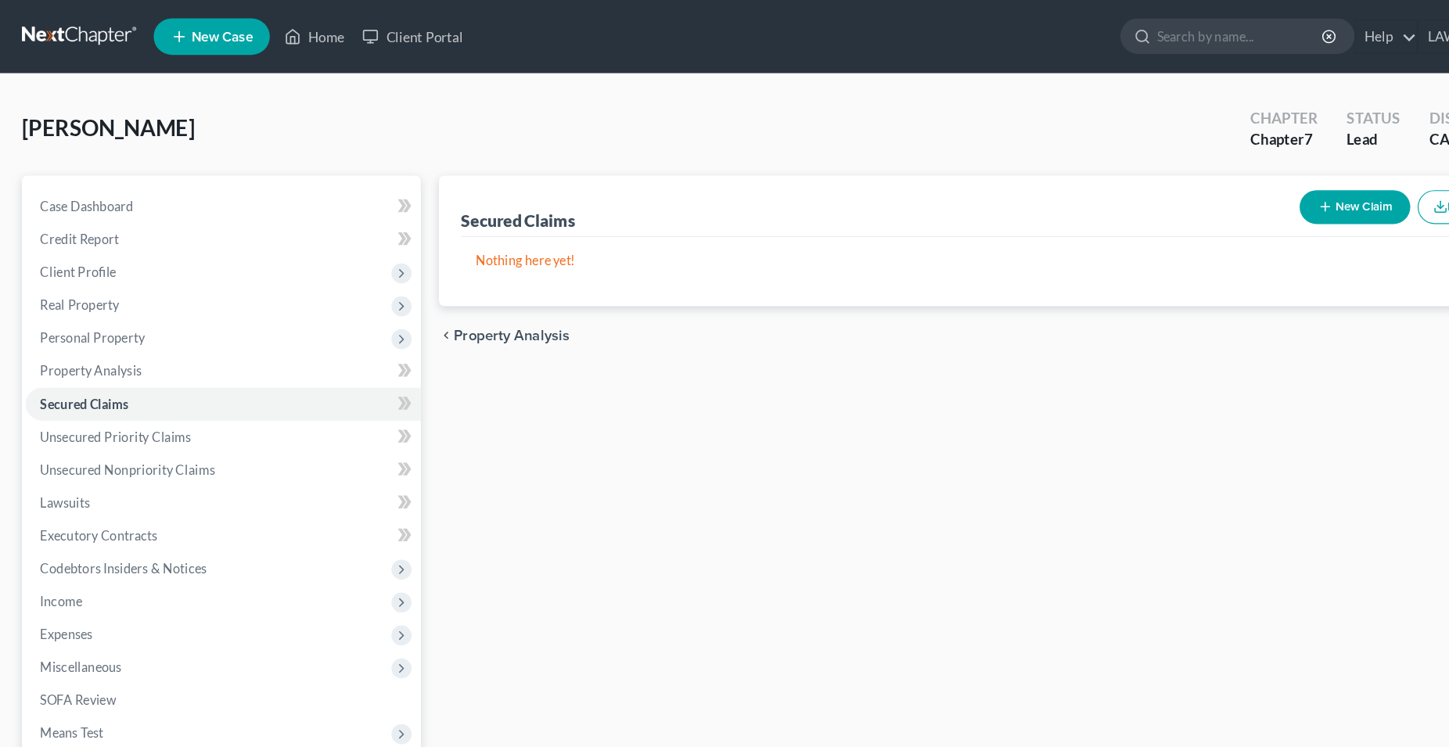
click at [1162, 182] on button "New Claim" at bounding box center [1159, 177] width 95 height 29
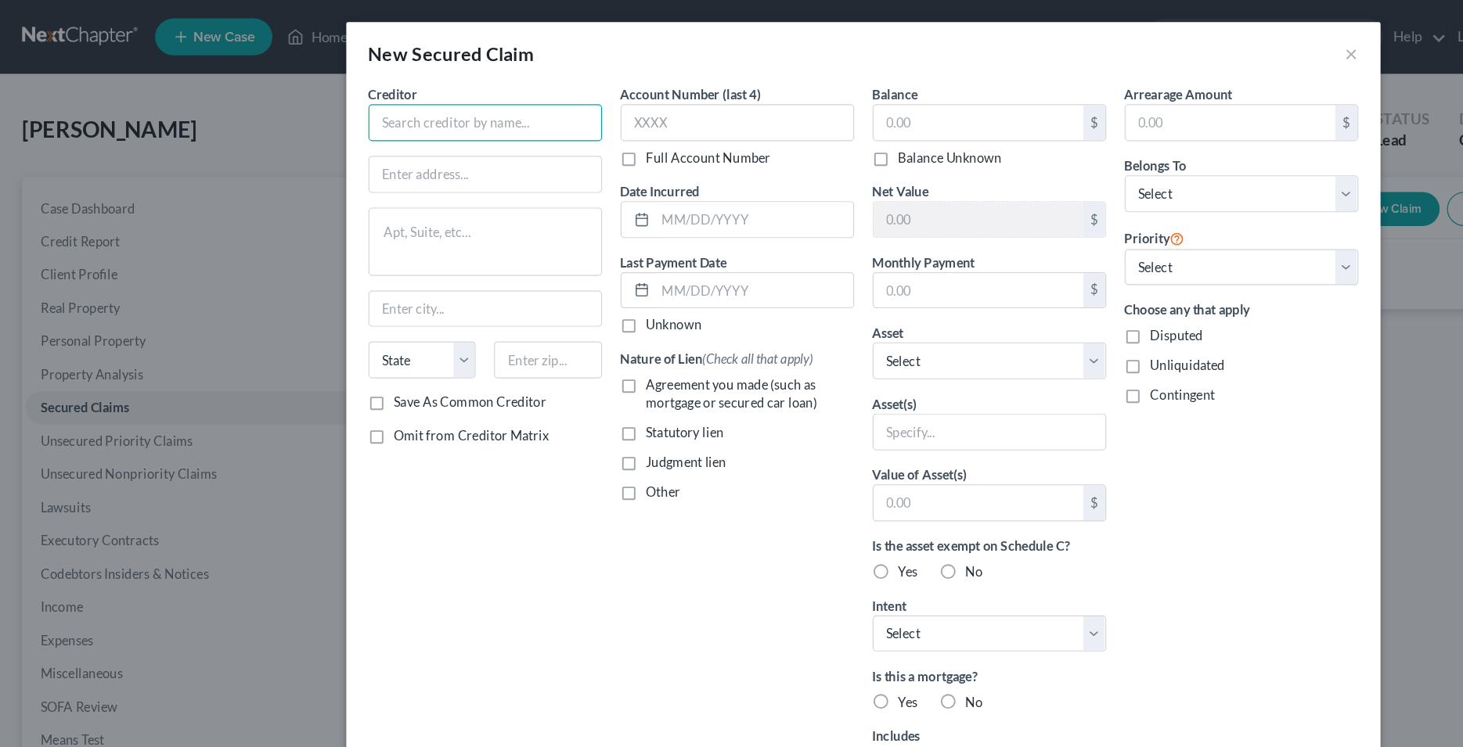
click at [395, 106] on input "text" at bounding box center [411, 103] width 198 height 31
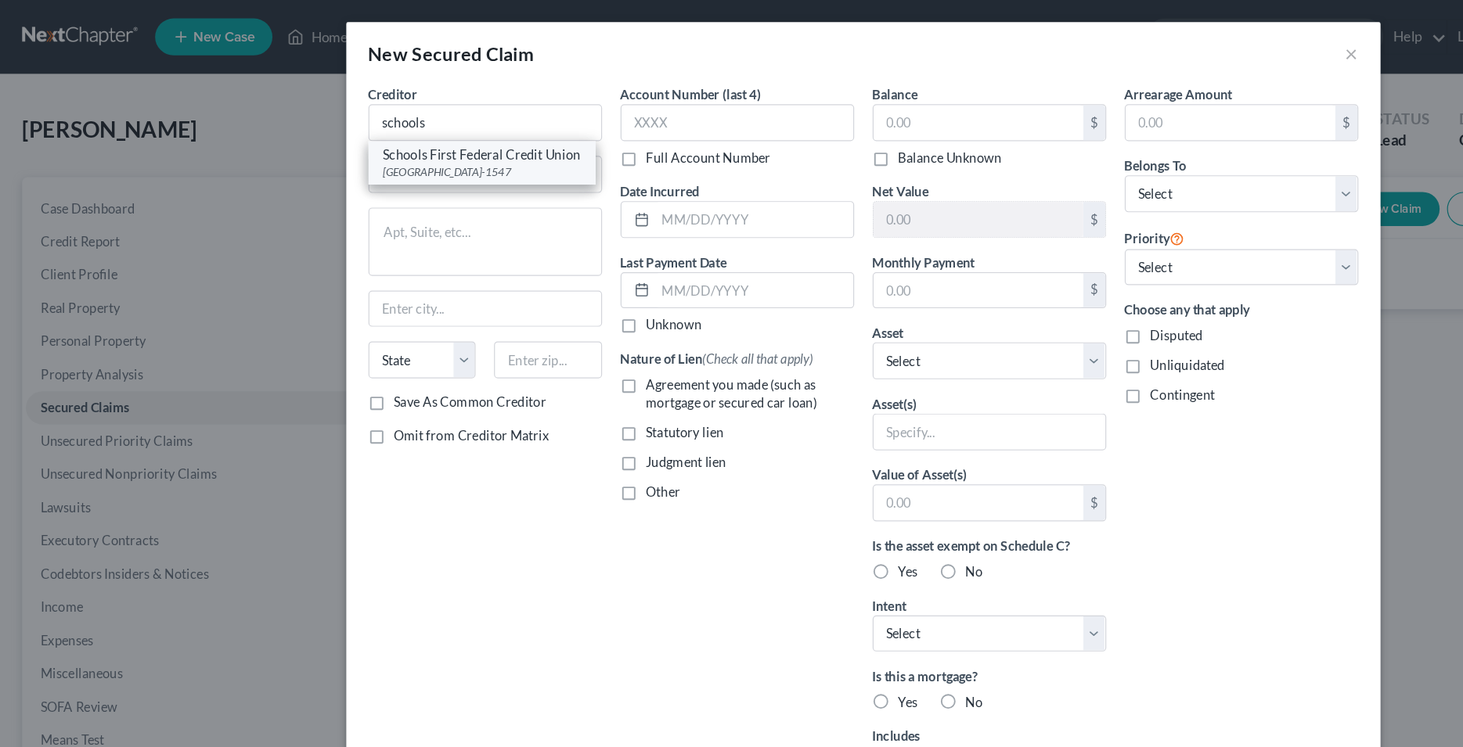
click at [403, 137] on div "Schools First Federal Credit Union" at bounding box center [408, 132] width 167 height 16
type input "Schools First Federal Credit Union"
type input "Santa [PERSON_NAME]"
select select "4"
type input "92711-1547"
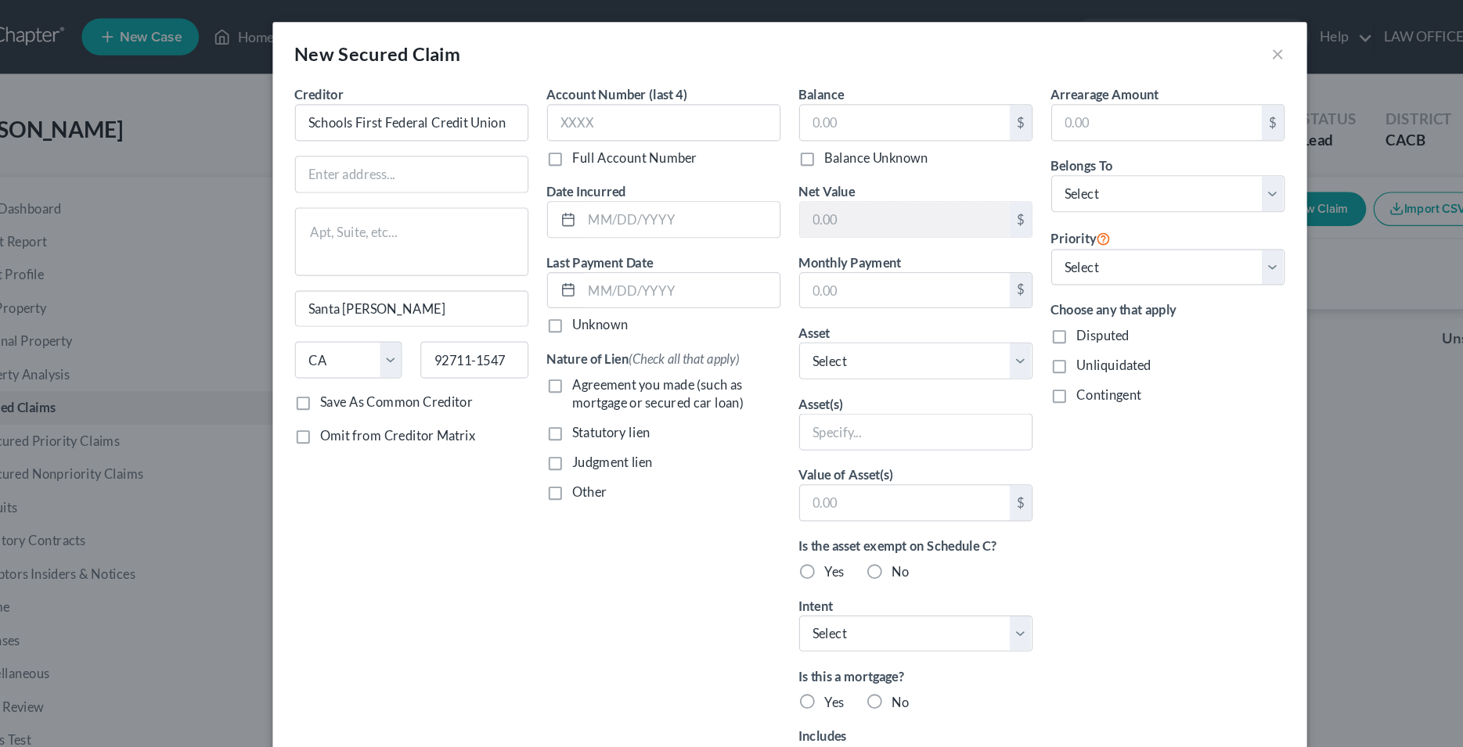
click at [548, 326] on label "Agreement you made (such as mortgage or secured car loan)" at bounding box center [636, 334] width 176 height 31
click at [554, 326] on input "Agreement you made (such as mortgage or secured car loan)" at bounding box center [559, 324] width 10 height 10
checkbox input "true"
click at [740, 290] on select "Select Other Multiple Assets Bank of America (Checking Account) - $493.51 Jewel…" at bounding box center [839, 305] width 198 height 31
click at [630, 464] on div "Account Number (last 4) Full Account Number Date Incurred Last Payment Date Unk…" at bounding box center [625, 421] width 214 height 698
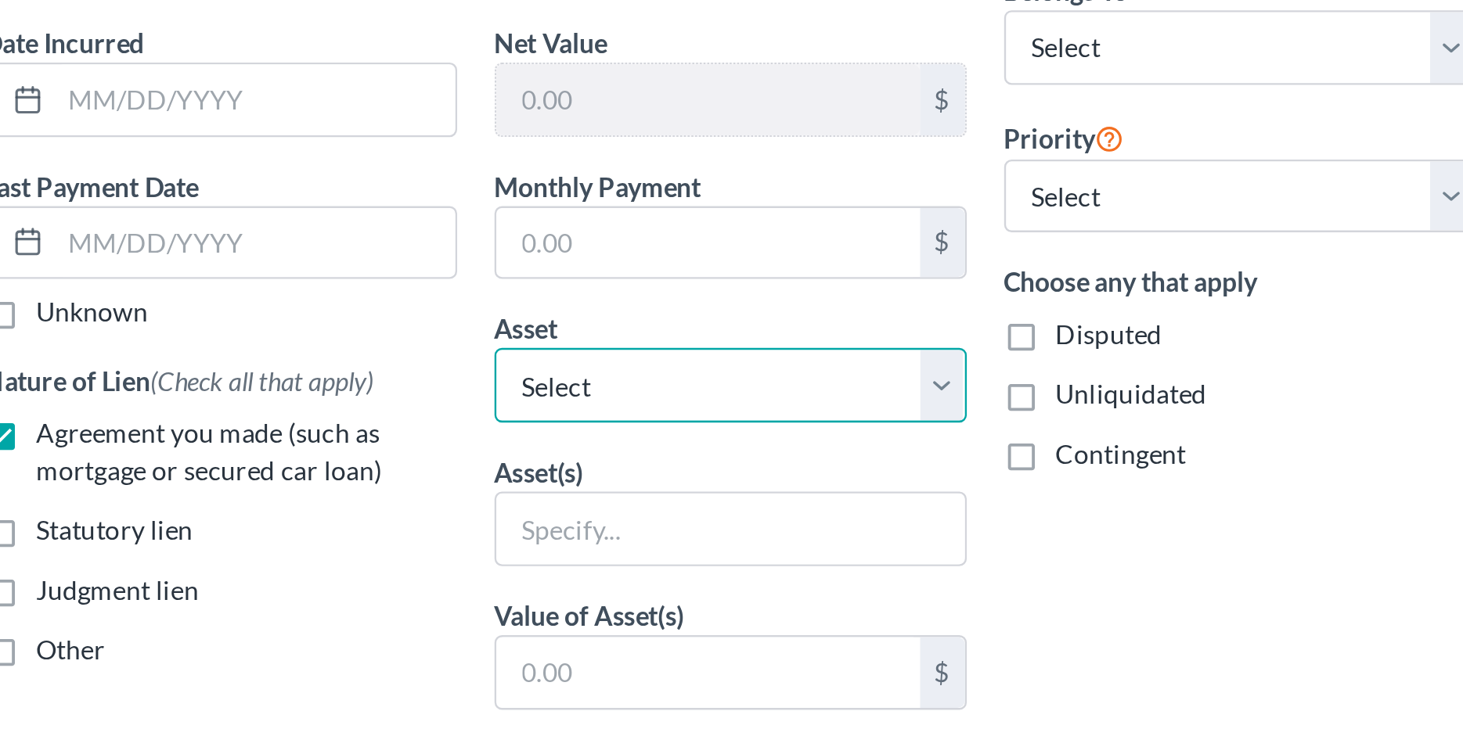
click at [740, 290] on select "Select Other Multiple Assets Bank of America (Checking Account) - $493.51 Jewel…" at bounding box center [839, 305] width 198 height 31
select select "6"
click option "2005 Toyota Tacoma - $5709.0" at bounding box center [0, 0] width 0 height 0
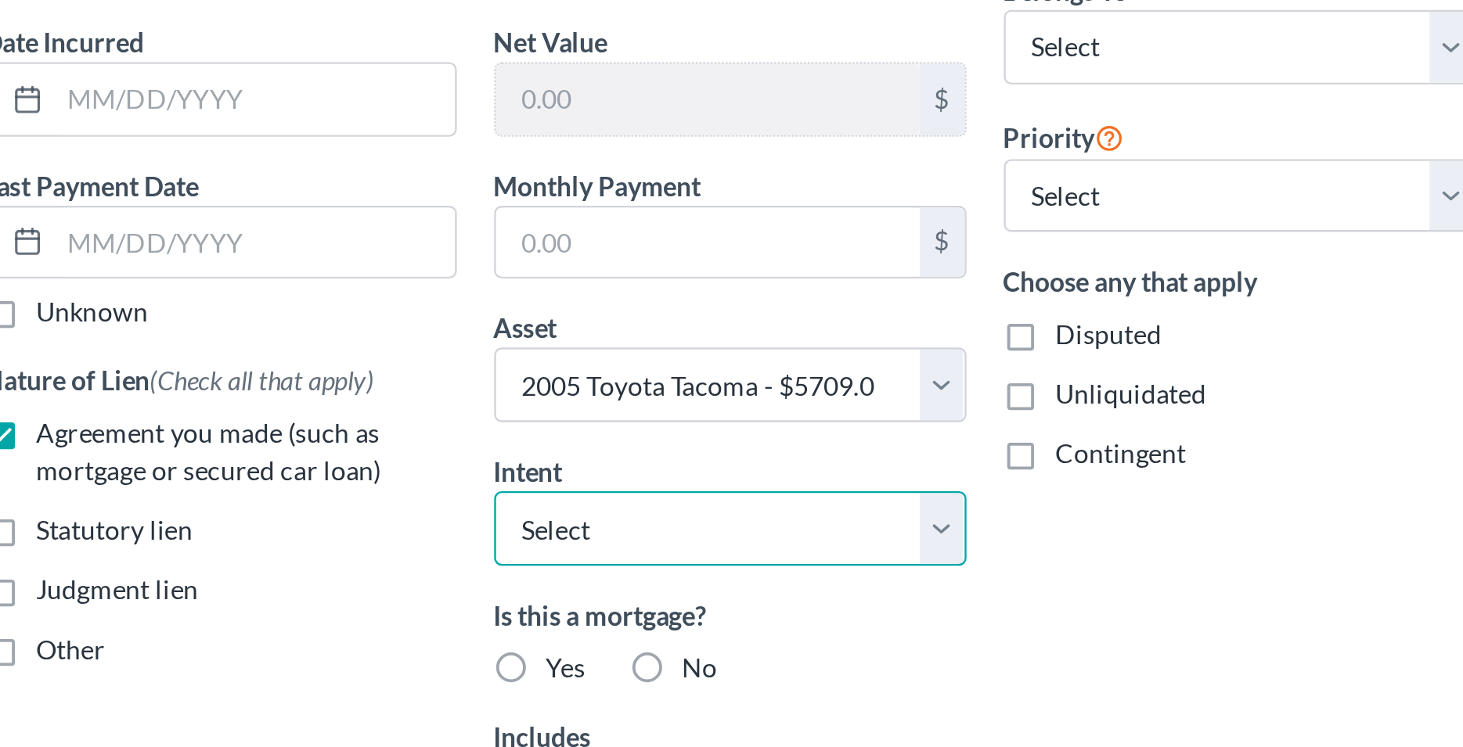
click at [740, 351] on select "Select Surrender Redeem Reaffirm Avoid Other" at bounding box center [839, 366] width 198 height 31
select select "4"
click option "Other" at bounding box center [0, 0] width 0 height 0
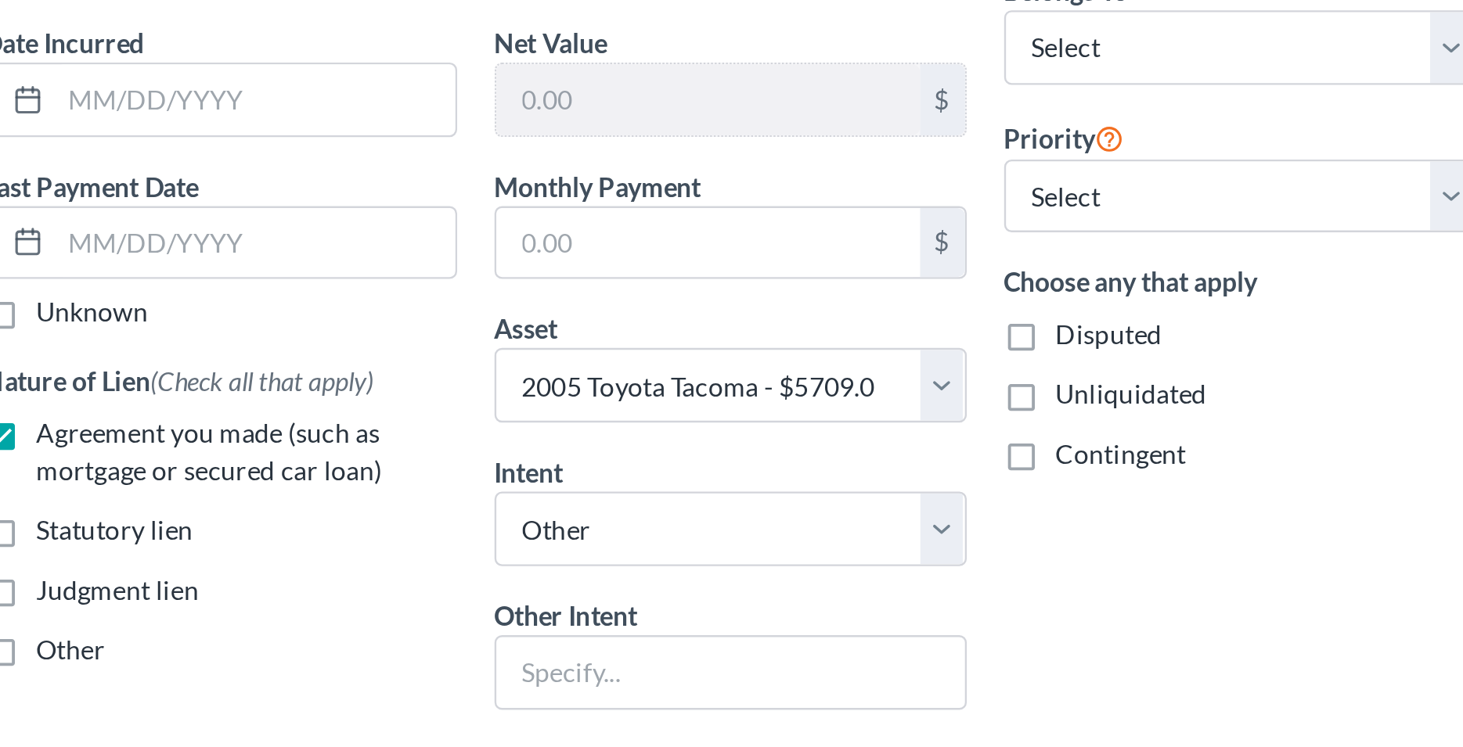
click at [659, 417] on div "Other" at bounding box center [625, 417] width 198 height 16
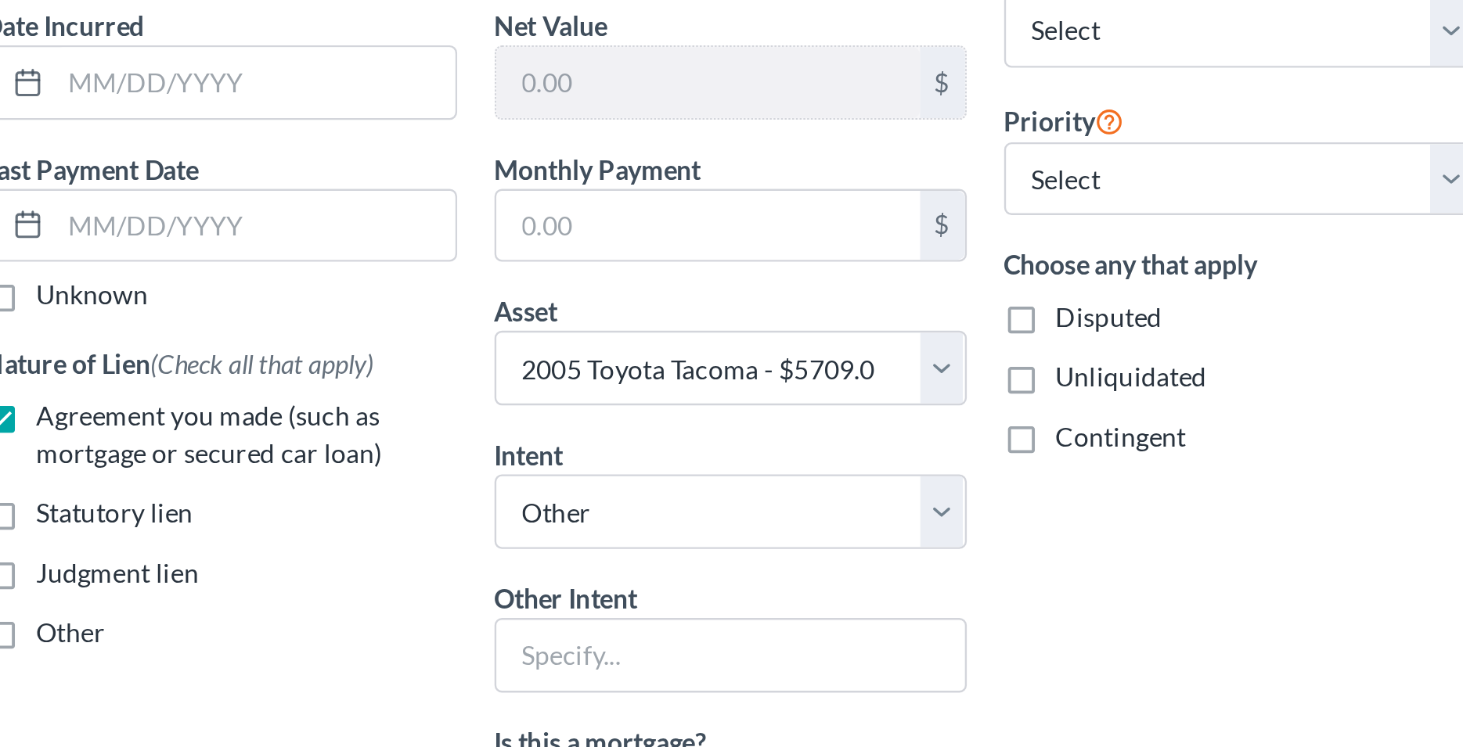
scroll to position [10, 0]
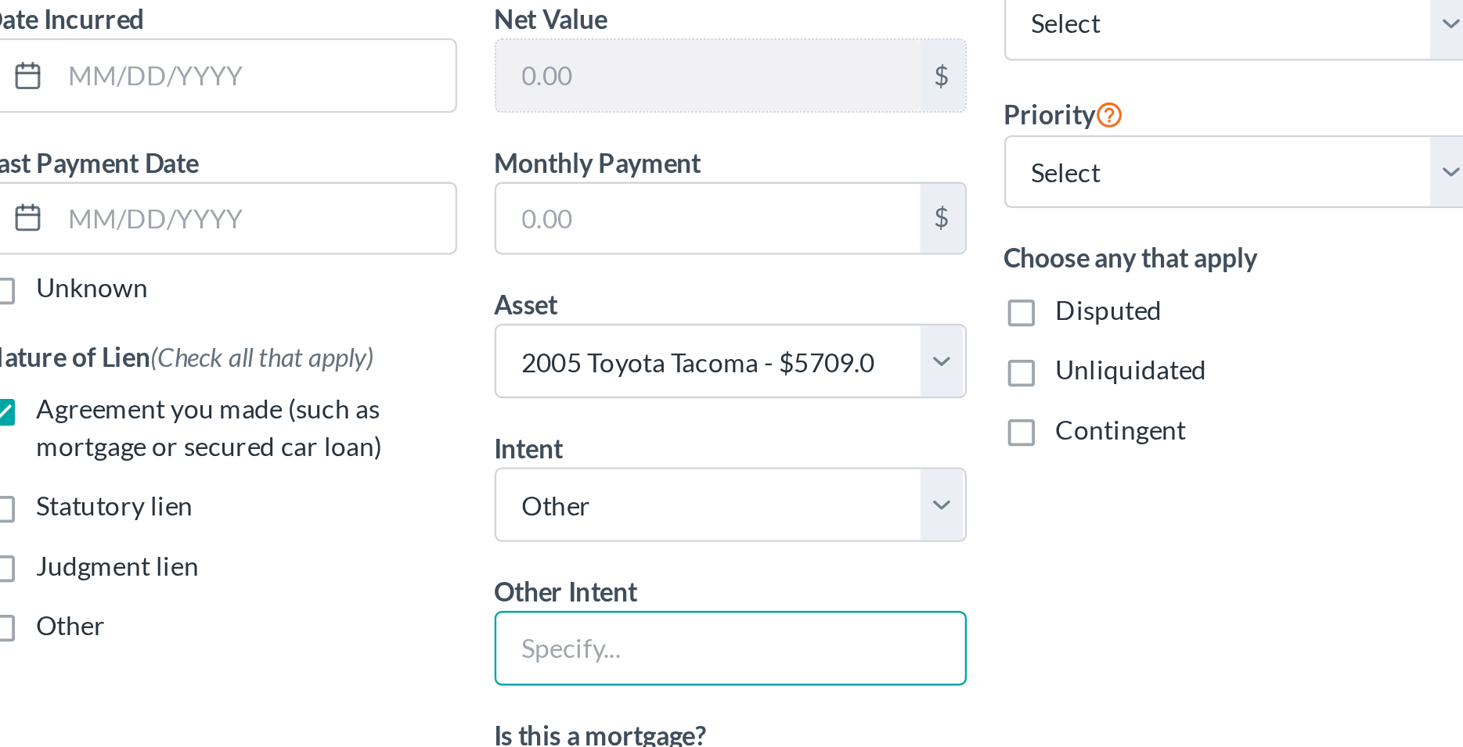
click at [774, 423] on input "text" at bounding box center [839, 416] width 198 height 31
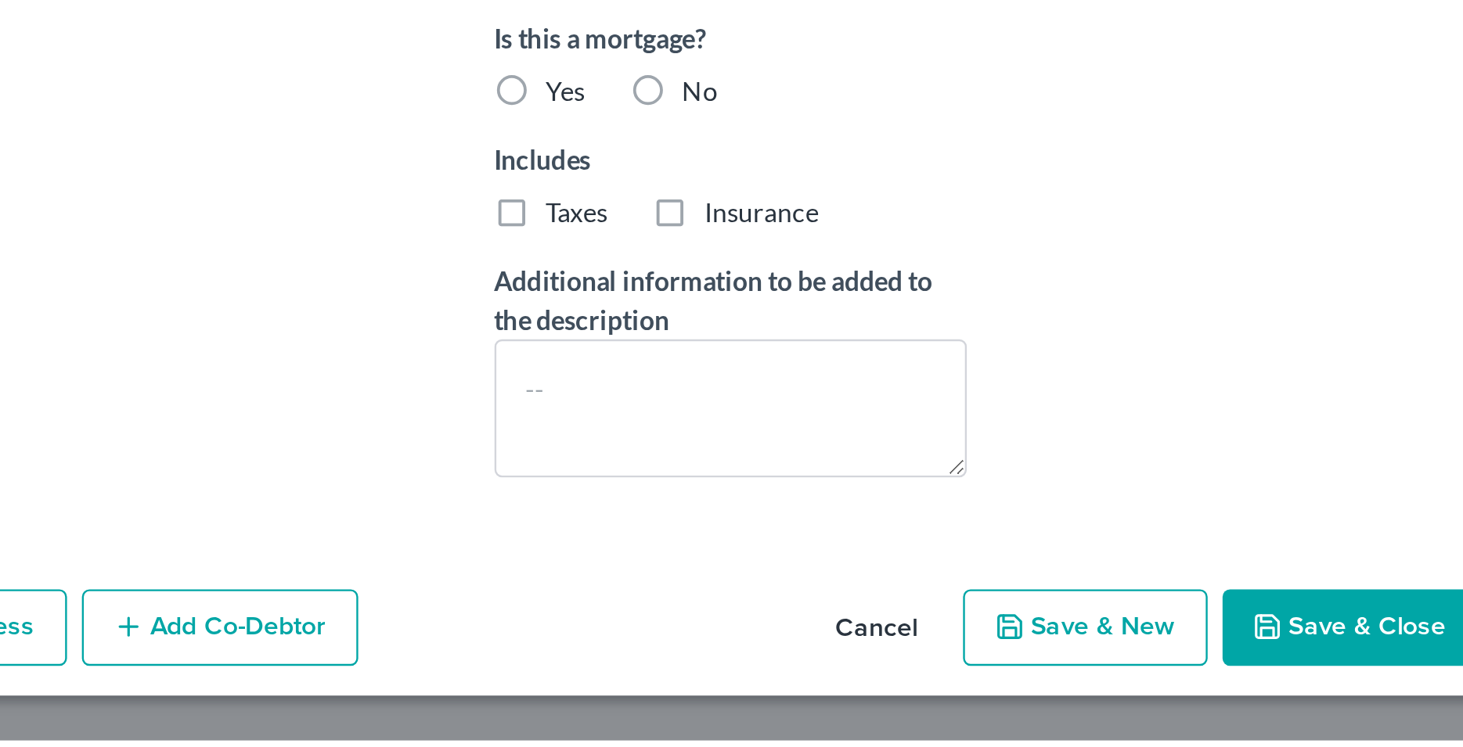
scroll to position [0, 0]
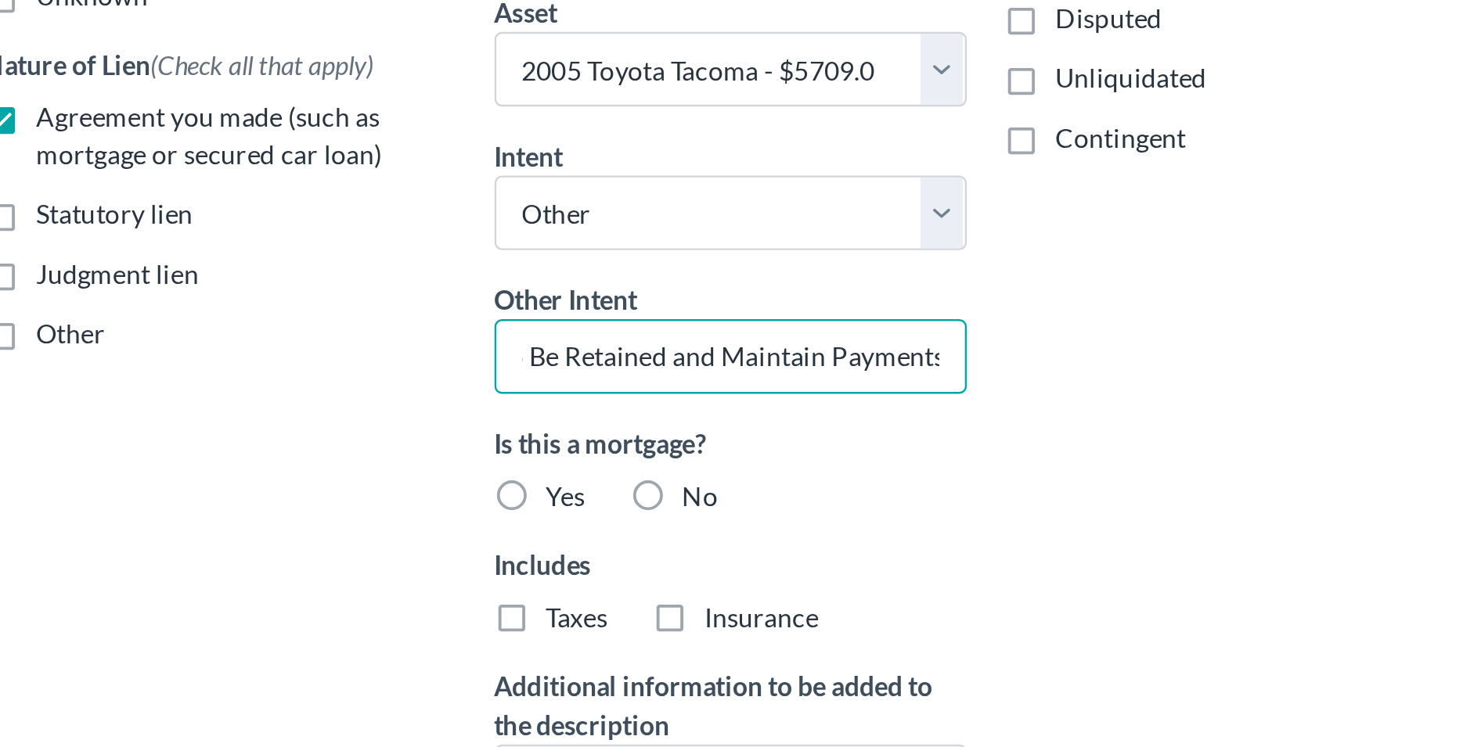
type input "To Be Retained and Maintain Payments"
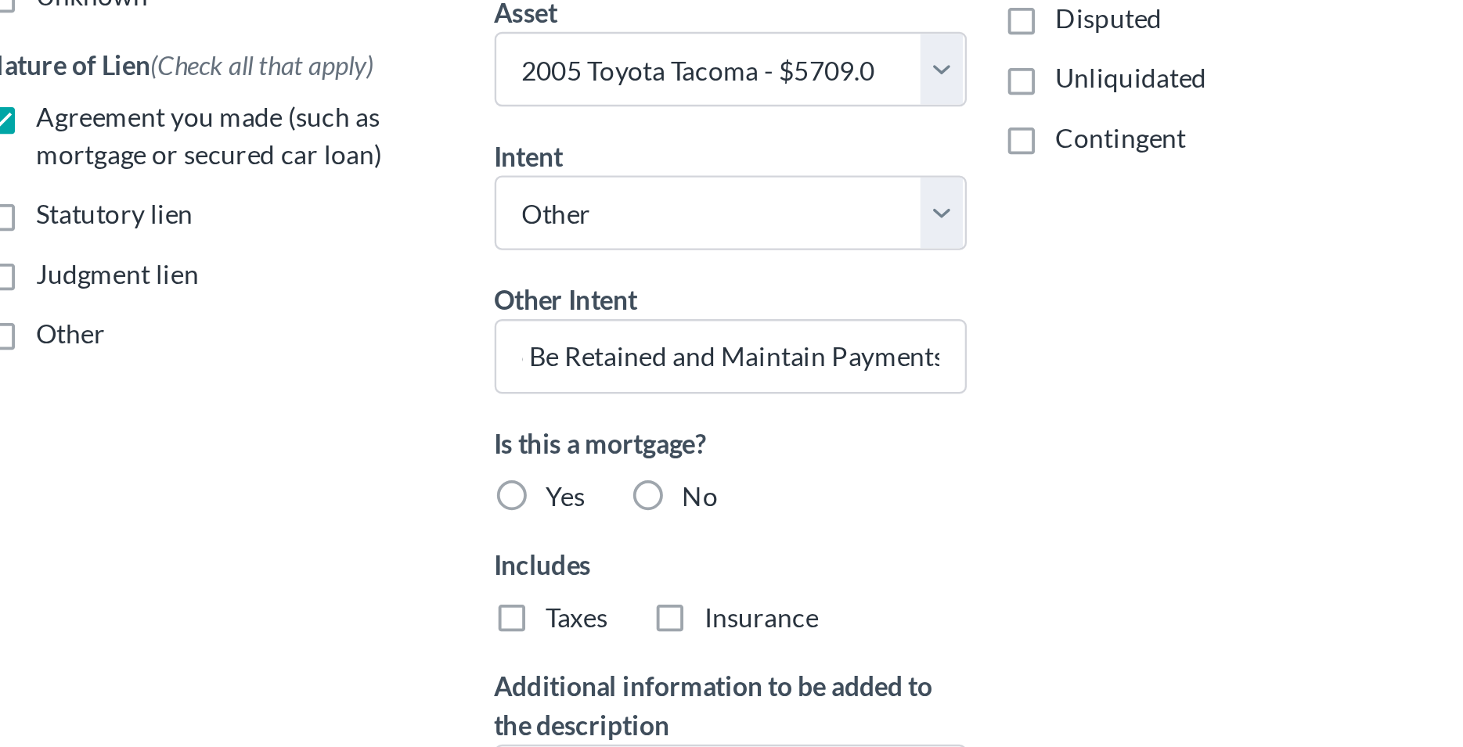
click at [798, 451] on div "Balance $ Balance Unknown Balance Undetermined $ Balance Unknown Net Value $ Mo…" at bounding box center [839, 366] width 214 height 588
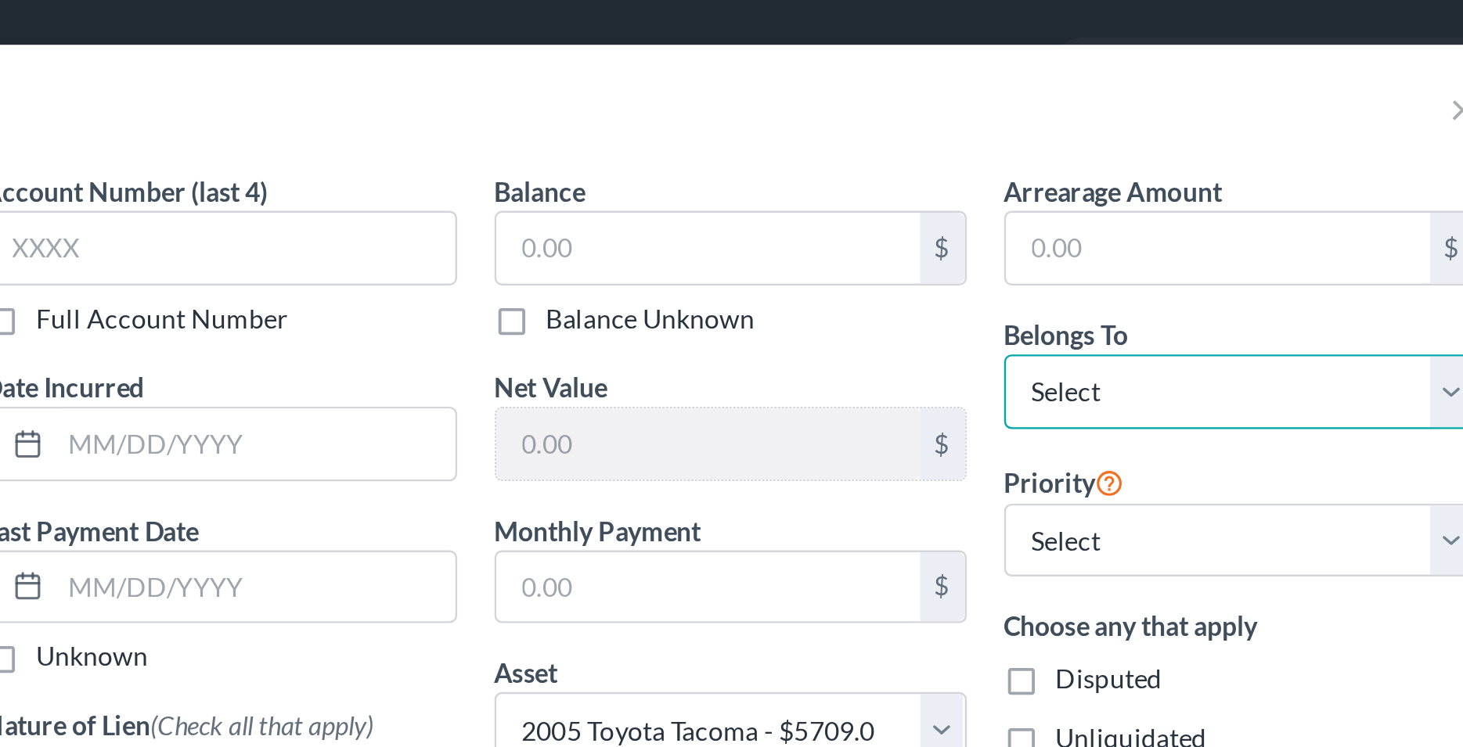
click at [953, 149] on select "Select Debtor 1 Only Debtor 2 Only Debtor 1 And Debtor 2 Only At Least One Of T…" at bounding box center [1052, 164] width 198 height 31
select select "0"
click option "Debtor 1 Only" at bounding box center [0, 0] width 0 height 0
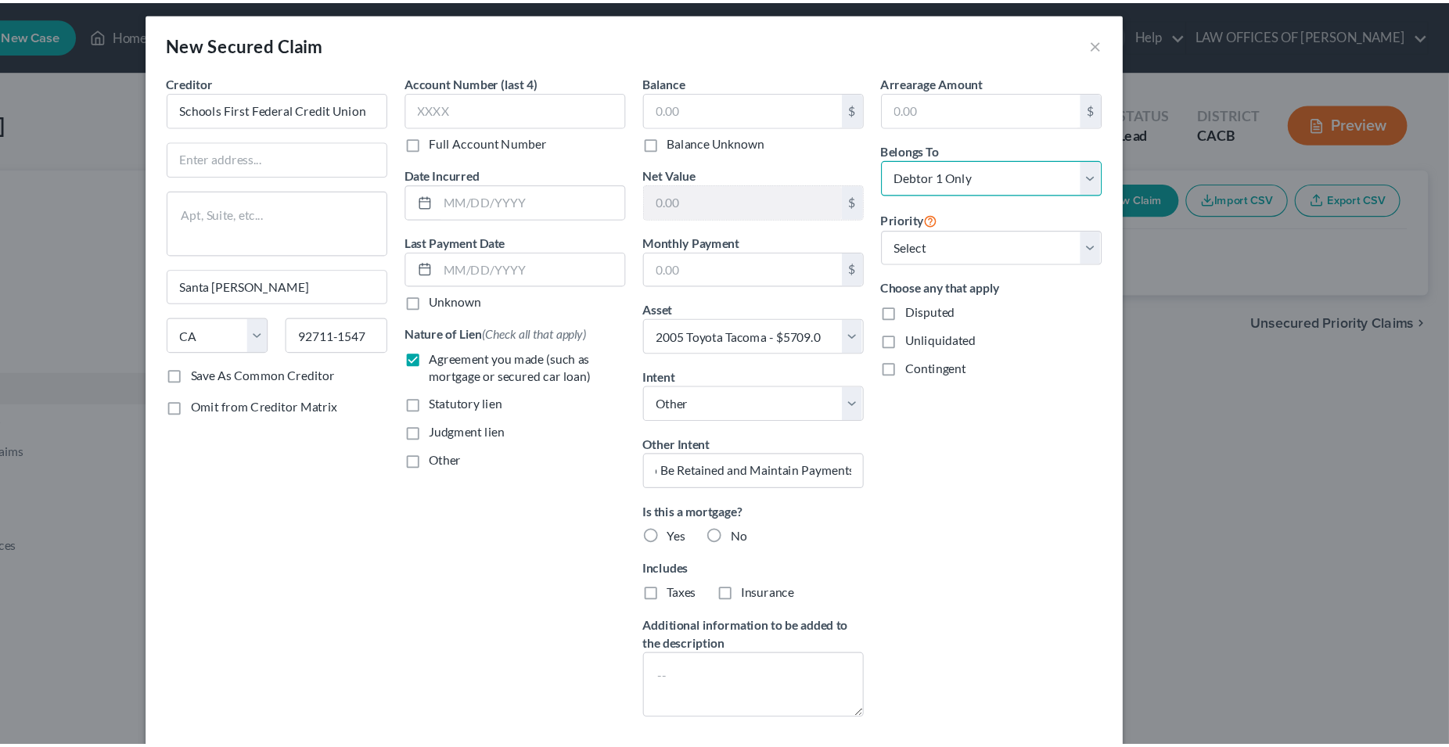
scroll to position [10, 0]
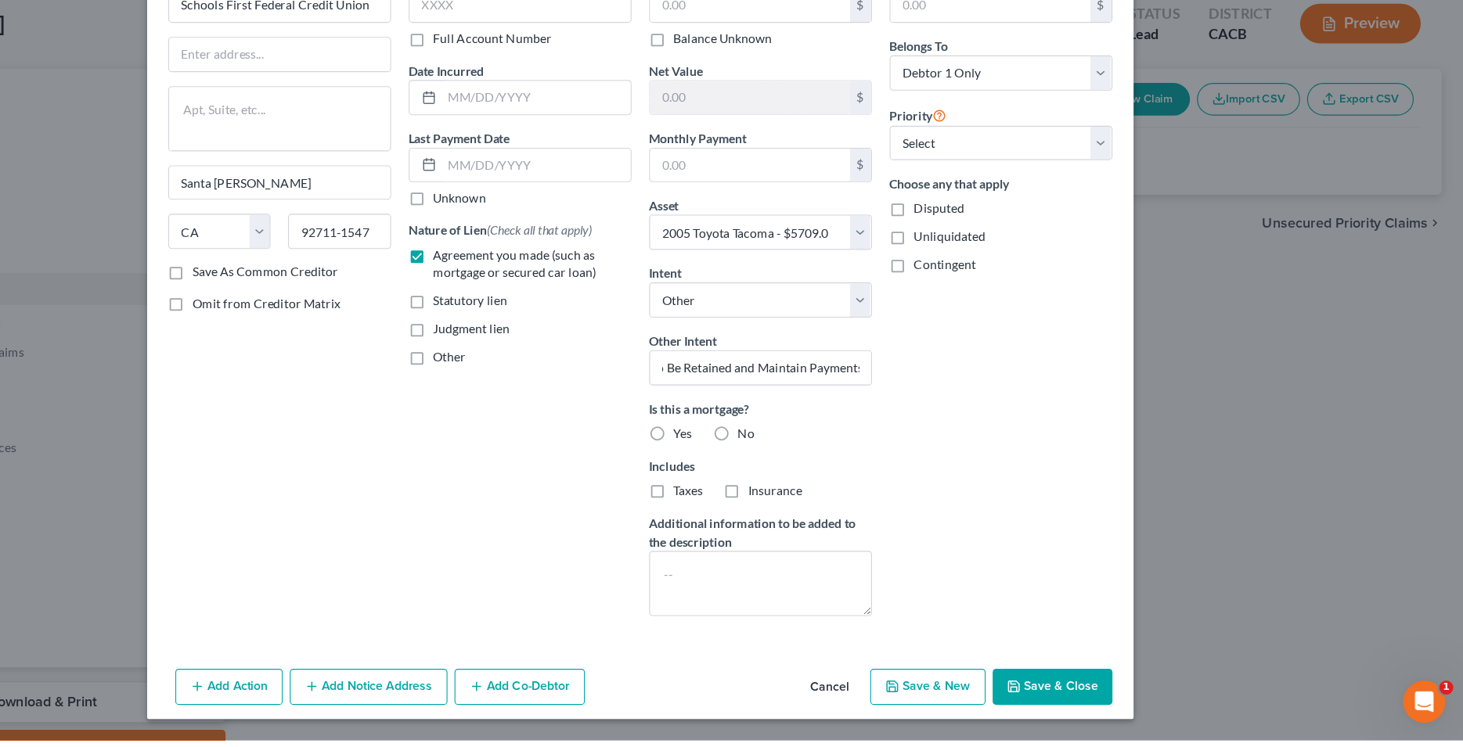
click at [1076, 700] on button "Save & Close" at bounding box center [1098, 700] width 106 height 33
select select
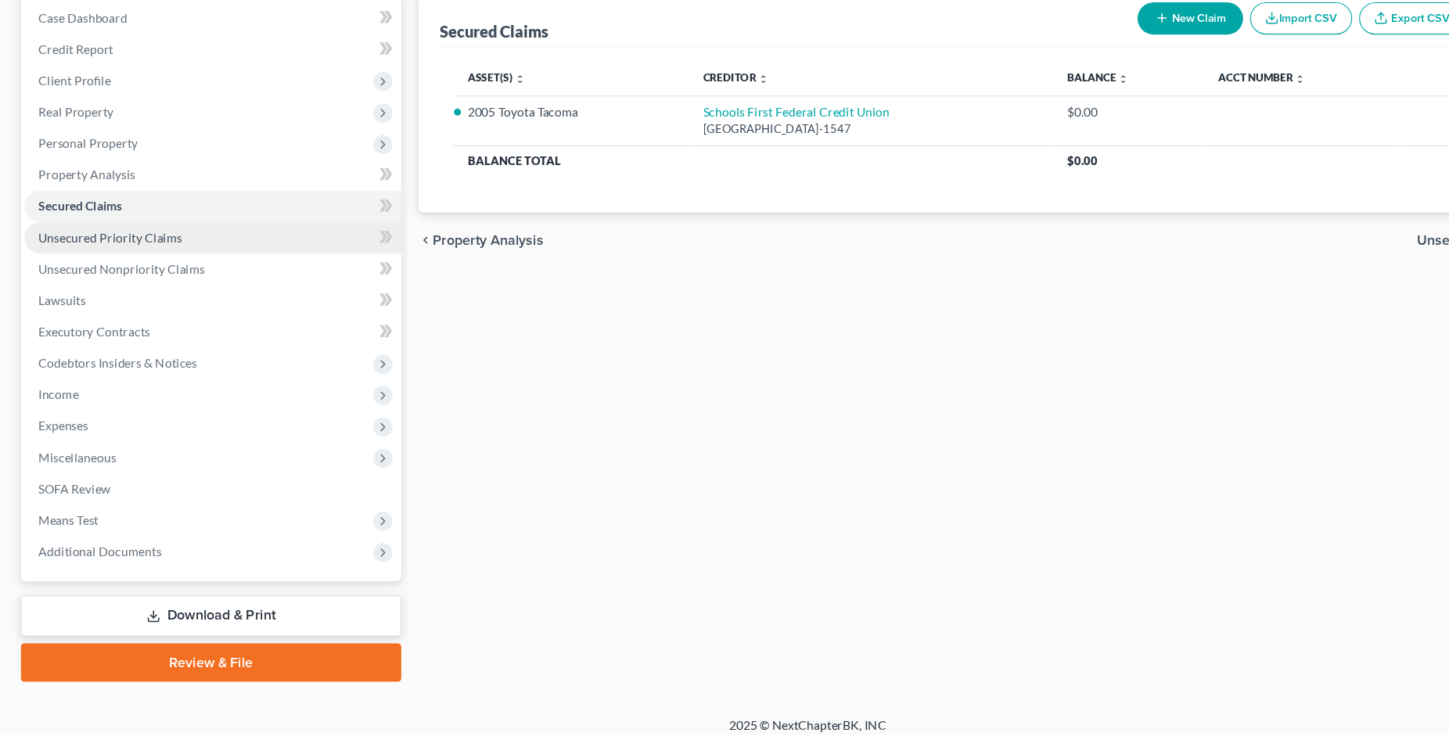
scroll to position [83, 0]
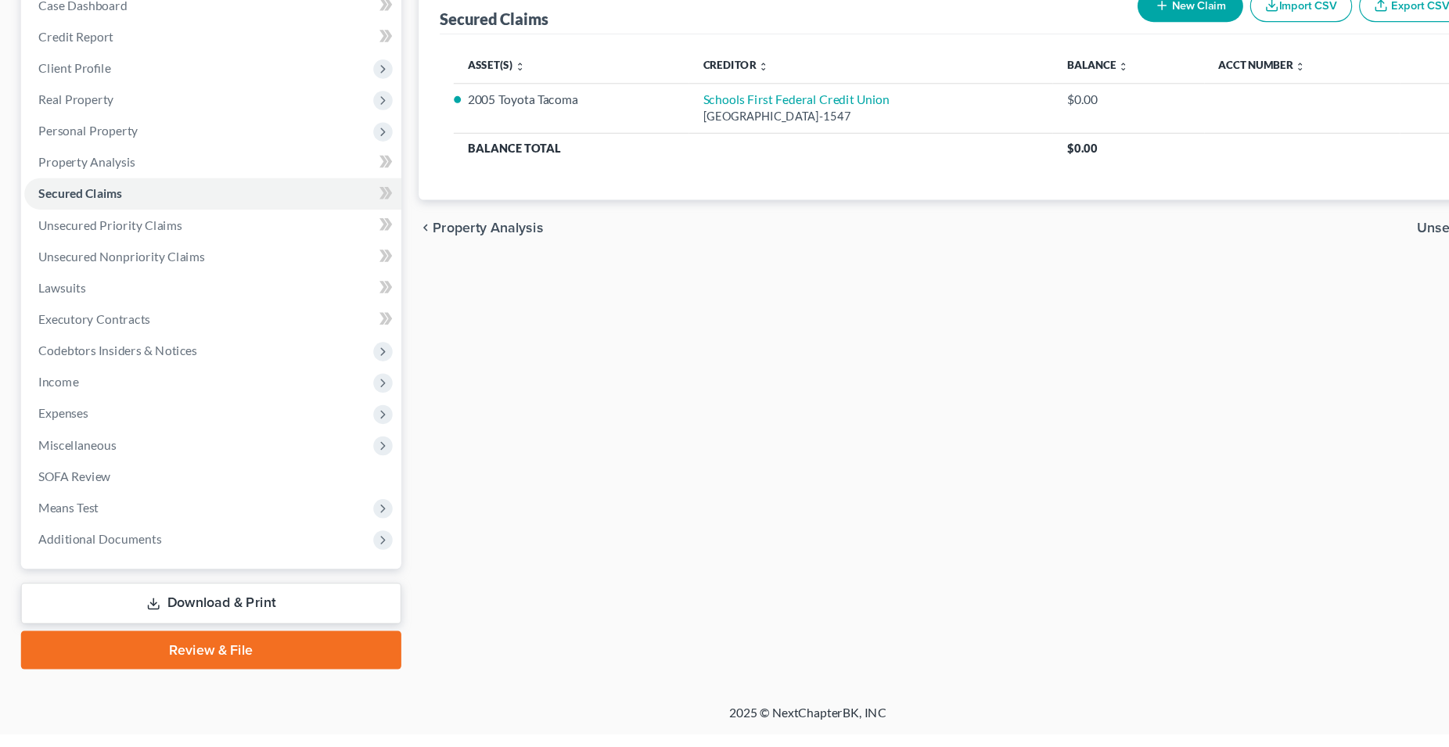
click at [210, 628] on link "Download & Print" at bounding box center [189, 630] width 341 height 37
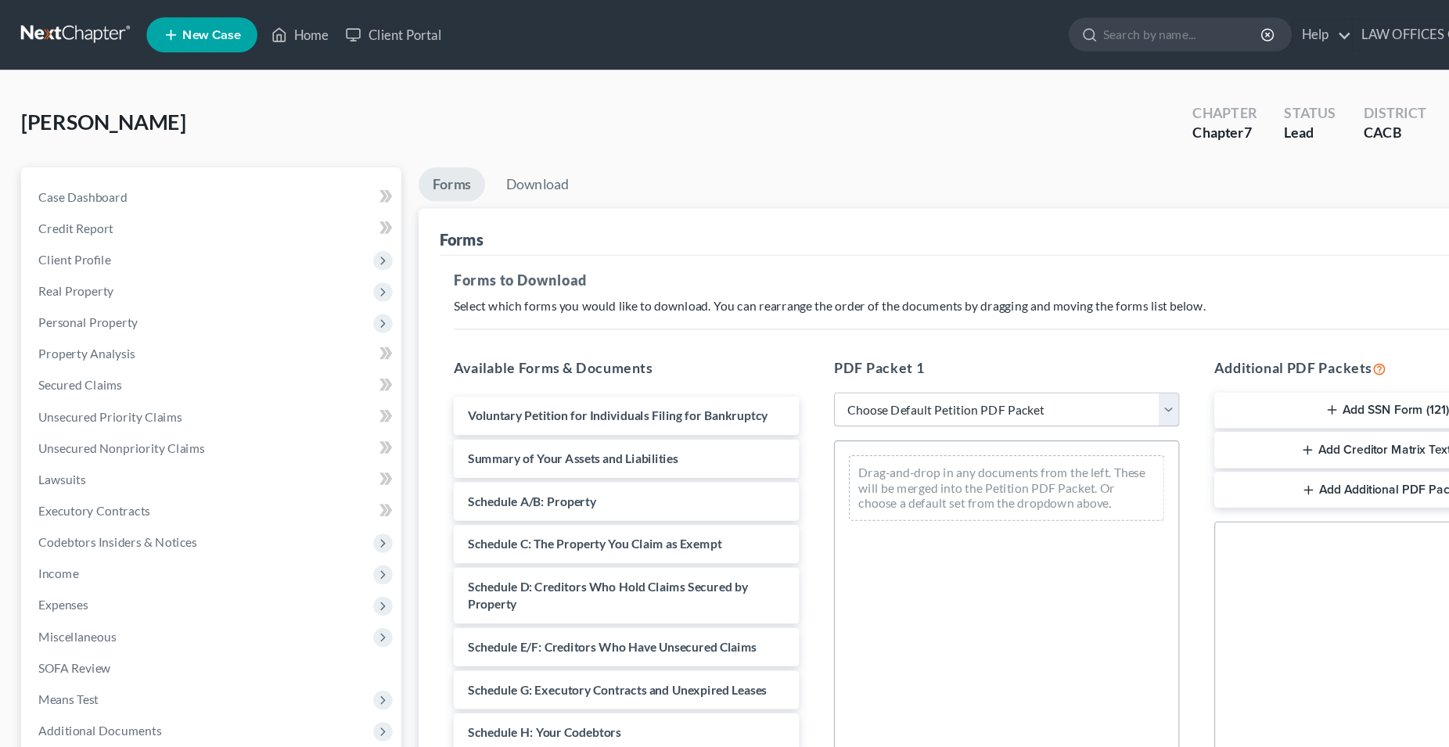
click at [748, 352] on select "Choose Default Petition PDF Packet Complete Bankruptcy Petition (all forms and …" at bounding box center [903, 367] width 310 height 31
select select "0"
click option "Complete Bankruptcy Petition (all forms and schedules)" at bounding box center [0, 0] width 0 height 0
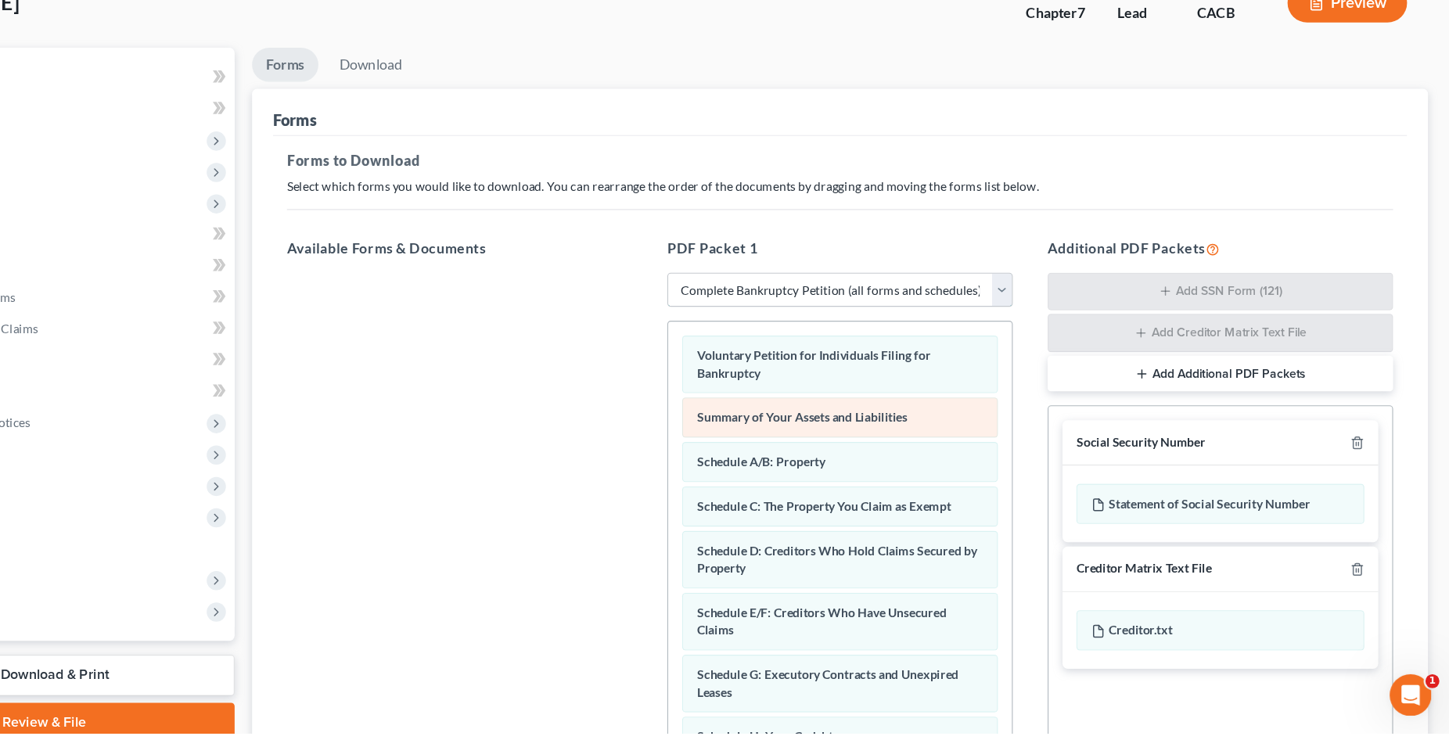
scroll to position [149, 0]
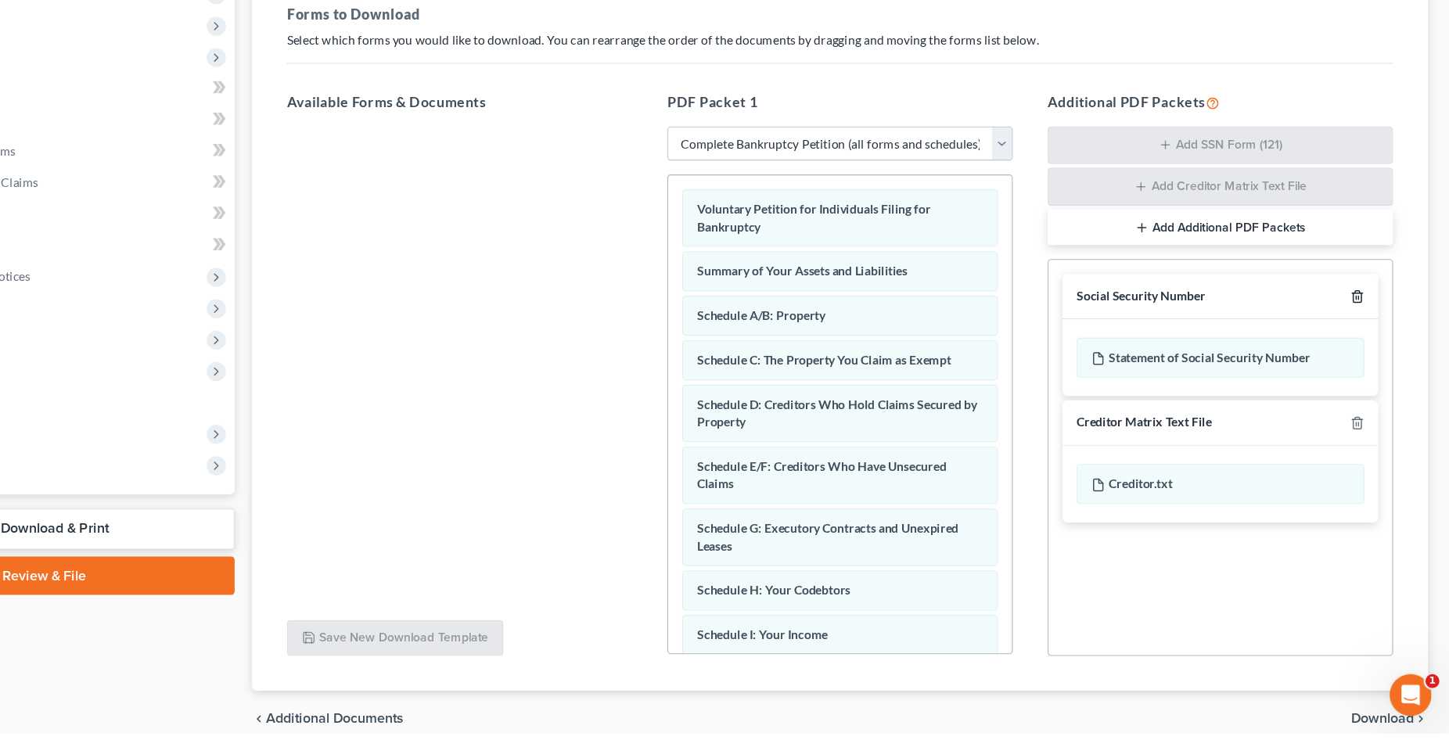
click at [1372, 358] on icon "button" at bounding box center [1367, 355] width 13 height 13
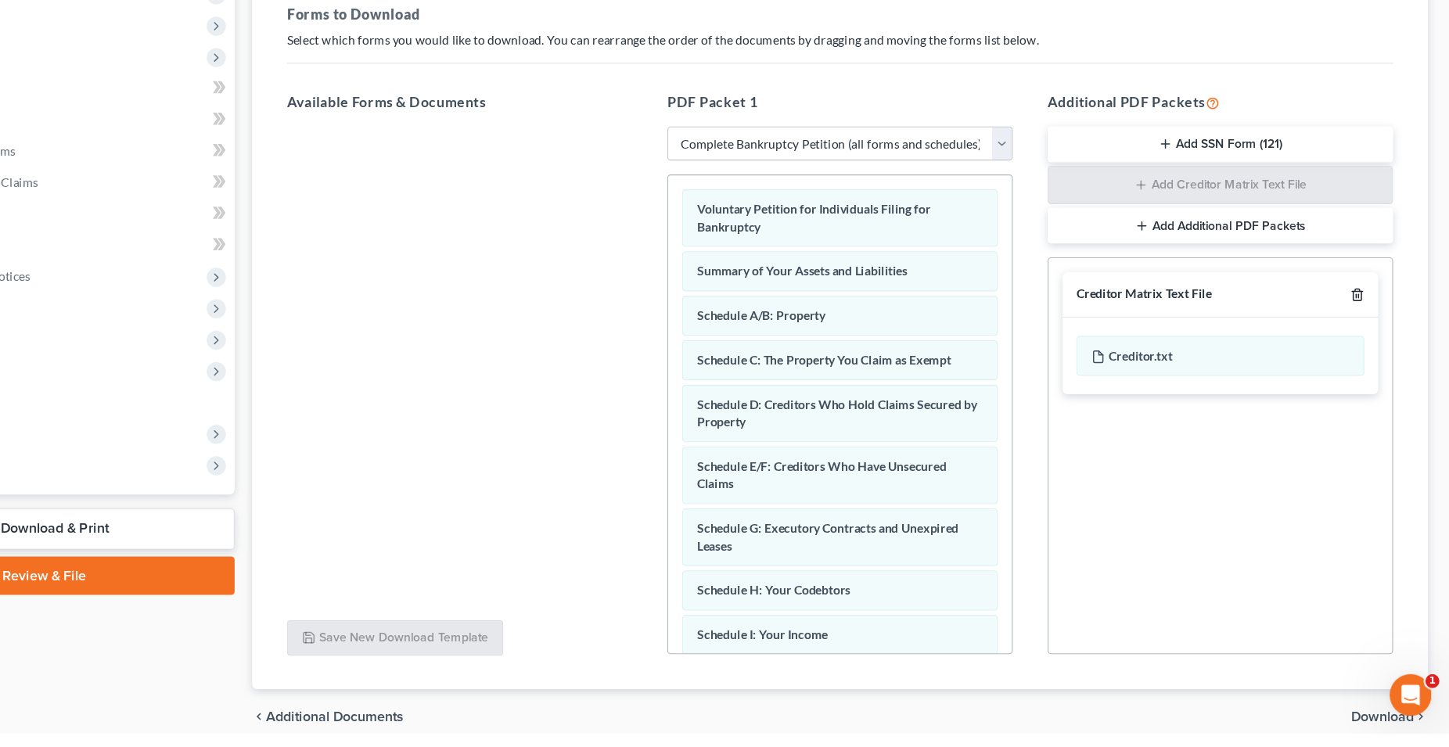
click at [1372, 358] on icon "button" at bounding box center [1367, 353] width 13 height 13
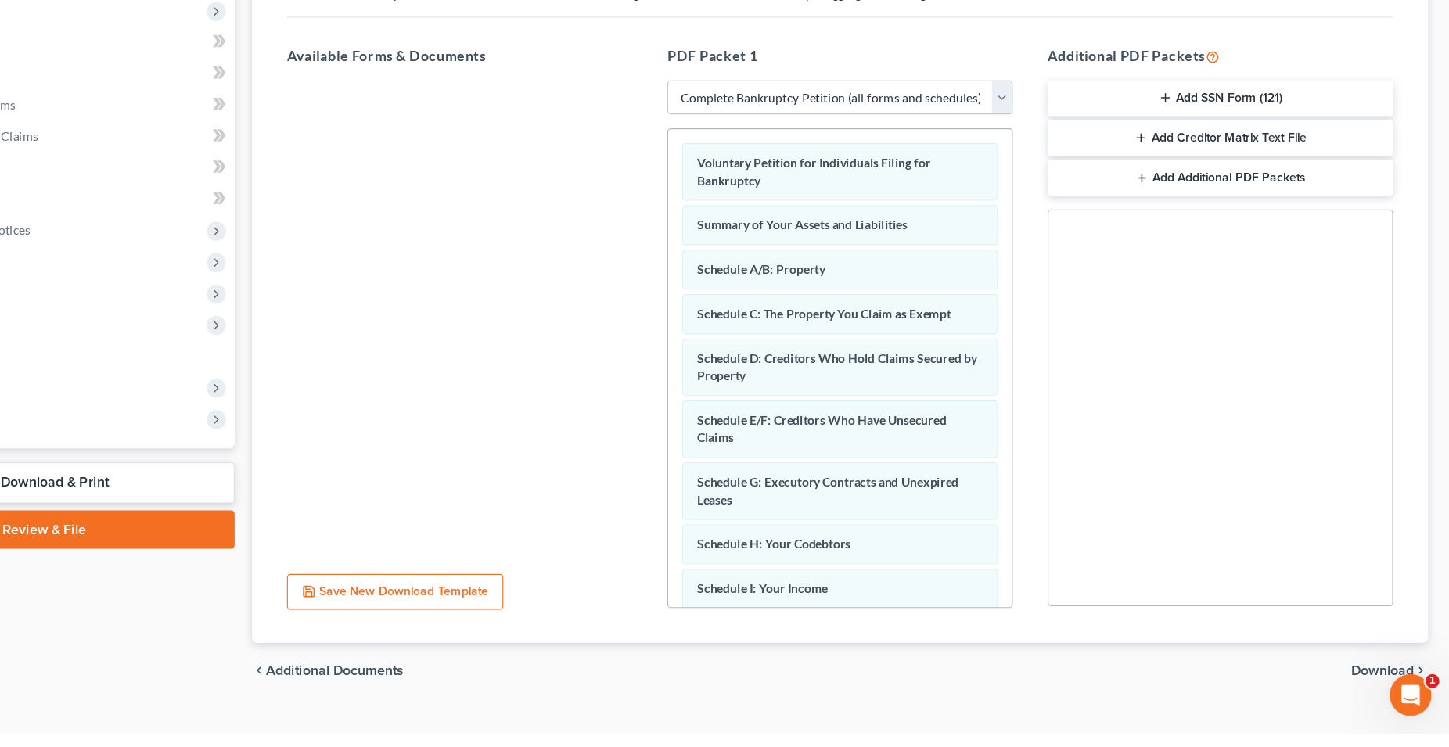
scroll to position [218, 0]
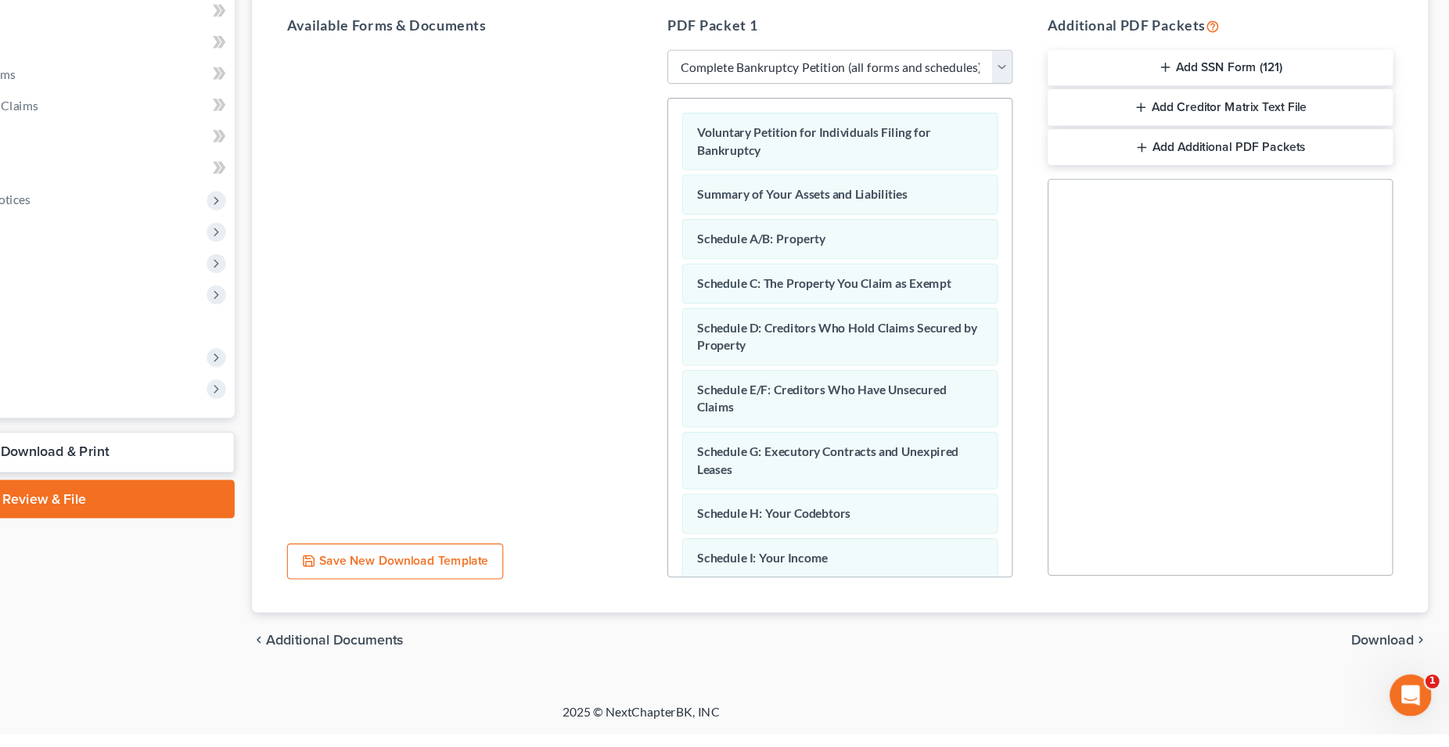
click at [1382, 663] on span "Download" at bounding box center [1390, 663] width 56 height 13
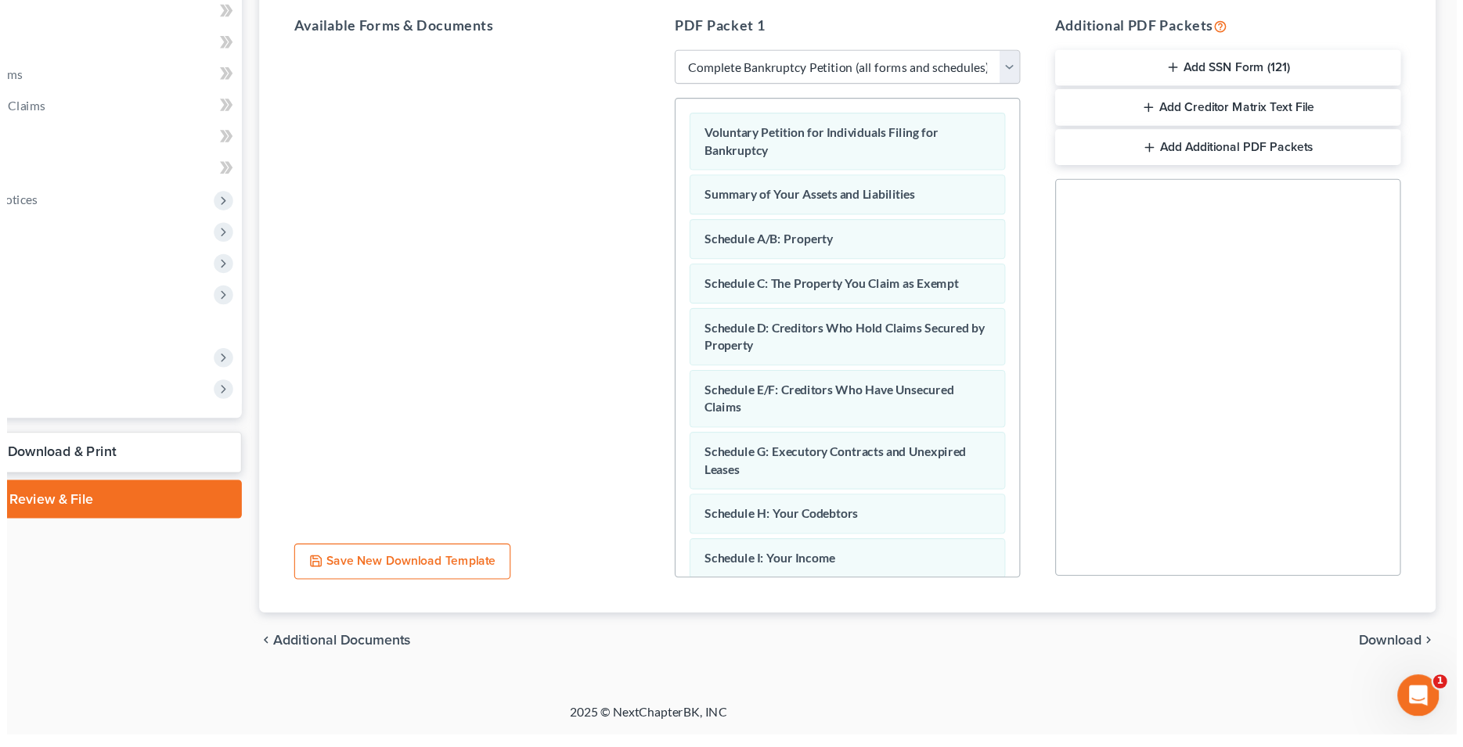
scroll to position [83, 0]
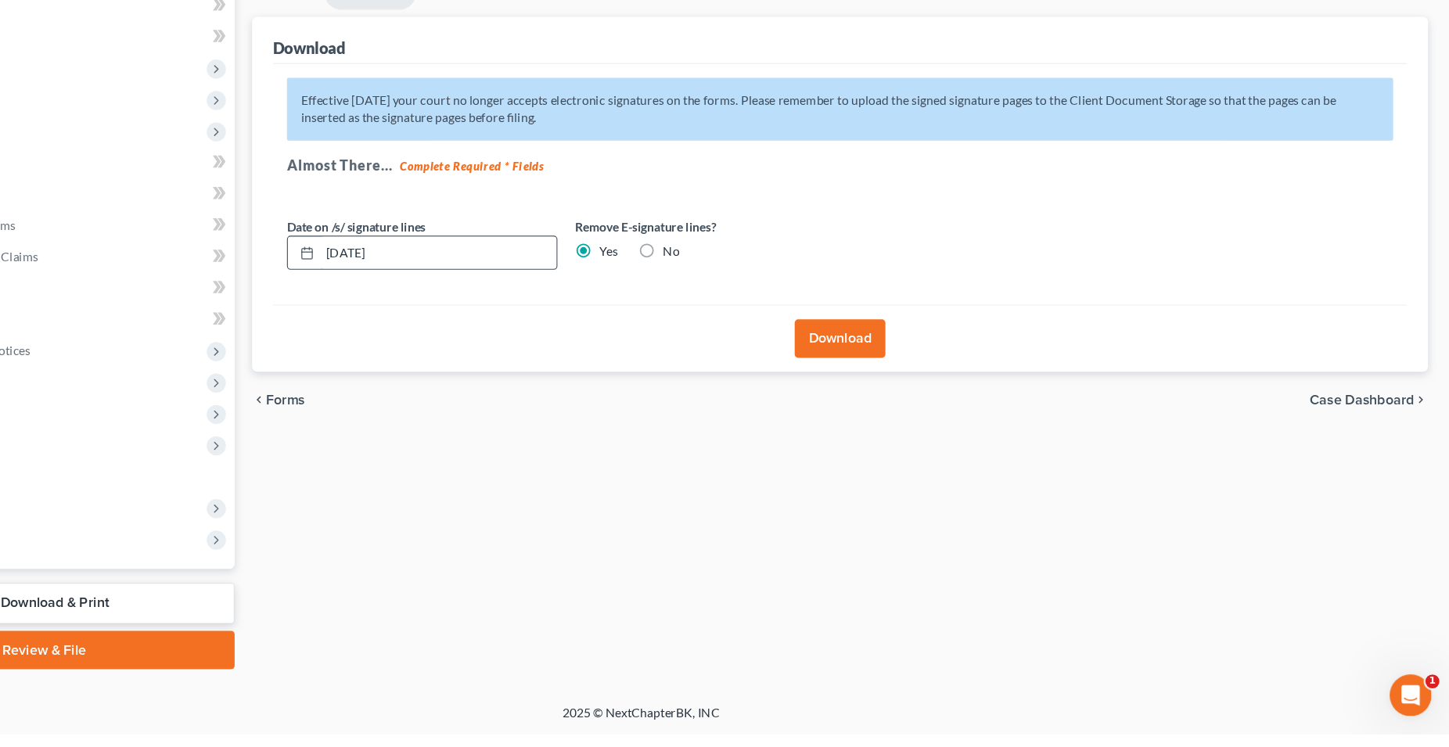
click at [564, 319] on input "[DATE]" at bounding box center [543, 316] width 212 height 30
drag, startPoint x: 564, startPoint y: 319, endPoint x: 391, endPoint y: 342, distance: 174.5
click at [437, 331] on input "[DATE]" at bounding box center [543, 316] width 212 height 30
click at [881, 401] on button "Download" at bounding box center [902, 393] width 81 height 34
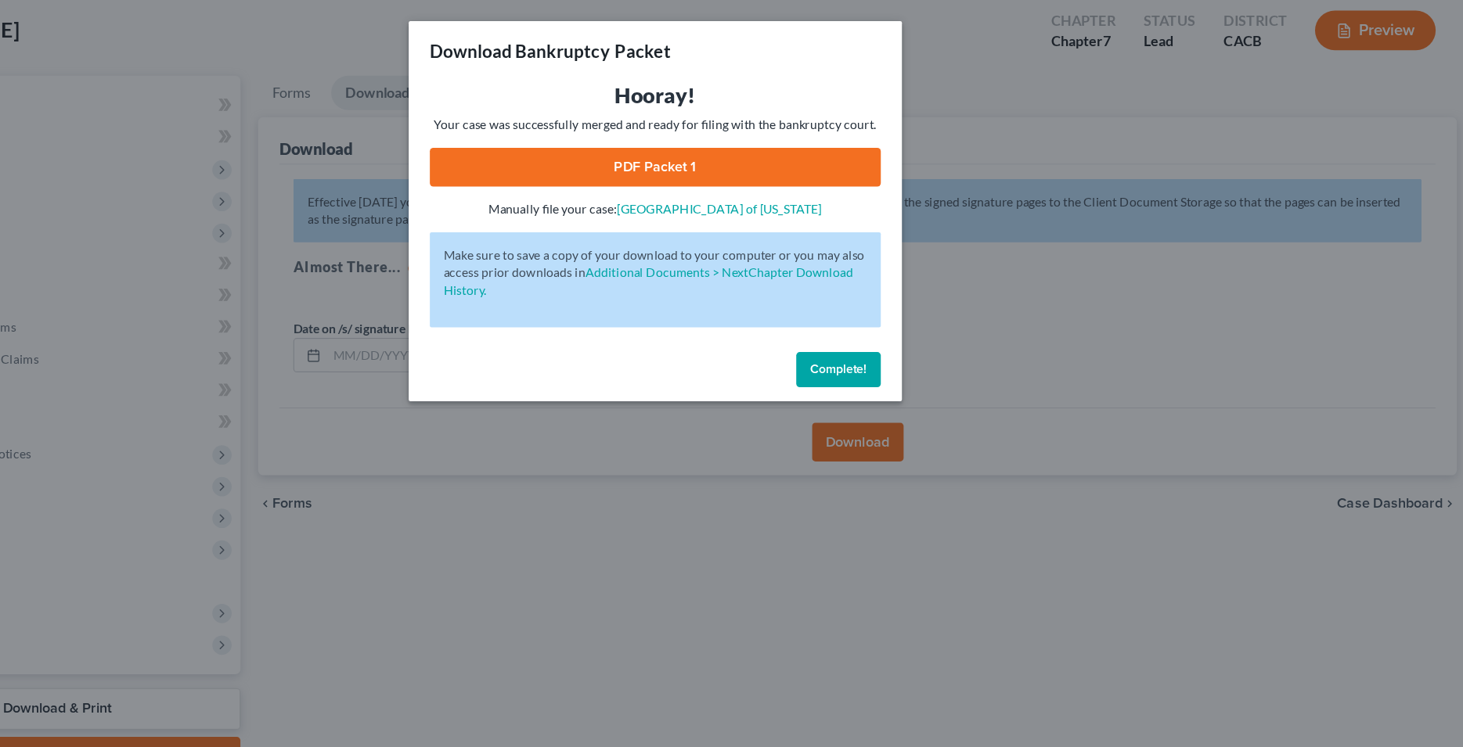
click at [739, 150] on link "PDF Packet 1" at bounding box center [731, 148] width 401 height 34
